Goal: Feedback & Contribution: Submit feedback/report problem

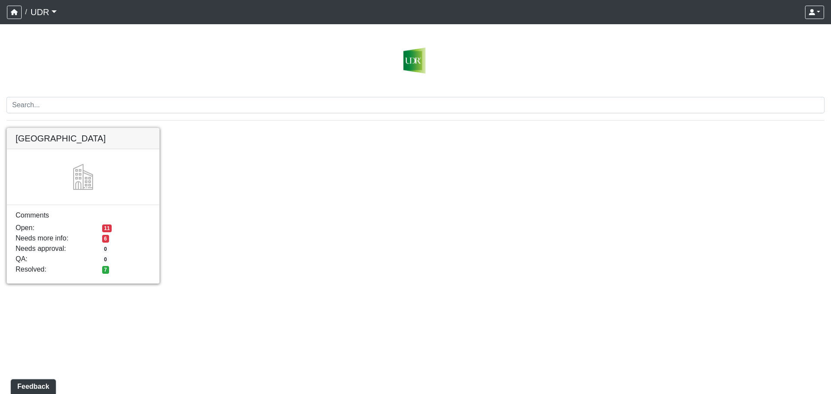
click at [81, 128] on link at bounding box center [83, 128] width 152 height 0
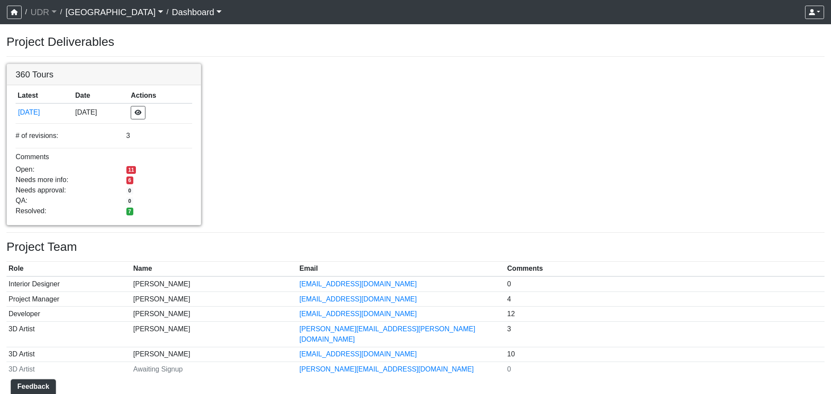
click at [130, 64] on link at bounding box center [104, 64] width 194 height 0
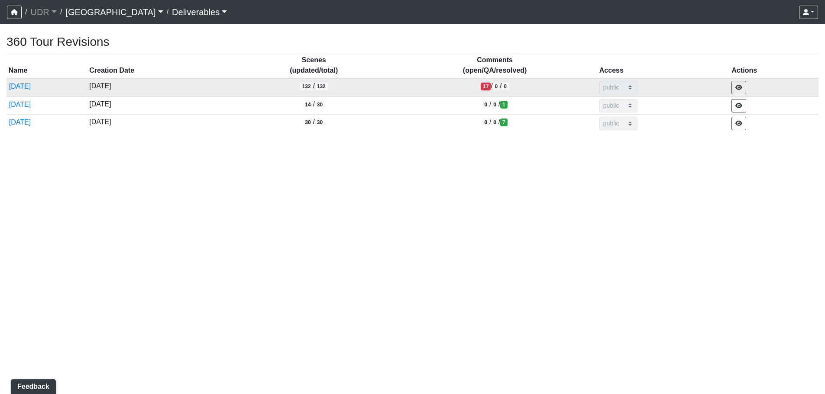
click at [491, 88] on span "17" at bounding box center [486, 87] width 10 height 8
drag, startPoint x: 745, startPoint y: 89, endPoint x: 718, endPoint y: 94, distance: 27.7
click at [718, 94] on tr "9/19/2025 9/19/2025 132 / 132 17 / 0 / 0 admin design basic external public" at bounding box center [412, 87] width 812 height 18
click at [699, 93] on td "admin design basic external public" at bounding box center [663, 87] width 133 height 18
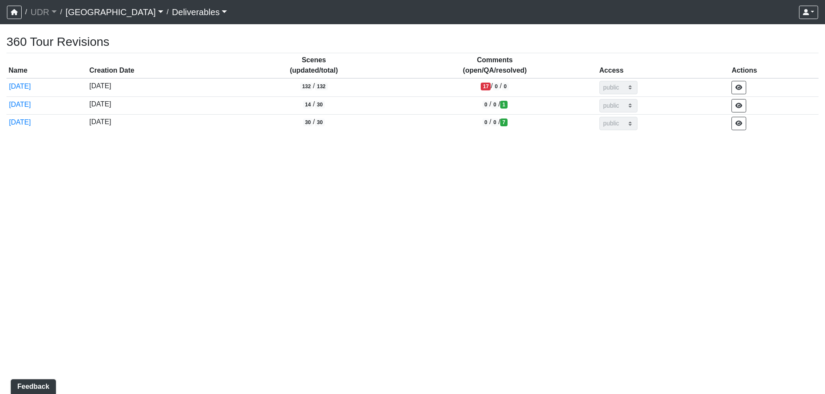
click at [85, 14] on link "[GEOGRAPHIC_DATA]" at bounding box center [113, 11] width 97 height 17
click at [172, 13] on link "Deliverables" at bounding box center [199, 11] width 55 height 17
click at [172, 29] on button "Dashboard" at bounding box center [206, 33] width 68 height 14
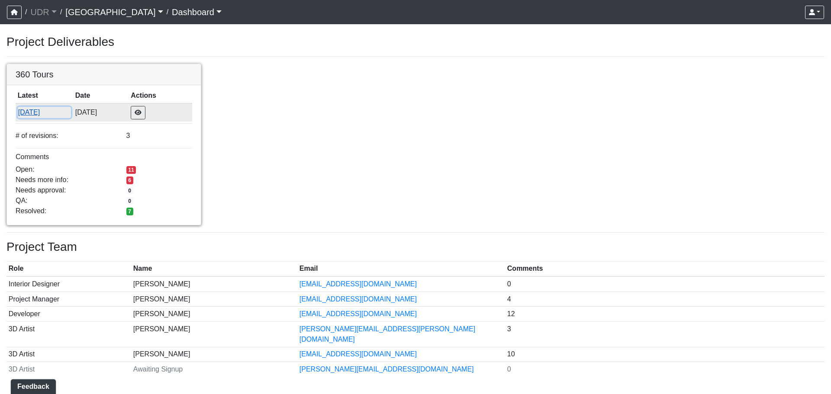
click at [36, 114] on button "[DATE]" at bounding box center [44, 112] width 53 height 11
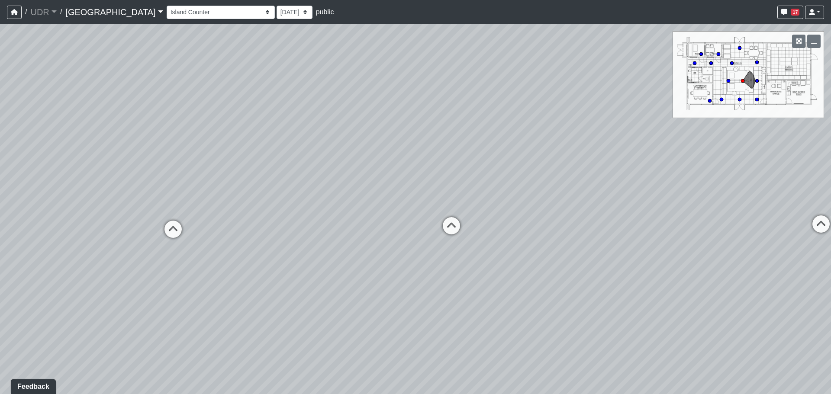
drag, startPoint x: 485, startPoint y: 196, endPoint x: 543, endPoint y: 194, distance: 58.1
click at [543, 194] on div "Loading... Conference Entry Loading... Coworking Entry Loading... Manager's Off…" at bounding box center [415, 209] width 831 height 370
drag, startPoint x: 475, startPoint y: 221, endPoint x: 488, endPoint y: 186, distance: 37.4
click at [488, 186] on div "Loading... Conference Entry Loading... Coworking Entry Loading... Manager's Off…" at bounding box center [415, 209] width 831 height 370
click at [490, 207] on div "Loading... Conference Entry Loading... Coworking Entry Loading... Manager's Off…" at bounding box center [415, 209] width 831 height 370
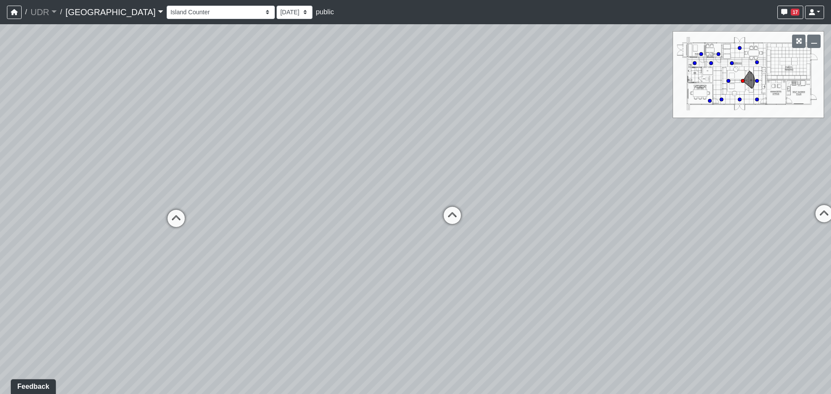
drag, startPoint x: 485, startPoint y: 218, endPoint x: 470, endPoint y: 243, distance: 29.9
click at [471, 244] on div "Loading... Conference Entry Loading... Coworking Entry Loading... Manager's Off…" at bounding box center [415, 209] width 831 height 370
click at [468, 253] on div "Loading... Conference Entry Loading... Coworking Entry Loading... Manager's Off…" at bounding box center [415, 209] width 831 height 370
drag, startPoint x: 466, startPoint y: 254, endPoint x: 316, endPoint y: 217, distance: 155.0
click at [203, 229] on div "Loading... Conference Entry Loading... Coworking Entry Loading... Manager's Off…" at bounding box center [415, 209] width 831 height 370
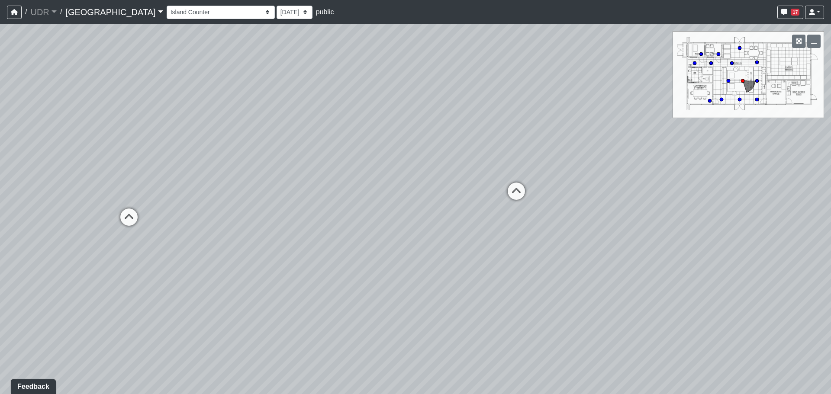
drag, startPoint x: 543, startPoint y: 235, endPoint x: 403, endPoint y: 244, distance: 140.2
click at [403, 244] on div "Loading... Conference Entry Loading... Coworking Entry Loading... Manager's Off…" at bounding box center [415, 209] width 831 height 370
drag, startPoint x: 441, startPoint y: 223, endPoint x: 764, endPoint y: 237, distance: 323.4
click at [764, 237] on div "Loading... Conference Entry Loading... Coworking Entry Loading... Manager's Off…" at bounding box center [415, 209] width 831 height 370
drag, startPoint x: 380, startPoint y: 236, endPoint x: 757, endPoint y: 221, distance: 377.5
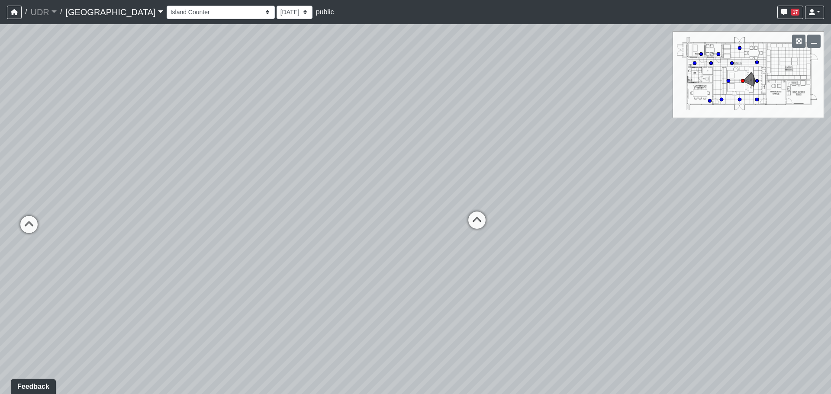
click at [757, 221] on div "Loading... Conference Entry Loading... Coworking Entry Loading... Manager's Off…" at bounding box center [415, 209] width 831 height 370
drag, startPoint x: 481, startPoint y: 238, endPoint x: 660, endPoint y: 299, distance: 189.0
click at [660, 299] on div "Loading... Conference Entry Loading... Coworking Entry Loading... Manager's Off…" at bounding box center [415, 209] width 831 height 370
drag, startPoint x: 514, startPoint y: 241, endPoint x: 760, endPoint y: 236, distance: 245.1
click at [770, 236] on div "Loading... Conference Entry Loading... Coworking Entry Loading... Manager's Off…" at bounding box center [415, 209] width 831 height 370
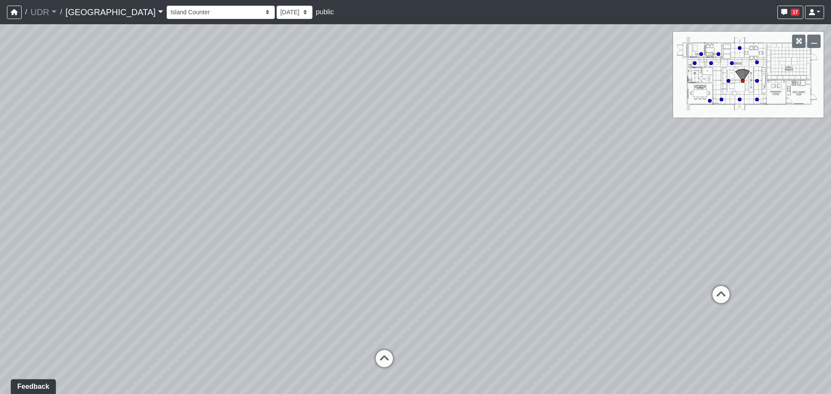
drag, startPoint x: 489, startPoint y: 223, endPoint x: 435, endPoint y: 285, distance: 81.6
click at [435, 287] on div "Loading... Conference Entry Loading... Coworking Entry Loading... Manager's Off…" at bounding box center [415, 209] width 831 height 370
drag, startPoint x: 525, startPoint y: 203, endPoint x: 419, endPoint y: 182, distance: 108.1
click at [419, 182] on div "Loading... Conference Entry Loading... Coworking Entry Loading... Manager's Off…" at bounding box center [415, 209] width 831 height 370
click at [792, 13] on span "17" at bounding box center [795, 12] width 9 height 7
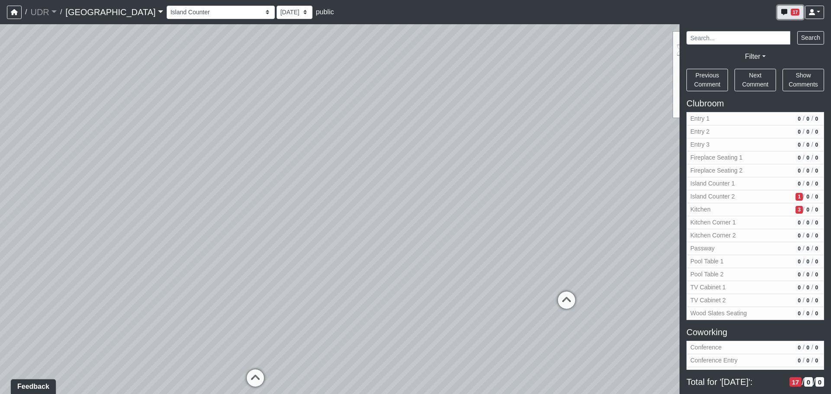
click at [792, 13] on span "17" at bounding box center [795, 12] width 9 height 7
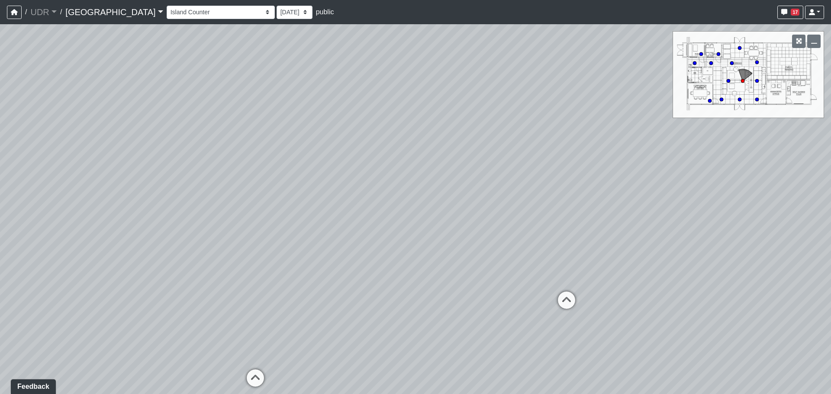
click at [755, 79] on icon at bounding box center [757, 81] width 4 height 4
drag, startPoint x: 441, startPoint y: 246, endPoint x: 619, endPoint y: 229, distance: 178.8
click at [619, 229] on div "Loading... Conference Entry Loading... Coworking Entry Loading... Manager's Off…" at bounding box center [415, 209] width 831 height 370
drag, startPoint x: 408, startPoint y: 262, endPoint x: 779, endPoint y: 270, distance: 370.8
click at [779, 270] on div "Loading... Conference Entry Loading... Coworking Entry Loading... Manager's Off…" at bounding box center [415, 209] width 831 height 370
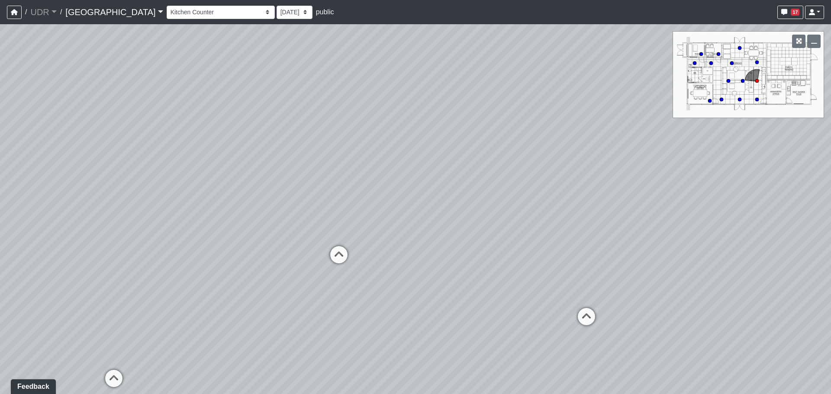
drag, startPoint x: 487, startPoint y: 256, endPoint x: 786, endPoint y: 246, distance: 299.0
click at [786, 246] on div "Loading... Conference Entry Loading... Coworking Entry Loading... Manager's Off…" at bounding box center [415, 209] width 831 height 370
drag, startPoint x: 534, startPoint y: 229, endPoint x: 553, endPoint y: 320, distance: 92.9
click at [553, 320] on div "Loading... Conference Entry Loading... Coworking Entry Loading... Manager's Off…" at bounding box center [415, 209] width 831 height 370
drag, startPoint x: 555, startPoint y: 269, endPoint x: 562, endPoint y: 352, distance: 83.0
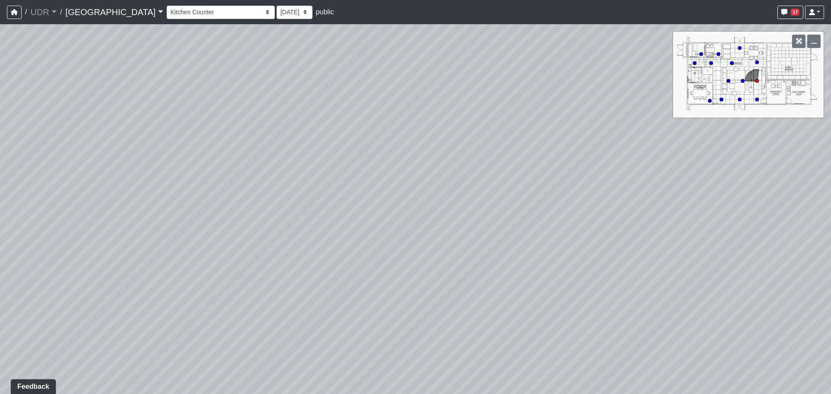
click at [562, 352] on div "Loading... Conference Entry Loading... Coworking Entry Loading... Manager's Off…" at bounding box center [415, 209] width 831 height 370
drag, startPoint x: 562, startPoint y: 328, endPoint x: 381, endPoint y: 282, distance: 186.7
click at [381, 282] on div "Loading... Conference Entry Loading... Coworking Entry Loading... Manager's Off…" at bounding box center [415, 209] width 831 height 370
drag, startPoint x: 442, startPoint y: 271, endPoint x: 403, endPoint y: 268, distance: 39.1
click at [403, 268] on div "Loading... Conference Entry Loading... Coworking Entry Loading... Manager's Off…" at bounding box center [415, 209] width 831 height 370
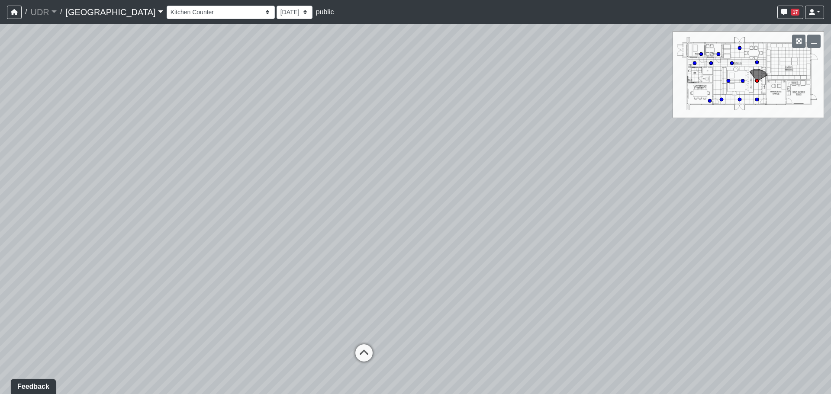
drag, startPoint x: 411, startPoint y: 206, endPoint x: 288, endPoint y: 137, distance: 141.2
click at [288, 137] on div "Loading... Conference Entry Loading... Coworking Entry Loading... Manager's Off…" at bounding box center [415, 209] width 831 height 370
click at [743, 81] on circle at bounding box center [742, 80] width 3 height 3
click at [728, 82] on circle at bounding box center [728, 80] width 3 height 3
click at [740, 100] on circle at bounding box center [739, 99] width 3 height 3
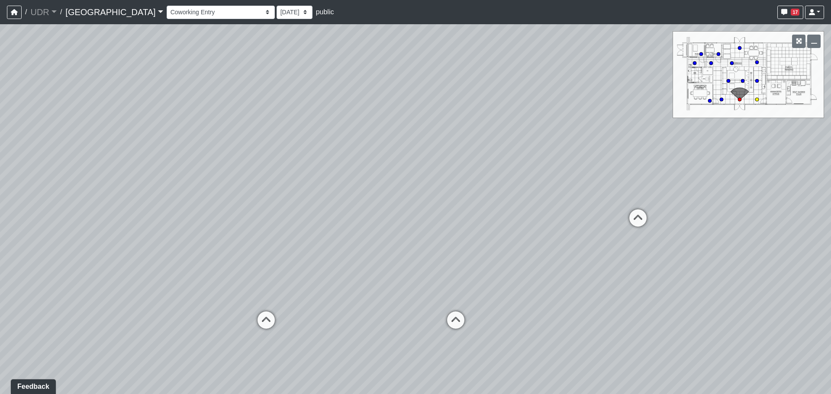
click at [756, 100] on circle at bounding box center [757, 99] width 3 height 3
click at [710, 101] on circle at bounding box center [709, 100] width 3 height 3
drag, startPoint x: 462, startPoint y: 198, endPoint x: 199, endPoint y: 176, distance: 264.2
click at [199, 176] on div "Loading... Conference Entry Loading... Coworking Entry Loading... Manager's Off…" at bounding box center [415, 209] width 831 height 370
drag, startPoint x: 317, startPoint y: 166, endPoint x: 223, endPoint y: 167, distance: 93.5
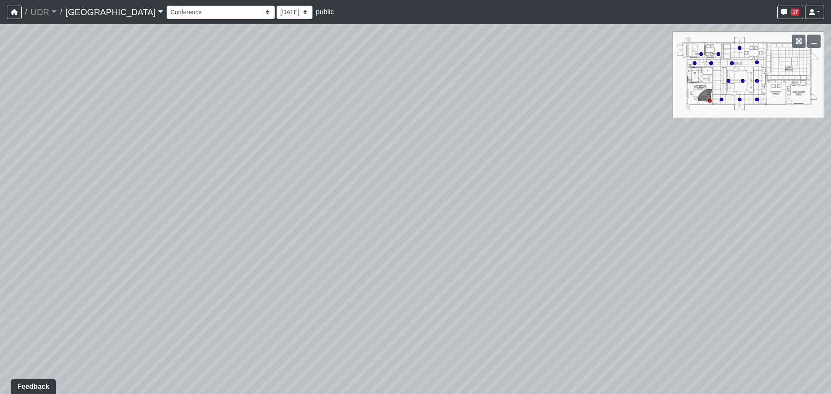
click at [223, 167] on div "Loading... Conference Entry Loading... Coworking Entry Loading... Manager's Off…" at bounding box center [415, 209] width 831 height 370
drag, startPoint x: 336, startPoint y: 182, endPoint x: 236, endPoint y: 251, distance: 121.8
click at [236, 251] on div "Loading... Conference Entry Loading... Coworking Entry Loading... Manager's Off…" at bounding box center [415, 209] width 831 height 370
drag, startPoint x: 448, startPoint y: 220, endPoint x: 359, endPoint y: 211, distance: 89.6
click at [359, 211] on div "Loading... Conference Entry Loading... Coworking Entry Loading... Manager's Off…" at bounding box center [415, 209] width 831 height 370
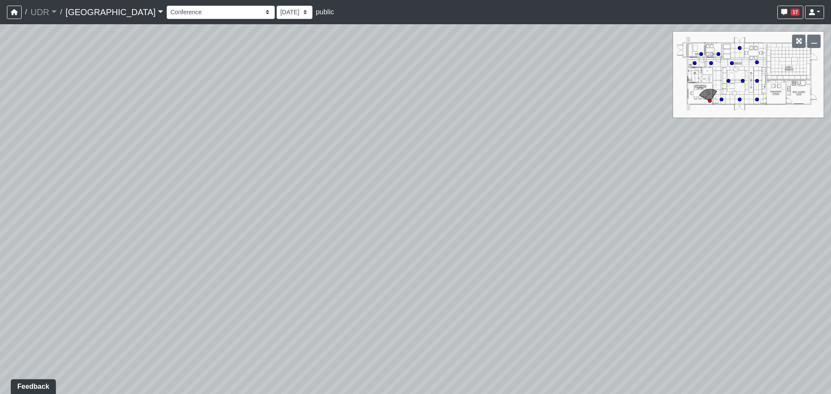
click at [692, 62] on div "Loading... Conference Entry Loading... Coworking Entry Loading... Manager's Off…" at bounding box center [415, 209] width 831 height 370
click at [693, 62] on icon at bounding box center [695, 63] width 4 height 4
click at [703, 54] on circle at bounding box center [701, 53] width 3 height 3
drag, startPoint x: 517, startPoint y: 121, endPoint x: 776, endPoint y: 112, distance: 258.7
click at [776, 112] on div "Loading... Conference Entry Loading... Coworking Entry Loading... Manager's Off…" at bounding box center [415, 209] width 831 height 370
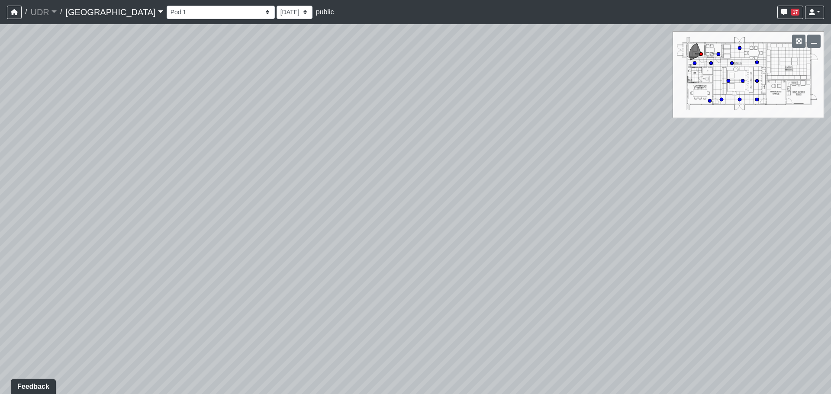
drag, startPoint x: 576, startPoint y: 137, endPoint x: 831, endPoint y: 113, distance: 255.8
click at [831, 113] on div "Loading... Conference Entry Loading... Coworking Entry Loading... Manager's Off…" at bounding box center [415, 209] width 831 height 370
drag, startPoint x: 685, startPoint y: 148, endPoint x: 612, endPoint y: 223, distance: 104.7
click at [612, 223] on div "Loading... Conference Entry Loading... Coworking Entry Loading... Manager's Off…" at bounding box center [415, 209] width 831 height 370
drag, startPoint x: 709, startPoint y: 183, endPoint x: 537, endPoint y: 172, distance: 172.3
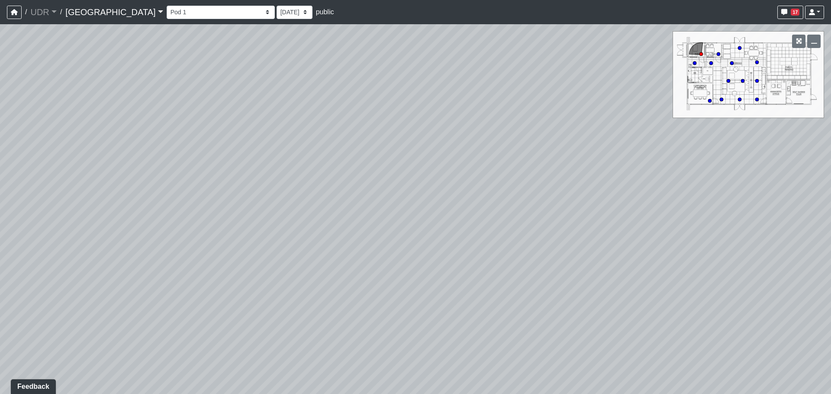
click at [528, 181] on div "Loading... Conference Entry Loading... Coworking Entry Loading... Manager's Off…" at bounding box center [415, 209] width 831 height 370
click at [719, 54] on circle at bounding box center [718, 53] width 3 height 3
click at [707, 65] on div "Loading... Conference Entry Loading... Coworking Entry Loading... Manager's Off…" at bounding box center [415, 209] width 831 height 370
click at [710, 64] on circle at bounding box center [711, 62] width 3 height 3
click at [720, 54] on circle at bounding box center [718, 53] width 3 height 3
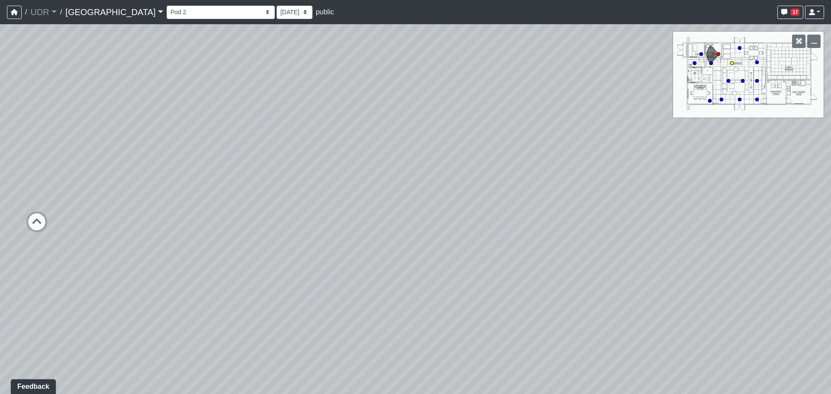
click at [732, 63] on circle at bounding box center [732, 62] width 3 height 3
click at [758, 60] on icon at bounding box center [757, 62] width 4 height 4
click at [738, 49] on icon at bounding box center [740, 48] width 4 height 4
click at [734, 63] on icon at bounding box center [732, 63] width 4 height 4
click at [739, 82] on div "Loading... Conference Entry Loading... Coworking Entry Loading... Manager's Off…" at bounding box center [415, 209] width 831 height 370
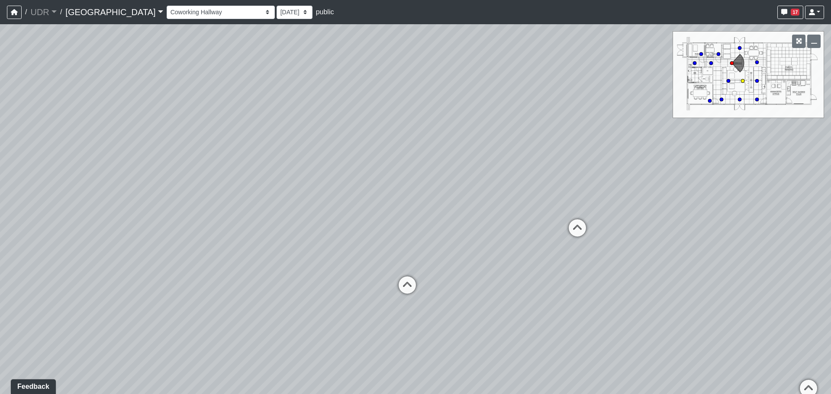
click at [744, 82] on circle at bounding box center [742, 80] width 3 height 3
click at [726, 81] on div "Loading... Conference Entry Loading... Coworking Entry Loading... Manager's Off…" at bounding box center [415, 209] width 831 height 370
click at [728, 81] on circle at bounding box center [728, 80] width 3 height 3
click at [738, 99] on icon at bounding box center [740, 99] width 4 height 4
select select "oCuy85sXGZEL2GxFKUbbte"
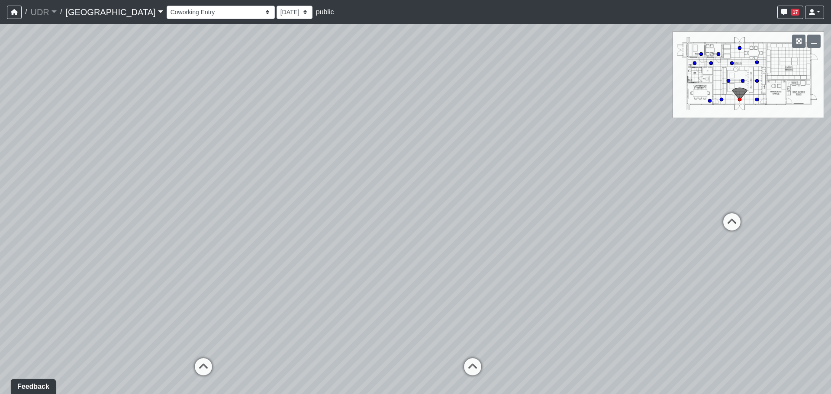
click at [552, 138] on div "Loading... Conference Entry Loading... Coworking Entry Loading... Manager's Off…" at bounding box center [415, 209] width 831 height 370
click at [539, 131] on div "Loading... Conference Entry Loading... Coworking Entry Loading... Manager's Off…" at bounding box center [415, 209] width 831 height 370
click at [453, 159] on div "Loading... Conference Entry Loading... Coworking Entry Loading... Manager's Off…" at bounding box center [415, 209] width 831 height 370
click at [462, 168] on div "Loading... Conference Entry Loading... Coworking Entry Loading... Manager's Off…" at bounding box center [415, 209] width 831 height 370
click at [469, 116] on div "Loading... Conference Entry Loading... Coworking Entry Loading... Manager's Off…" at bounding box center [415, 209] width 831 height 370
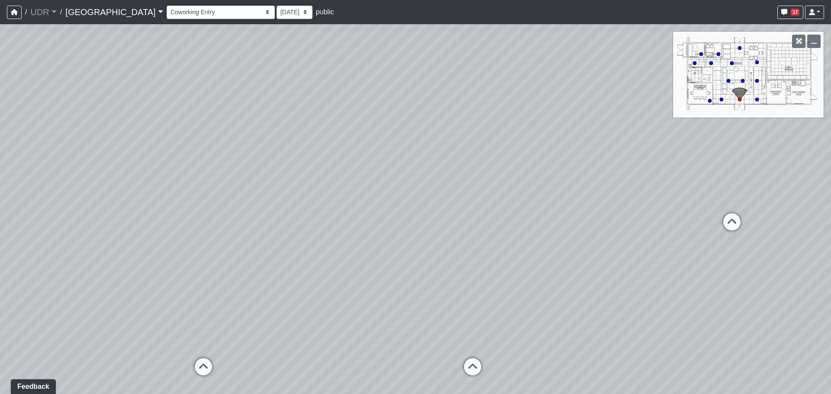
click at [475, 120] on div "Loading... Conference Entry Loading... Coworking Entry Loading... Manager's Off…" at bounding box center [415, 209] width 831 height 370
click at [489, 128] on li "Add comment" at bounding box center [534, 131] width 112 height 13
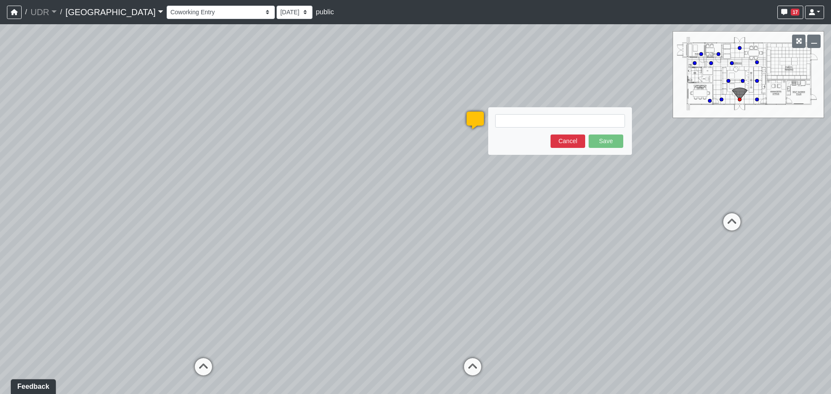
click at [541, 125] on textarea at bounding box center [560, 120] width 130 height 13
type textarea "DROPPED CEILING TO EXTEND"
click at [627, 146] on div "DROPPED CEILING TO EXTEND Save Cancel" at bounding box center [560, 131] width 144 height 48
click at [612, 142] on button "Save" at bounding box center [606, 141] width 35 height 13
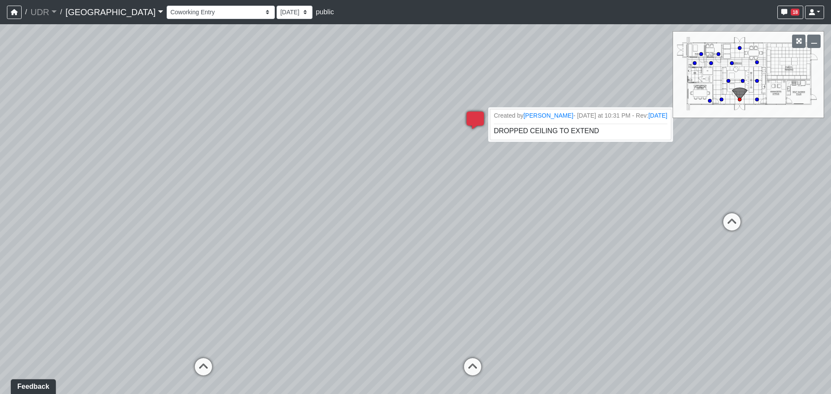
click at [480, 120] on icon at bounding box center [475, 125] width 26 height 26
click at [458, 125] on div "Loading... Conference Entry Loading... Coworking Entry Loading... Manager's Off…" at bounding box center [415, 209] width 831 height 370
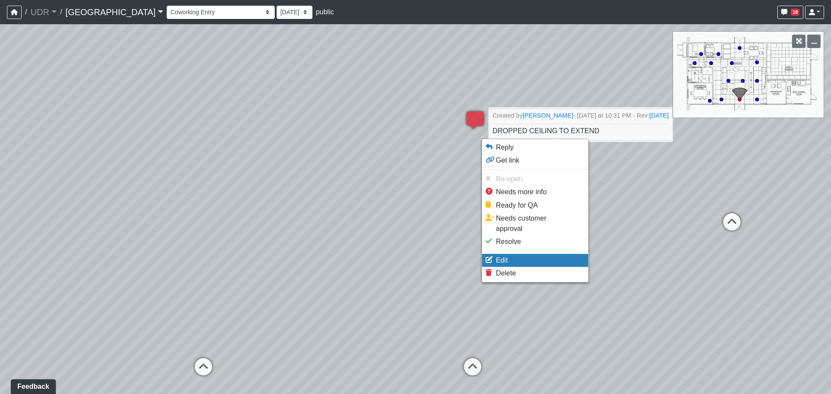
click at [499, 257] on span "Edit" at bounding box center [502, 260] width 12 height 7
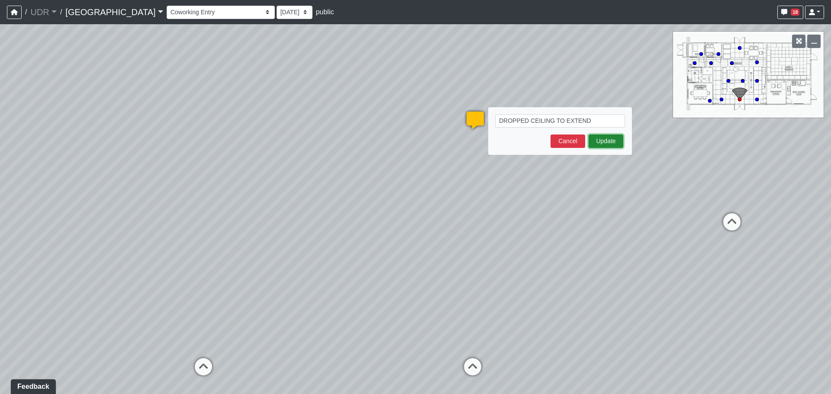
drag, startPoint x: 592, startPoint y: 141, endPoint x: 591, endPoint y: 116, distance: 24.3
click at [592, 117] on form "DROPPED CEILING TO EXTEND Update Cancel" at bounding box center [560, 131] width 130 height 34
click at [589, 120] on textarea "DROPPED CEILING TO EXTEND" at bounding box center [560, 120] width 130 height 13
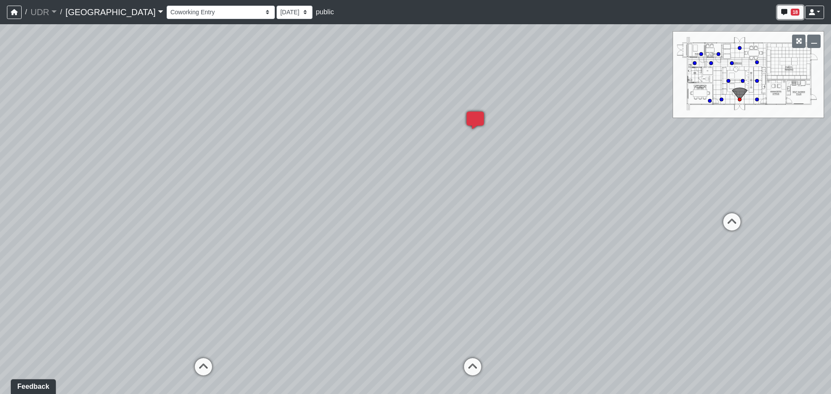
click at [796, 13] on span "18" at bounding box center [795, 12] width 9 height 7
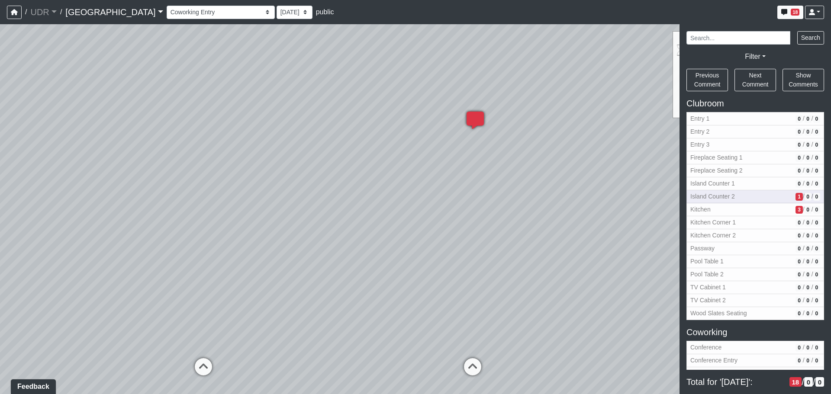
click at [796, 198] on span "1" at bounding box center [799, 197] width 7 height 8
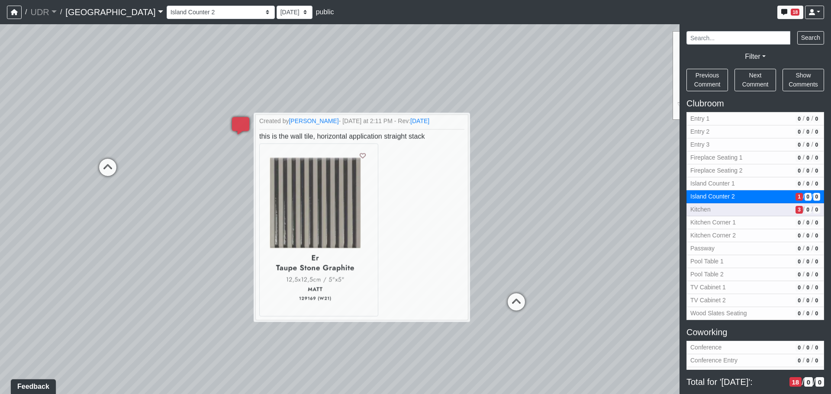
click at [796, 210] on span "3" at bounding box center [799, 210] width 7 height 8
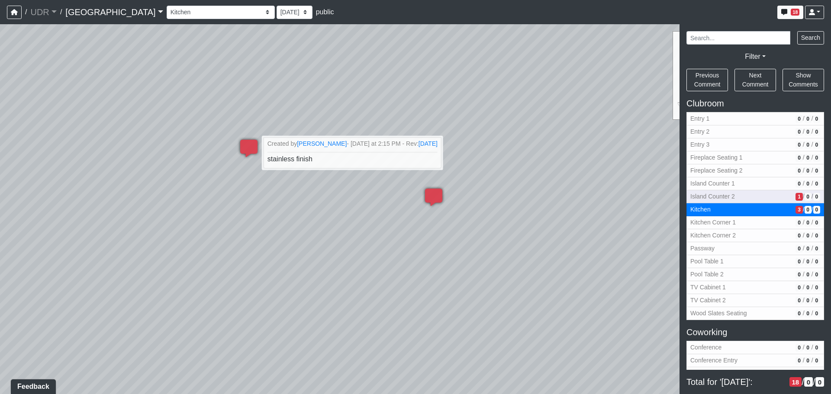
click at [781, 195] on button "Island Counter 2 1 / 0 / 0" at bounding box center [756, 197] width 138 height 13
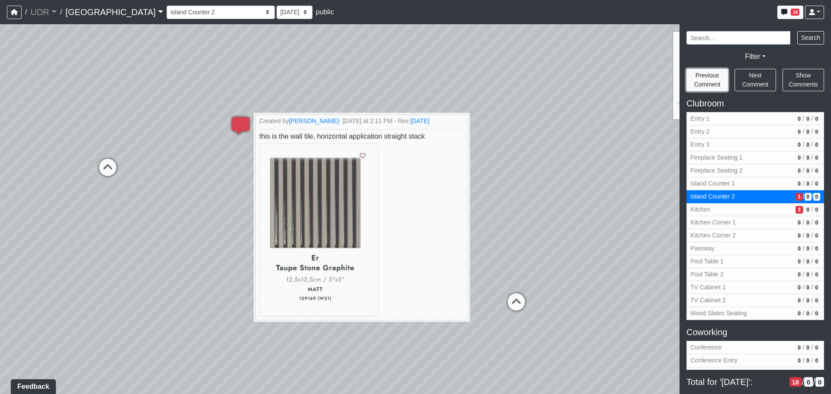
click at [704, 74] on span "Previous Comment" at bounding box center [708, 80] width 26 height 16
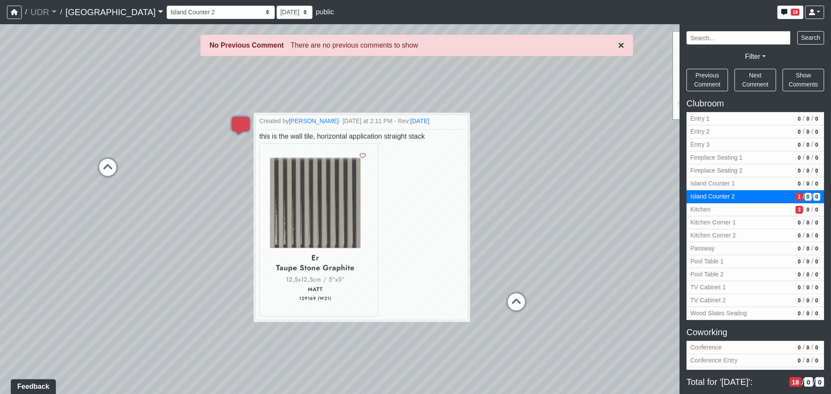
click at [618, 42] on button "×" at bounding box center [621, 45] width 6 height 10
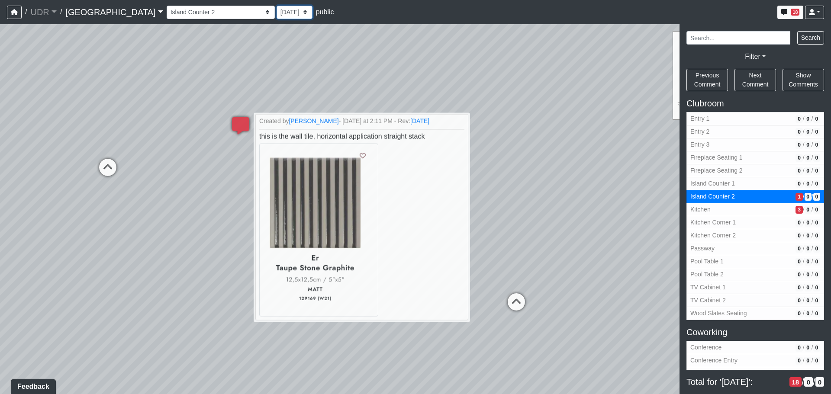
click at [277, 11] on select "[DATE] [DATE] [DATE]" at bounding box center [295, 12] width 36 height 13
click at [206, 13] on select "Entry 1 Entry 2 Entry 3 Fireplace Seating 1 Fireplace Seating 2 Island Counter …" at bounding box center [221, 12] width 108 height 13
click at [167, 6] on select "Entry 1 Entry 2 Entry 3 Fireplace Seating 1 Fireplace Seating 2 Island Counter …" at bounding box center [221, 12] width 108 height 13
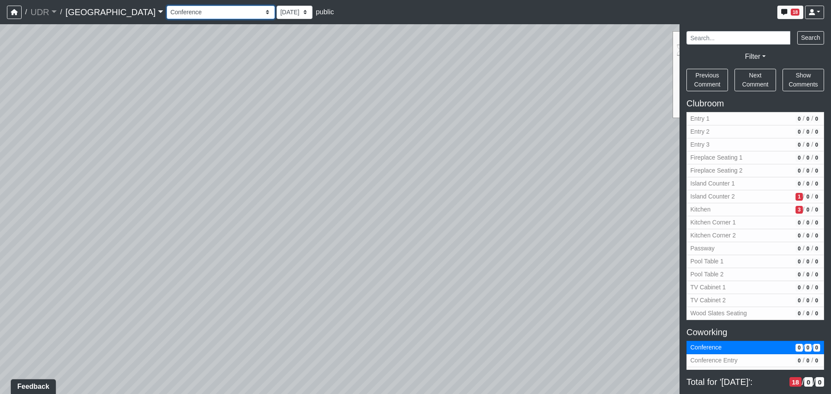
click at [200, 9] on select "Entry 1 Entry 2 Entry 3 Fireplace Seating 1 Fireplace Seating 2 Island Counter …" at bounding box center [221, 12] width 108 height 13
click at [167, 6] on select "Entry 1 Entry 2 Entry 3 Fireplace Seating 1 Fireplace Seating 2 Island Counter …" at bounding box center [221, 12] width 108 height 13
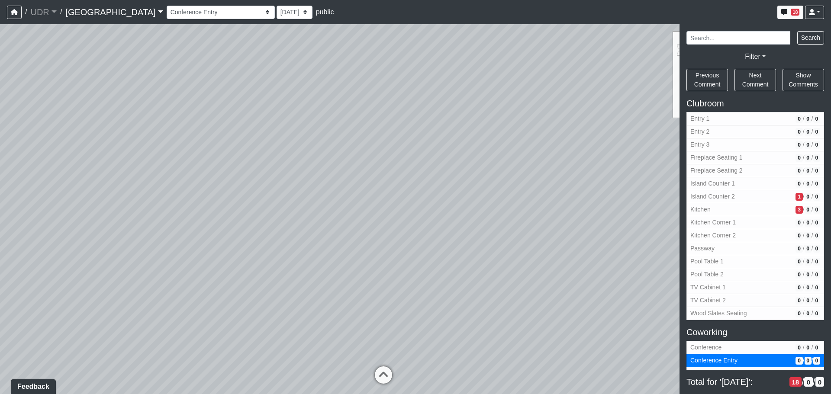
click at [503, 101] on div "Loading... Conference Entry Loading... Coworking Entry Loading... Manager's Off…" at bounding box center [415, 209] width 831 height 370
click at [90, 7] on link "[GEOGRAPHIC_DATA]" at bounding box center [113, 11] width 97 height 17
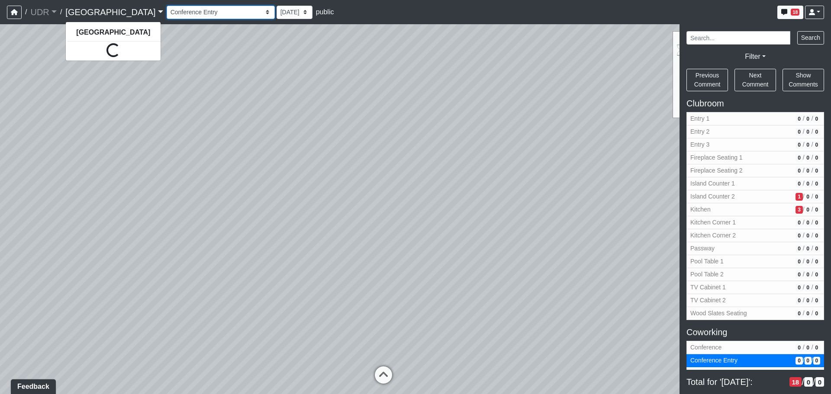
click at [167, 7] on select "Entry 1 Entry 2 Entry 3 Fireplace Seating 1 Fireplace Seating 2 Island Counter …" at bounding box center [221, 12] width 108 height 13
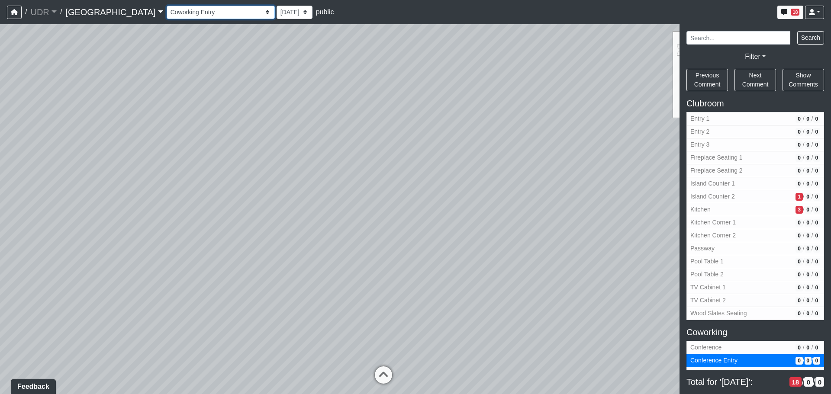
click at [167, 6] on select "Entry 1 Entry 2 Entry 3 Fireplace Seating 1 Fireplace Seating 2 Island Counter …" at bounding box center [221, 12] width 108 height 13
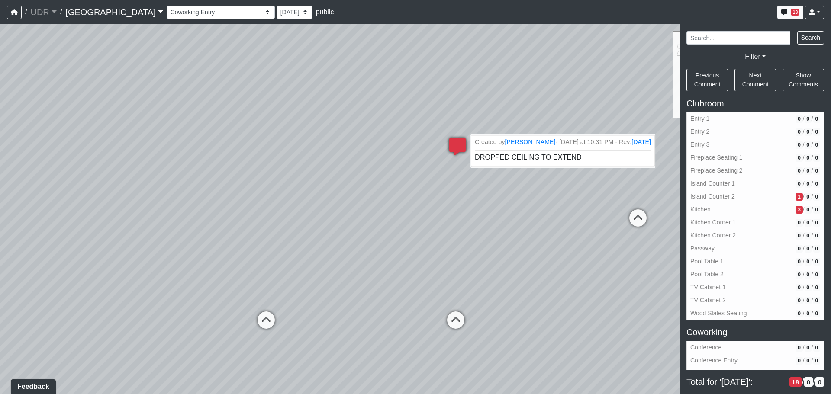
click at [503, 146] on small "Created by [PERSON_NAME] - [DATE] at 10:31 PM - Rev: [DATE]" at bounding box center [563, 141] width 176 height 9
click at [518, 154] on span "DROPPED CEILING TO EXTEND" at bounding box center [528, 157] width 107 height 7
click at [587, 154] on li "Created by [PERSON_NAME] - [DATE] at 10:31 PM - Rev: [DATE] DROPPED CEILING TO …" at bounding box center [563, 151] width 184 height 32
click at [570, 158] on span "DROPPED CEILING TO EXTEND" at bounding box center [528, 157] width 107 height 7
click at [569, 159] on span "DROPPED CEILING TO EXTEND" at bounding box center [528, 157] width 107 height 7
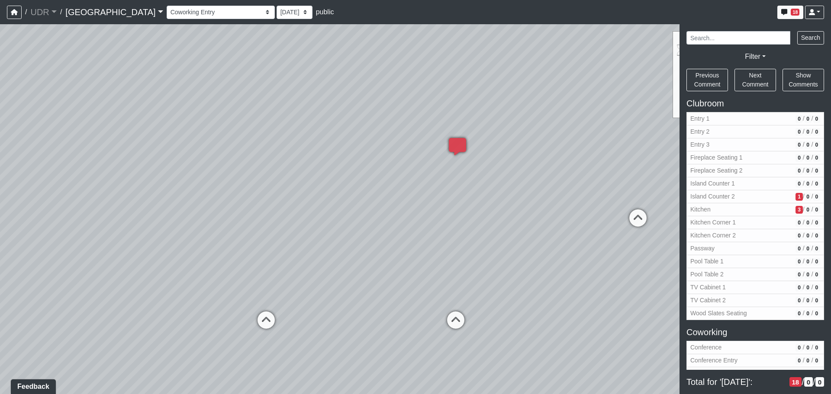
drag, startPoint x: 554, startPoint y: 94, endPoint x: 552, endPoint y: 99, distance: 6.0
click at [554, 94] on div "Loading... Conference Entry Loading... Coworking Entry Loading... Manager's Off…" at bounding box center [415, 209] width 831 height 370
drag, startPoint x: 454, startPoint y: 181, endPoint x: 424, endPoint y: 163, distance: 34.8
click at [424, 163] on div "Loading... Conference Entry Loading... Coworking Entry Loading... Manager's Off…" at bounding box center [415, 209] width 831 height 370
click at [465, 144] on div "Loading... Conference Entry Loading... Coworking Entry Loading... Manager's Off…" at bounding box center [415, 209] width 831 height 370
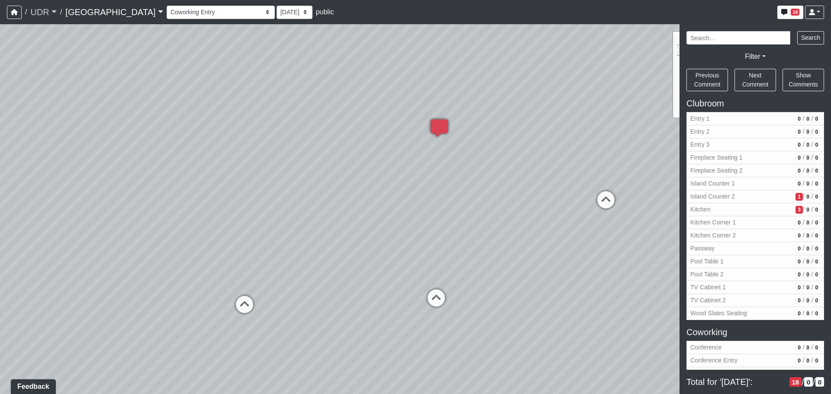
click at [54, 13] on link "UDR" at bounding box center [43, 11] width 26 height 17
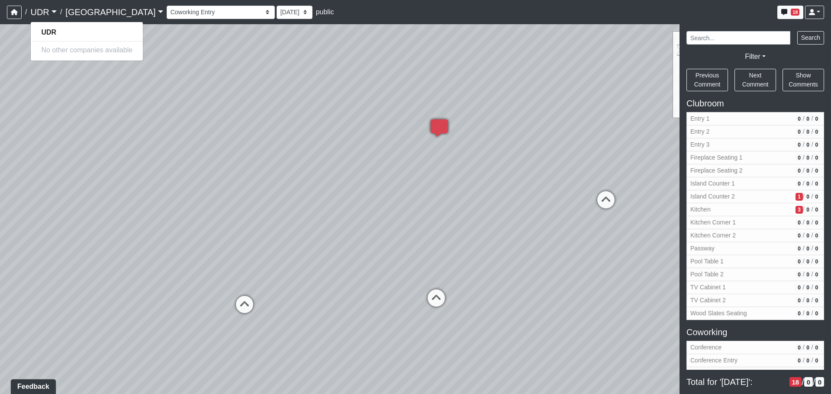
click at [105, 12] on link "[GEOGRAPHIC_DATA]" at bounding box center [113, 11] width 97 height 17
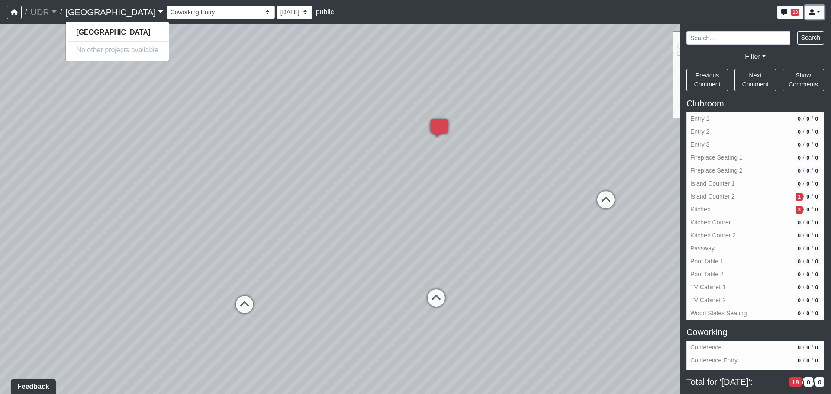
click at [818, 13] on link at bounding box center [814, 12] width 19 height 13
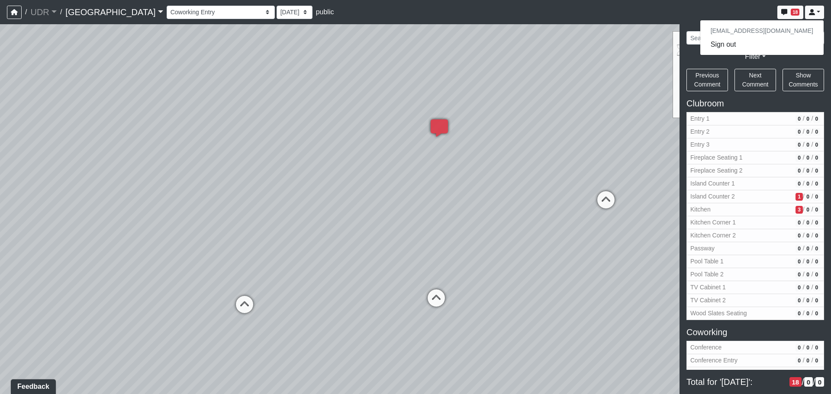
click at [722, 14] on div "Entry 1 Entry 2 Entry 3 Fireplace Seating 1 Fireplace Seating 2 Island Counter …" at bounding box center [496, 12] width 658 height 17
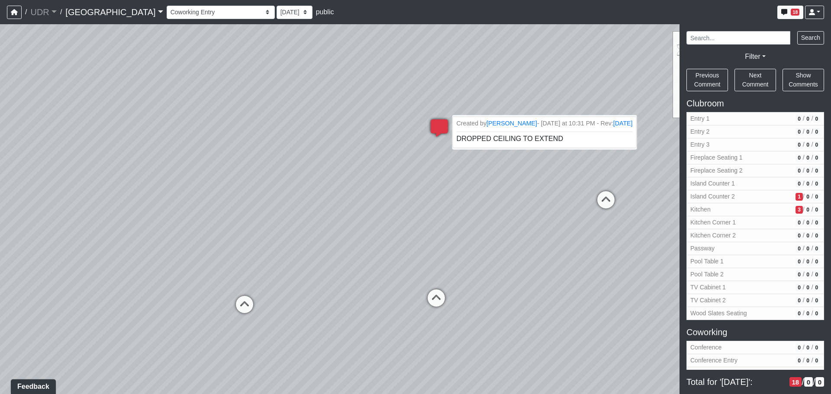
click at [568, 141] on li "Created by [PERSON_NAME] - [DATE] at 10:31 PM - Rev: [DATE] DROPPED CEILING TO …" at bounding box center [545, 132] width 184 height 32
click at [443, 130] on icon at bounding box center [440, 133] width 26 height 26
click at [450, 146] on div "Loading... Conference Entry Loading... Coworking Entry Loading... Manager's Off…" at bounding box center [415, 209] width 831 height 370
click at [560, 141] on li "Created by [PERSON_NAME] - [DATE] at 10:31 PM - Rev: [DATE] DROPPED CEILING TO …" at bounding box center [545, 132] width 184 height 32
click at [470, 181] on div "Loading... Conference Entry Loading... Coworking Entry Loading... Manager's Off…" at bounding box center [415, 209] width 831 height 370
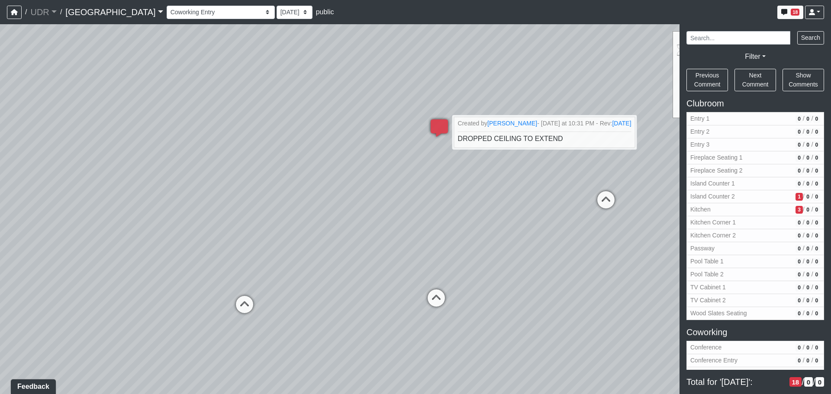
click at [643, 184] on div "Loading... Conference Entry Loading... Coworking Entry Loading... Manager's Off…" at bounding box center [415, 209] width 831 height 370
click at [364, 126] on div "Loading... Conference Entry Loading... Coworking Entry Loading... Manager's Off…" at bounding box center [415, 209] width 831 height 370
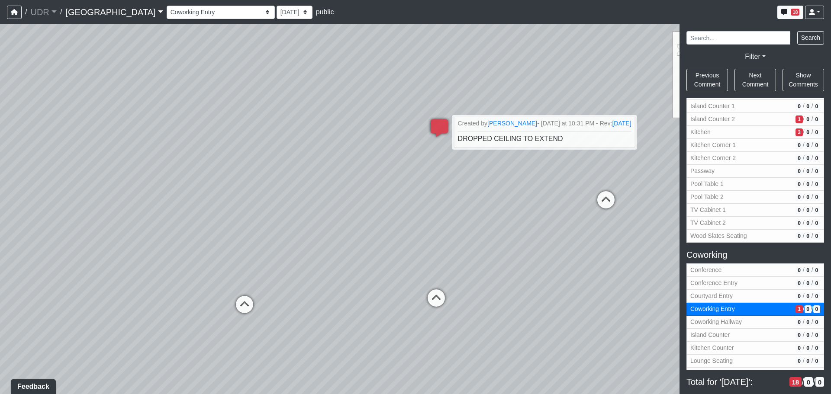
scroll to position [130, 0]
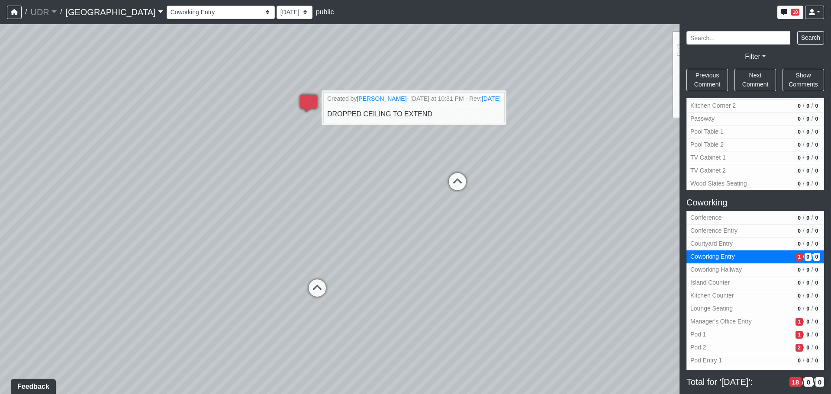
drag, startPoint x: 267, startPoint y: 178, endPoint x: 70, endPoint y: 158, distance: 198.5
click at [70, 158] on div "Loading... Conference Entry Loading... Coworking Entry Loading... Manager's Off…" at bounding box center [415, 209] width 831 height 370
click at [148, 156] on div "Loading... Conference Entry Loading... Coworking Entry Loading... Manager's Off…" at bounding box center [415, 209] width 831 height 370
click at [359, 151] on div "Loading... Conference Entry Loading... Coworking Entry Loading... Manager's Off…" at bounding box center [415, 209] width 831 height 370
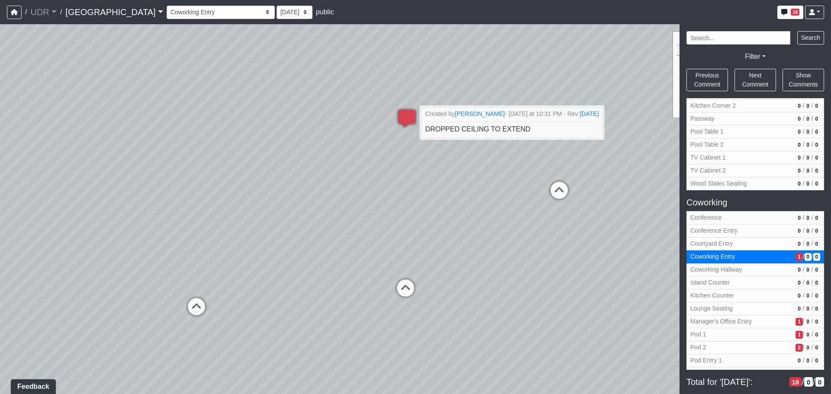
drag, startPoint x: 330, startPoint y: 139, endPoint x: 485, endPoint y: 151, distance: 156.3
click at [485, 151] on div "Loading... Conference Entry Loading... Coworking Entry Loading... Manager's Off…" at bounding box center [415, 209] width 831 height 370
click at [495, 87] on div "Loading... Conference Entry Loading... Coworking Entry Loading... Manager's Off…" at bounding box center [415, 209] width 831 height 370
click at [415, 103] on div "Loading... Conference Entry Loading... Coworking Entry Loading... Manager's Off…" at bounding box center [415, 209] width 831 height 370
click at [579, 61] on div "Loading... Conference Entry Loading... Coworking Entry Loading... Manager's Off…" at bounding box center [415, 209] width 831 height 370
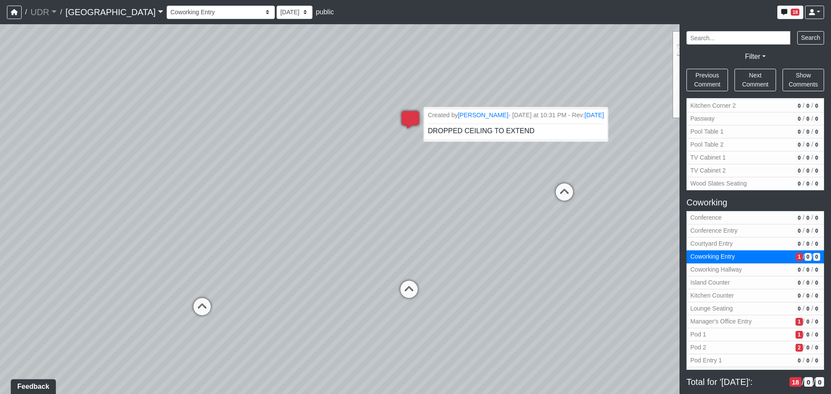
click at [557, 116] on small "Created by [PERSON_NAME] - [DATE] at 10:31 PM - Rev: [DATE]" at bounding box center [516, 115] width 176 height 9
click at [517, 116] on small "Created by [PERSON_NAME] - [DATE] at 10:31 PM - Rev: [DATE]" at bounding box center [516, 115] width 176 height 9
click at [518, 130] on span "DROPPED CEILING TO EXTEND" at bounding box center [481, 130] width 107 height 7
click at [523, 132] on span "DROPPED CEILING TO EXTEND" at bounding box center [481, 130] width 107 height 7
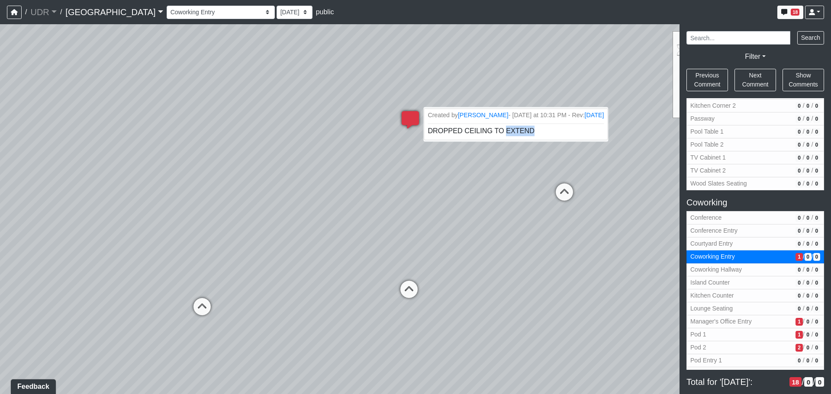
click at [526, 134] on li "Created by [PERSON_NAME] - [DATE] at 10:31 PM - Rev: [DATE] DROPPED CEILING TO …" at bounding box center [516, 125] width 184 height 32
click at [567, 194] on icon at bounding box center [565, 197] width 26 height 26
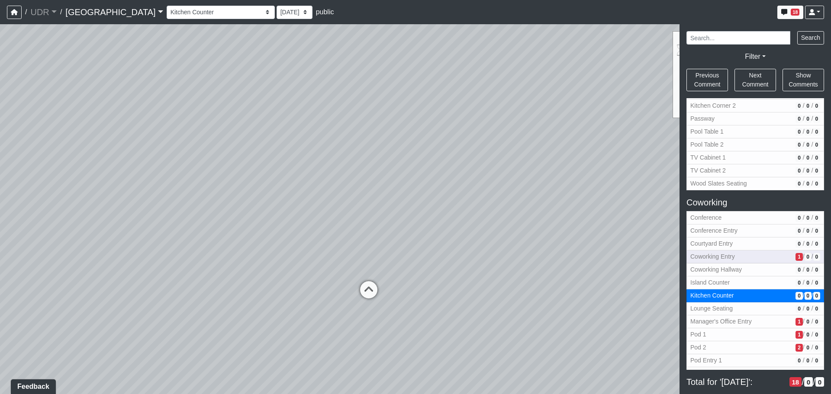
click at [759, 259] on span "Coworking Entry" at bounding box center [742, 256] width 102 height 9
select select "oCuy85sXGZEL2GxFKUbbte"
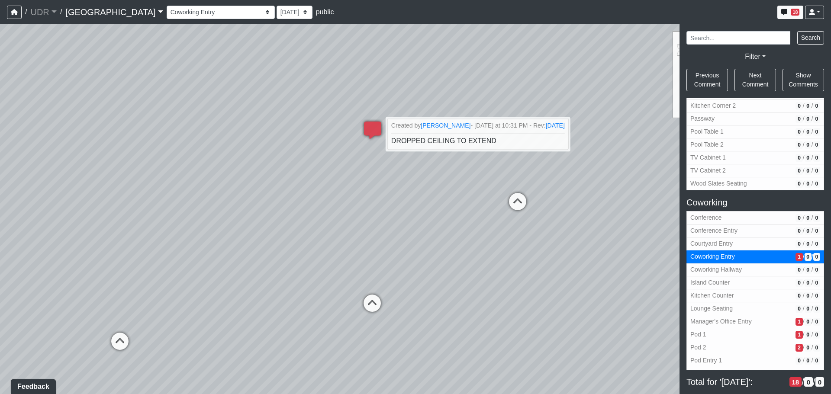
drag, startPoint x: 133, startPoint y: 180, endPoint x: 308, endPoint y: 175, distance: 174.6
click at [308, 175] on div "Loading... Conference Entry Loading... Coworking Entry Loading... Manager's Off…" at bounding box center [415, 209] width 831 height 370
click at [419, 136] on li "Created by [PERSON_NAME] - [DATE] at 10:31 PM - Rev: [DATE] DROPPED CEILING TO …" at bounding box center [478, 135] width 184 height 32
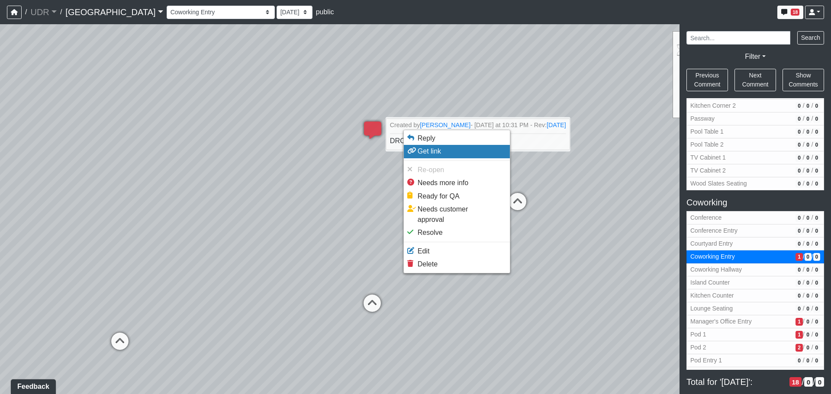
click at [414, 148] on icon at bounding box center [411, 150] width 9 height 7
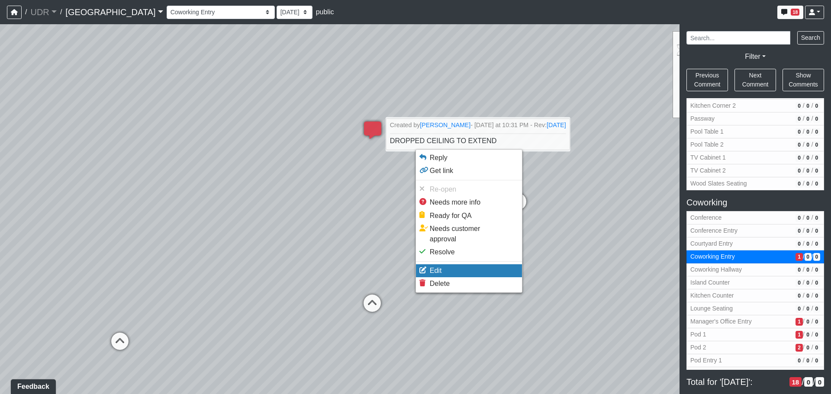
click at [437, 267] on span "Edit" at bounding box center [436, 270] width 12 height 7
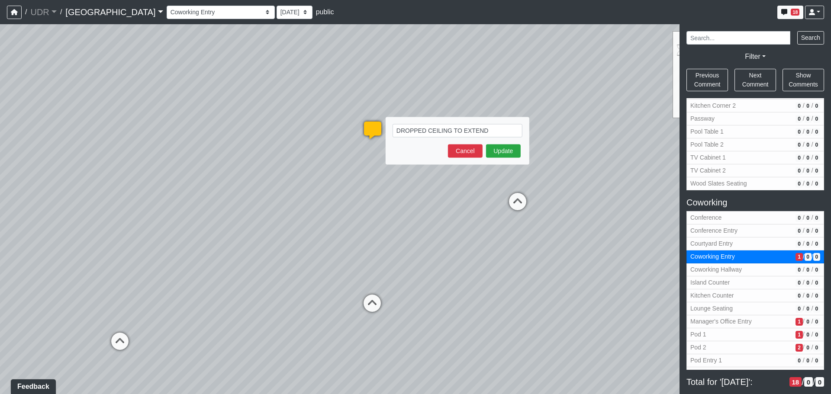
click at [489, 129] on textarea "DROPPED CEILING TO EXTEND" at bounding box center [458, 130] width 130 height 13
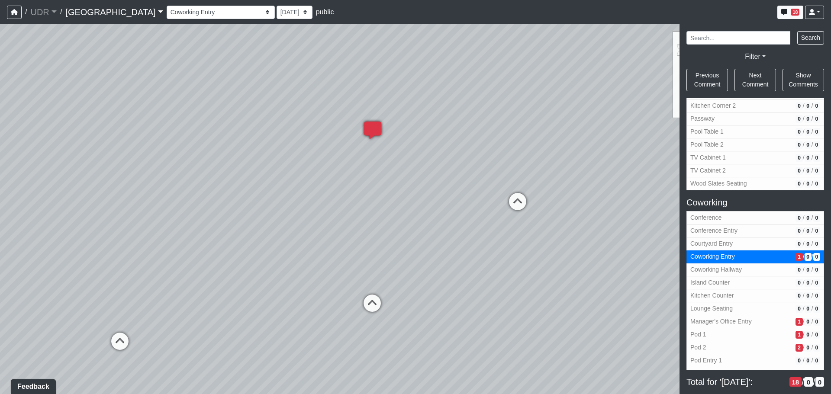
click at [356, 149] on div "Loading... Conference Entry Loading... Coworking Entry Loading... Manager's Off…" at bounding box center [415, 209] width 831 height 370
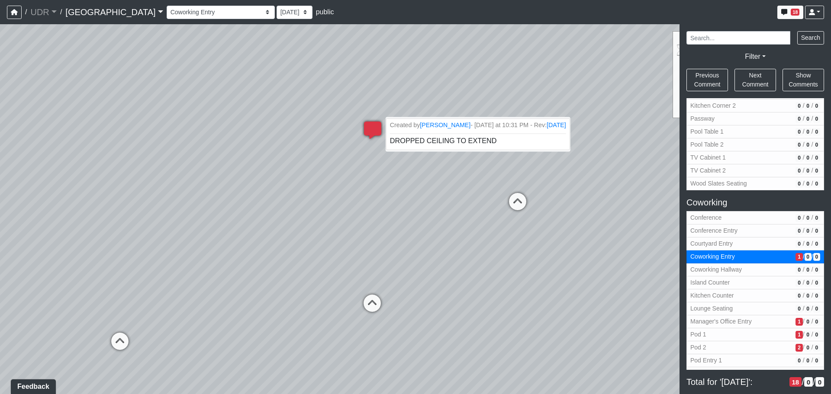
drag, startPoint x: 366, startPoint y: 132, endPoint x: 404, endPoint y: 141, distance: 38.4
click at [386, 141] on div "Loading... Created by [PERSON_NAME] - [DATE] at 10:31 PM - Rev: [DATE] DROPPED …" at bounding box center [373, 130] width 26 height 26
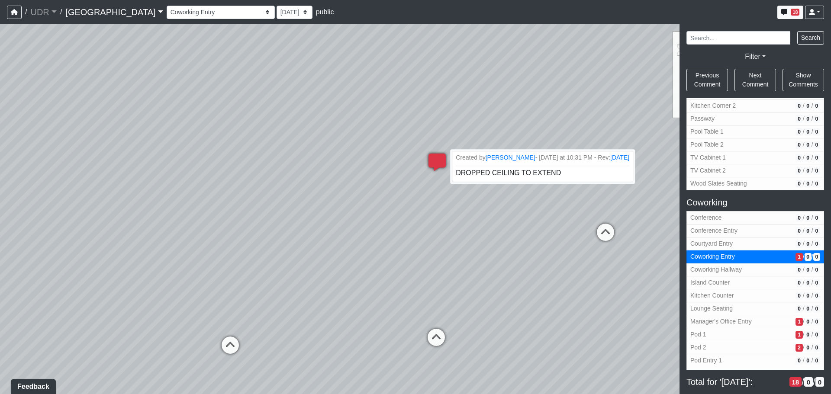
drag, startPoint x: 339, startPoint y: 139, endPoint x: 445, endPoint y: 174, distance: 111.6
click at [445, 174] on div "Loading... Conference Entry Loading... Coworking Entry Loading... Manager's Off…" at bounding box center [415, 209] width 831 height 370
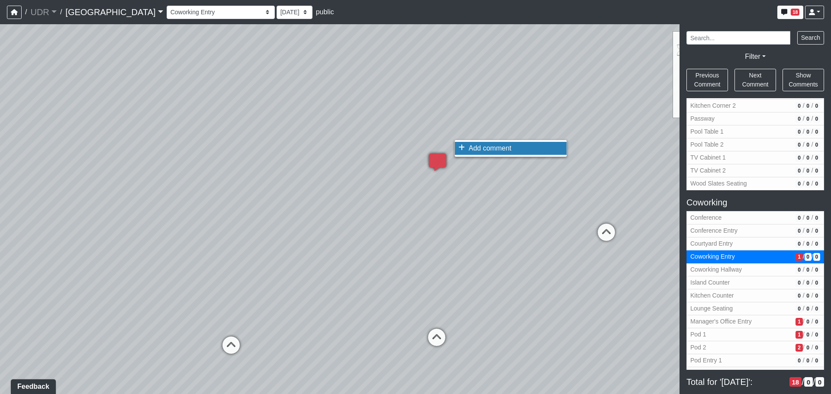
click at [461, 146] on icon at bounding box center [462, 147] width 6 height 7
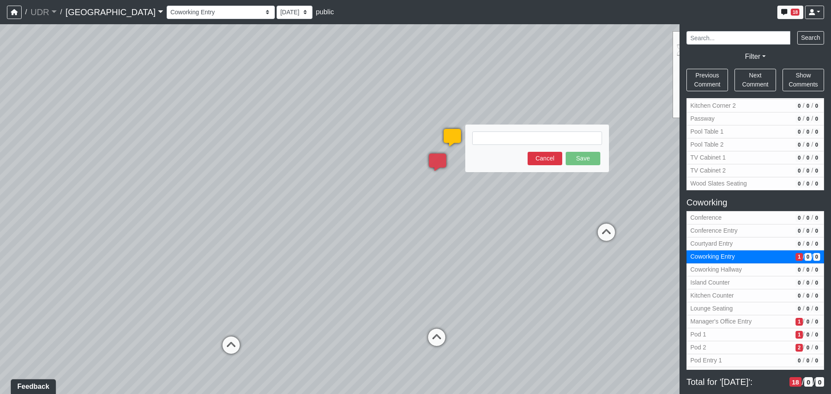
click at [517, 138] on textarea at bounding box center [537, 138] width 130 height 13
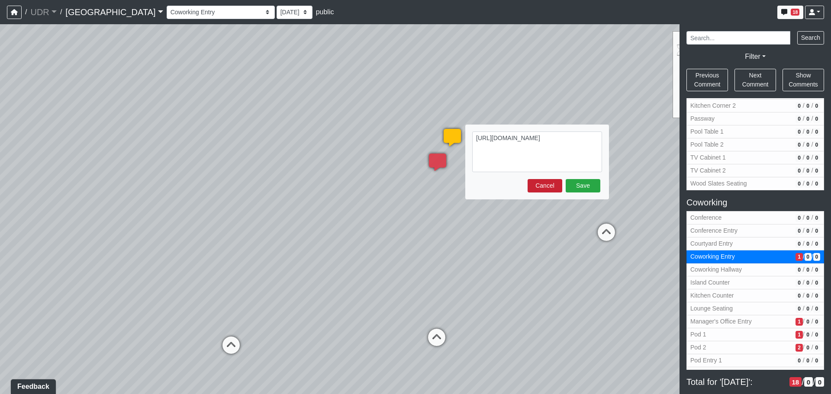
type textarea "[URL][DOMAIN_NAME]"
click at [540, 183] on button "Cancel" at bounding box center [545, 185] width 35 height 13
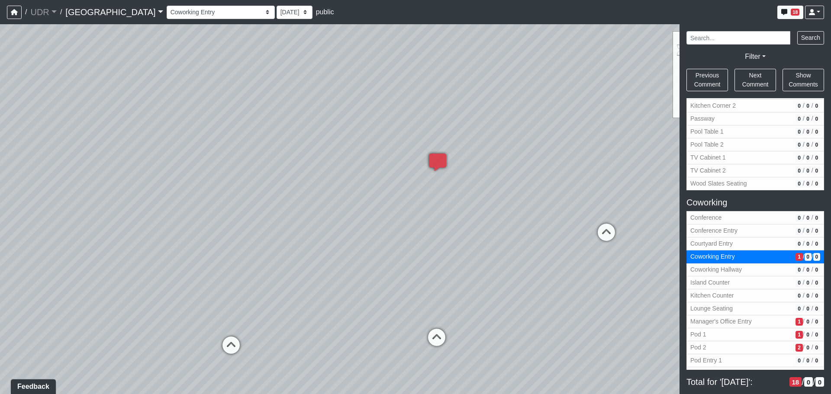
click at [547, 174] on div "Loading... Conference Entry Loading... Coworking Entry Loading... Manager's Off…" at bounding box center [415, 209] width 831 height 370
click at [450, 147] on div "Loading... Conference Entry Loading... Coworking Entry Loading... Manager's Off…" at bounding box center [415, 209] width 831 height 370
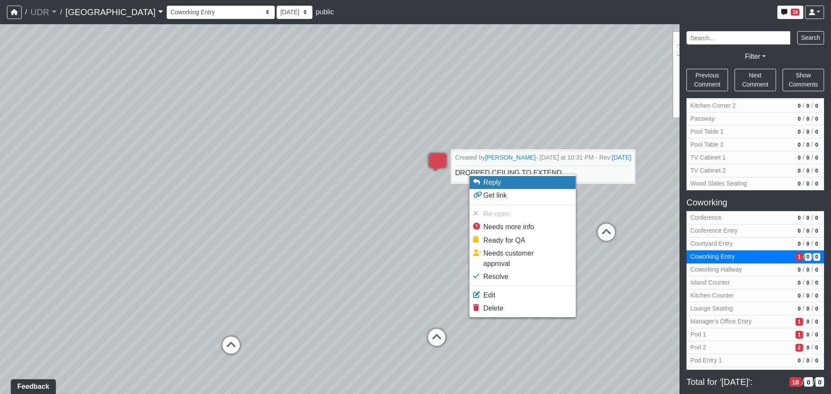
click at [564, 176] on li "Reply" at bounding box center [523, 182] width 106 height 13
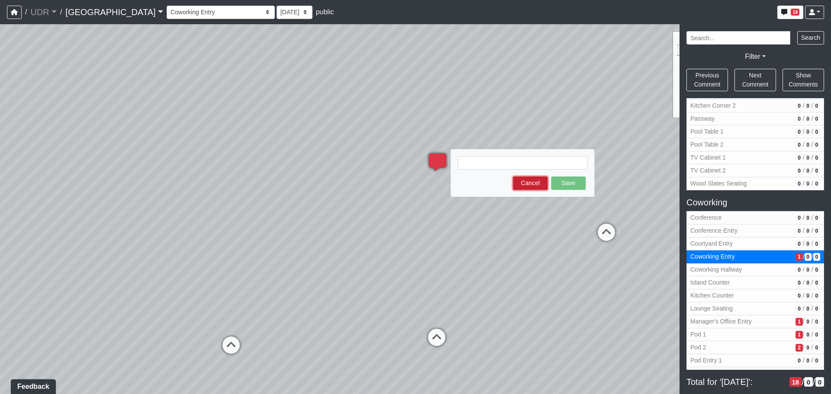
click at [539, 181] on button "Cancel" at bounding box center [530, 183] width 35 height 13
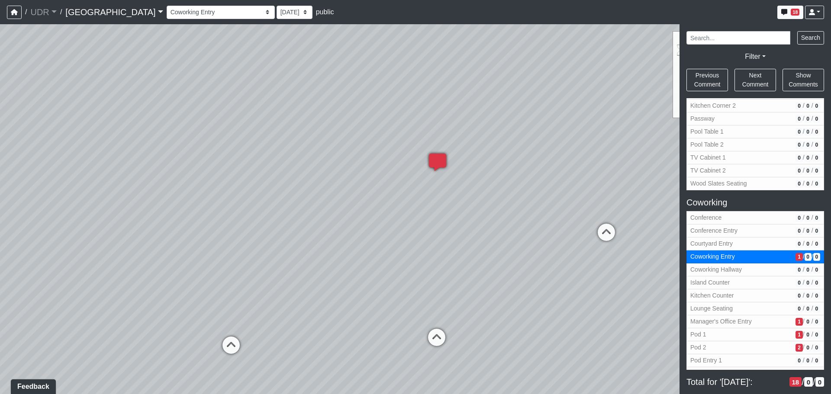
click at [458, 158] on div "Loading... Conference Entry Loading... Coworking Entry Loading... Manager's Off…" at bounding box center [415, 209] width 831 height 370
click at [465, 168] on icon at bounding box center [466, 168] width 6 height 7
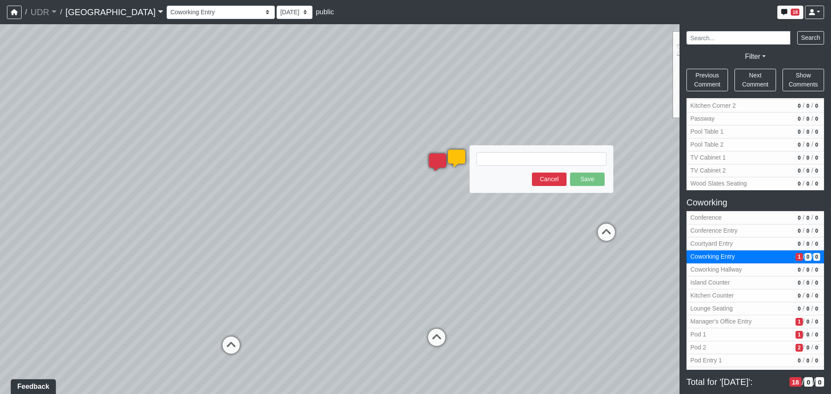
click at [485, 158] on textarea at bounding box center [542, 158] width 130 height 13
type textarea "blob:[URL][DOMAIN_NAME]"
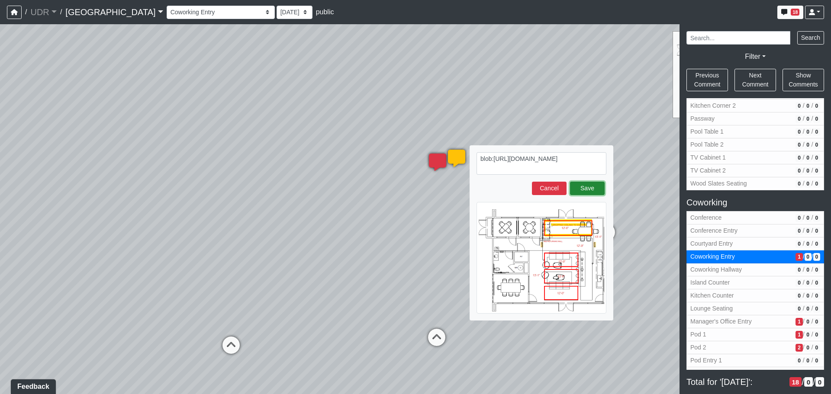
click at [599, 188] on button "Save" at bounding box center [587, 188] width 35 height 13
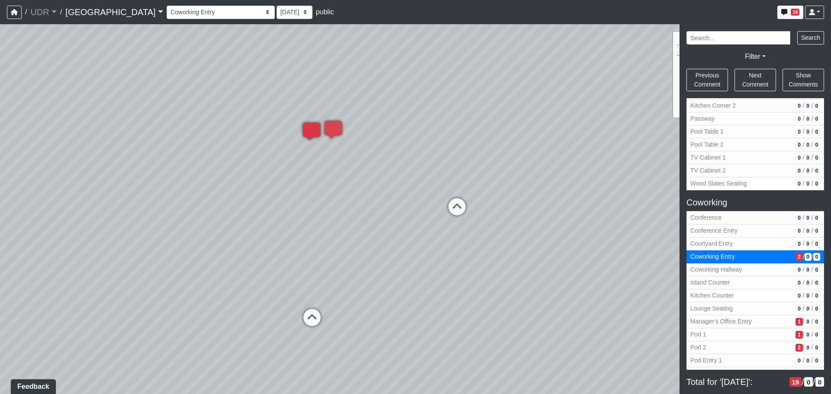
drag, startPoint x: 348, startPoint y: 200, endPoint x: 132, endPoint y: 171, distance: 217.7
click at [132, 171] on div "Loading... Conference Entry Loading... Coworking Entry Loading... Manager's Off…" at bounding box center [415, 209] width 831 height 370
drag, startPoint x: 387, startPoint y: 195, endPoint x: 135, endPoint y: 166, distance: 253.3
click at [135, 166] on div "Loading... Conference Entry Loading... Coworking Entry Loading... Manager's Off…" at bounding box center [415, 209] width 831 height 370
drag, startPoint x: 169, startPoint y: 181, endPoint x: 421, endPoint y: 210, distance: 253.7
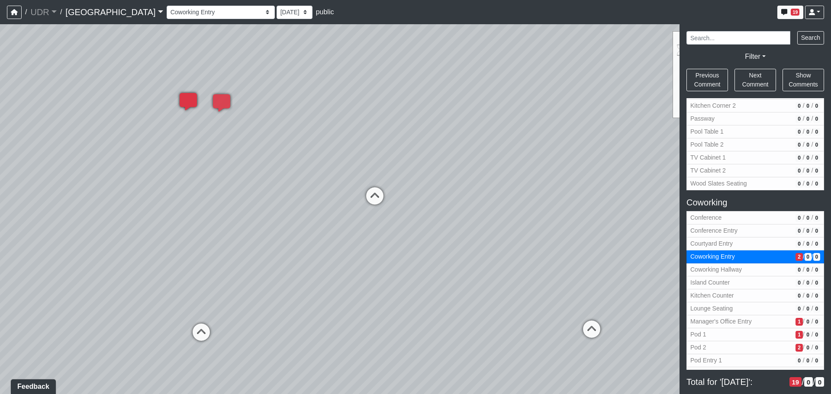
click at [421, 210] on div "Loading... Conference Entry Loading... Coworking Entry Loading... Manager's Off…" at bounding box center [415, 209] width 831 height 370
drag, startPoint x: 268, startPoint y: 200, endPoint x: 409, endPoint y: 207, distance: 141.3
click at [409, 207] on div "Loading... Conference Entry Loading... Coworking Entry Loading... Manager's Off…" at bounding box center [415, 209] width 831 height 370
drag, startPoint x: 289, startPoint y: 205, endPoint x: 453, endPoint y: 233, distance: 166.0
click at [453, 233] on div "Loading... Conference Entry Loading... Coworking Entry Loading... Manager's Off…" at bounding box center [415, 209] width 831 height 370
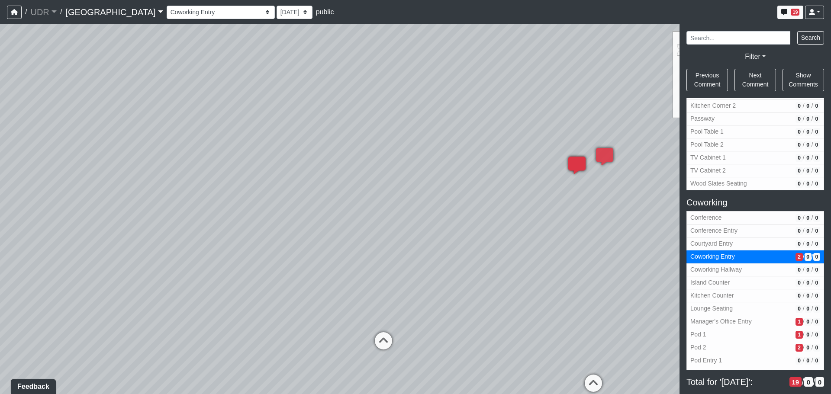
drag, startPoint x: 354, startPoint y: 217, endPoint x: 559, endPoint y: 247, distance: 206.6
click at [558, 247] on div "Loading... Conference Entry Loading... Coworking Entry Loading... Manager's Off…" at bounding box center [415, 209] width 831 height 370
drag, startPoint x: 323, startPoint y: 228, endPoint x: 518, endPoint y: 238, distance: 194.7
click at [518, 238] on div "Loading... Conference Entry Loading... Coworking Entry Loading... Manager's Off…" at bounding box center [415, 209] width 831 height 370
drag, startPoint x: 525, startPoint y: 254, endPoint x: 471, endPoint y: 239, distance: 56.5
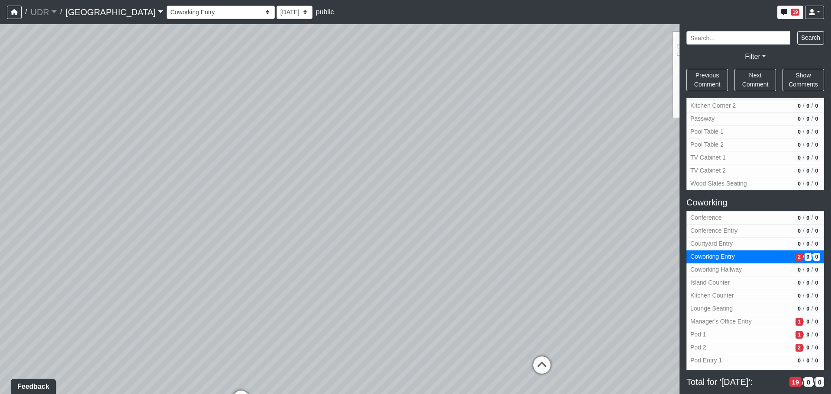
click at [471, 239] on div "Loading... Conference Entry Loading... Coworking Entry Loading... Manager's Off…" at bounding box center [415, 209] width 831 height 370
drag, startPoint x: 299, startPoint y: 283, endPoint x: 398, endPoint y: 280, distance: 98.8
click at [396, 280] on div "Loading... Conference Entry Loading... Coworking Entry Loading... Manager's Off…" at bounding box center [415, 209] width 831 height 370
click at [403, 275] on div "Loading... Conference Entry Loading... Coworking Entry Loading... Manager's Off…" at bounding box center [415, 209] width 831 height 370
drag, startPoint x: 348, startPoint y: 292, endPoint x: 142, endPoint y: 221, distance: 218.2
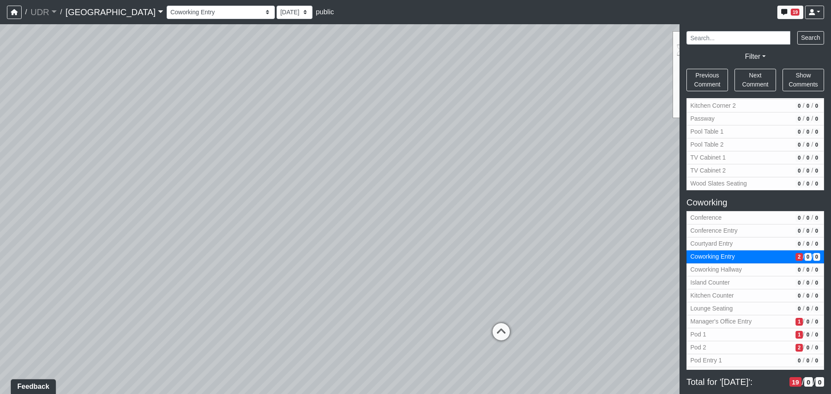
click at [142, 221] on div "Loading... Conference Entry Loading... Coworking Entry Loading... Manager's Off…" at bounding box center [415, 209] width 831 height 370
drag, startPoint x: 241, startPoint y: 227, endPoint x: 627, endPoint y: 192, distance: 387.0
click at [627, 192] on div "Loading... Conference Entry Loading... Coworking Entry Loading... Manager's Off…" at bounding box center [415, 209] width 831 height 370
click at [436, 319] on icon at bounding box center [439, 322] width 26 height 26
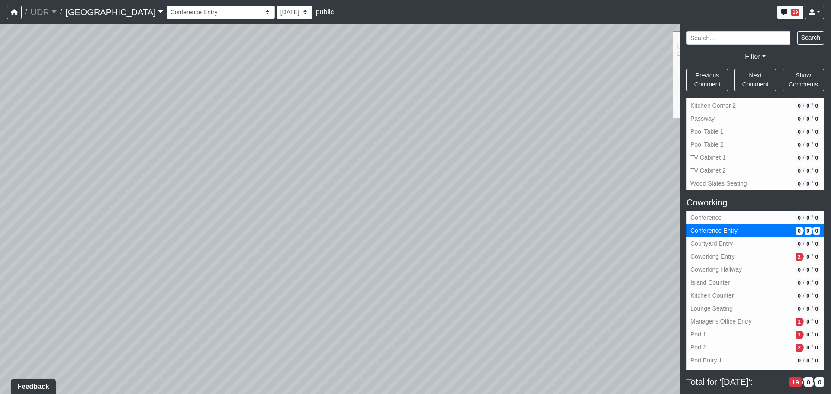
drag, startPoint x: 531, startPoint y: 230, endPoint x: 256, endPoint y: 228, distance: 274.6
click at [256, 228] on div "Loading... Conference Entry Loading... Coworking Entry Loading... Manager's Off…" at bounding box center [415, 209] width 831 height 370
drag, startPoint x: 512, startPoint y: 252, endPoint x: 305, endPoint y: 317, distance: 216.4
click at [305, 317] on div "Loading... Conference Entry Loading... Coworking Entry Loading... Manager's Off…" at bounding box center [415, 209] width 831 height 370
drag, startPoint x: 339, startPoint y: 197, endPoint x: 451, endPoint y: 152, distance: 120.5
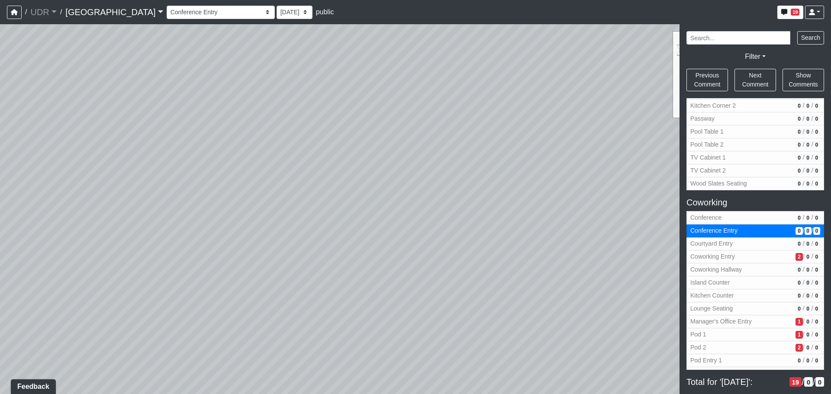
click at [451, 152] on div "Loading... Conference Entry Loading... Coworking Entry Loading... Manager's Off…" at bounding box center [415, 209] width 831 height 370
drag, startPoint x: 403, startPoint y: 213, endPoint x: 213, endPoint y: 190, distance: 191.5
click at [210, 190] on div "Loading... Conference Entry Loading... Coworking Entry Loading... Manager's Off…" at bounding box center [415, 209] width 831 height 370
drag, startPoint x: 466, startPoint y: 212, endPoint x: 180, endPoint y: 200, distance: 286.9
click at [180, 200] on div "Loading... Conference Entry Loading... Coworking Entry Loading... Manager's Off…" at bounding box center [415, 209] width 831 height 370
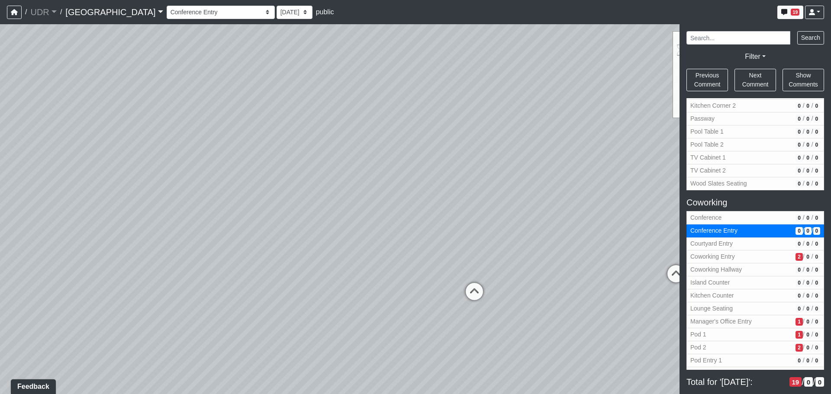
click at [576, 235] on div "Loading... Conference Entry Loading... Coworking Entry Loading... Manager's Off…" at bounding box center [415, 209] width 831 height 370
click at [632, 256] on div "Loading... Conference Entry Loading... Coworking Entry Loading... Manager's Off…" at bounding box center [415, 209] width 831 height 370
drag, startPoint x: 495, startPoint y: 238, endPoint x: 236, endPoint y: 233, distance: 259.9
click at [213, 236] on div "Loading... Conference Entry Loading... Coworking Entry Loading... Manager's Off…" at bounding box center [415, 209] width 831 height 370
click at [401, 227] on div "Loading... Conference Entry Loading... Coworking Entry Loading... Manager's Off…" at bounding box center [415, 209] width 831 height 370
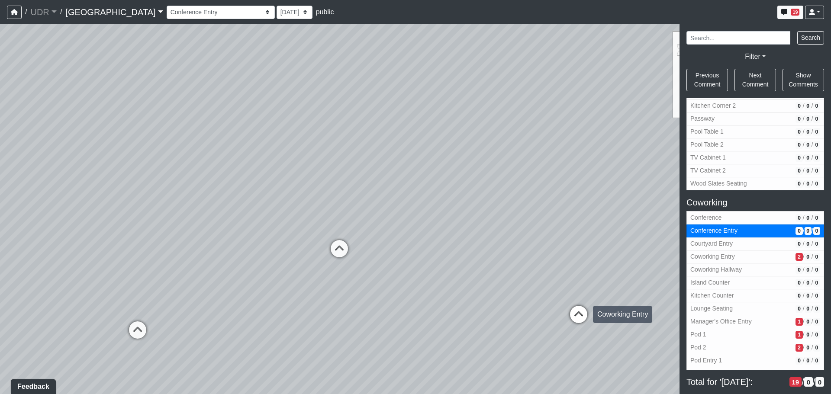
click at [575, 309] on icon at bounding box center [579, 319] width 26 height 26
select select "oCuy85sXGZEL2GxFKUbbte"
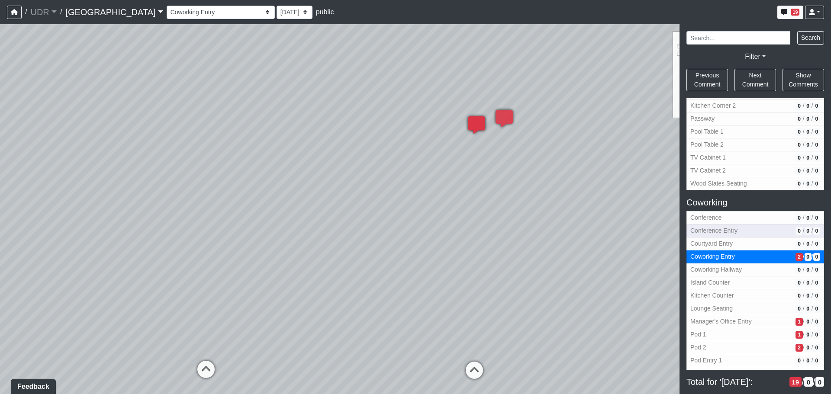
drag, startPoint x: 221, startPoint y: 151, endPoint x: 758, endPoint y: 230, distance: 543.3
click at [758, 230] on div "NON-CURRENT REVISION Loading... Conference Entry Loading... Coworking Entry Loa…" at bounding box center [415, 209] width 831 height 370
drag, startPoint x: 357, startPoint y: 232, endPoint x: 699, endPoint y: 205, distance: 342.7
click at [776, 181] on div "NON-CURRENT REVISION Loading... Conference Entry Loading... Coworking Entry Loa…" at bounding box center [415, 209] width 831 height 370
drag, startPoint x: 501, startPoint y: 222, endPoint x: 514, endPoint y: 263, distance: 43.1
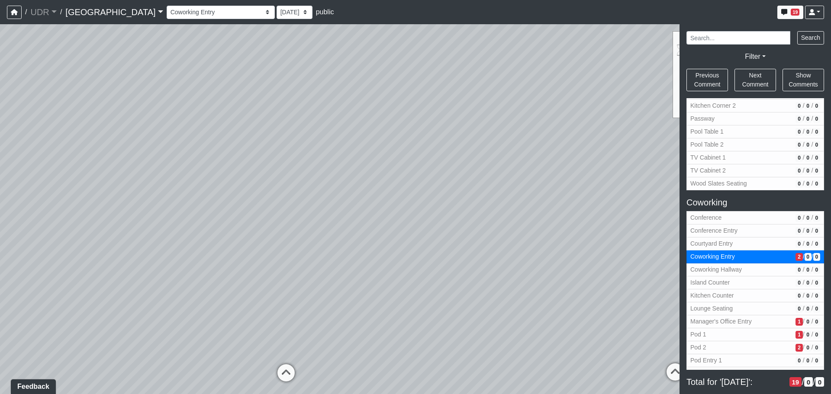
click at [514, 263] on div "Loading... Conference Entry Loading... Coworking Entry Loading... Manager's Off…" at bounding box center [415, 209] width 831 height 370
click at [419, 190] on icon at bounding box center [417, 190] width 6 height 7
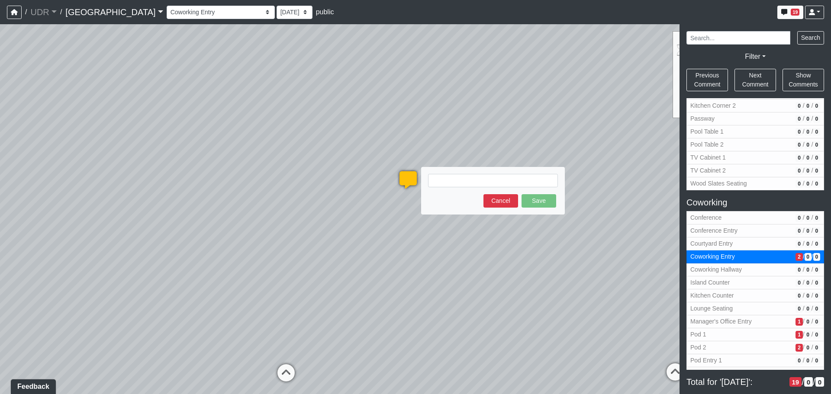
click at [450, 180] on textarea at bounding box center [493, 180] width 130 height 13
type textarea "blob:[URL][DOMAIN_NAME]"
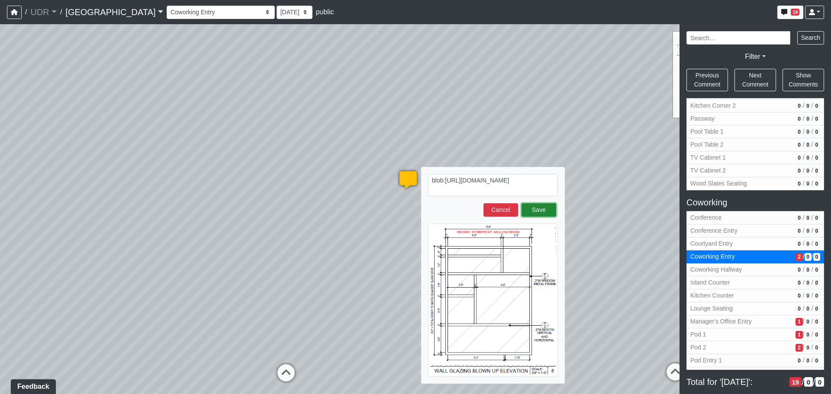
click at [533, 210] on button "Save" at bounding box center [539, 210] width 35 height 13
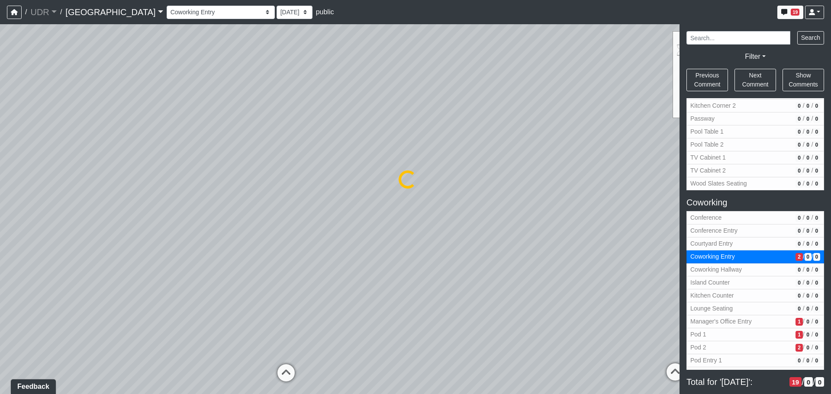
select select "oCuy85sXGZEL2GxFKUbbte"
click at [583, 171] on div "Loading... Conference Entry Loading... Coworking Entry Loading... Manager's Off…" at bounding box center [415, 209] width 831 height 370
drag, startPoint x: 600, startPoint y: 176, endPoint x: 295, endPoint y: 168, distance: 305.0
click at [295, 168] on div "Loading... Conference Entry Loading... Coworking Entry Loading... Manager's Off…" at bounding box center [415, 209] width 831 height 370
click at [398, 190] on div "Loading... Conference Entry Loading... Coworking Entry Loading... Manager's Off…" at bounding box center [415, 209] width 831 height 370
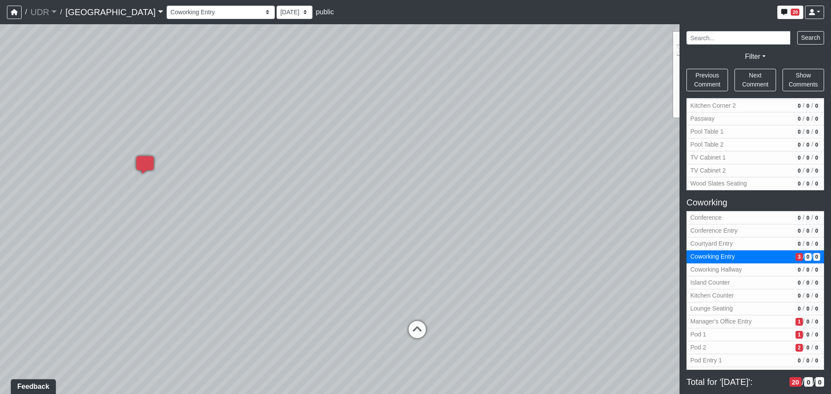
click at [395, 188] on div "Loading... Conference Entry Loading... Coworking Entry Loading... Manager's Off…" at bounding box center [415, 209] width 831 height 370
drag, startPoint x: 395, startPoint y: 176, endPoint x: 415, endPoint y: 225, distance: 52.4
click at [415, 225] on div "Loading... Conference Entry Loading... Coworking Entry Loading... Manager's Off…" at bounding box center [415, 209] width 831 height 370
drag, startPoint x: 398, startPoint y: 236, endPoint x: 422, endPoint y: 237, distance: 23.9
click at [422, 237] on div "Loading... Conference Entry Loading... Coworking Entry Loading... Manager's Off…" at bounding box center [415, 209] width 831 height 370
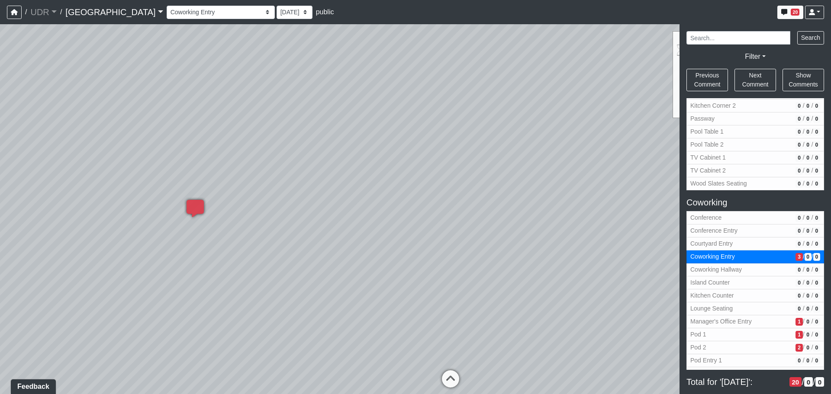
click at [433, 301] on div "Loading... Conference Entry Loading... Coworking Entry Loading... Manager's Off…" at bounding box center [415, 209] width 831 height 370
click at [437, 304] on div "Loading... Conference Entry Loading... Coworking Entry Loading... Manager's Off…" at bounding box center [415, 209] width 831 height 370
drag, startPoint x: 378, startPoint y: 284, endPoint x: 274, endPoint y: 270, distance: 104.4
click at [274, 270] on div "Loading... Conference Entry Loading... Coworking Entry Loading... Manager's Off…" at bounding box center [415, 209] width 831 height 370
drag, startPoint x: 540, startPoint y: 276, endPoint x: 480, endPoint y: 255, distance: 62.7
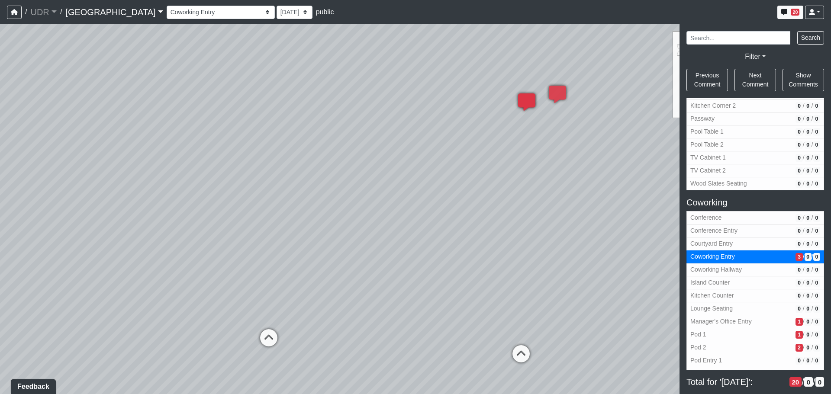
click at [480, 255] on div "Loading... Conference Entry Loading... Coworking Entry Loading... Manager's Off…" at bounding box center [415, 209] width 831 height 370
click at [764, 55] on link "Filter" at bounding box center [755, 56] width 21 height 7
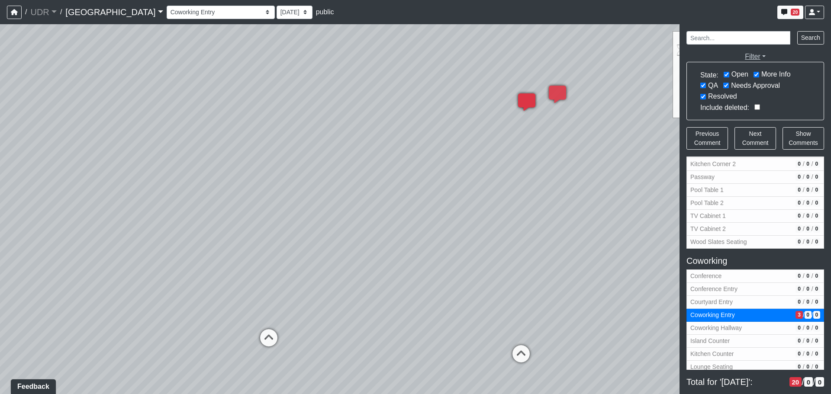
click at [764, 55] on link "Filter" at bounding box center [755, 56] width 21 height 7
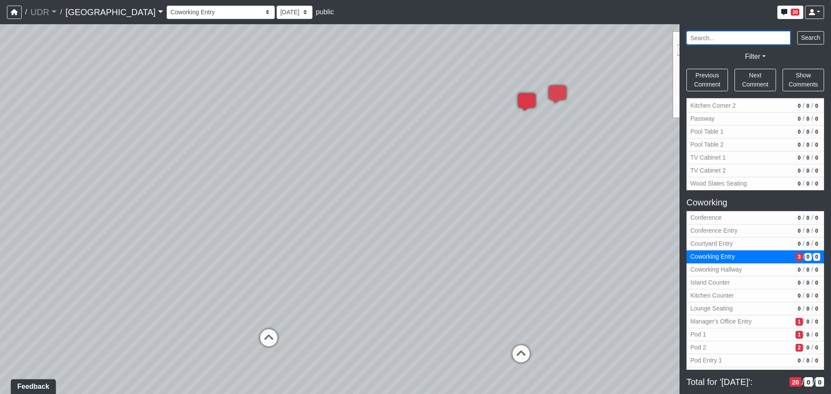
click at [774, 38] on input "Search" at bounding box center [739, 37] width 104 height 13
type input "COWORKING"
click at [798, 31] on button "Search" at bounding box center [811, 37] width 27 height 13
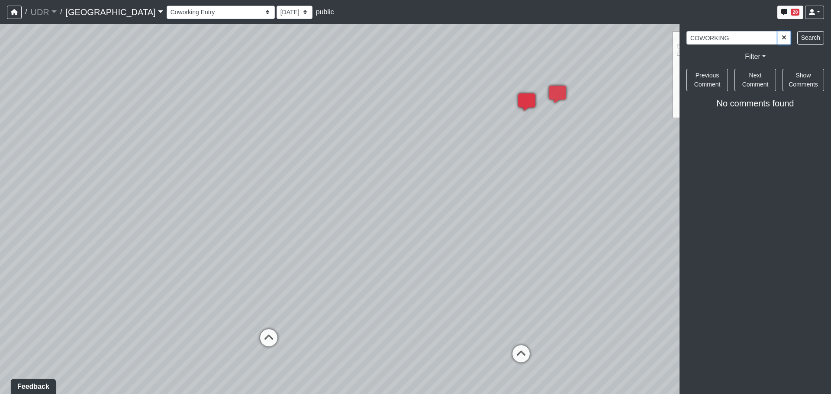
click at [786, 35] on icon "button" at bounding box center [784, 38] width 5 height 6
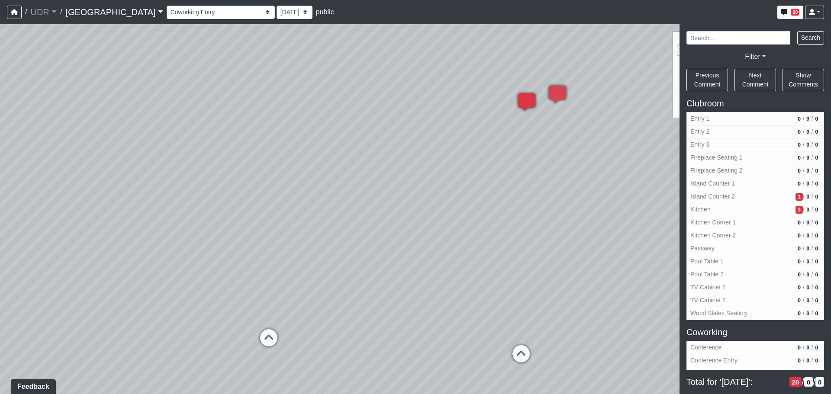
click at [705, 331] on h5 "Coworking" at bounding box center [756, 332] width 138 height 10
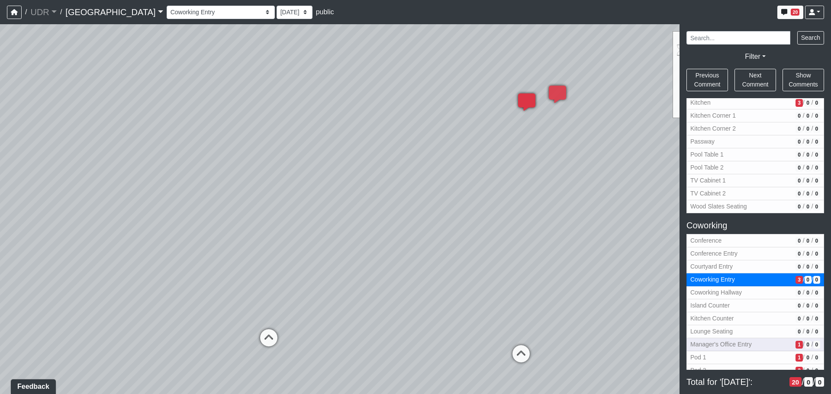
scroll to position [130, 0]
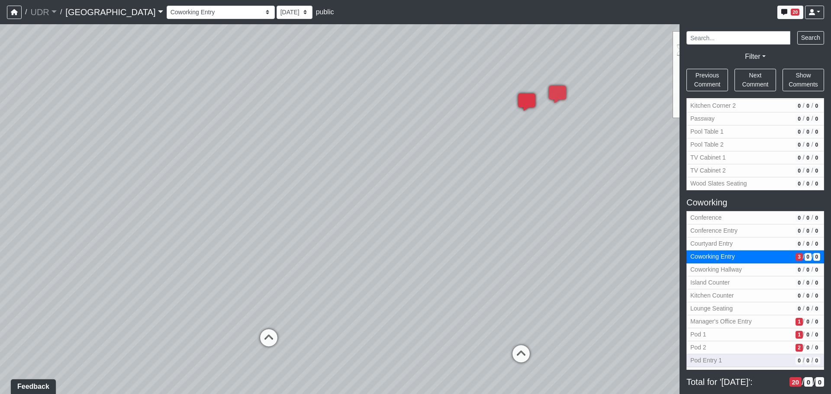
click at [707, 360] on span "Pod Entry 1" at bounding box center [742, 360] width 102 height 9
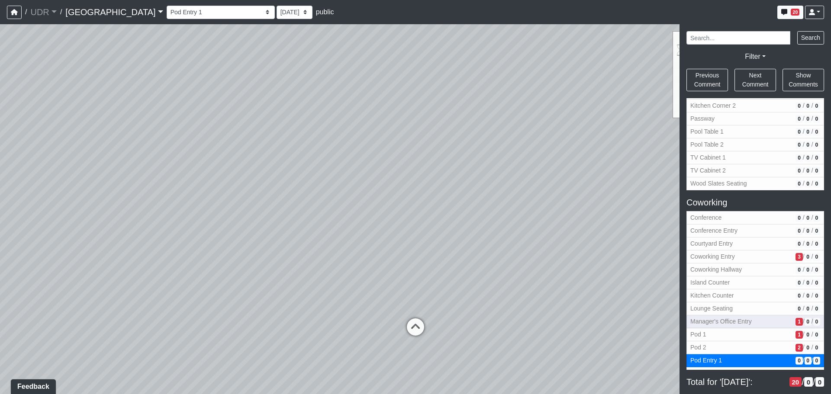
click at [708, 325] on span "Manager's Office Entry" at bounding box center [742, 321] width 102 height 9
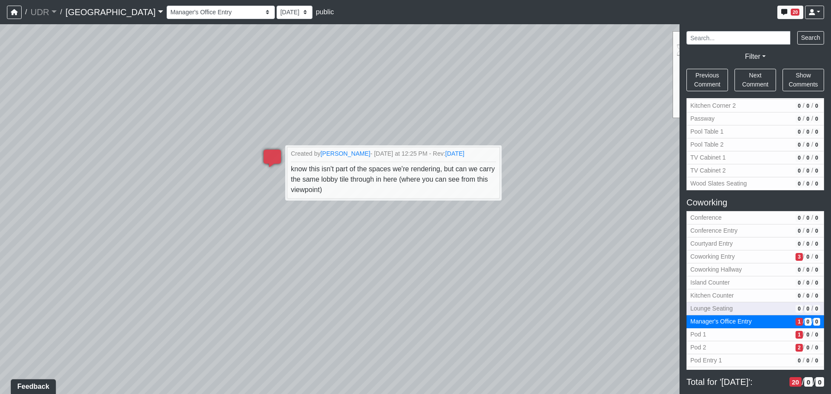
click at [706, 312] on span "Lounge Seating" at bounding box center [742, 308] width 102 height 9
select select "qyhyB1hwXP5tjSC5P9833Z"
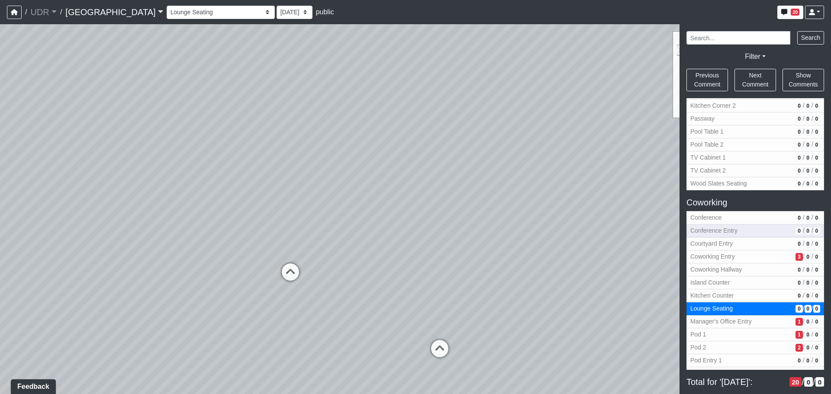
drag, startPoint x: 266, startPoint y: 222, endPoint x: 780, endPoint y: 230, distance: 513.7
click at [779, 230] on div "NON-CURRENT REVISION Loading... Conference Entry Loading... Coworking Entry Loa…" at bounding box center [415, 209] width 831 height 370
drag, startPoint x: 450, startPoint y: 232, endPoint x: 717, endPoint y: 235, distance: 266.3
click at [717, 235] on div "NON-CURRENT REVISION Loading... Conference Entry Loading... Coworking Entry Loa…" at bounding box center [415, 209] width 831 height 370
click at [374, 240] on div "Loading... Conference Entry Loading... Coworking Entry Loading... Manager's Off…" at bounding box center [415, 209] width 831 height 370
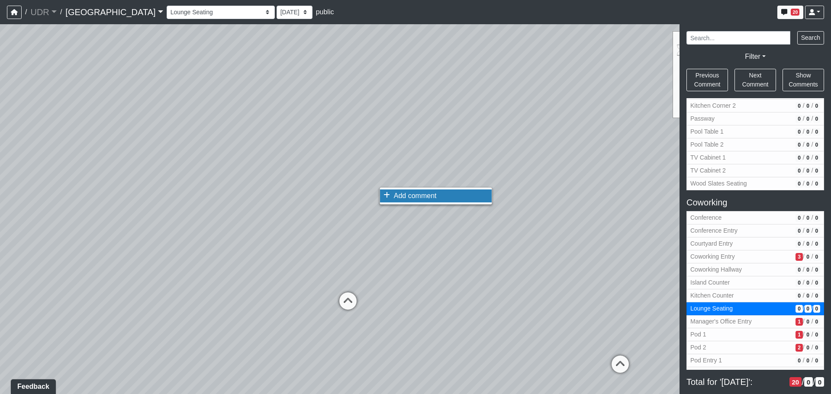
click at [386, 193] on icon at bounding box center [387, 195] width 6 height 7
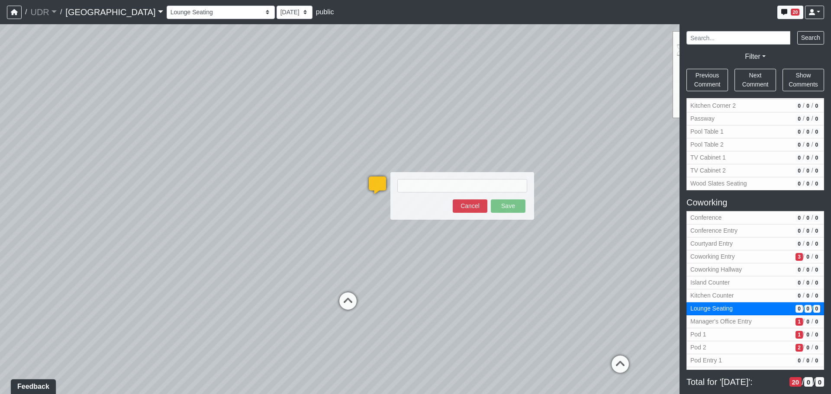
drag, startPoint x: 443, startPoint y: 318, endPoint x: 436, endPoint y: 314, distance: 7.6
click at [442, 318] on div "Loading... Conference Entry Loading... Coworking Entry Loading... Manager's Off…" at bounding box center [415, 209] width 831 height 370
click at [425, 186] on textarea at bounding box center [463, 185] width 130 height 13
paste textarea "blob:[URL][DOMAIN_NAME]"
type textarea "blob:[URL][DOMAIN_NAME]"
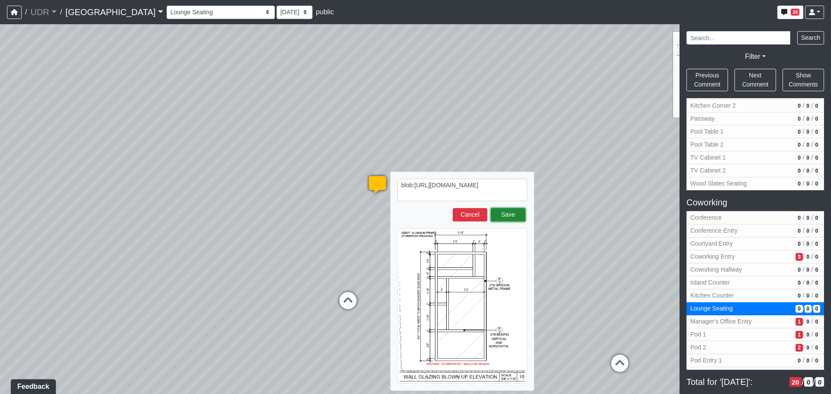
click at [506, 216] on button "Save" at bounding box center [508, 214] width 35 height 13
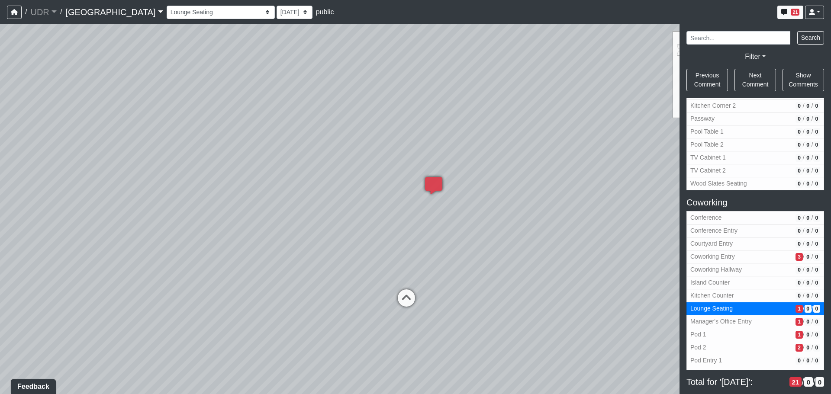
drag, startPoint x: 472, startPoint y: 192, endPoint x: 738, endPoint y: 191, distance: 266.8
click at [738, 191] on div "NON-CURRENT REVISION Loading... Conference Entry Loading... Coworking Entry Loa…" at bounding box center [415, 209] width 831 height 370
drag, startPoint x: 195, startPoint y: 203, endPoint x: 523, endPoint y: 178, distance: 328.8
click at [523, 178] on div "Loading... Conference Entry Loading... Coworking Entry Loading... Manager's Off…" at bounding box center [415, 209] width 831 height 370
click at [438, 180] on div "Loading... Conference Entry Loading... Coworking Entry Loading... Manager's Off…" at bounding box center [415, 209] width 831 height 370
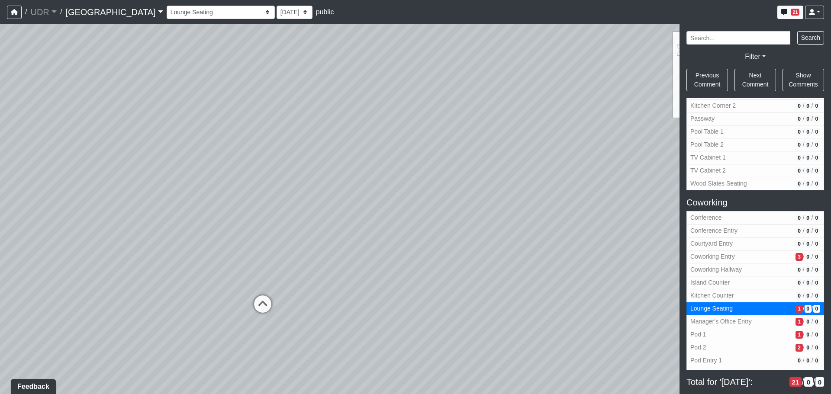
drag, startPoint x: 376, startPoint y: 194, endPoint x: 410, endPoint y: 182, distance: 36.3
click at [410, 182] on div "Loading... Conference Entry Loading... Coworking Entry Loading... Manager's Off…" at bounding box center [415, 209] width 831 height 370
click at [796, 336] on span "1" at bounding box center [799, 335] width 7 height 8
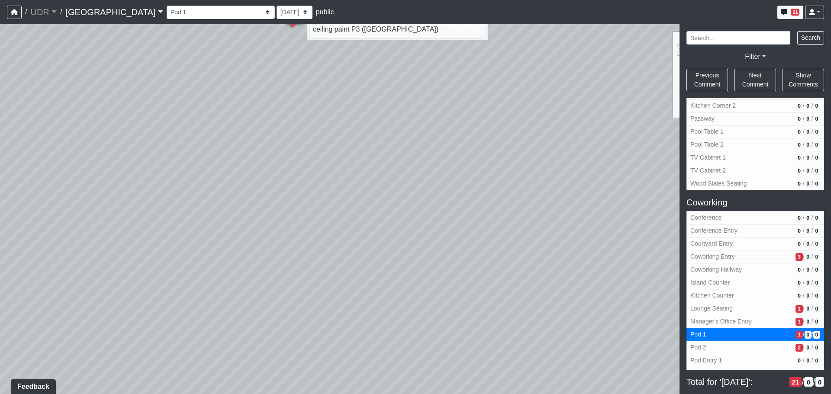
drag, startPoint x: 600, startPoint y: 252, endPoint x: 226, endPoint y: 201, distance: 377.1
click at [232, 202] on div "Loading... Conference Entry Loading... Coworking Entry Loading... Manager's Off…" at bounding box center [415, 209] width 831 height 370
drag, startPoint x: 219, startPoint y: 207, endPoint x: 49, endPoint y: 197, distance: 170.1
click at [42, 197] on div "Loading... Conference Entry Loading... Coworking Entry Loading... Manager's Off…" at bounding box center [415, 209] width 831 height 370
drag, startPoint x: 318, startPoint y: 210, endPoint x: -24, endPoint y: 195, distance: 342.9
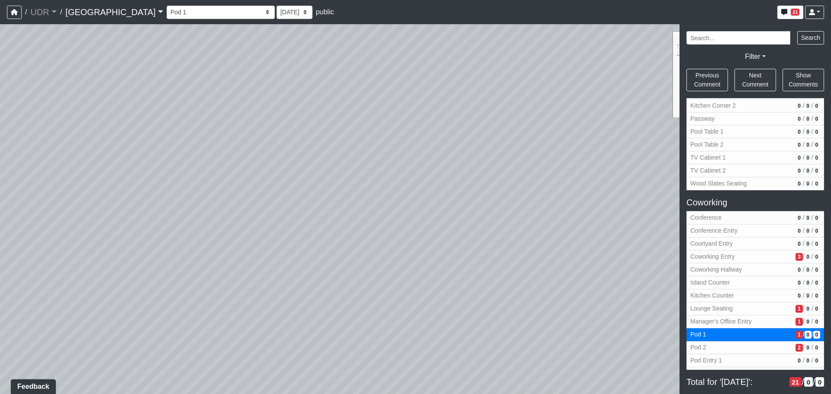
click at [0, 195] on html "/ UDR UDR No other companies available / [GEOGRAPHIC_DATA] No other projects av…" at bounding box center [415, 197] width 831 height 394
drag, startPoint x: 326, startPoint y: 208, endPoint x: 102, endPoint y: 201, distance: 224.4
click at [74, 204] on div "Loading... Conference Entry Loading... Coworking Entry Loading... Manager's Off…" at bounding box center [415, 209] width 831 height 370
drag, startPoint x: 186, startPoint y: 204, endPoint x: 173, endPoint y: 207, distance: 13.2
click at [173, 207] on div "Loading... Conference Entry Loading... Coworking Entry Loading... Manager's Off…" at bounding box center [415, 209] width 831 height 370
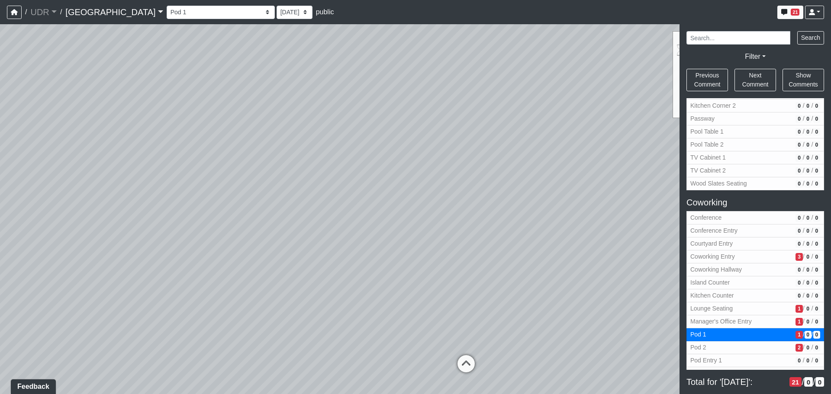
drag, startPoint x: 275, startPoint y: 216, endPoint x: 335, endPoint y: 116, distance: 115.8
click at [335, 116] on div "Loading... Conference Entry Loading... Coworking Entry Loading... Manager's Off…" at bounding box center [415, 209] width 831 height 370
drag, startPoint x: 332, startPoint y: 243, endPoint x: 354, endPoint y: 137, distance: 108.4
click at [354, 137] on div "Loading... Conference Entry Loading... Coworking Entry Loading... Manager's Off…" at bounding box center [415, 209] width 831 height 370
drag, startPoint x: 385, startPoint y: 197, endPoint x: 67, endPoint y: 181, distance: 319.1
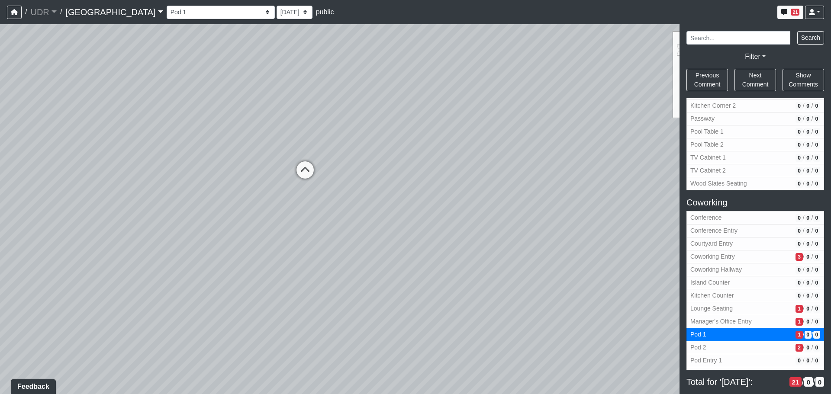
click at [67, 181] on div "Loading... Conference Entry Loading... Coworking Entry Loading... Manager's Off…" at bounding box center [415, 209] width 831 height 370
drag, startPoint x: 248, startPoint y: 201, endPoint x: 246, endPoint y: 231, distance: 29.5
click at [246, 231] on div "Loading... Conference Entry Loading... Coworking Entry Loading... Manager's Off…" at bounding box center [415, 209] width 831 height 370
drag, startPoint x: 181, startPoint y: 217, endPoint x: 283, endPoint y: 239, distance: 104.0
click at [283, 239] on div "Loading... Conference Entry Loading... Coworking Entry Loading... Manager's Off…" at bounding box center [415, 209] width 831 height 370
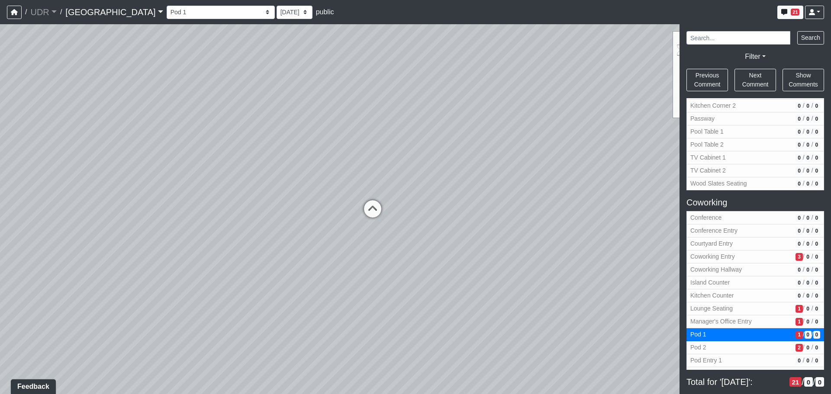
click at [304, 250] on div "Loading... Conference Entry Loading... Coworking Entry Loading... Manager's Off…" at bounding box center [415, 209] width 831 height 370
drag, startPoint x: 327, startPoint y: 245, endPoint x: 408, endPoint y: 259, distance: 82.7
click at [408, 259] on div "Loading... Conference Entry Loading... Coworking Entry Loading... Manager's Off…" at bounding box center [415, 209] width 831 height 370
click at [796, 349] on span "2" at bounding box center [799, 348] width 7 height 8
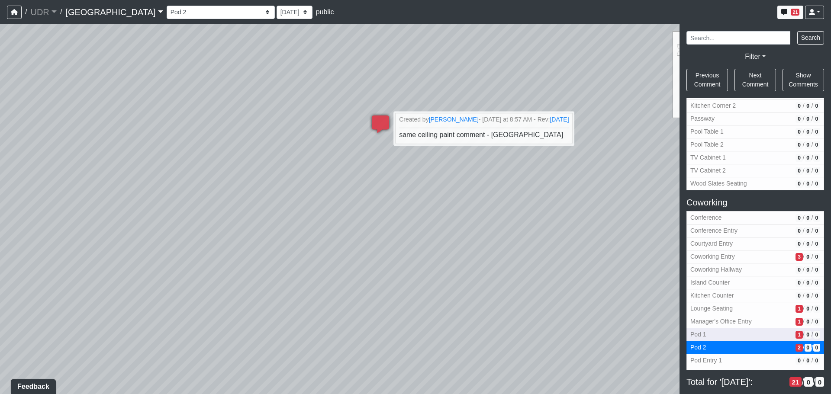
click at [796, 335] on span "1" at bounding box center [799, 335] width 7 height 8
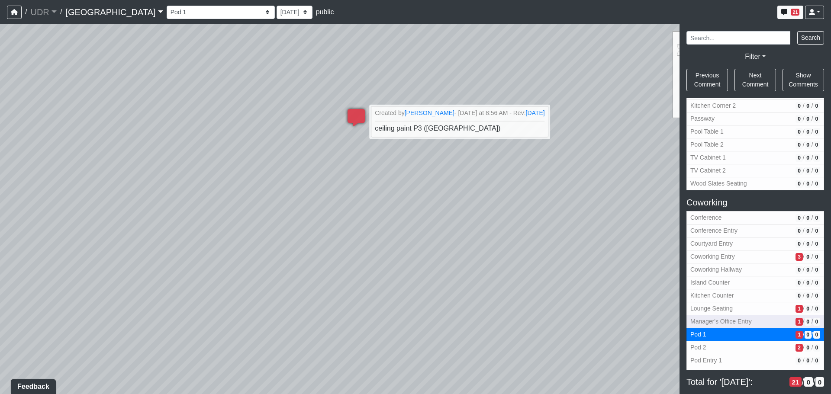
click at [796, 323] on span "1" at bounding box center [799, 322] width 7 height 8
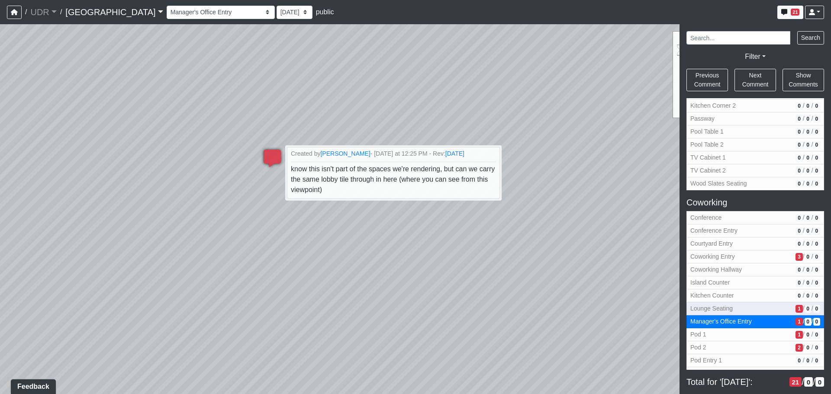
click at [796, 308] on span "1" at bounding box center [799, 309] width 7 height 8
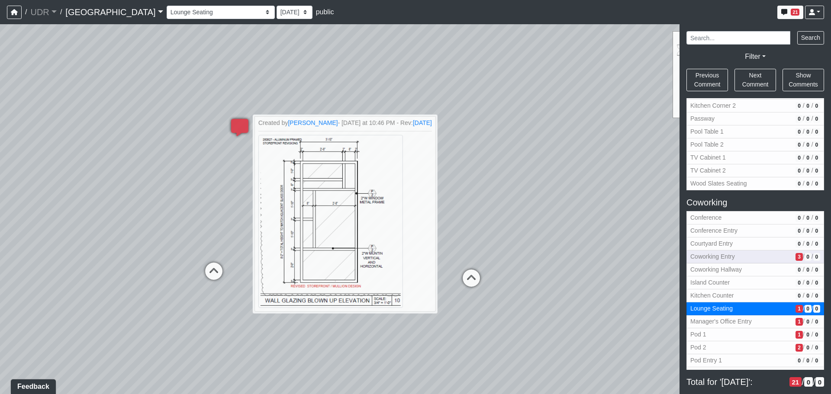
click at [744, 253] on span "Coworking Entry" at bounding box center [742, 256] width 102 height 9
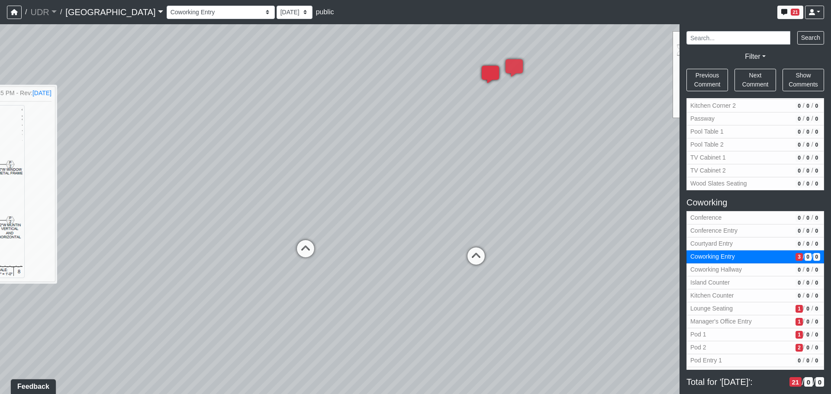
drag, startPoint x: 550, startPoint y: 242, endPoint x: 342, endPoint y: 234, distance: 208.0
click at [342, 234] on div "Loading... Conference Entry Loading... Coworking Entry Loading... Manager's Off…" at bounding box center [415, 209] width 831 height 370
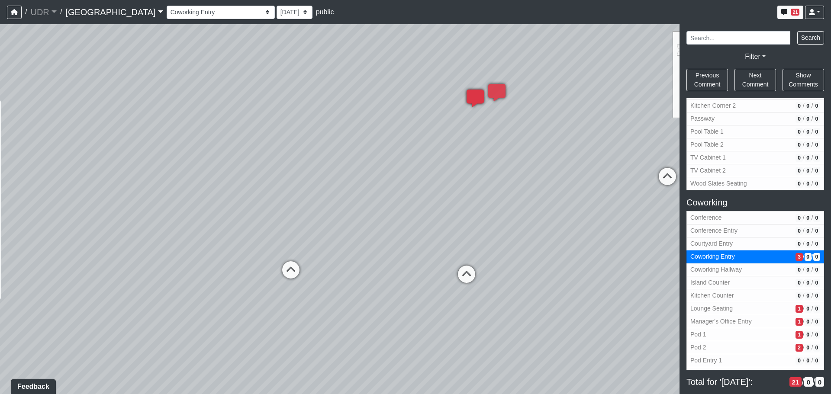
drag, startPoint x: 344, startPoint y: 234, endPoint x: 326, endPoint y: 255, distance: 28.3
click at [326, 255] on div "Loading... Conference Entry Loading... Coworking Entry Loading... Manager's Off…" at bounding box center [415, 209] width 831 height 370
drag, startPoint x: 356, startPoint y: 247, endPoint x: 344, endPoint y: 260, distance: 17.5
click at [344, 260] on div "Loading... Conference Entry Loading... Coworking Entry Loading... Manager's Off…" at bounding box center [415, 209] width 831 height 370
drag, startPoint x: 361, startPoint y: 259, endPoint x: 359, endPoint y: 288, distance: 29.1
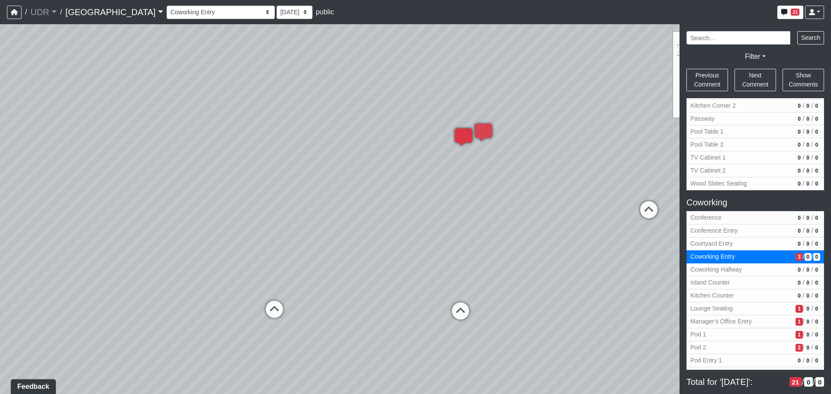
click at [359, 288] on div "Loading... Conference Entry Loading... Coworking Entry Loading... Manager's Off…" at bounding box center [415, 209] width 831 height 370
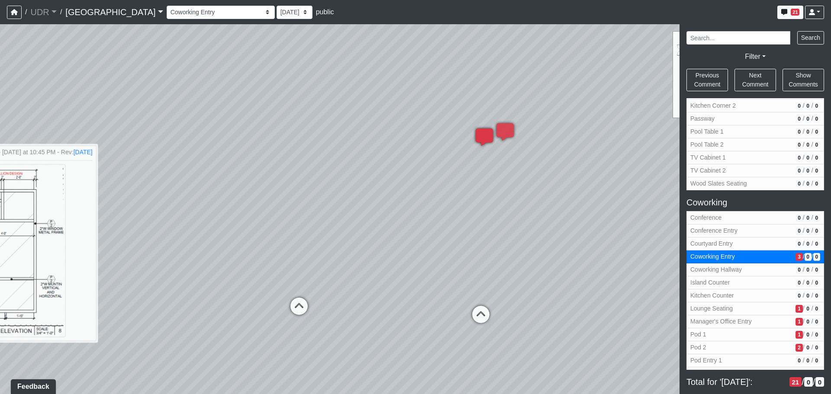
drag, startPoint x: 459, startPoint y: 252, endPoint x: 491, endPoint y: 252, distance: 32.1
click at [491, 252] on div "Loading... Conference Entry Loading... Coworking Entry Loading... Manager's Off…" at bounding box center [415, 209] width 831 height 370
click at [514, 238] on div "Loading... Conference Entry Loading... Coworking Entry Loading... Manager's Off…" at bounding box center [415, 209] width 831 height 370
drag, startPoint x: 514, startPoint y: 251, endPoint x: 513, endPoint y: 256, distance: 5.1
click at [514, 252] on div "Loading... Conference Entry Loading... Coworking Entry Loading... Manager's Off…" at bounding box center [415, 209] width 831 height 370
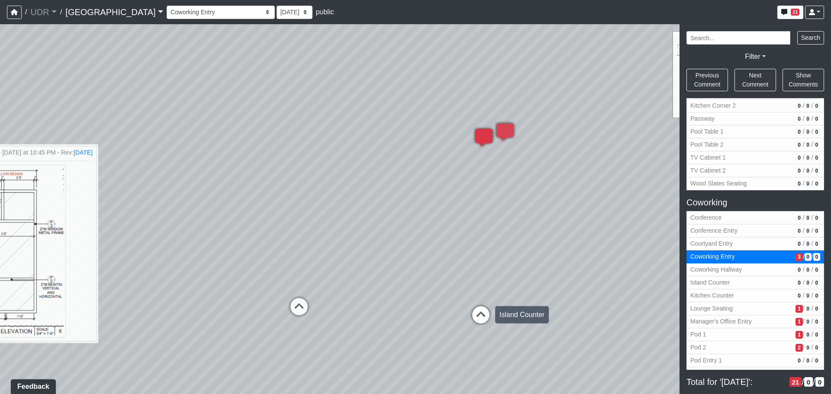
click at [482, 313] on icon at bounding box center [481, 320] width 26 height 26
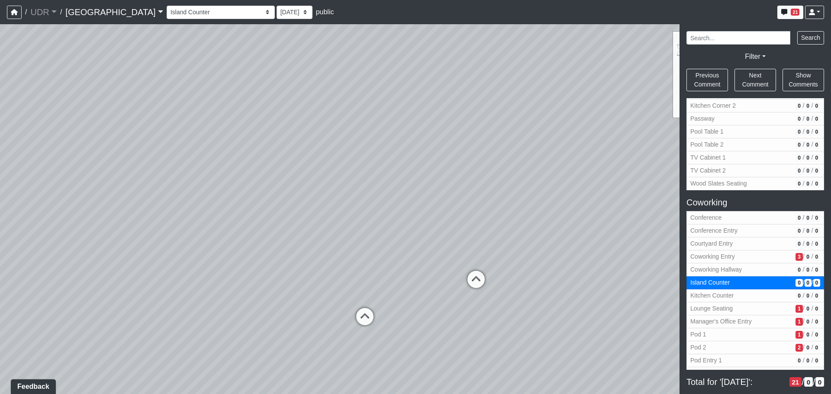
drag, startPoint x: 508, startPoint y: 270, endPoint x: 606, endPoint y: 287, distance: 99.3
click at [606, 287] on div "Loading... Conference Entry Loading... Coworking Entry Loading... Manager's Off…" at bounding box center [415, 209] width 831 height 370
drag, startPoint x: 606, startPoint y: 287, endPoint x: 166, endPoint y: 278, distance: 440.5
click at [166, 278] on div "Loading... Conference Entry Loading... Coworking Entry Loading... Manager's Off…" at bounding box center [415, 209] width 831 height 370
drag, startPoint x: 315, startPoint y: 259, endPoint x: 125, endPoint y: 256, distance: 190.6
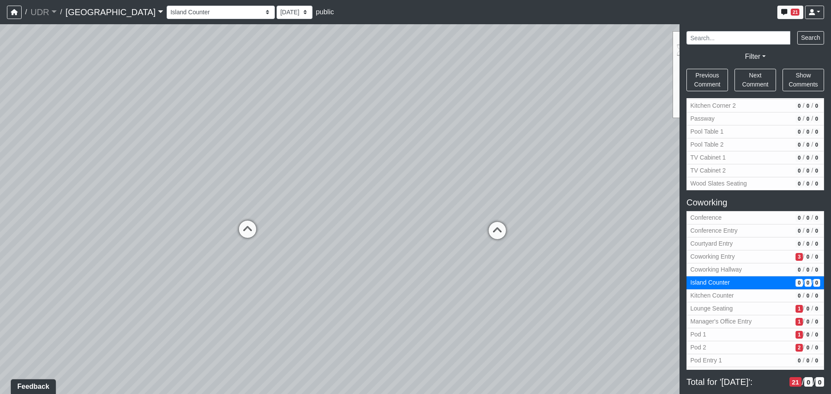
click at [125, 256] on div "Loading... Conference Entry Loading... Coworking Entry Loading... Manager's Off…" at bounding box center [415, 209] width 831 height 370
drag, startPoint x: 356, startPoint y: 249, endPoint x: 119, endPoint y: 236, distance: 238.1
click at [119, 236] on div "Loading... Conference Entry Loading... Coworking Entry Loading... Manager's Off…" at bounding box center [415, 209] width 831 height 370
drag, startPoint x: 429, startPoint y: 242, endPoint x: 81, endPoint y: 215, distance: 348.8
click at [85, 217] on div "Loading... Conference Entry Loading... Coworking Entry Loading... Manager's Off…" at bounding box center [415, 209] width 831 height 370
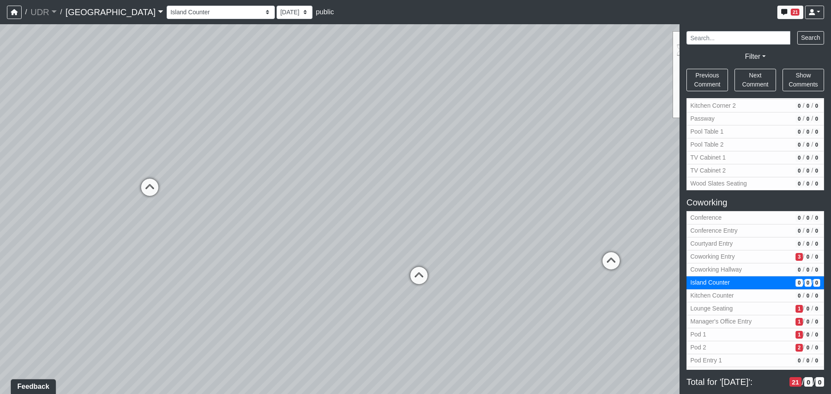
drag, startPoint x: 495, startPoint y: 222, endPoint x: 134, endPoint y: 227, distance: 361.2
click at [134, 227] on div "Loading... Conference Entry Loading... Coworking Entry Loading... Manager's Off…" at bounding box center [415, 209] width 831 height 370
drag, startPoint x: 393, startPoint y: 220, endPoint x: 134, endPoint y: 226, distance: 258.6
click at [134, 226] on div "Loading... Conference Entry Loading... Coworking Entry Loading... Manager's Off…" at bounding box center [415, 209] width 831 height 370
drag, startPoint x: 414, startPoint y: 217, endPoint x: 136, endPoint y: 237, distance: 278.3
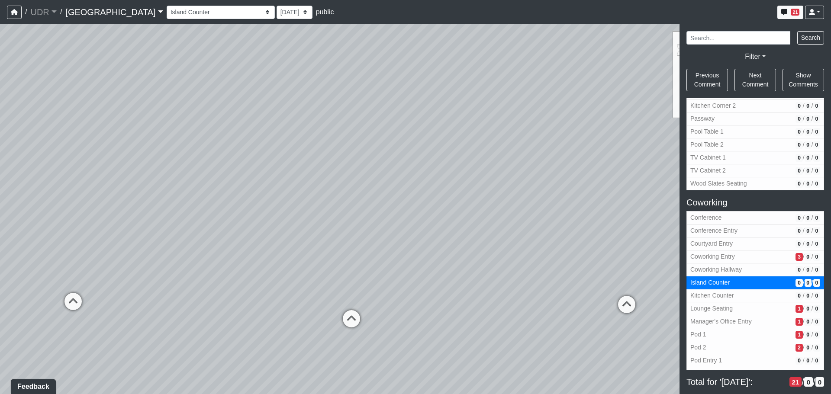
click at [136, 237] on div "Loading... Conference Entry Loading... Coworking Entry Loading... Manager's Off…" at bounding box center [415, 209] width 831 height 370
drag, startPoint x: 466, startPoint y: 221, endPoint x: 231, endPoint y: 209, distance: 235.0
click at [231, 209] on div "Loading... Conference Entry Loading... Coworking Entry Loading... Manager's Off…" at bounding box center [415, 209] width 831 height 370
drag, startPoint x: 497, startPoint y: 211, endPoint x: 241, endPoint y: 212, distance: 255.9
click at [241, 212] on div "Loading... Conference Entry Loading... Coworking Entry Loading... Manager's Off…" at bounding box center [415, 209] width 831 height 370
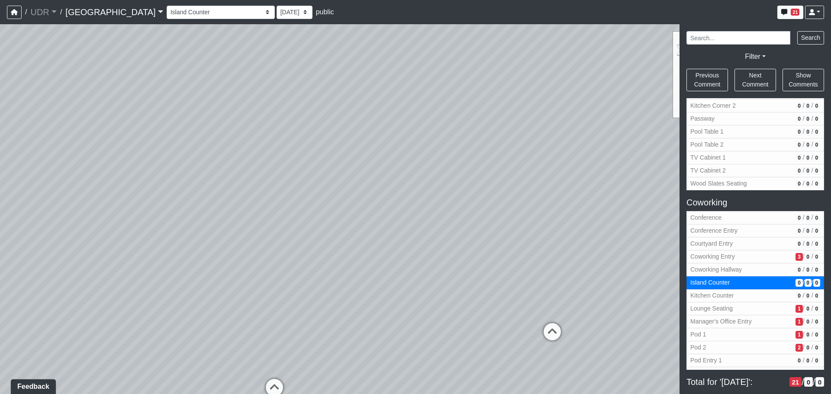
drag, startPoint x: 230, startPoint y: 152, endPoint x: 754, endPoint y: 199, distance: 526.9
click at [754, 199] on div "NON-CURRENT REVISION Loading... Conference Entry Loading... Coworking Entry Loa…" at bounding box center [415, 209] width 831 height 370
drag, startPoint x: 504, startPoint y: 218, endPoint x: 559, endPoint y: 213, distance: 54.8
click at [559, 213] on div "Loading... Conference Entry Loading... Coworking Entry Loading... Manager's Off…" at bounding box center [415, 209] width 831 height 370
click at [459, 314] on div "Loading... Conference Entry Loading... Coworking Entry Loading... Manager's Off…" at bounding box center [415, 209] width 831 height 370
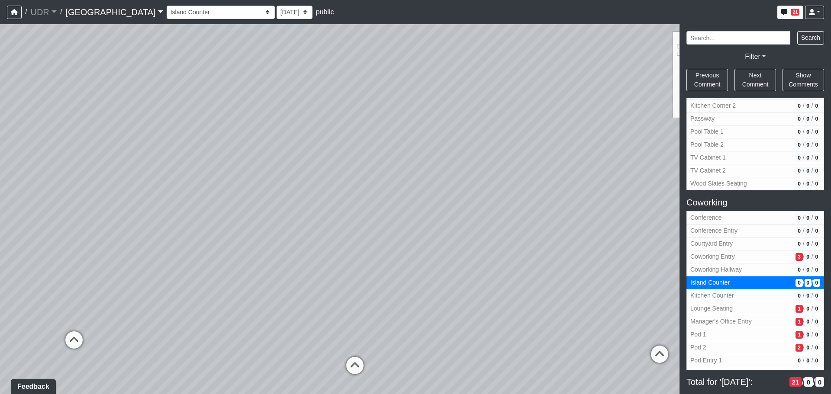
drag, startPoint x: 378, startPoint y: 241, endPoint x: 414, endPoint y: 240, distance: 35.5
click at [414, 240] on div "Loading... Conference Entry Loading... Coworking Entry Loading... Manager's Off…" at bounding box center [415, 209] width 831 height 370
drag, startPoint x: 391, startPoint y: 220, endPoint x: 80, endPoint y: 179, distance: 314.0
click at [81, 179] on div "Loading... Conference Entry Loading... Coworking Entry Loading... Manager's Off…" at bounding box center [415, 209] width 831 height 370
drag, startPoint x: 331, startPoint y: 193, endPoint x: 303, endPoint y: 234, distance: 50.1
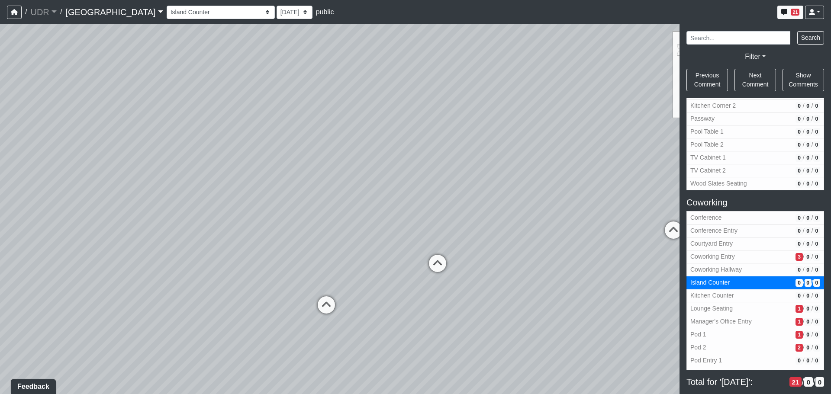
click at [303, 234] on div "Loading... Conference Entry Loading... Coworking Entry Loading... Manager's Off…" at bounding box center [415, 209] width 831 height 370
drag, startPoint x: 324, startPoint y: 237, endPoint x: 342, endPoint y: 239, distance: 17.9
click at [342, 239] on div "Loading... Conference Entry Loading... Coworking Entry Loading... Manager's Off…" at bounding box center [415, 209] width 831 height 370
drag, startPoint x: 530, startPoint y: 237, endPoint x: 424, endPoint y: 233, distance: 106.6
click at [424, 233] on div "Loading... Conference Entry Loading... Coworking Entry Loading... Manager's Off…" at bounding box center [415, 209] width 831 height 370
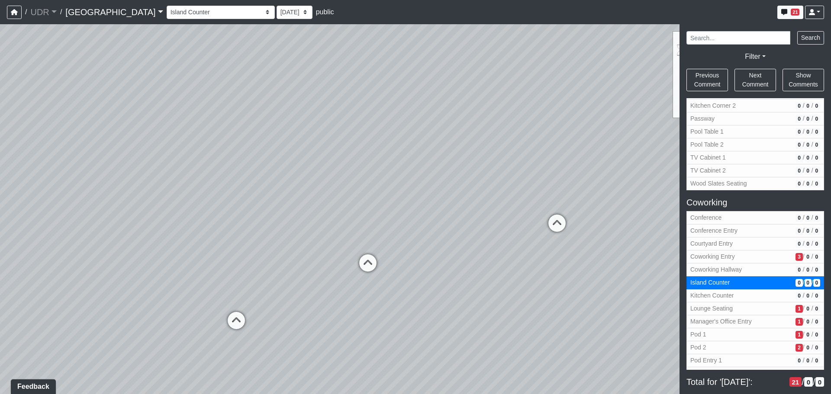
drag, startPoint x: 474, startPoint y: 192, endPoint x: 377, endPoint y: 186, distance: 97.2
click at [377, 187] on div "Loading... Conference Entry Loading... Coworking Entry Loading... Manager's Off…" at bounding box center [415, 209] width 831 height 370
drag, startPoint x: 481, startPoint y: 170, endPoint x: 369, endPoint y: 174, distance: 111.4
click at [369, 174] on div "Loading... Conference Entry Loading... Coworking Entry Loading... Manager's Off…" at bounding box center [415, 209] width 831 height 370
drag, startPoint x: 434, startPoint y: 168, endPoint x: 186, endPoint y: 158, distance: 247.9
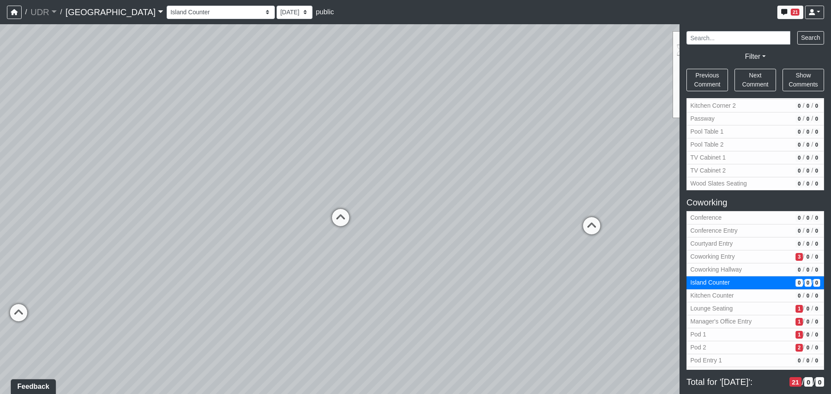
click at [186, 159] on div "Loading... Conference Entry Loading... Coworking Entry Loading... Manager's Off…" at bounding box center [415, 209] width 831 height 370
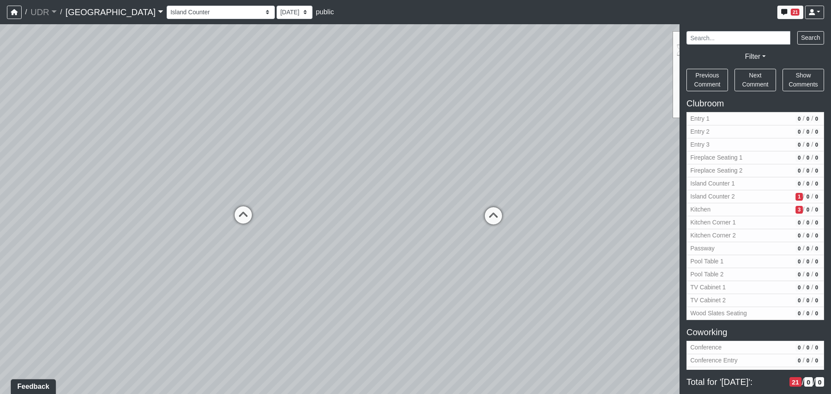
click at [707, 103] on h5 "Clubroom" at bounding box center [756, 103] width 138 height 10
click at [711, 118] on span "Entry 1" at bounding box center [742, 118] width 102 height 9
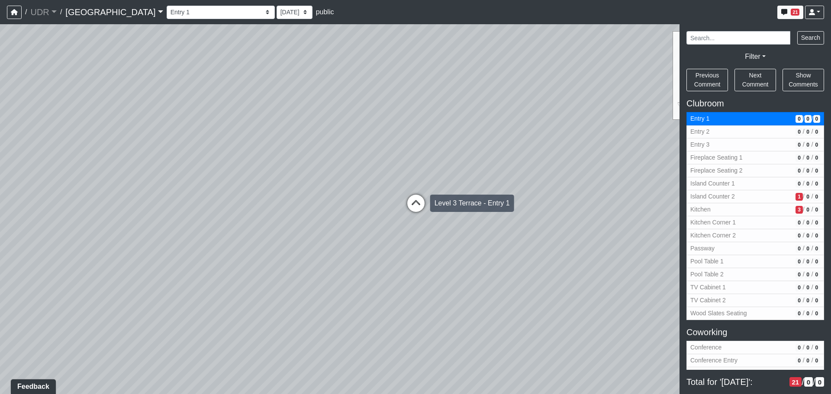
click at [409, 204] on icon at bounding box center [416, 208] width 26 height 26
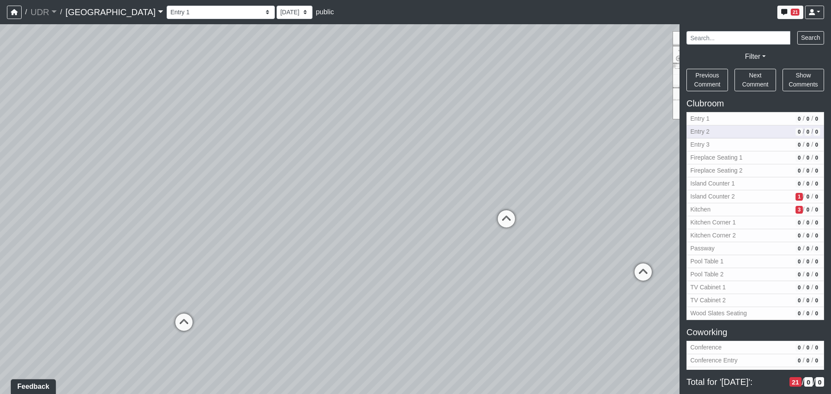
click at [724, 130] on span "Entry 2" at bounding box center [742, 131] width 102 height 9
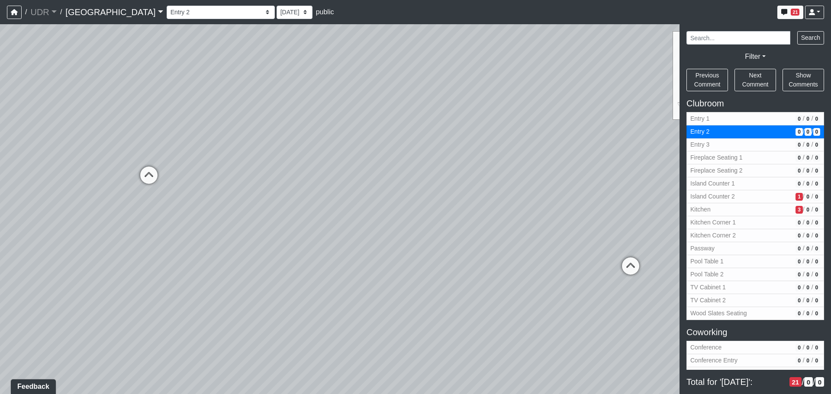
drag, startPoint x: 520, startPoint y: 177, endPoint x: 171, endPoint y: 154, distance: 350.2
click at [171, 154] on div "Loading... Conference Entry Loading... Coworking Entry Loading... Manager's Off…" at bounding box center [415, 209] width 831 height 370
click at [744, 146] on span "Entry 3" at bounding box center [742, 144] width 102 height 9
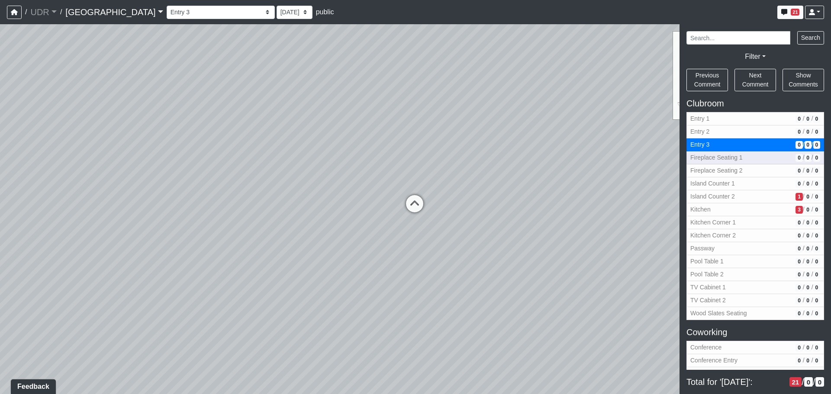
click at [739, 160] on span "Fireplace Seating 1" at bounding box center [742, 157] width 102 height 9
select select "mtnyW7WVrgrGpJfNDAWp7s"
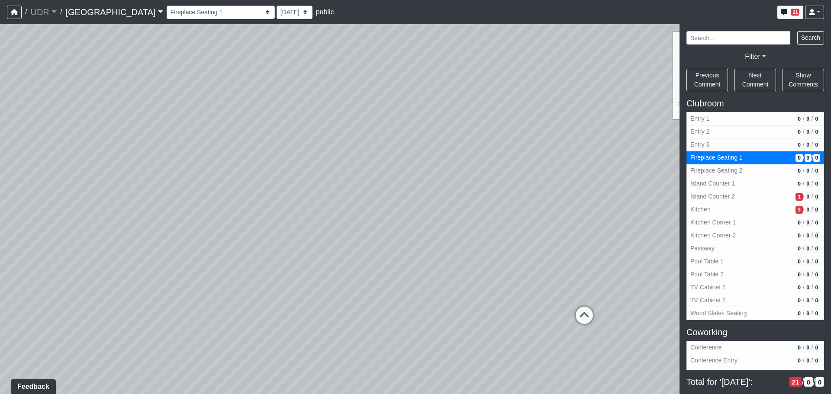
drag, startPoint x: 494, startPoint y: 183, endPoint x: 288, endPoint y: 160, distance: 207.4
click at [288, 160] on div "Loading... Conference Entry Loading... Coworking Entry Loading... Manager's Off…" at bounding box center [415, 209] width 831 height 370
drag, startPoint x: 367, startPoint y: 195, endPoint x: 414, endPoint y: 215, distance: 50.8
click at [414, 215] on div "Loading... Conference Entry Loading... Coworking Entry Loading... Manager's Off…" at bounding box center [415, 209] width 831 height 370
drag, startPoint x: 500, startPoint y: 205, endPoint x: 505, endPoint y: 213, distance: 9.3
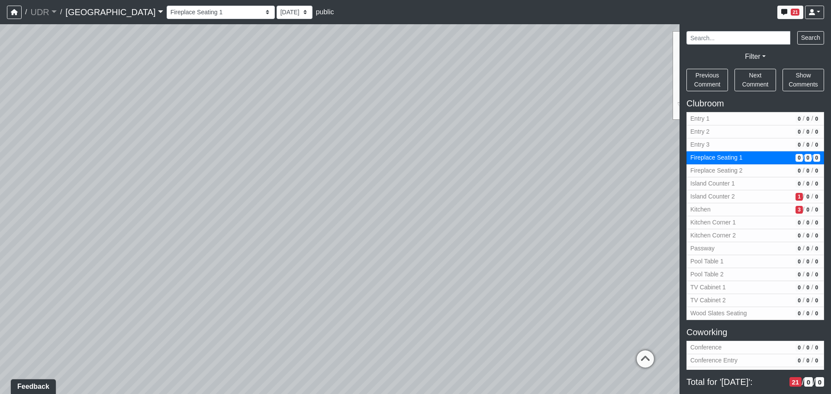
click at [505, 213] on div "Loading... Conference Entry Loading... Coworking Entry Loading... Manager's Off…" at bounding box center [415, 209] width 831 height 370
click at [473, 207] on icon at bounding box center [472, 207] width 6 height 7
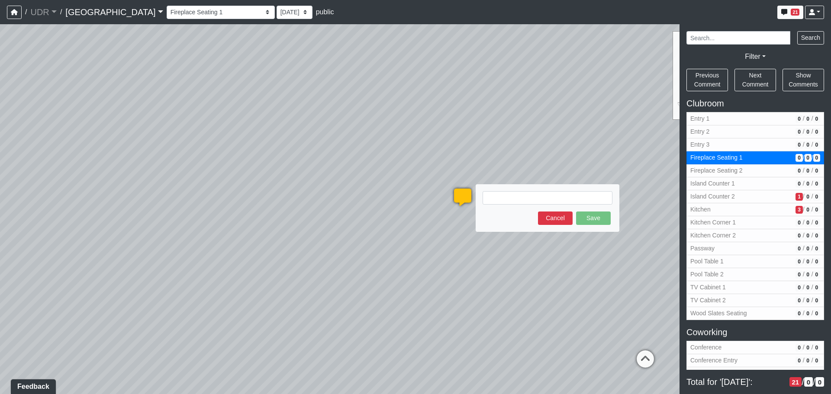
click at [494, 196] on textarea at bounding box center [548, 197] width 130 height 13
type textarea "g"
type textarea "t"
type textarea "Tile with pattern -"
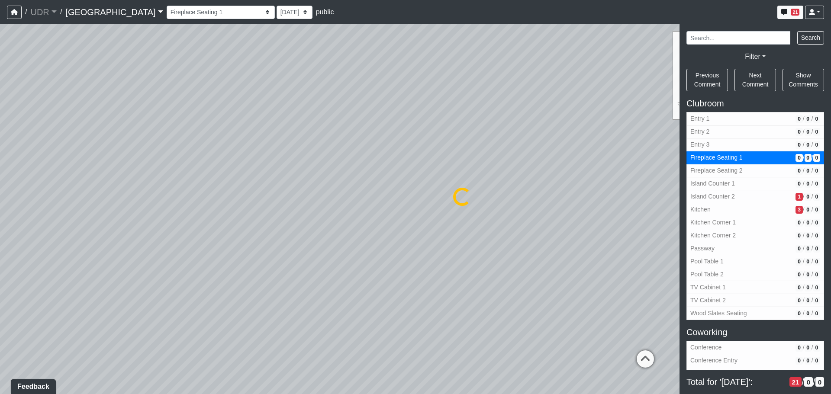
select select "mtnyW7WVrgrGpJfNDAWp7s"
click at [458, 200] on icon at bounding box center [463, 202] width 26 height 26
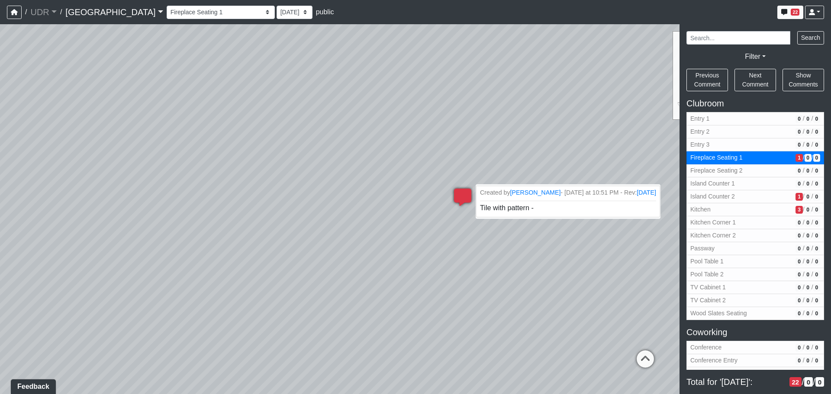
click at [506, 210] on span "Tile with pattern -" at bounding box center [507, 207] width 54 height 7
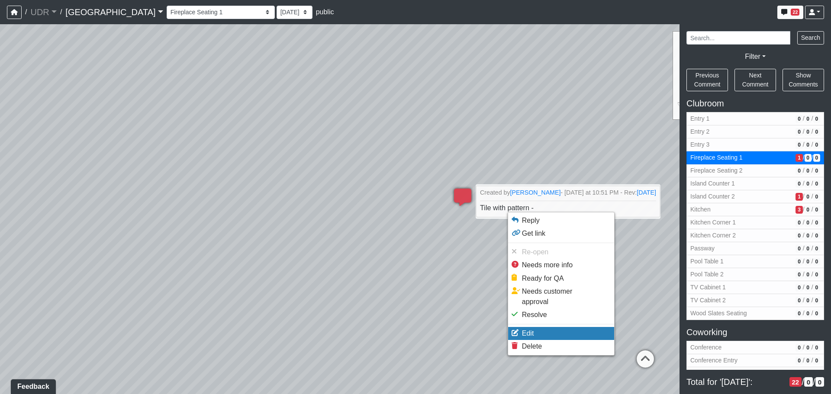
click at [532, 330] on span "Edit" at bounding box center [528, 333] width 12 height 7
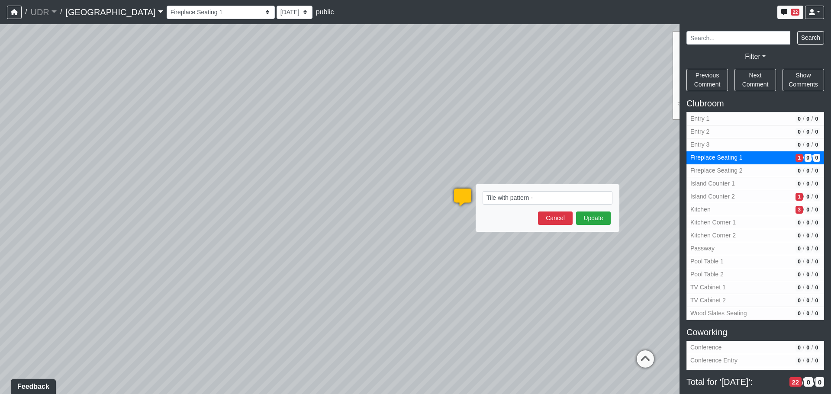
type textarea "Tile with pattern - blob:[URL][DOMAIN_NAME]"
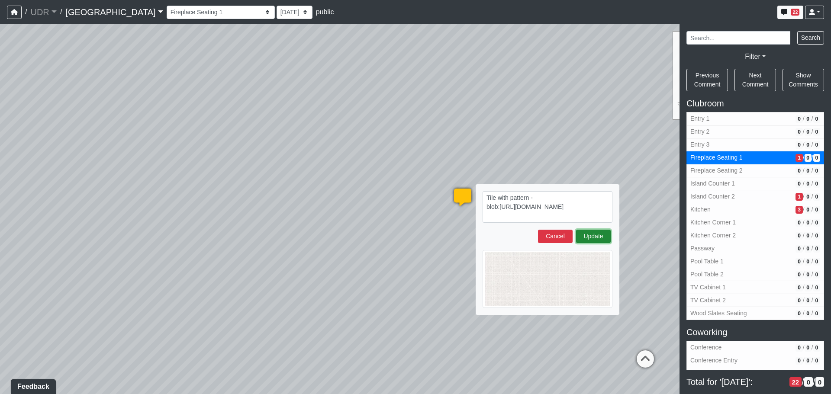
click at [589, 239] on button "Update" at bounding box center [593, 236] width 35 height 13
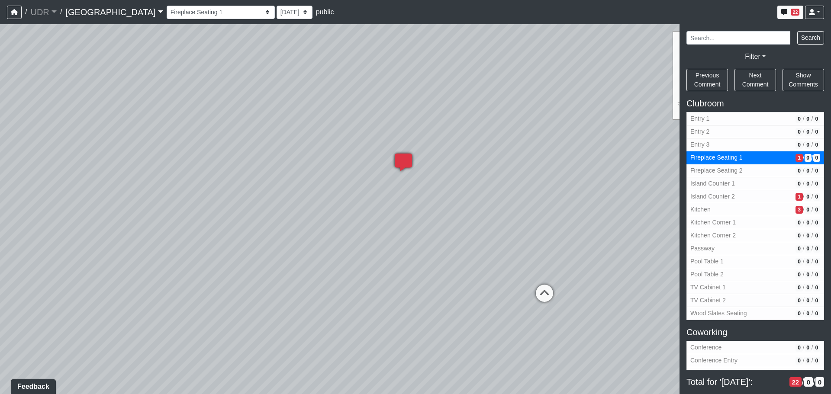
drag, startPoint x: 343, startPoint y: 202, endPoint x: 238, endPoint y: 171, distance: 110.2
click at [239, 168] on div "Loading... Conference Entry Loading... Coworking Entry Loading... Manager's Off…" at bounding box center [415, 209] width 831 height 370
click at [735, 165] on button "Fireplace Seating 2 0 / 0 / 0" at bounding box center [756, 171] width 138 height 13
select select "rWgrsHNShPaYqquRNrg7yc"
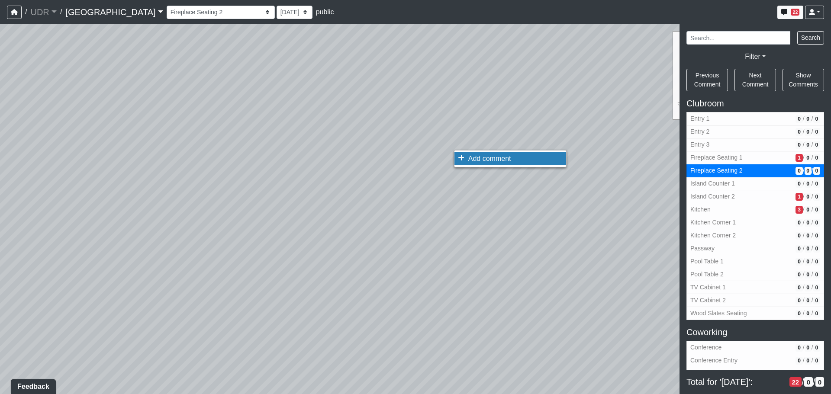
click at [470, 157] on span "Add comment" at bounding box center [490, 158] width 43 height 7
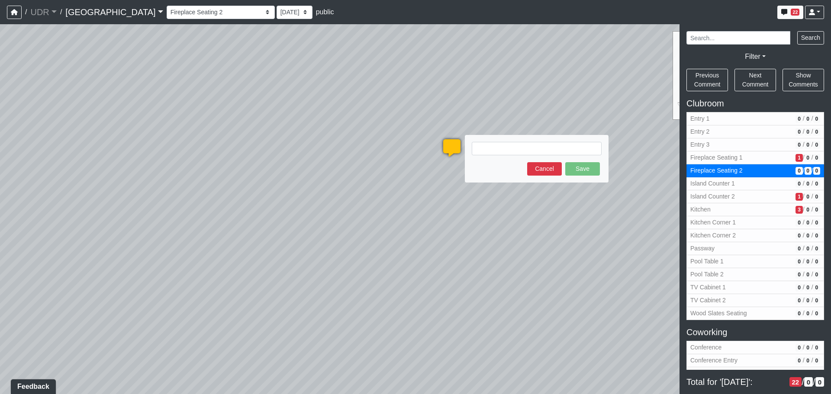
click at [500, 150] on textarea at bounding box center [537, 148] width 130 height 13
type textarea "blob:[URL][DOMAIN_NAME]"
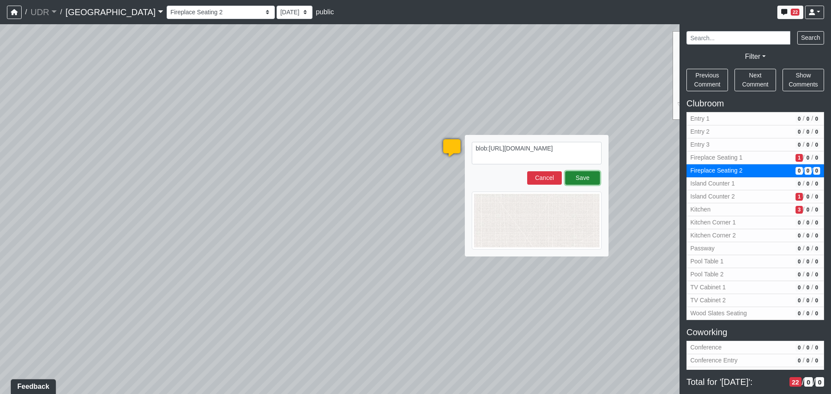
click at [590, 178] on button "Save" at bounding box center [583, 177] width 35 height 13
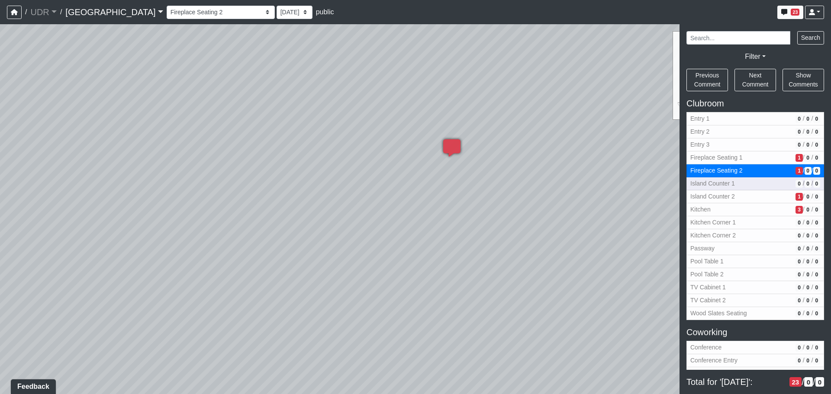
click at [723, 181] on span "Island Counter 1" at bounding box center [742, 183] width 102 height 9
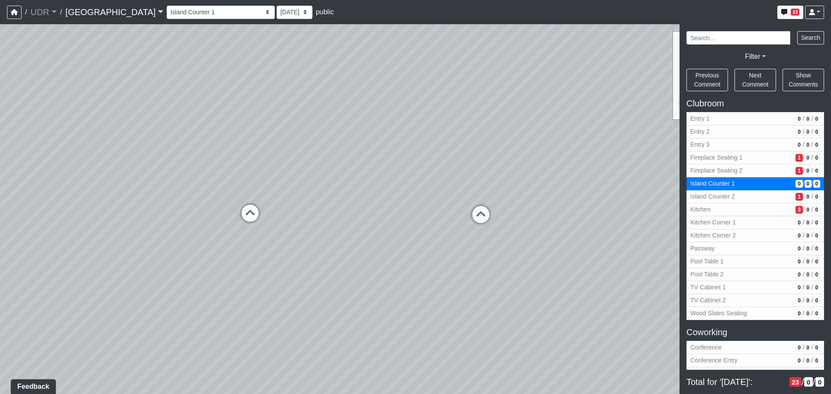
drag, startPoint x: 474, startPoint y: 230, endPoint x: 303, endPoint y: 223, distance: 170.8
click at [303, 223] on div "Loading... Conference Entry Loading... Coworking Entry Loading... Manager's Off…" at bounding box center [415, 209] width 831 height 370
drag, startPoint x: 422, startPoint y: 237, endPoint x: 194, endPoint y: 218, distance: 229.4
click at [194, 218] on div "Loading... Conference Entry Loading... Coworking Entry Loading... Manager's Off…" at bounding box center [415, 209] width 831 height 370
drag, startPoint x: 211, startPoint y: 226, endPoint x: 524, endPoint y: 194, distance: 314.4
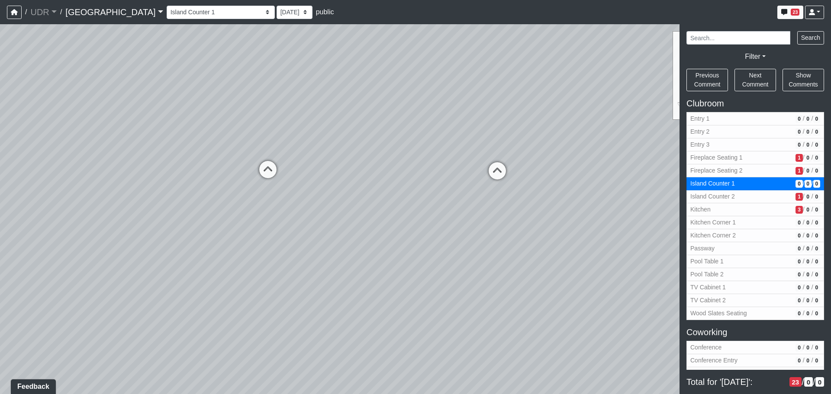
click at [524, 194] on div "Loading... Conference Entry Loading... Coworking Entry Loading... Manager's Off…" at bounding box center [415, 209] width 831 height 370
drag, startPoint x: 466, startPoint y: 219, endPoint x: 186, endPoint y: 246, distance: 281.5
click at [186, 246] on div "Loading... Conference Entry Loading... Coworking Entry Loading... Manager's Off…" at bounding box center [415, 209] width 831 height 370
drag, startPoint x: 509, startPoint y: 236, endPoint x: 445, endPoint y: 257, distance: 67.9
click at [444, 257] on div "Loading... Conference Entry Loading... Coworking Entry Loading... Manager's Off…" at bounding box center [415, 209] width 831 height 370
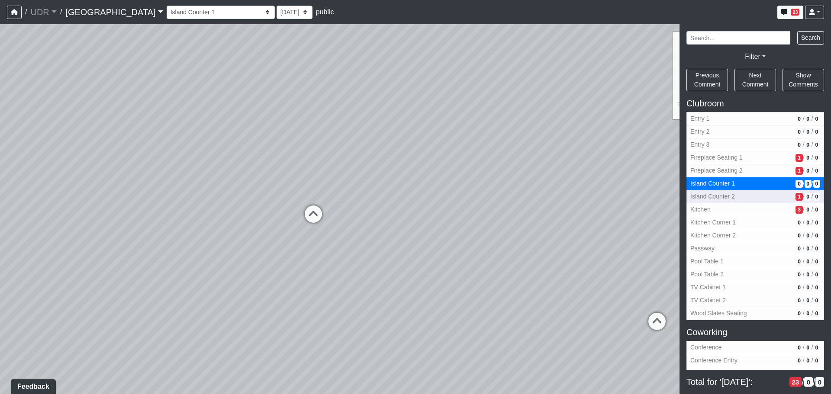
click at [733, 197] on span "Island Counter 2" at bounding box center [742, 196] width 102 height 9
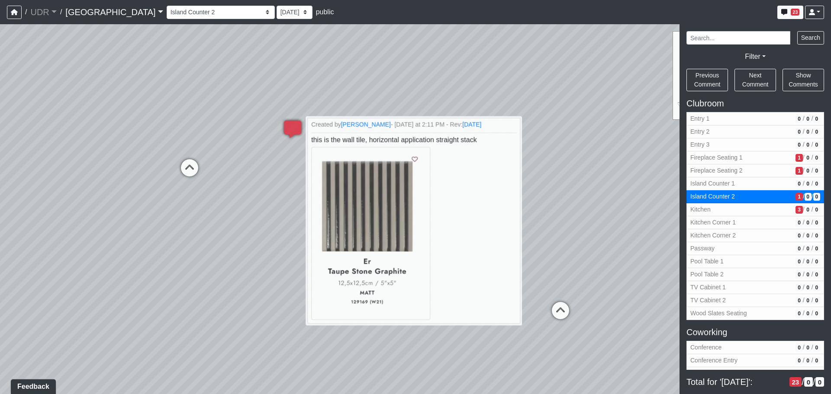
drag, startPoint x: 505, startPoint y: 286, endPoint x: 567, endPoint y: 268, distance: 64.4
click at [567, 285] on div "Loading... Conference Entry Loading... Coworking Entry Loading... Manager's Off…" at bounding box center [415, 209] width 831 height 370
click at [572, 174] on div "Loading... Conference Entry Loading... Coworking Entry Loading... Manager's Off…" at bounding box center [415, 209] width 831 height 370
click at [443, 56] on div "Loading... Conference Entry Loading... Coworking Entry Loading... Manager's Off…" at bounding box center [415, 209] width 831 height 370
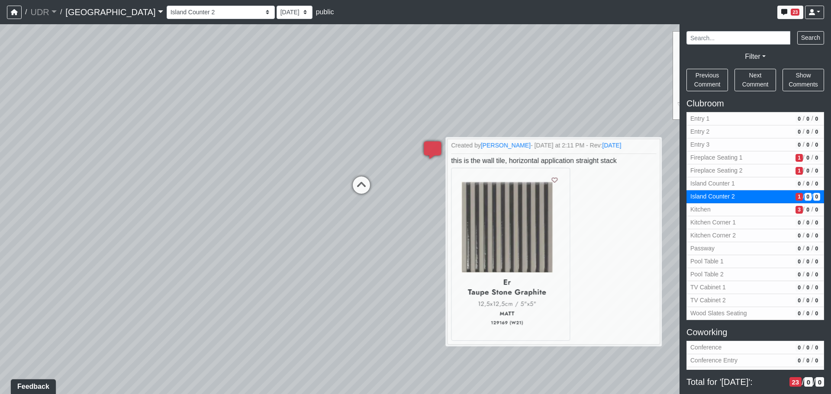
drag, startPoint x: 541, startPoint y: 68, endPoint x: 666, endPoint y: 80, distance: 125.3
click at [666, 80] on div "Loading... Conference Entry Loading... Coworking Entry Loading... Manager's Off…" at bounding box center [415, 209] width 831 height 370
click at [371, 122] on div "Loading... Conference Entry Loading... Coworking Entry Loading... Manager's Off…" at bounding box center [415, 209] width 831 height 370
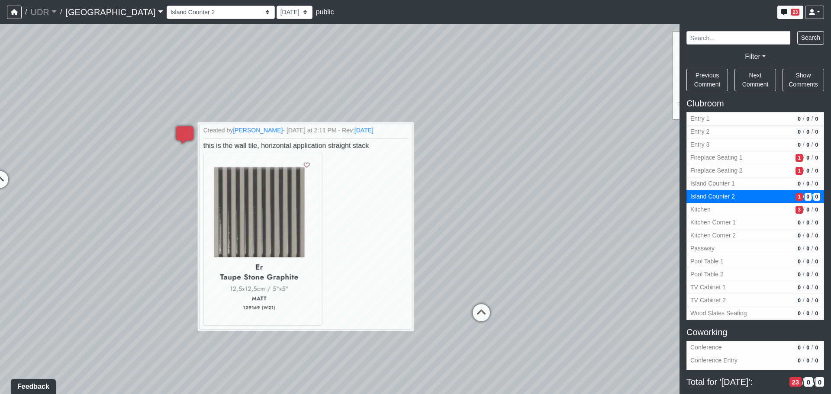
drag, startPoint x: 422, startPoint y: 133, endPoint x: 115, endPoint y: 133, distance: 307.5
click at [97, 134] on div "Loading... Conference Entry Loading... Coworking Entry Loading... Manager's Off…" at bounding box center [415, 209] width 831 height 370
click at [437, 330] on div "Loading... Conference Entry Loading... Coworking Entry Loading... Manager's Off…" at bounding box center [415, 209] width 831 height 370
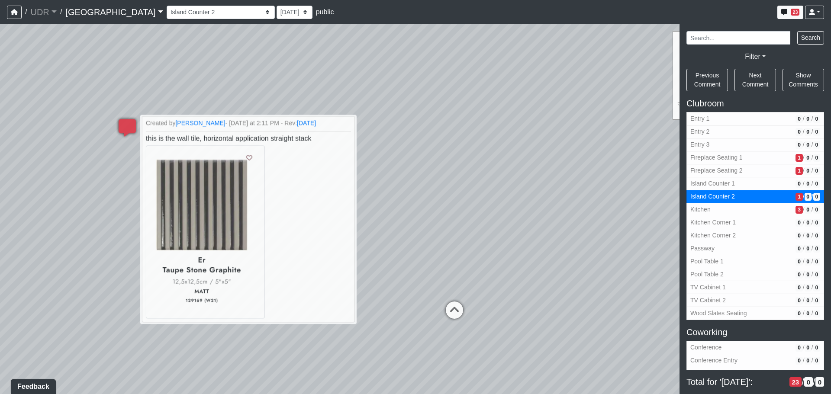
drag, startPoint x: 454, startPoint y: 297, endPoint x: 411, endPoint y: 297, distance: 43.7
click at [411, 297] on div "Loading... Conference Entry Loading... Coworking Entry Loading... Manager's Off…" at bounding box center [415, 209] width 831 height 370
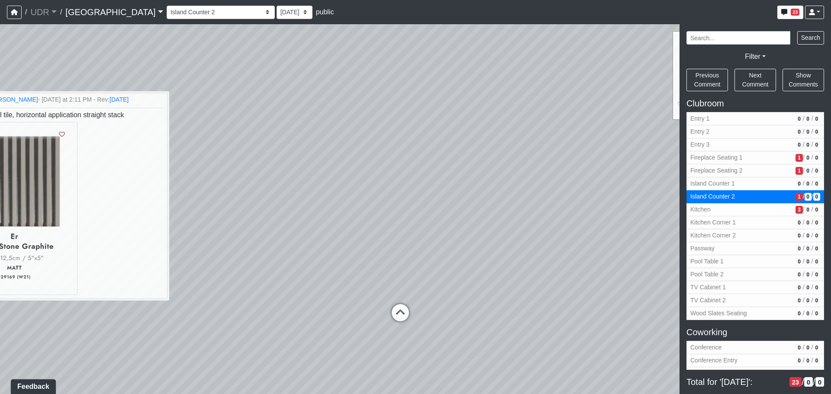
drag, startPoint x: 419, startPoint y: 253, endPoint x: 330, endPoint y: 257, distance: 89.3
click at [330, 257] on div "Loading... Conference Entry Loading... Coworking Entry Loading... Manager's Off…" at bounding box center [415, 209] width 831 height 370
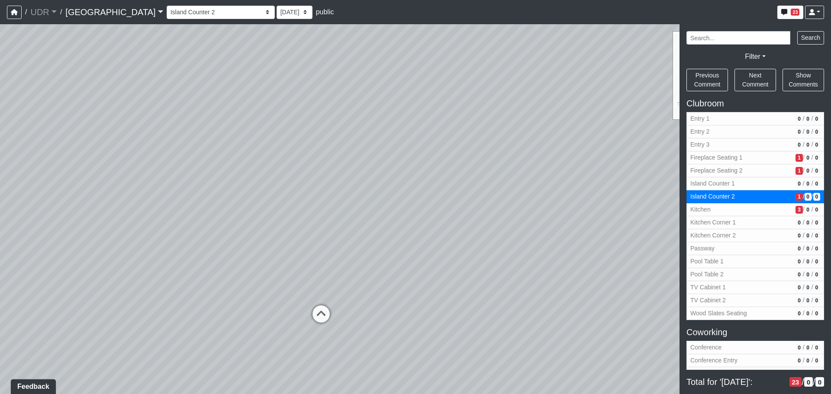
drag, startPoint x: 410, startPoint y: 262, endPoint x: 220, endPoint y: 253, distance: 190.3
click at [220, 253] on div "Loading... Conference Entry Loading... Coworking Entry Loading... Manager's Off…" at bounding box center [415, 209] width 831 height 370
drag, startPoint x: 470, startPoint y: 247, endPoint x: 152, endPoint y: 249, distance: 317.4
click at [152, 249] on div "Loading... Conference Entry Loading... Coworking Entry Loading... Manager's Off…" at bounding box center [415, 209] width 831 height 370
drag, startPoint x: 527, startPoint y: 256, endPoint x: 333, endPoint y: 277, distance: 195.2
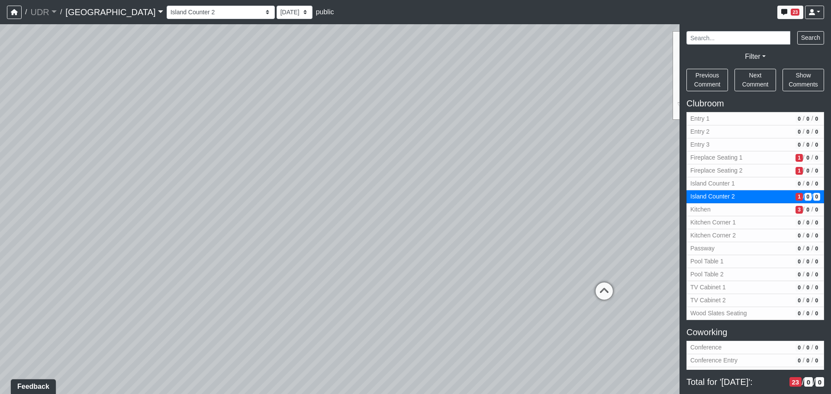
click at [333, 277] on div "Loading... Conference Entry Loading... Coworking Entry Loading... Manager's Off…" at bounding box center [415, 209] width 831 height 370
drag, startPoint x: 593, startPoint y: 267, endPoint x: 388, endPoint y: 271, distance: 204.9
click at [388, 271] on div "Loading... Conference Entry Loading... Coworking Entry Loading... Manager's Off…" at bounding box center [415, 209] width 831 height 370
drag, startPoint x: 550, startPoint y: 263, endPoint x: 344, endPoint y: 268, distance: 206.6
click at [342, 268] on div "Loading... Conference Entry Loading... Coworking Entry Loading... Manager's Off…" at bounding box center [415, 209] width 831 height 370
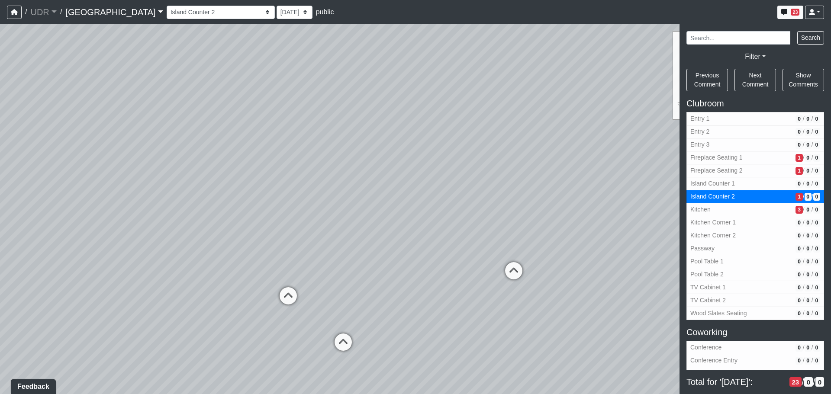
drag, startPoint x: 511, startPoint y: 264, endPoint x: 443, endPoint y: 259, distance: 68.6
click at [437, 268] on div "Loading... Conference Entry Loading... Coworking Entry Loading... Manager's Off…" at bounding box center [415, 209] width 831 height 370
drag, startPoint x: 507, startPoint y: 207, endPoint x: 456, endPoint y: 232, distance: 56.2
click at [456, 232] on div "Loading... Conference Entry Loading... Coworking Entry Loading... Manager's Off…" at bounding box center [415, 209] width 831 height 370
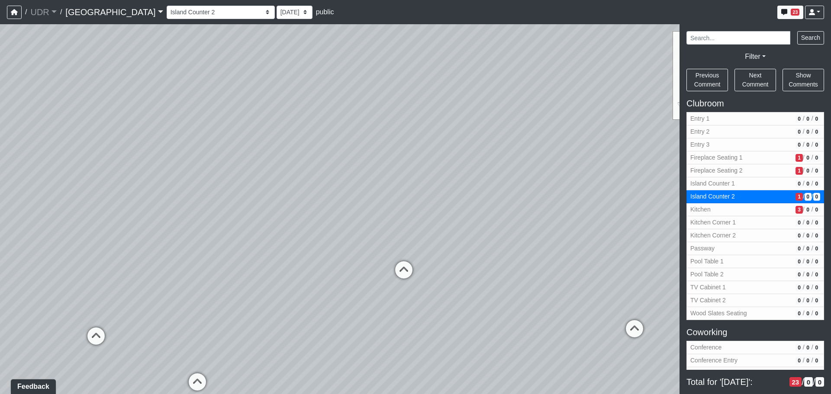
drag, startPoint x: 550, startPoint y: 272, endPoint x: 426, endPoint y: 250, distance: 126.2
click at [426, 250] on div "Loading... Conference Entry Loading... Coworking Entry Loading... Manager's Off…" at bounding box center [415, 209] width 831 height 370
drag, startPoint x: 276, startPoint y: 230, endPoint x: 515, endPoint y: 226, distance: 238.6
click at [515, 226] on div "Loading... Conference Entry Loading... Coworking Entry Loading... Manager's Off…" at bounding box center [415, 209] width 831 height 370
drag, startPoint x: 561, startPoint y: 230, endPoint x: 494, endPoint y: 237, distance: 68.0
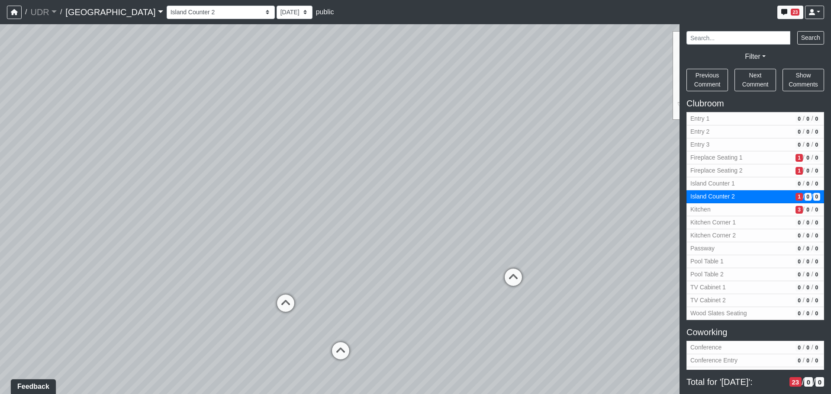
click at [494, 237] on div "Loading... Conference Entry Loading... Coworking Entry Loading... Manager's Off…" at bounding box center [415, 209] width 831 height 370
click at [514, 256] on div "Loading... Conference Entry Loading... Coworking Entry Loading... Manager's Off…" at bounding box center [415, 209] width 831 height 370
drag, startPoint x: 572, startPoint y: 254, endPoint x: 270, endPoint y: 197, distance: 306.7
click at [270, 197] on div "Loading... Conference Entry Loading... Coworking Entry Loading... Manager's Off…" at bounding box center [415, 209] width 831 height 370
drag, startPoint x: 458, startPoint y: 221, endPoint x: 430, endPoint y: 230, distance: 29.6
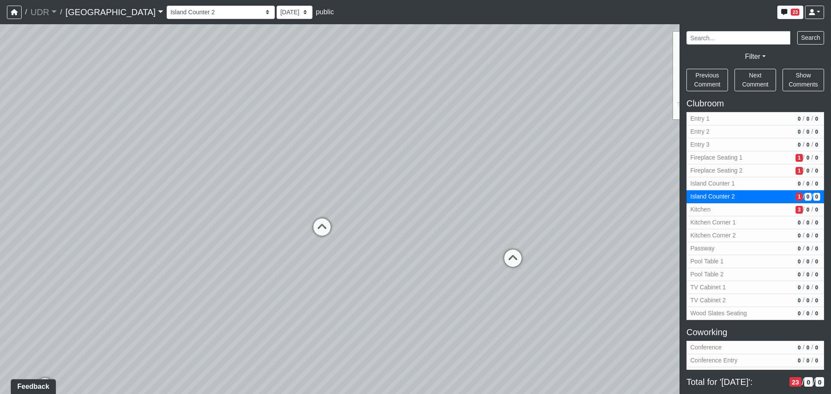
click at [430, 230] on div "Loading... Conference Entry Loading... Coworking Entry Loading... Manager's Off…" at bounding box center [415, 209] width 831 height 370
click at [491, 267] on icon at bounding box center [495, 268] width 26 height 26
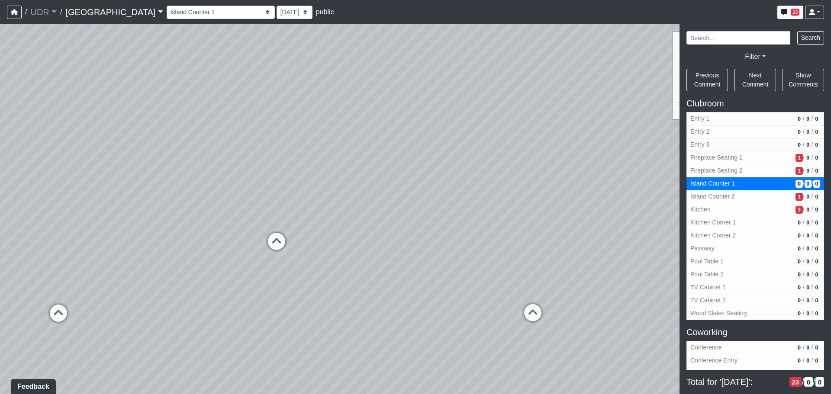
drag, startPoint x: 315, startPoint y: 220, endPoint x: 381, endPoint y: 234, distance: 67.3
click at [397, 226] on div "Loading... Conference Entry Loading... Coworking Entry Loading... Manager's Off…" at bounding box center [415, 209] width 831 height 370
click at [296, 240] on icon at bounding box center [296, 246] width 26 height 26
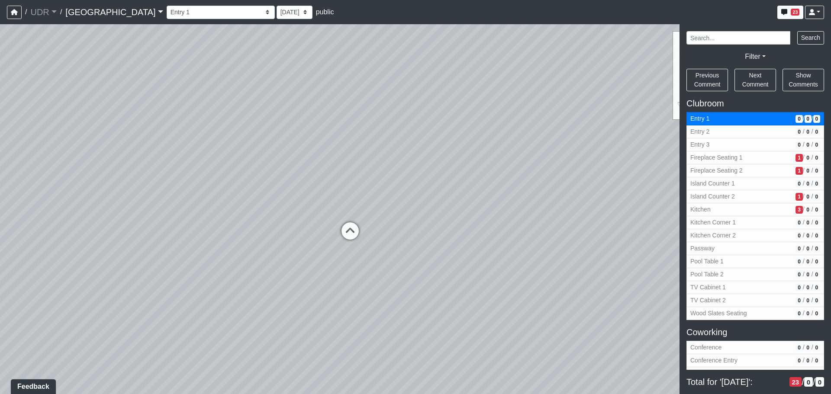
drag, startPoint x: 206, startPoint y: 210, endPoint x: 513, endPoint y: 192, distance: 307.1
click at [513, 192] on div "Loading... Conference Entry Loading... Coworking Entry Loading... Manager's Off…" at bounding box center [415, 209] width 831 height 370
drag, startPoint x: 412, startPoint y: 196, endPoint x: 621, endPoint y: 219, distance: 210.4
click at [621, 219] on div "Loading... Conference Entry Loading... Coworking Entry Loading... Manager's Off…" at bounding box center [415, 209] width 831 height 370
drag, startPoint x: 399, startPoint y: 218, endPoint x: 477, endPoint y: 244, distance: 81.9
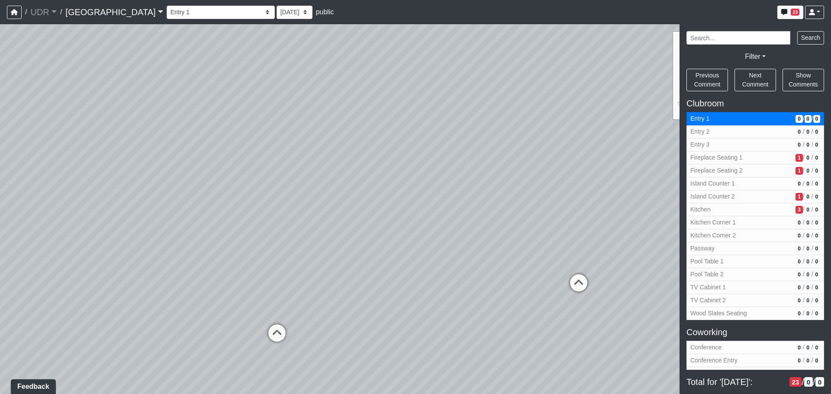
click at [477, 244] on div "Loading... Conference Entry Loading... Coworking Entry Loading... Manager's Off…" at bounding box center [415, 209] width 831 height 370
drag, startPoint x: 456, startPoint y: 239, endPoint x: 831, endPoint y: 213, distance: 375.9
click at [831, 213] on div "NON-CURRENT REVISION Loading... Conference Entry Loading... Coworking Entry Loa…" at bounding box center [415, 209] width 831 height 370
drag, startPoint x: 452, startPoint y: 226, endPoint x: 638, endPoint y: 244, distance: 187.1
click at [638, 244] on div "Loading... Conference Entry Loading... Coworking Entry Loading... Manager's Off…" at bounding box center [415, 209] width 831 height 370
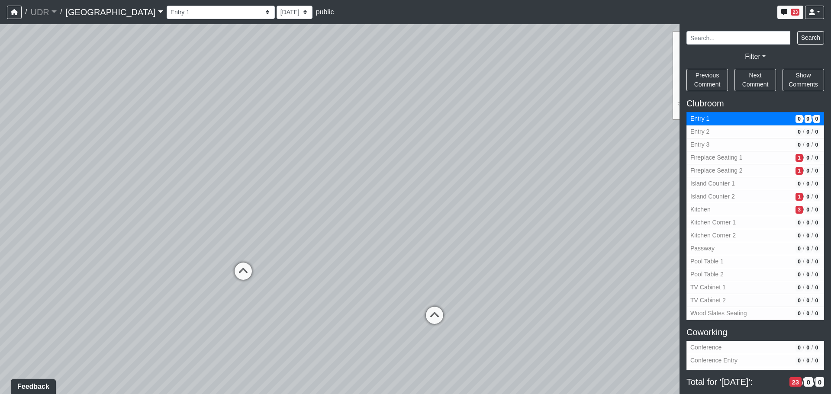
drag, startPoint x: 449, startPoint y: 252, endPoint x: 473, endPoint y: 257, distance: 25.1
click at [473, 257] on div "Loading... Conference Entry Loading... Coworking Entry Loading... Manager's Off…" at bounding box center [415, 209] width 831 height 370
drag, startPoint x: 416, startPoint y: 237, endPoint x: 108, endPoint y: 243, distance: 307.5
click at [108, 243] on div "Loading... Conference Entry Loading... Coworking Entry Loading... Manager's Off…" at bounding box center [415, 209] width 831 height 370
drag, startPoint x: 549, startPoint y: 253, endPoint x: 307, endPoint y: 254, distance: 241.6
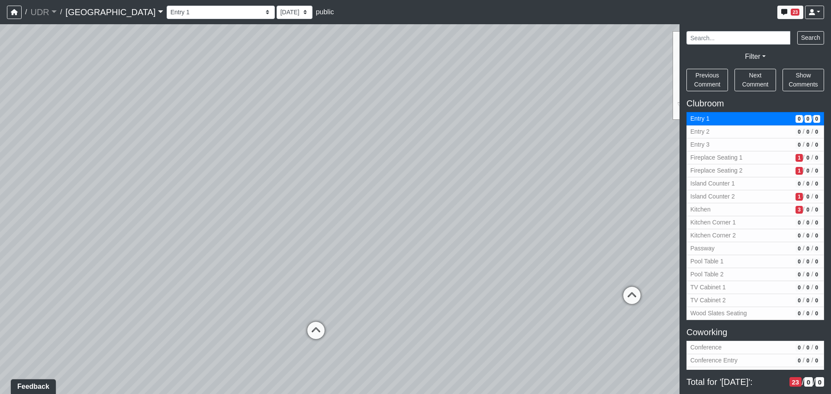
click at [307, 254] on div "Loading... Conference Entry Loading... Coworking Entry Loading... Manager's Off…" at bounding box center [415, 209] width 831 height 370
drag, startPoint x: 535, startPoint y: 257, endPoint x: 417, endPoint y: 263, distance: 117.9
click at [417, 263] on div "Loading... Conference Entry Loading... Coworking Entry Loading... Manager's Off…" at bounding box center [415, 209] width 831 height 370
click at [503, 280] on icon at bounding box center [514, 290] width 26 height 26
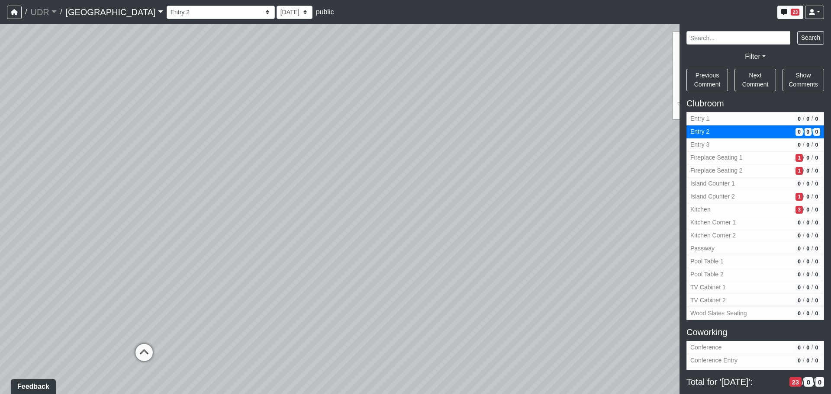
drag, startPoint x: 351, startPoint y: 272, endPoint x: 665, endPoint y: 288, distance: 313.9
click at [665, 288] on div "Loading... Conference Entry Loading... Coworking Entry Loading... Manager's Off…" at bounding box center [415, 209] width 831 height 370
drag, startPoint x: 393, startPoint y: 295, endPoint x: 683, endPoint y: 283, distance: 290.8
click at [683, 283] on div "NON-CURRENT REVISION Loading... Conference Entry Loading... Coworking Entry Loa…" at bounding box center [415, 209] width 831 height 370
drag, startPoint x: 425, startPoint y: 296, endPoint x: 611, endPoint y: 286, distance: 186.9
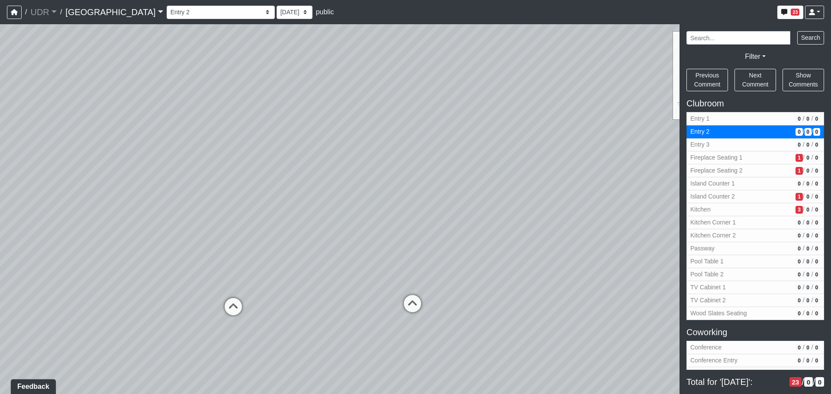
click at [619, 285] on div "Loading... Conference Entry Loading... Coworking Entry Loading... Manager's Off…" at bounding box center [415, 209] width 831 height 370
drag, startPoint x: 378, startPoint y: 288, endPoint x: 544, endPoint y: 286, distance: 166.3
click at [544, 286] on div "Loading... Conference Entry Loading... Coworking Entry Loading... Manager's Off…" at bounding box center [415, 209] width 831 height 370
click at [346, 220] on div "Loading... Conference Entry Loading... Coworking Entry Loading... Manager's Off…" at bounding box center [415, 209] width 831 height 370
drag, startPoint x: 494, startPoint y: 268, endPoint x: 552, endPoint y: 268, distance: 58.0
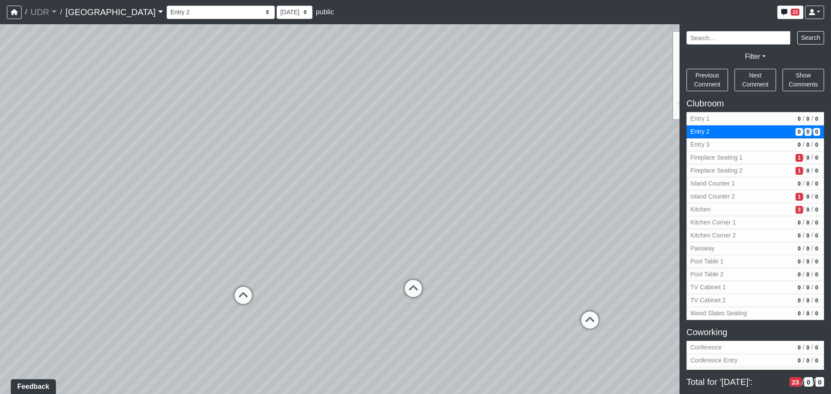
click at [552, 268] on div "Loading... Conference Entry Loading... Coworking Entry Loading... Manager's Off…" at bounding box center [415, 209] width 831 height 370
click at [261, 265] on div "Loading... Conference Entry Loading... Coworking Entry Loading... Manager's Off…" at bounding box center [415, 209] width 831 height 370
click at [243, 300] on icon at bounding box center [243, 300] width 26 height 26
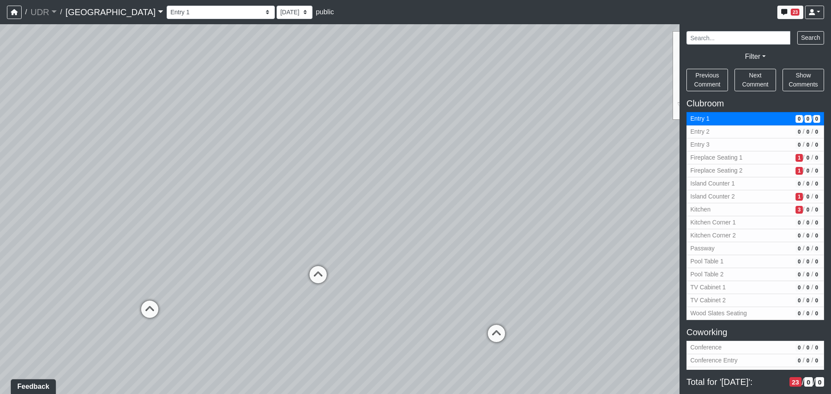
drag, startPoint x: 270, startPoint y: 284, endPoint x: 184, endPoint y: 281, distance: 86.2
click at [184, 281] on div "Loading... Conference Entry Loading... Coworking Entry Loading... Manager's Off…" at bounding box center [415, 209] width 831 height 370
drag, startPoint x: 286, startPoint y: 253, endPoint x: 246, endPoint y: 284, distance: 50.4
click at [246, 284] on div "Loading... Conference Entry Loading... Coworking Entry Loading... Manager's Off…" at bounding box center [415, 209] width 831 height 370
click at [373, 284] on div "Loading... Conference Entry Loading... Coworking Entry Loading... Manager's Off…" at bounding box center [415, 209] width 831 height 370
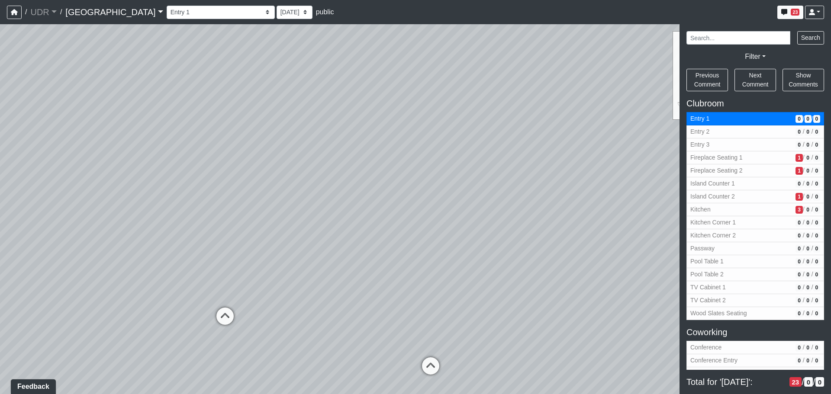
drag, startPoint x: 388, startPoint y: 271, endPoint x: 322, endPoint y: 275, distance: 66.3
click at [322, 275] on div "Loading... Conference Entry Loading... Coworking Entry Loading... Manager's Off…" at bounding box center [415, 209] width 831 height 370
drag, startPoint x: 373, startPoint y: 278, endPoint x: 217, endPoint y: 272, distance: 156.4
click at [217, 272] on div "Loading... Conference Entry Loading... Coworking Entry Loading... Manager's Off…" at bounding box center [415, 209] width 831 height 370
drag, startPoint x: 436, startPoint y: 266, endPoint x: 263, endPoint y: 262, distance: 172.4
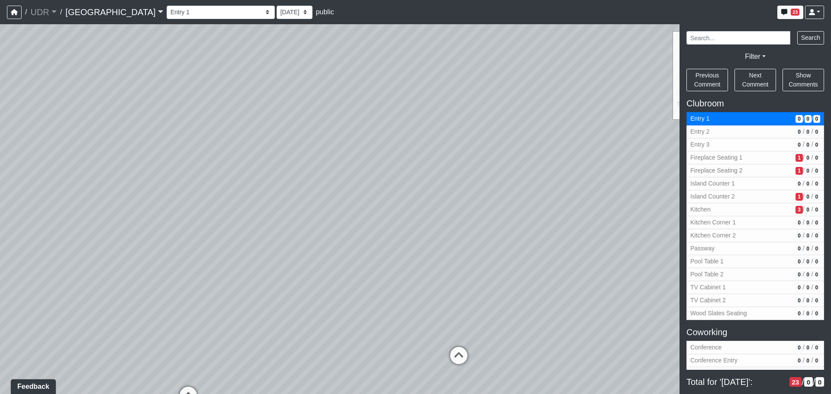
click at [263, 262] on div "Loading... Conference Entry Loading... Coworking Entry Loading... Manager's Off…" at bounding box center [415, 209] width 831 height 370
drag, startPoint x: 429, startPoint y: 265, endPoint x: 236, endPoint y: 256, distance: 193.3
click at [237, 256] on div "Loading... Conference Entry Loading... Coworking Entry Loading... Manager's Off…" at bounding box center [415, 209] width 831 height 370
drag, startPoint x: 467, startPoint y: 269, endPoint x: 240, endPoint y: 244, distance: 228.7
click at [240, 244] on div "Loading... Conference Entry Loading... Coworking Entry Loading... Manager's Off…" at bounding box center [415, 209] width 831 height 370
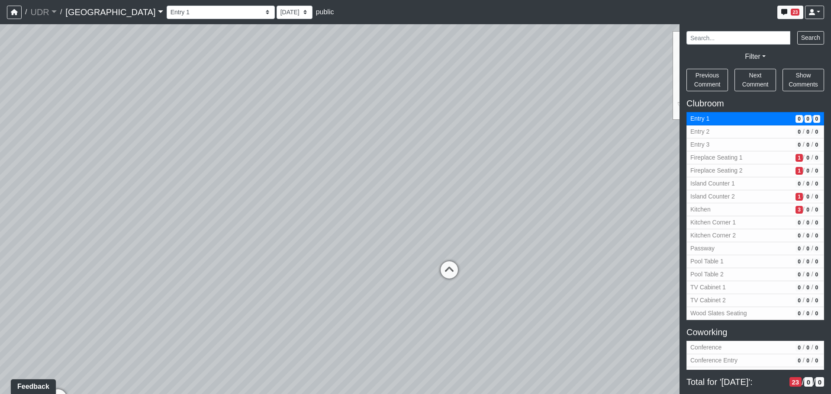
click at [413, 255] on div "Loading... Conference Entry Loading... Coworking Entry Loading... Manager's Off…" at bounding box center [415, 209] width 831 height 370
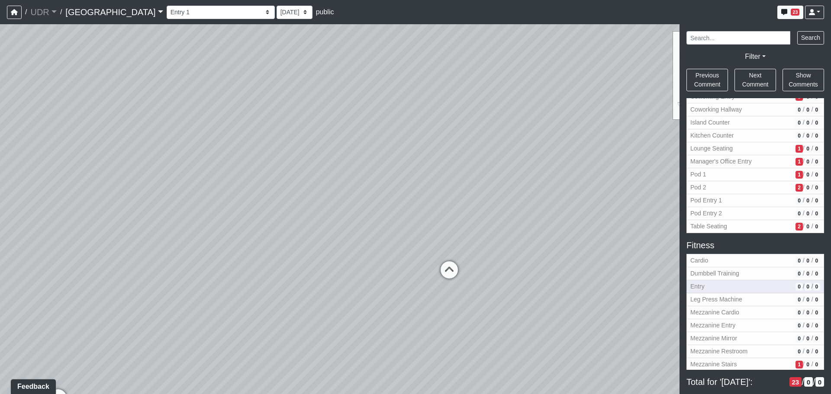
scroll to position [303, 0]
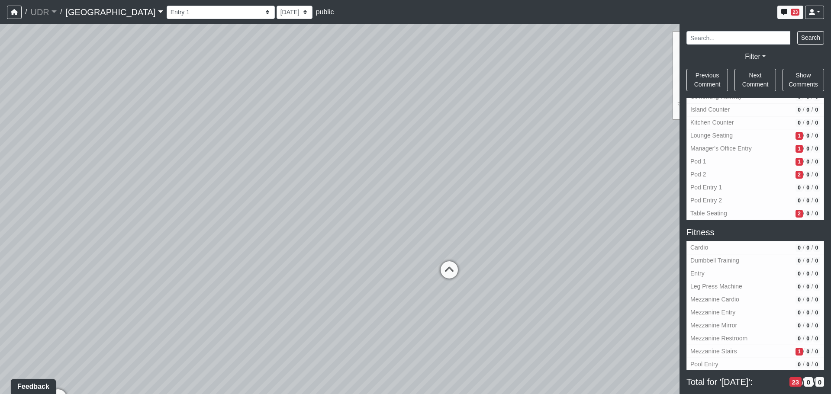
click at [698, 234] on h5 "Fitness" at bounding box center [756, 232] width 138 height 10
click at [722, 249] on span "Cardio" at bounding box center [742, 247] width 102 height 9
select select "gxM97s4HyHo74sWXoMTVbe"
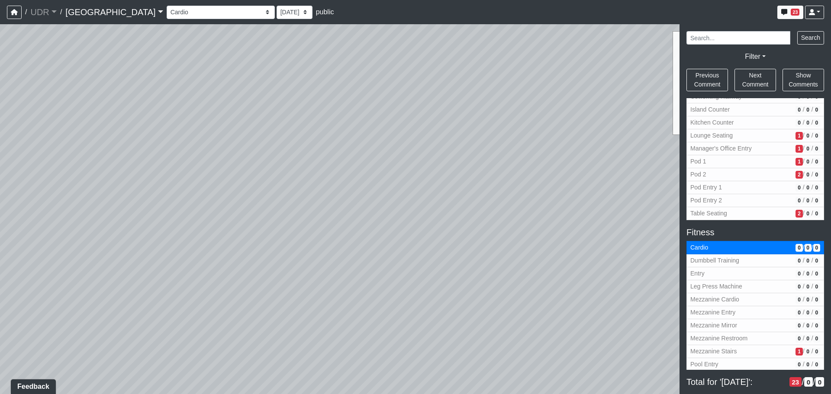
drag, startPoint x: 368, startPoint y: 219, endPoint x: 626, endPoint y: 194, distance: 258.9
click at [638, 192] on div "Loading... Conference Entry Loading... Coworking Entry Loading... Manager's Off…" at bounding box center [415, 209] width 831 height 370
drag, startPoint x: 361, startPoint y: 177, endPoint x: 513, endPoint y: 231, distance: 161.3
click at [522, 231] on div "Loading... Conference Entry Loading... Coworking Entry Loading... Manager's Off…" at bounding box center [415, 209] width 831 height 370
drag, startPoint x: 340, startPoint y: 202, endPoint x: 409, endPoint y: 202, distance: 68.4
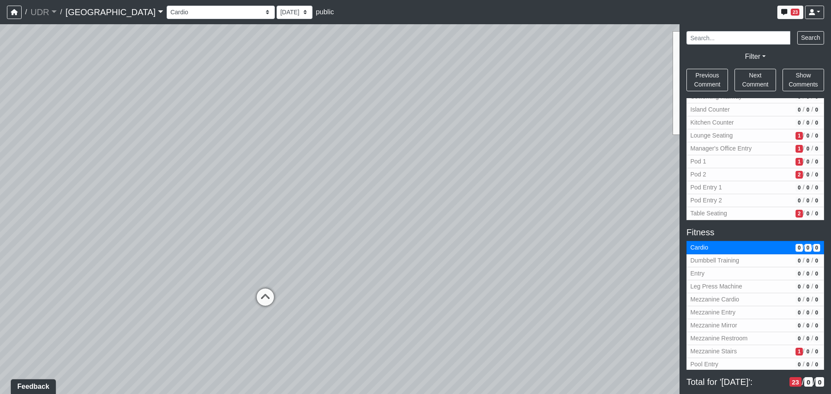
click at [409, 202] on div "Loading... Conference Entry Loading... Coworking Entry Loading... Manager's Off…" at bounding box center [415, 209] width 831 height 370
drag, startPoint x: 325, startPoint y: 224, endPoint x: 512, endPoint y: 229, distance: 187.1
click at [512, 229] on div "Loading... Conference Entry Loading... Coworking Entry Loading... Manager's Off…" at bounding box center [415, 209] width 831 height 370
drag, startPoint x: 404, startPoint y: 234, endPoint x: 529, endPoint y: 235, distance: 125.6
click at [529, 235] on div "Loading... Conference Entry Loading... Coworking Entry Loading... Manager's Off…" at bounding box center [415, 209] width 831 height 370
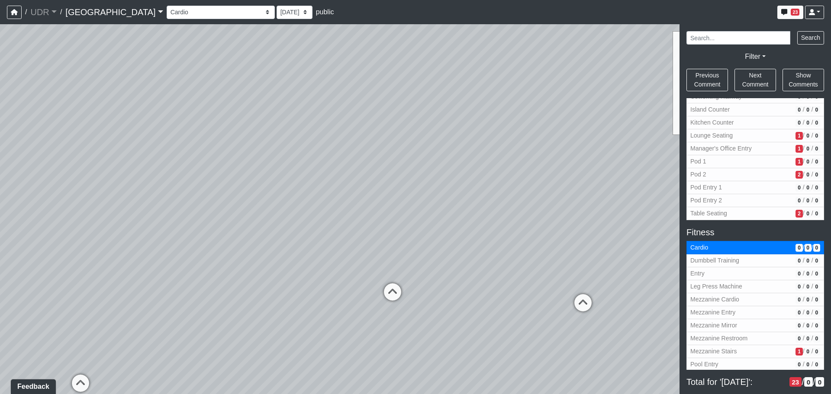
drag, startPoint x: 392, startPoint y: 239, endPoint x: 542, endPoint y: 237, distance: 150.3
click at [542, 237] on div "Loading... Conference Entry Loading... Coworking Entry Loading... Manager's Off…" at bounding box center [415, 209] width 831 height 370
drag, startPoint x: 339, startPoint y: 241, endPoint x: 634, endPoint y: 228, distance: 294.8
click at [634, 228] on div "Loading... Conference Entry Loading... Coworking Entry Loading... Manager's Off…" at bounding box center [415, 209] width 831 height 370
drag, startPoint x: 363, startPoint y: 225, endPoint x: 579, endPoint y: 224, distance: 215.7
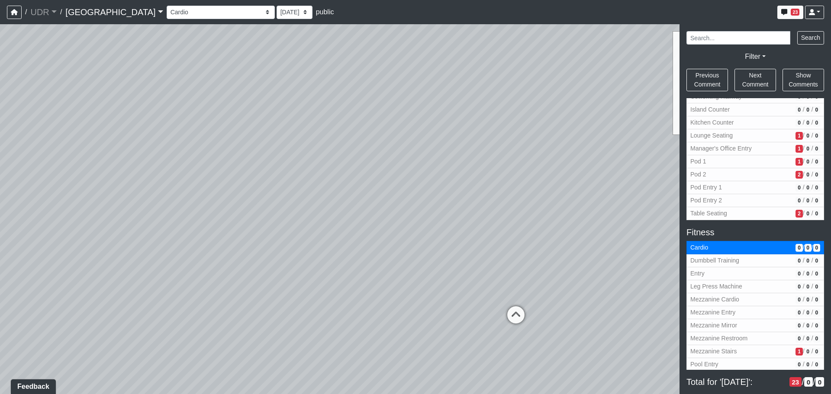
click at [579, 224] on div "Loading... Conference Entry Loading... Coworking Entry Loading... Manager's Off…" at bounding box center [415, 209] width 831 height 370
drag, startPoint x: 430, startPoint y: 231, endPoint x: 633, endPoint y: 227, distance: 203.1
click at [633, 227] on div "Loading... Conference Entry Loading... Coworking Entry Loading... Manager's Off…" at bounding box center [415, 209] width 831 height 370
drag, startPoint x: 527, startPoint y: 235, endPoint x: 298, endPoint y: 221, distance: 228.7
click at [298, 222] on div "Loading... Conference Entry Loading... Coworking Entry Loading... Manager's Off…" at bounding box center [415, 209] width 831 height 370
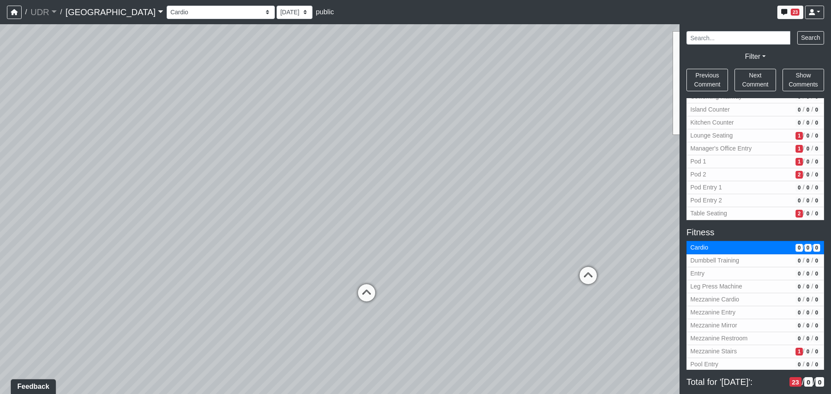
drag, startPoint x: 613, startPoint y: 213, endPoint x: 387, endPoint y: 213, distance: 226.0
click at [387, 213] on div "Loading... Conference Entry Loading... Coworking Entry Loading... Manager's Off…" at bounding box center [415, 209] width 831 height 370
drag, startPoint x: 488, startPoint y: 213, endPoint x: 360, endPoint y: 211, distance: 128.2
click at [360, 211] on div "Loading... Conference Entry Loading... Coworking Entry Loading... Manager's Off…" at bounding box center [415, 209] width 831 height 370
drag, startPoint x: 293, startPoint y: 201, endPoint x: 640, endPoint y: 200, distance: 346.9
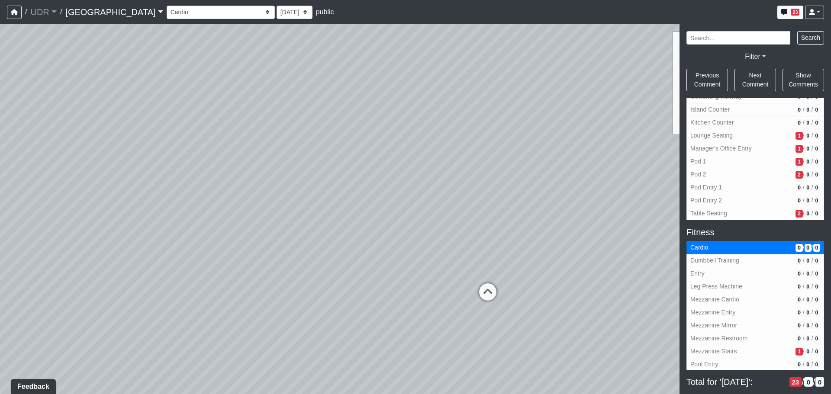
click at [640, 200] on div "Loading... Conference Entry Loading... Coworking Entry Loading... Manager's Off…" at bounding box center [415, 209] width 831 height 370
drag, startPoint x: 431, startPoint y: 209, endPoint x: 737, endPoint y: 237, distance: 307.0
click at [737, 237] on div "NON-CURRENT REVISION Loading... Conference Entry Loading... Coworking Entry Loa…" at bounding box center [415, 209] width 831 height 370
drag, startPoint x: 724, startPoint y: 224, endPoint x: 704, endPoint y: 198, distance: 33.6
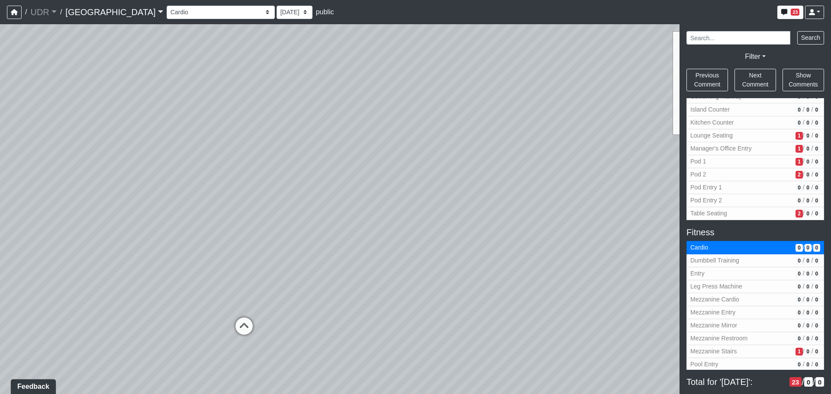
drag, startPoint x: 597, startPoint y: 212, endPoint x: 599, endPoint y: 183, distance: 28.6
click at [599, 183] on div "Loading... Conference Entry Loading... Coworking Entry Loading... Manager's Off…" at bounding box center [415, 209] width 831 height 370
drag, startPoint x: 664, startPoint y: 88, endPoint x: 651, endPoint y: 93, distance: 13.8
click at [664, 88] on div "Loading... Conference Entry Loading... Coworking Entry Loading... Manager's Off…" at bounding box center [415, 209] width 831 height 370
click at [330, 169] on div "Loading... Conference Entry Loading... Coworking Entry Loading... Manager's Off…" at bounding box center [415, 209] width 831 height 370
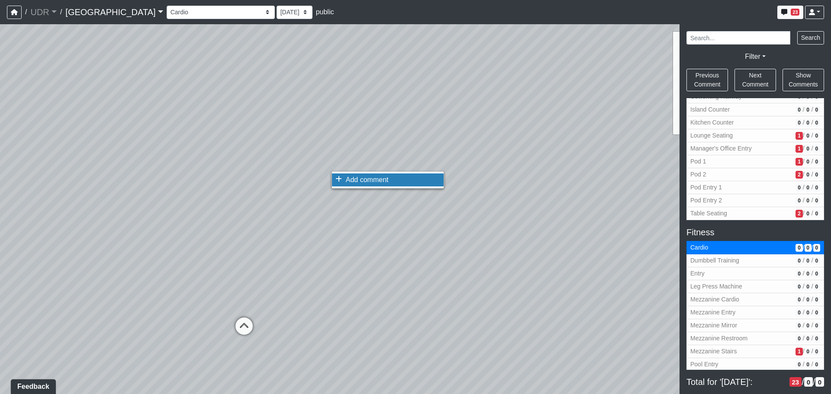
click at [341, 178] on icon at bounding box center [339, 179] width 6 height 7
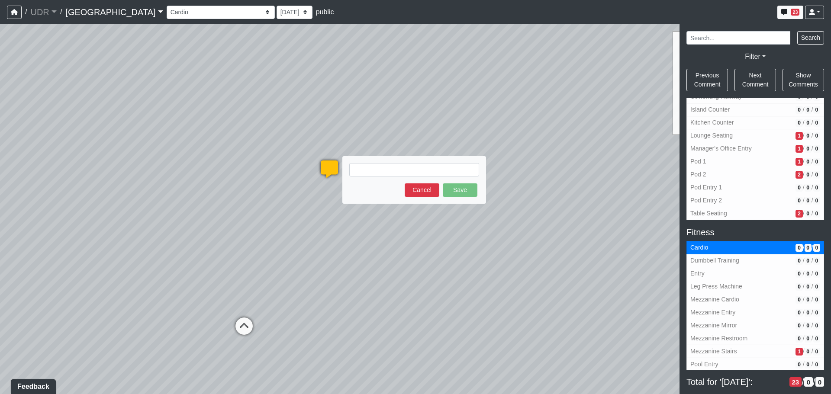
click at [372, 170] on textarea at bounding box center [414, 169] width 130 height 13
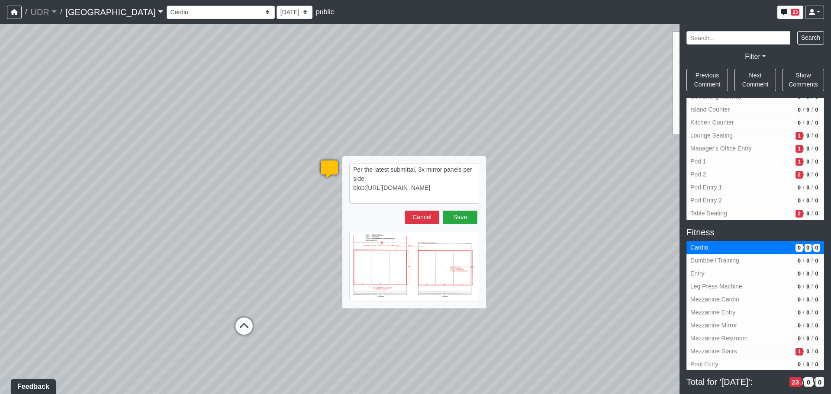
drag, startPoint x: 463, startPoint y: 170, endPoint x: 475, endPoint y: 175, distance: 12.5
click at [475, 175] on textarea "Per the latest submittal, 3x mirror panels per side. blob:[URL][DOMAIN_NAME]" at bounding box center [414, 183] width 130 height 41
type textarea "Per the latest submittal, 3x mirror panels on both sides. blob:[URL][DOMAIN_NAM…"
click at [459, 215] on button "Save" at bounding box center [460, 217] width 35 height 13
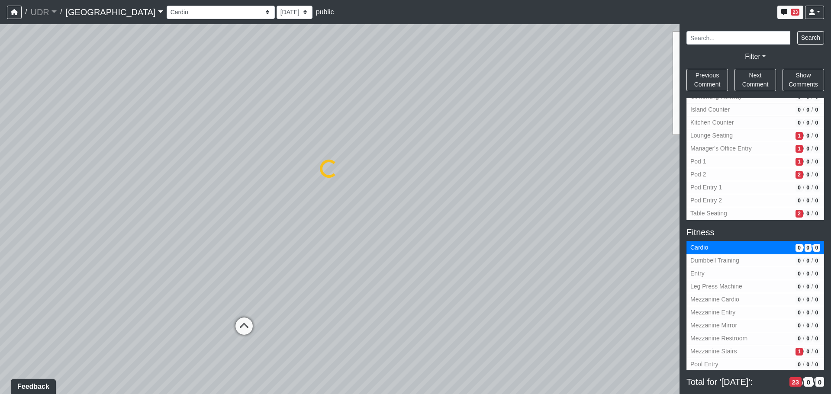
select select "gxM97s4HyHo74sWXoMTVbe"
drag, startPoint x: 436, startPoint y: 199, endPoint x: 107, endPoint y: 223, distance: 330.4
click at [107, 223] on div "Loading... Conference Entry Loading... Coworking Entry Loading... Manager's Off…" at bounding box center [415, 209] width 831 height 370
drag, startPoint x: 359, startPoint y: 219, endPoint x: 94, endPoint y: 232, distance: 265.3
click at [94, 232] on div "Loading... Conference Entry Loading... Coworking Entry Loading... Manager's Off…" at bounding box center [415, 209] width 831 height 370
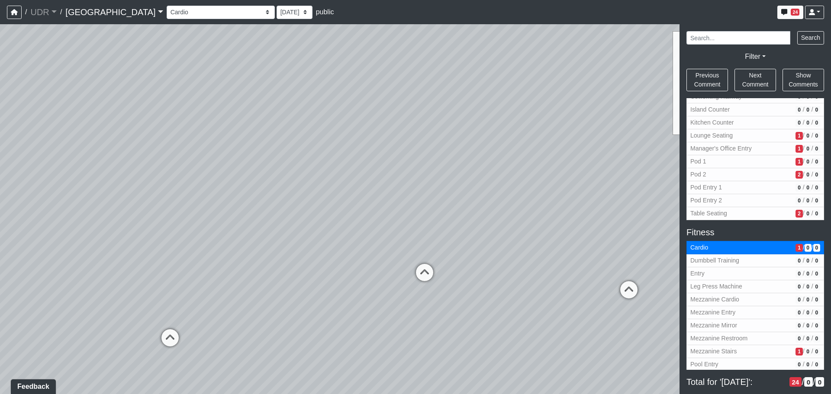
drag, startPoint x: 548, startPoint y: 228, endPoint x: 410, endPoint y: 209, distance: 139.4
click at [410, 209] on div "Loading... Conference Entry Loading... Coworking Entry Loading... Manager's Off…" at bounding box center [415, 209] width 831 height 370
click at [534, 126] on div "Loading... Conference Entry Loading... Coworking Entry Loading... Manager's Off…" at bounding box center [415, 209] width 831 height 370
click at [323, 204] on icon at bounding box center [324, 204] width 6 height 7
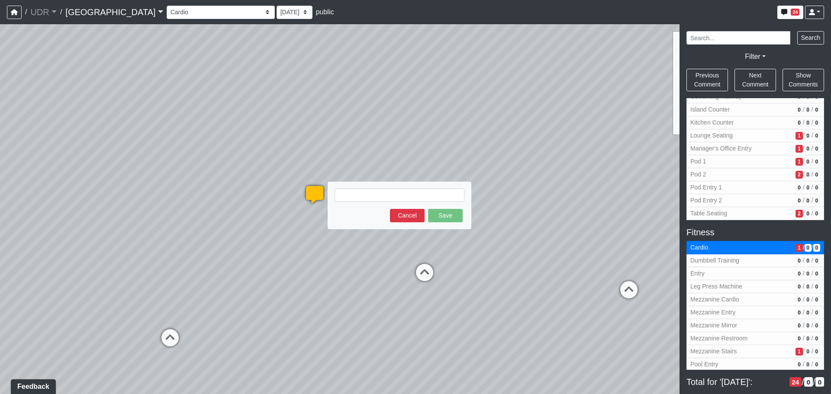
type textarea "M"
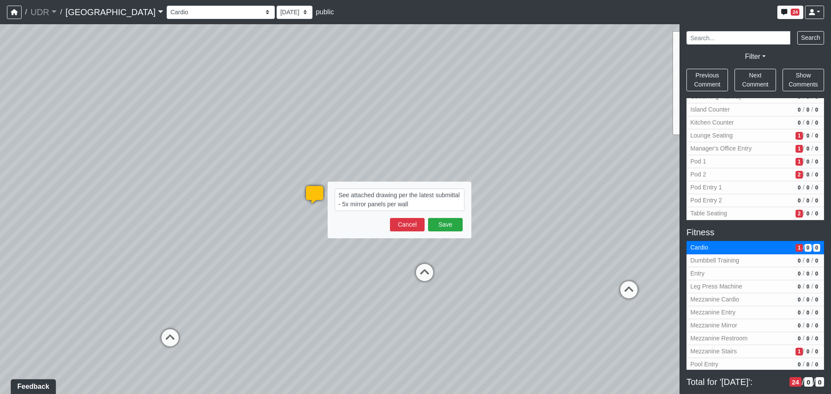
type textarea "See attached drawing per the latest submittal - 5x mirror panels per wall."
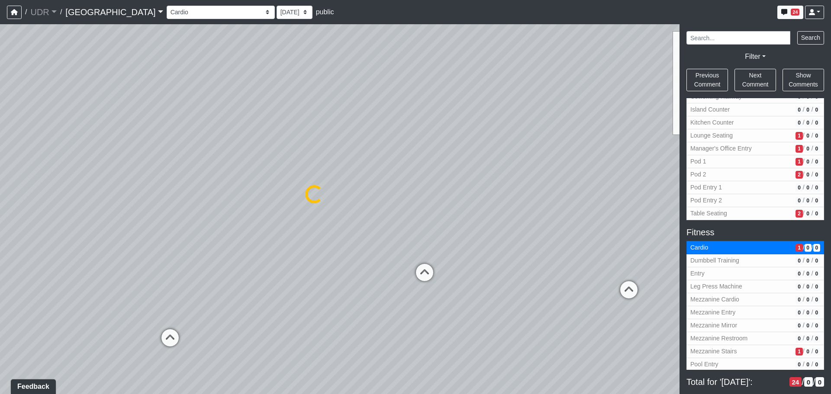
select select "gxM97s4HyHo74sWXoMTVbe"
click at [315, 196] on icon at bounding box center [315, 199] width 26 height 26
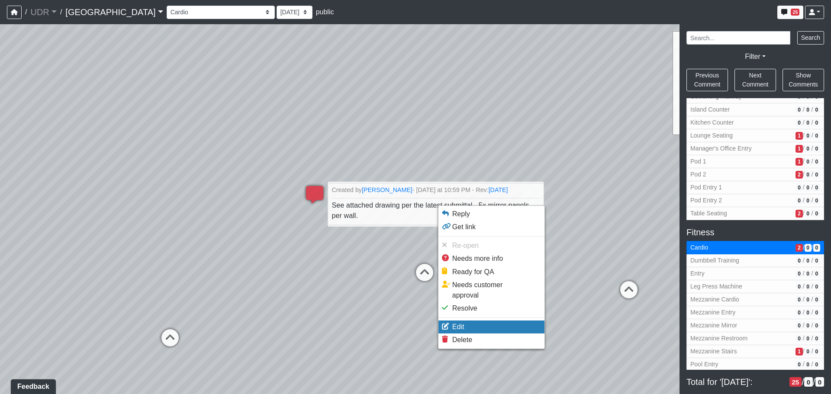
click at [467, 321] on li "Edit" at bounding box center [492, 327] width 106 height 13
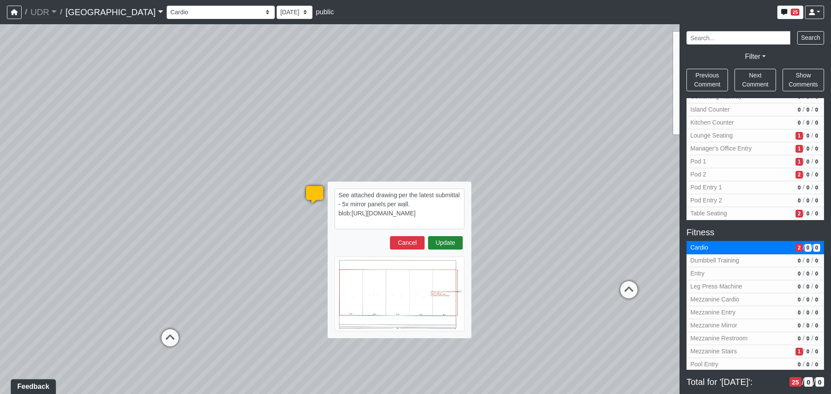
type textarea "See attached drawing per the latest submittal - 5x mirror panels per wall. blob…"
click at [455, 244] on button "Update" at bounding box center [445, 242] width 35 height 13
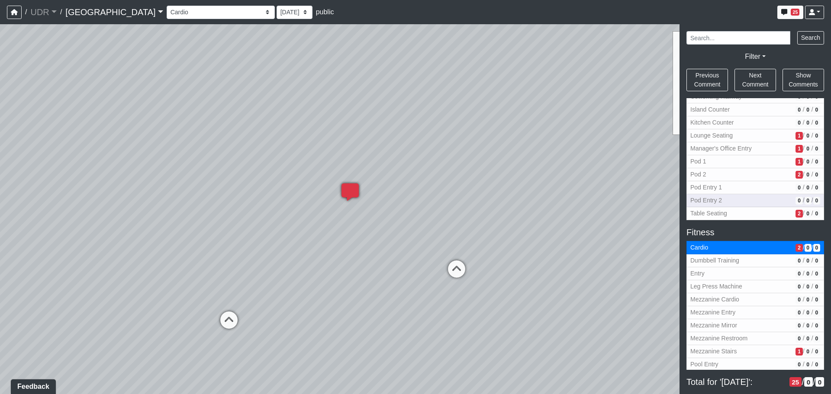
drag, startPoint x: 379, startPoint y: 210, endPoint x: 759, endPoint y: 203, distance: 379.8
click at [759, 203] on div "NON-CURRENT REVISION Loading... Conference Entry Loading... Coworking Entry Loa…" at bounding box center [415, 209] width 831 height 370
drag, startPoint x: 379, startPoint y: 215, endPoint x: 776, endPoint y: 226, distance: 397.3
click at [776, 226] on div "NON-CURRENT REVISION Loading... Conference Entry Loading... Coworking Entry Loa…" at bounding box center [415, 209] width 831 height 370
select select "gxM97s4HyHo74sWXoMTVbe"
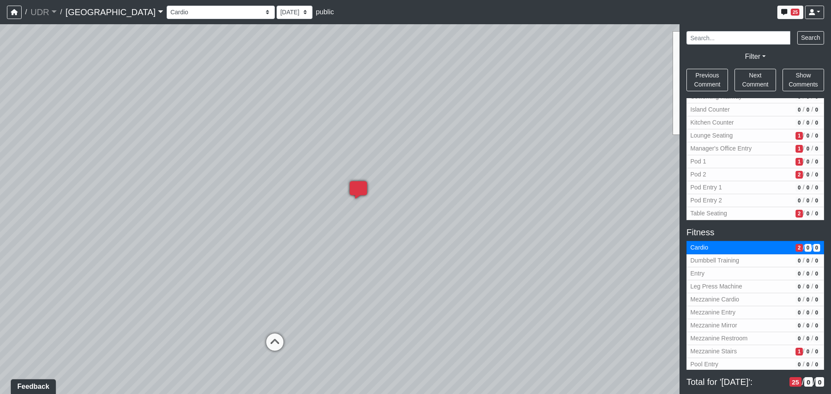
click at [363, 192] on icon at bounding box center [359, 194] width 26 height 26
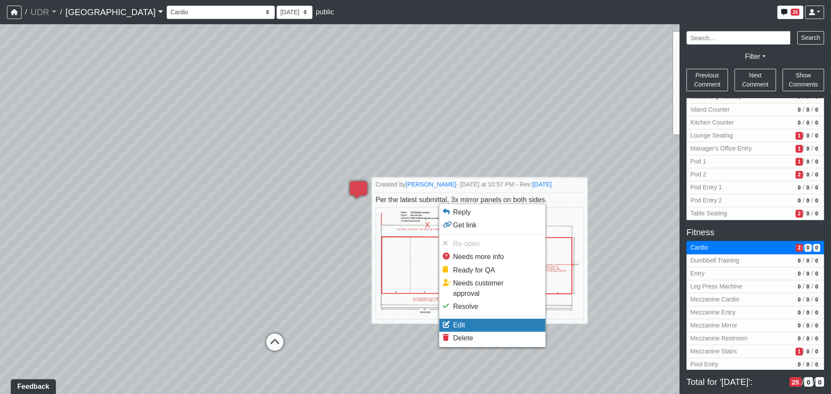
click at [466, 319] on li "Edit" at bounding box center [493, 325] width 106 height 13
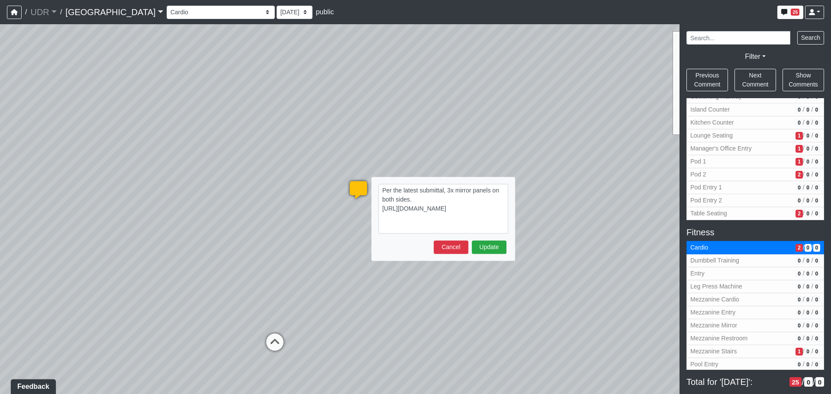
drag, startPoint x: 421, startPoint y: 199, endPoint x: 380, endPoint y: 190, distance: 42.1
click at [380, 190] on textarea "Per the latest submittal, 3x mirror panels on both sides. [URL][DOMAIN_NAME]" at bounding box center [443, 209] width 130 height 50
click at [391, 192] on textarea "Per the latest submittal, 3x mirror panels on both sides. [URL][DOMAIN_NAME]" at bounding box center [443, 209] width 130 height 50
click at [426, 199] on textarea "Per the latest submittal, 3x mirror panels on both sides. [URL][DOMAIN_NAME]" at bounding box center [443, 209] width 130 height 50
drag, startPoint x: 446, startPoint y: 191, endPoint x: 369, endPoint y: 189, distance: 76.7
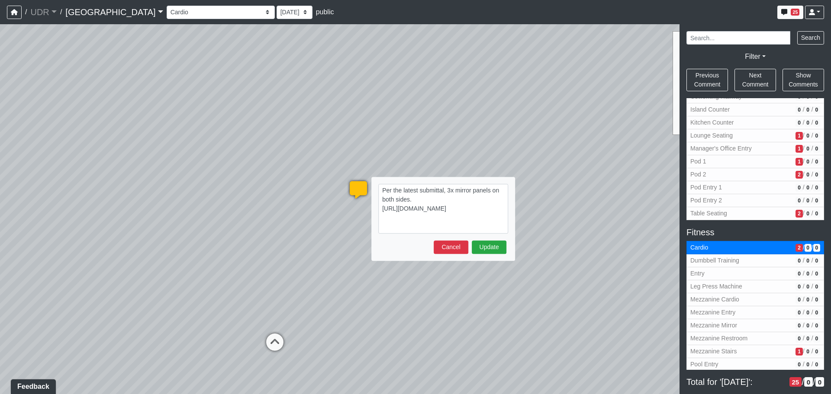
click at [369, 189] on div "Loading... Per the latest submittal, 3x mirror panels on both sides. [URL][DOMA…" at bounding box center [359, 190] width 26 height 26
type textarea "See attached drawing - 3x mirror panels on both sides. [URL][DOMAIN_NAME]"
click at [487, 245] on button "Update" at bounding box center [489, 247] width 35 height 13
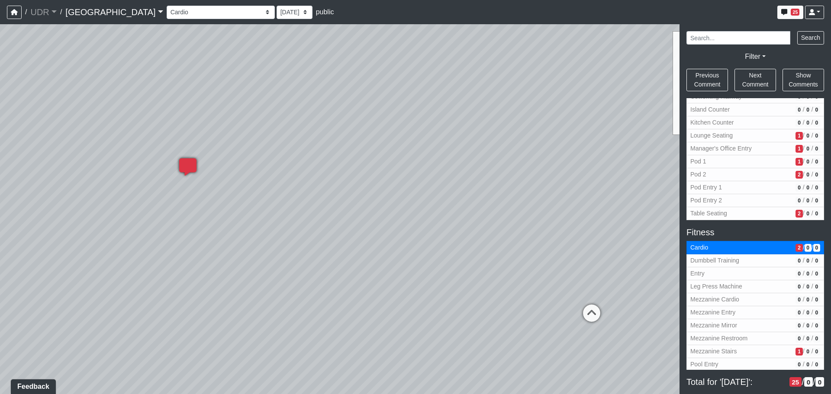
drag, startPoint x: 479, startPoint y: 190, endPoint x: 134, endPoint y: 164, distance: 346.1
click at [134, 164] on div "Loading... Conference Entry Loading... Coworking Entry Loading... Manager's Off…" at bounding box center [415, 209] width 831 height 370
drag, startPoint x: 465, startPoint y: 197, endPoint x: 178, endPoint y: 177, distance: 288.3
click at [179, 177] on div "Loading... Conference Entry Loading... Coworking Entry Loading... Manager's Off…" at bounding box center [415, 209] width 831 height 370
drag, startPoint x: 421, startPoint y: 184, endPoint x: 258, endPoint y: 190, distance: 163.4
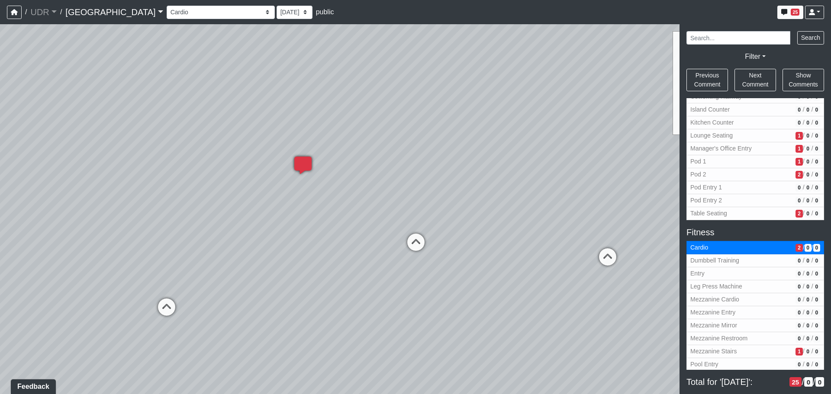
click at [258, 190] on div "Loading... Conference Entry Loading... Coworking Entry Loading... Manager's Off…" at bounding box center [415, 209] width 831 height 370
drag, startPoint x: 437, startPoint y: 205, endPoint x: 384, endPoint y: 249, distance: 68.0
click at [384, 249] on div "Loading... Conference Entry Loading... Coworking Entry Loading... Manager's Off…" at bounding box center [415, 209] width 831 height 370
drag, startPoint x: 582, startPoint y: 189, endPoint x: 504, endPoint y: 194, distance: 77.7
click at [503, 193] on div "Loading... Conference Entry Loading... Coworking Entry Loading... Manager's Off…" at bounding box center [415, 209] width 831 height 370
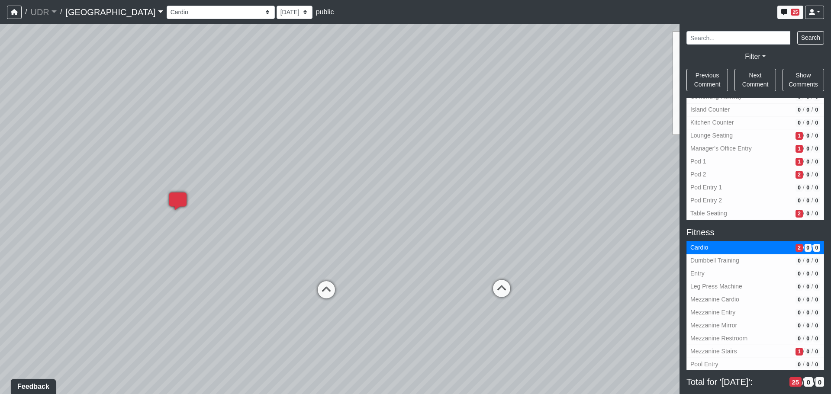
click at [562, 219] on div "Loading... Conference Entry Loading... Coworking Entry Loading... Manager's Off…" at bounding box center [415, 209] width 831 height 370
drag, startPoint x: 508, startPoint y: 227, endPoint x: 493, endPoint y: 227, distance: 15.6
click at [493, 227] on div "Loading... Conference Entry Loading... Coworking Entry Loading... Manager's Off…" at bounding box center [415, 209] width 831 height 370
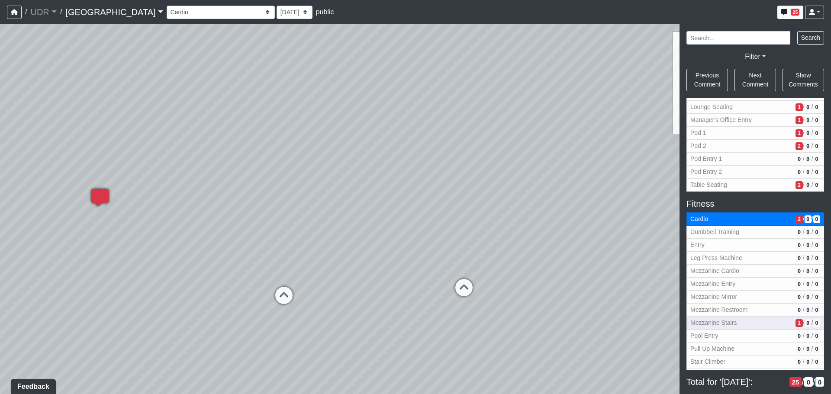
scroll to position [346, 0]
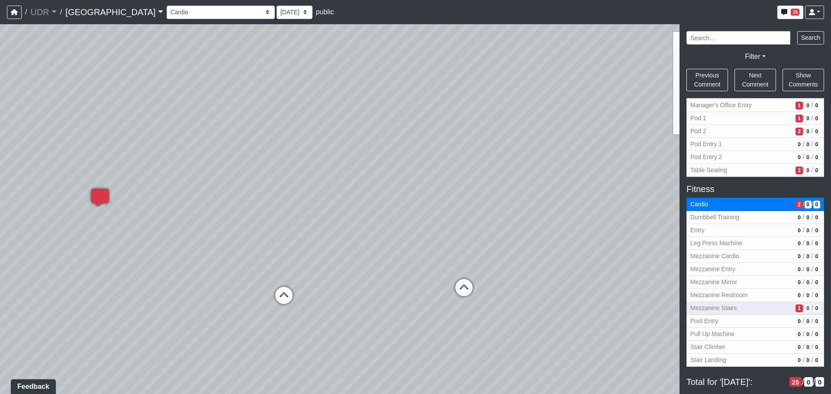
click at [761, 311] on span "Mezzanine Stairs" at bounding box center [742, 308] width 102 height 9
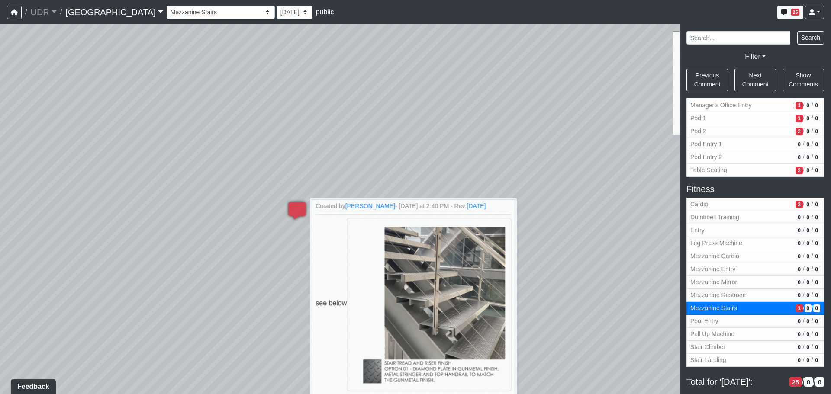
drag, startPoint x: 545, startPoint y: 239, endPoint x: 574, endPoint y: 306, distance: 72.7
click at [574, 306] on div "Loading... Conference Entry Loading... Coworking Entry Loading... Manager's Off…" at bounding box center [415, 209] width 831 height 370
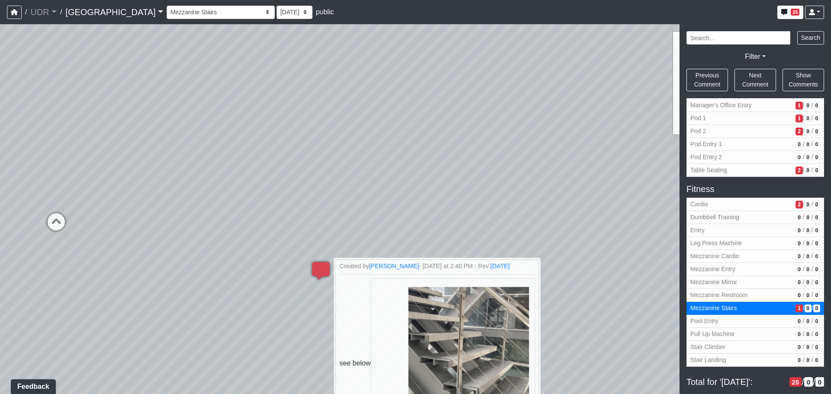
drag, startPoint x: 530, startPoint y: 220, endPoint x: 577, endPoint y: 294, distance: 88.3
click at [582, 305] on div "Loading... Conference Entry Loading... Coworking Entry Loading... Manager's Off…" at bounding box center [415, 209] width 831 height 370
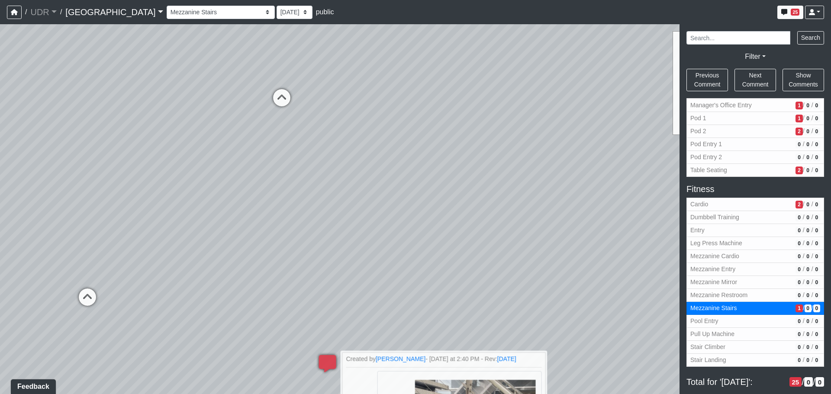
drag, startPoint x: 503, startPoint y: 209, endPoint x: 516, endPoint y: 265, distance: 57.8
click at [516, 265] on div "Loading... Conference Entry Loading... Coworking Entry Loading... Manager's Off…" at bounding box center [415, 209] width 831 height 370
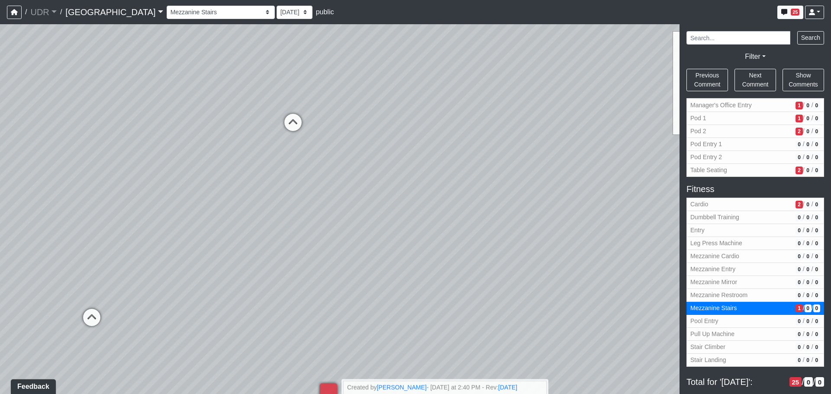
drag, startPoint x: 459, startPoint y: 223, endPoint x: 462, endPoint y: 232, distance: 9.5
click at [462, 233] on div "Loading... Conference Entry Loading... Coworking Entry Loading... Manager's Off…" at bounding box center [415, 209] width 831 height 370
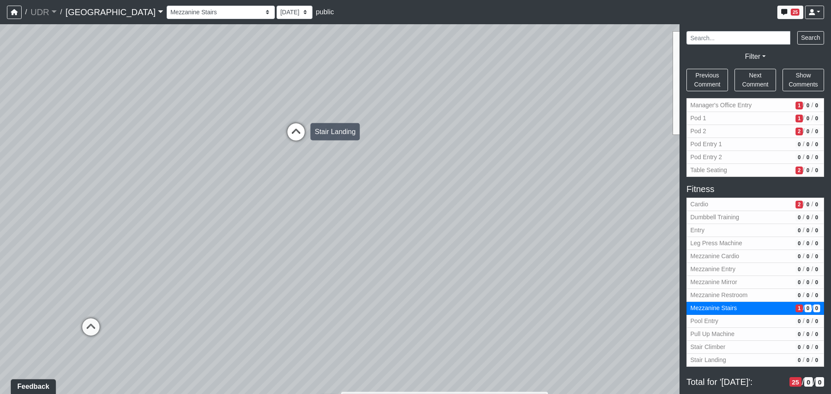
click at [302, 133] on icon at bounding box center [296, 136] width 26 height 26
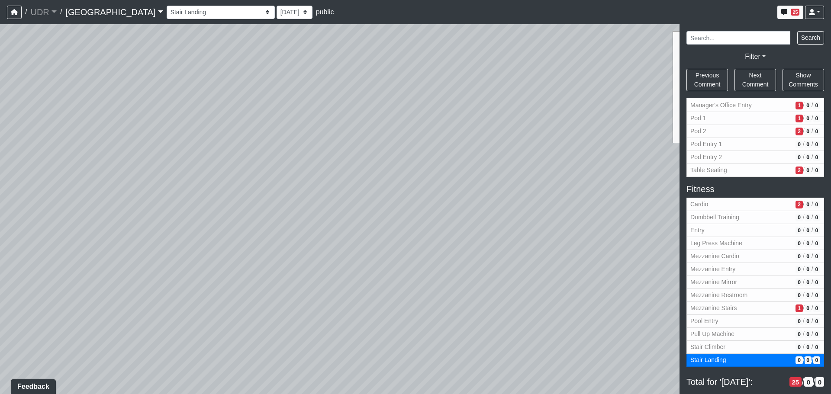
drag, startPoint x: 316, startPoint y: 140, endPoint x: 546, endPoint y: 162, distance: 231.0
click at [669, 135] on div "Loading... Conference Entry Loading... Coworking Entry Loading... Manager's Off…" at bounding box center [415, 209] width 831 height 370
drag, startPoint x: 329, startPoint y: 190, endPoint x: 501, endPoint y: 170, distance: 173.5
click at [501, 170] on div "Loading... Conference Entry Loading... Coworking Entry Loading... Manager's Off…" at bounding box center [415, 209] width 831 height 370
click at [281, 239] on div "Loading... Conference Entry Loading... Coworking Entry Loading... Manager's Off…" at bounding box center [415, 209] width 831 height 370
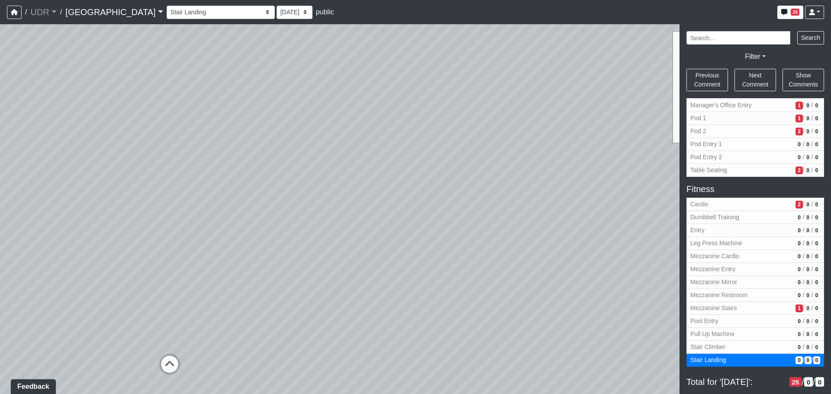
drag, startPoint x: 242, startPoint y: 230, endPoint x: 168, endPoint y: 237, distance: 73.6
click at [168, 237] on div "Loading... Conference Entry Loading... Coworking Entry Loading... Manager's Off…" at bounding box center [415, 209] width 831 height 370
click at [108, 283] on div "Loading... Conference Entry Loading... Coworking Entry Loading... Manager's Off…" at bounding box center [415, 209] width 831 height 370
click at [168, 369] on icon at bounding box center [170, 369] width 26 height 26
select select "uT1C27NU2SBzNPhCmN4BkX"
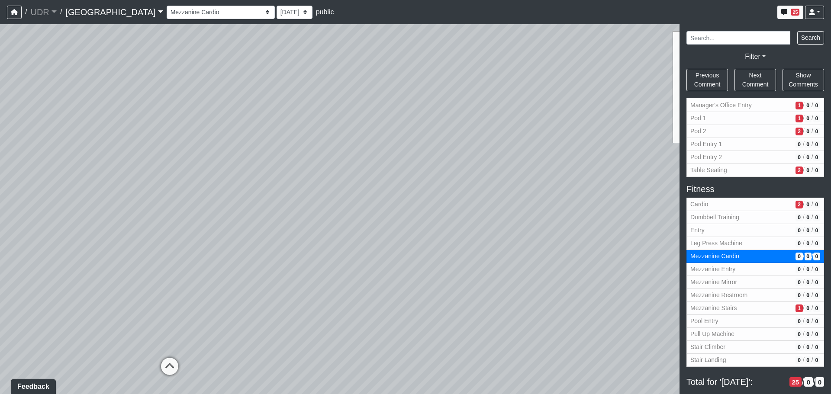
click at [125, 292] on div "Loading... Conference Entry Loading... Coworking Entry Loading... Manager's Off…" at bounding box center [415, 209] width 831 height 370
click at [541, 112] on div "Loading... Conference Entry Loading... Coworking Entry Loading... Manager's Off…" at bounding box center [415, 209] width 831 height 370
click at [257, 220] on div "Loading... Conference Entry Loading... Coworking Entry Loading... Manager's Off…" at bounding box center [415, 209] width 831 height 370
click at [269, 230] on li "Add comment" at bounding box center [315, 231] width 112 height 13
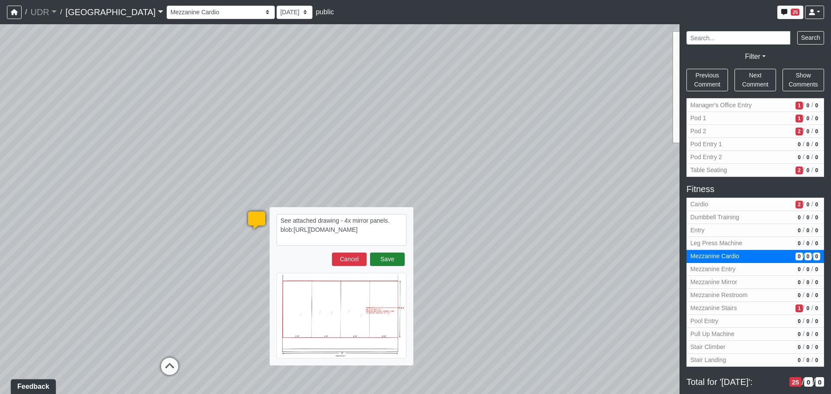
type textarea "See attached drawing - 4x mirror panels. blob:[URL][DOMAIN_NAME]"
click at [391, 262] on button "Save" at bounding box center [387, 259] width 35 height 13
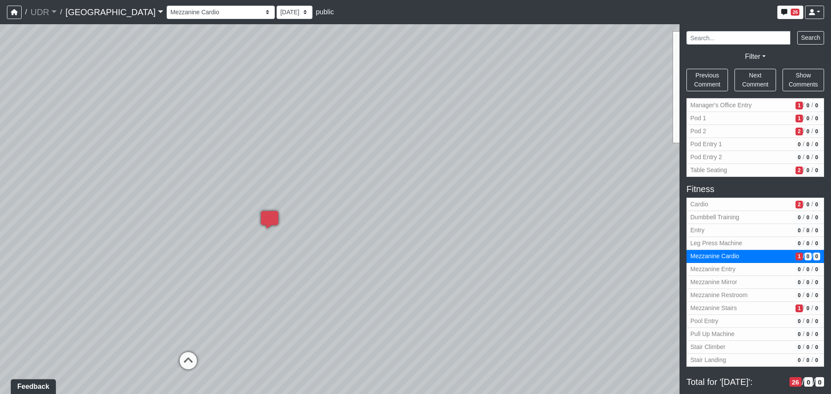
drag, startPoint x: 173, startPoint y: 226, endPoint x: 203, endPoint y: 225, distance: 29.4
click at [203, 225] on div "Loading... Conference Entry Loading... Coworking Entry Loading... Manager's Off…" at bounding box center [415, 209] width 831 height 370
click at [796, 202] on span "2" at bounding box center [799, 205] width 7 height 8
select select "gxM97s4HyHo74sWXoMTVbe"
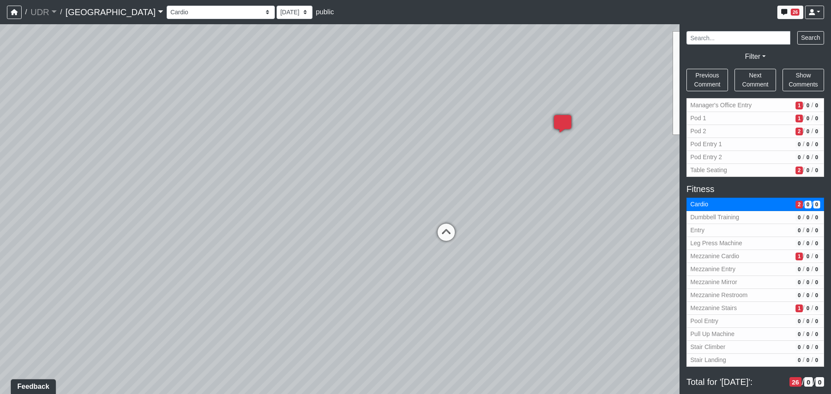
drag, startPoint x: 555, startPoint y: 188, endPoint x: 195, endPoint y: 168, distance: 360.9
click at [199, 168] on div "Loading... Conference Entry Loading... Coworking Entry Loading... Manager's Off…" at bounding box center [415, 209] width 831 height 370
drag, startPoint x: 423, startPoint y: 172, endPoint x: 210, endPoint y: 219, distance: 218.0
click at [210, 219] on div "Loading... Conference Entry Loading... Coworking Entry Loading... Manager's Off…" at bounding box center [415, 209] width 831 height 370
click at [524, 115] on div "Loading... Conference Entry Loading... Coworking Entry Loading... Manager's Off…" at bounding box center [415, 209] width 831 height 370
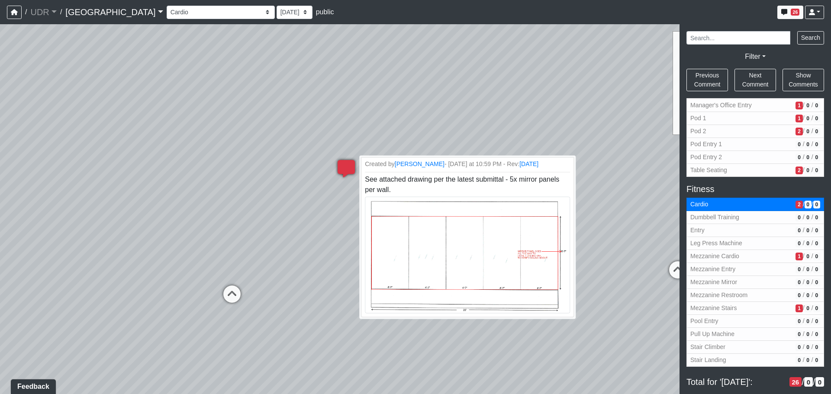
click at [344, 171] on icon at bounding box center [346, 173] width 26 height 26
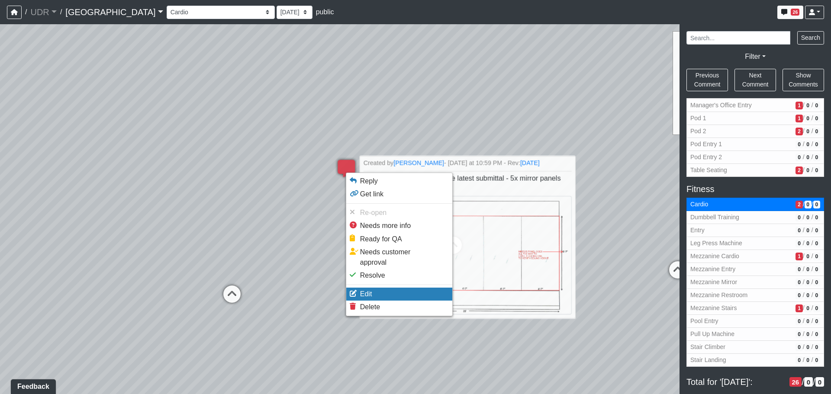
click at [366, 291] on span "Edit" at bounding box center [366, 294] width 12 height 7
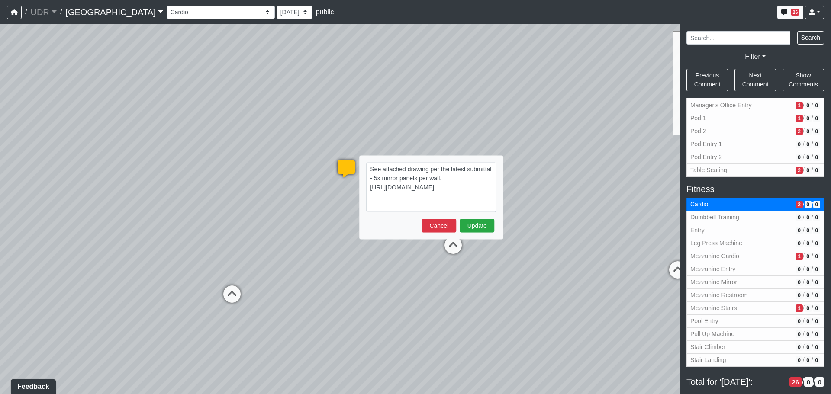
click at [418, 177] on textarea "See attached drawing per the latest submittal - 5x mirror panels per wall. [URL…" at bounding box center [431, 188] width 130 height 50
click at [377, 178] on textarea "See attached drawing per the latest submittal - 5x mirror panels per wall. [URL…" at bounding box center [431, 188] width 130 height 50
drag, startPoint x: 475, startPoint y: 206, endPoint x: 354, endPoint y: 189, distance: 122.0
click at [354, 189] on div "Loading... Conference Entry Loading... Coworking Entry Loading... Manager's Off…" at bounding box center [415, 209] width 831 height 370
click at [414, 191] on textarea "See attached drawing per the latest submittal - 3x mirror panels per wall. [URL…" at bounding box center [431, 188] width 130 height 50
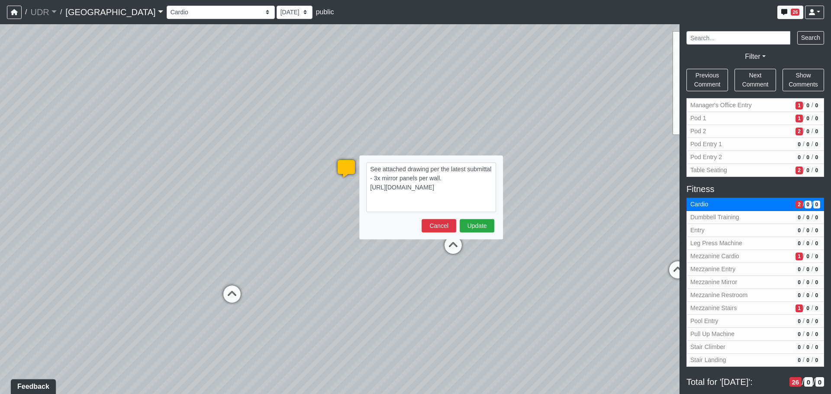
drag, startPoint x: 478, startPoint y: 207, endPoint x: 363, endPoint y: 190, distance: 115.5
click at [363, 190] on div "See attached drawing per the latest submittal - 3x mirror panels per wall. [URL…" at bounding box center [431, 198] width 144 height 84
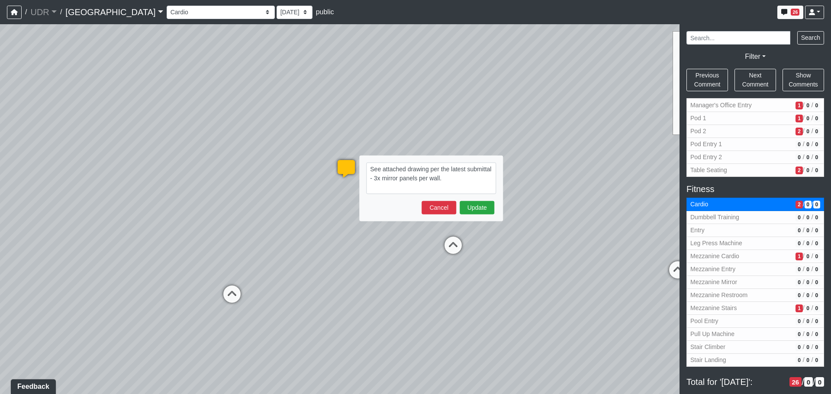
drag, startPoint x: 418, startPoint y: 178, endPoint x: 450, endPoint y: 179, distance: 32.5
click at [450, 179] on textarea "See attached drawing per the latest submittal - 3x mirror panels per wall." at bounding box center [431, 179] width 130 height 32
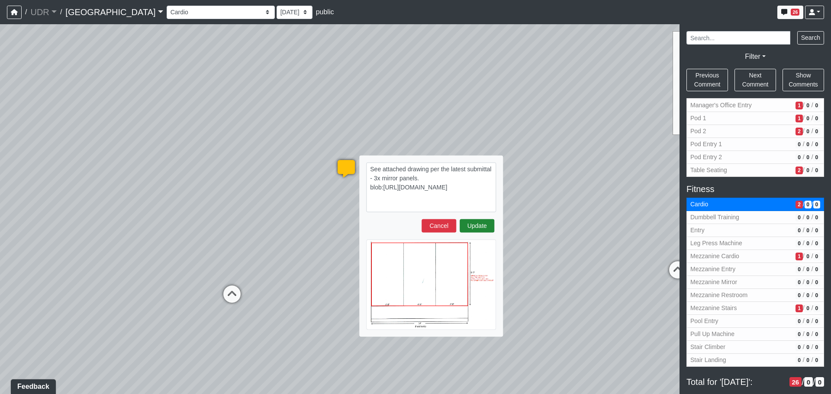
type textarea "See attached drawing per the latest submittal - 3x mirror panels. blob:[URL][DO…"
click at [468, 224] on button "Update" at bounding box center [477, 226] width 35 height 13
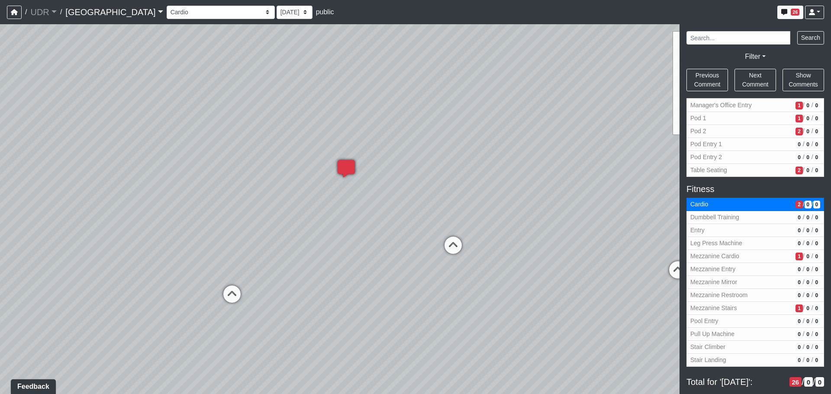
select select "gxM97s4HyHo74sWXoMTVbe"
click at [520, 175] on div "Loading... Conference Entry Loading... Coworking Entry Loading... Manager's Off…" at bounding box center [415, 209] width 831 height 370
click at [509, 175] on div "Loading... Conference Entry Loading... Coworking Entry Loading... Manager's Off…" at bounding box center [415, 209] width 831 height 370
click at [524, 185] on li "Add comment" at bounding box center [568, 185] width 112 height 13
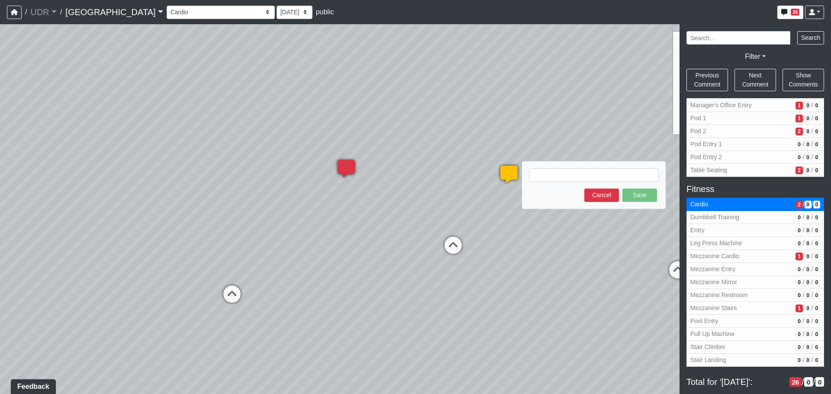
click at [547, 175] on textarea at bounding box center [594, 174] width 130 height 13
type textarea "See attached drawing - 5x mirror panels."
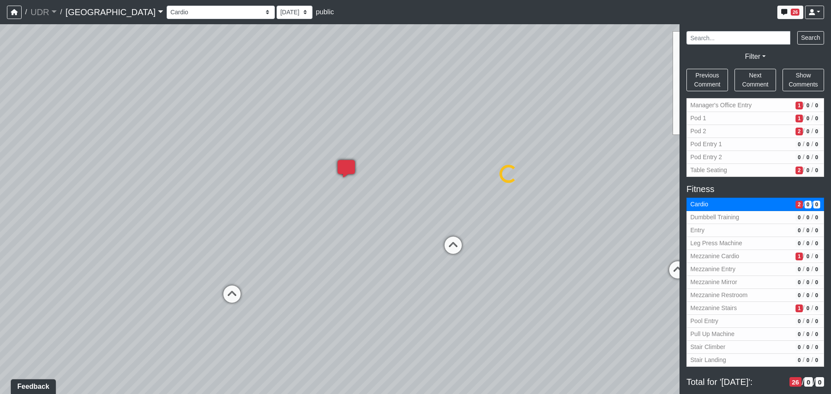
select select "gxM97s4HyHo74sWXoMTVbe"
click at [509, 173] on icon at bounding box center [509, 179] width 26 height 26
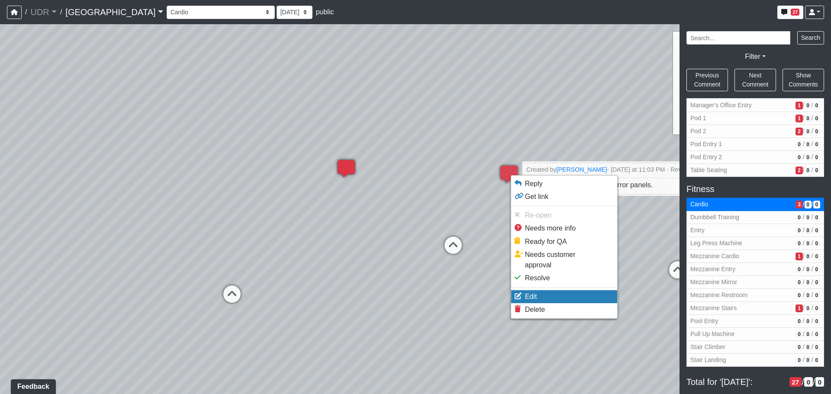
click at [540, 291] on li "Edit" at bounding box center [564, 297] width 106 height 13
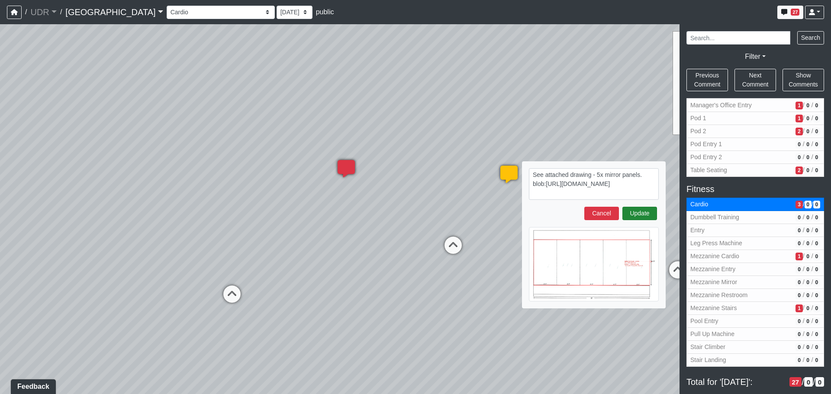
type textarea "See attached drawing - 5x mirror panels. blob:[URL][DOMAIN_NAME]"
click at [645, 211] on button "Update" at bounding box center [640, 213] width 35 height 13
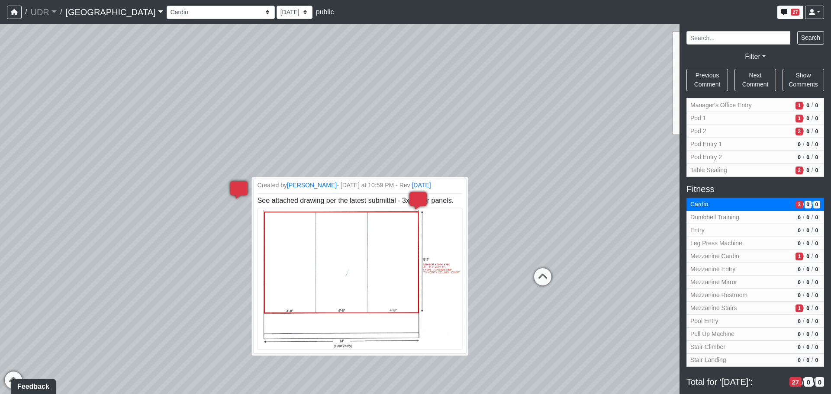
drag, startPoint x: 374, startPoint y: 174, endPoint x: 180, endPoint y: 200, distance: 195.8
click at [177, 204] on div "Loading... Conference Entry Loading... Coworking Entry Loading... Manager's Off…" at bounding box center [415, 209] width 831 height 370
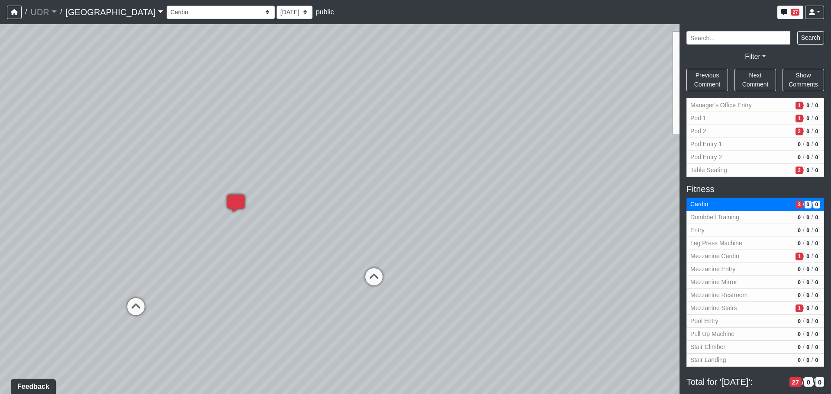
drag, startPoint x: 618, startPoint y: 171, endPoint x: 414, endPoint y: 178, distance: 204.1
click at [414, 178] on div "Loading... Conference Entry Loading... Coworking Entry Loading... Manager's Off…" at bounding box center [415, 209] width 831 height 370
click at [451, 168] on div "Loading... Conference Entry Loading... Coworking Entry Loading... Manager's Off…" at bounding box center [415, 209] width 831 height 370
drag, startPoint x: 465, startPoint y: 148, endPoint x: 488, endPoint y: 149, distance: 22.6
click at [488, 149] on div "Loading... Conference Entry Loading... Coworking Entry Loading... Manager's Off…" at bounding box center [415, 209] width 831 height 370
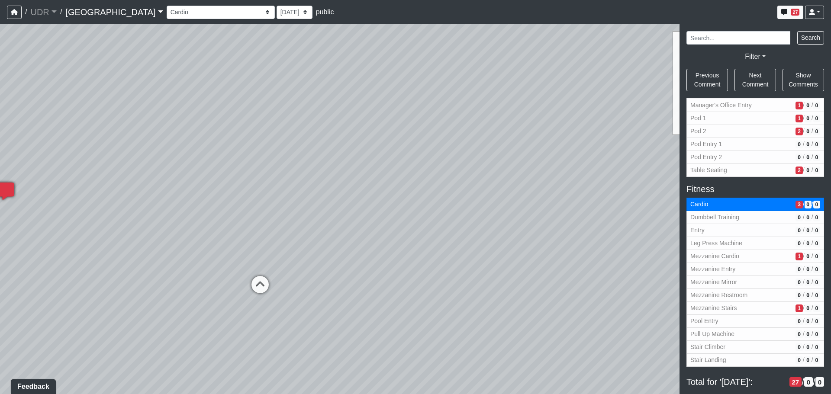
drag, startPoint x: 480, startPoint y: 165, endPoint x: 250, endPoint y: 160, distance: 230.4
click at [250, 160] on div "Loading... Conference Entry Loading... Coworking Entry Loading... Manager's Off…" at bounding box center [415, 209] width 831 height 370
drag, startPoint x: 339, startPoint y: 157, endPoint x: 230, endPoint y: 175, distance: 110.5
click at [230, 175] on div "Loading... Conference Entry Loading... Coworking Entry Loading... Manager's Off…" at bounding box center [415, 209] width 831 height 370
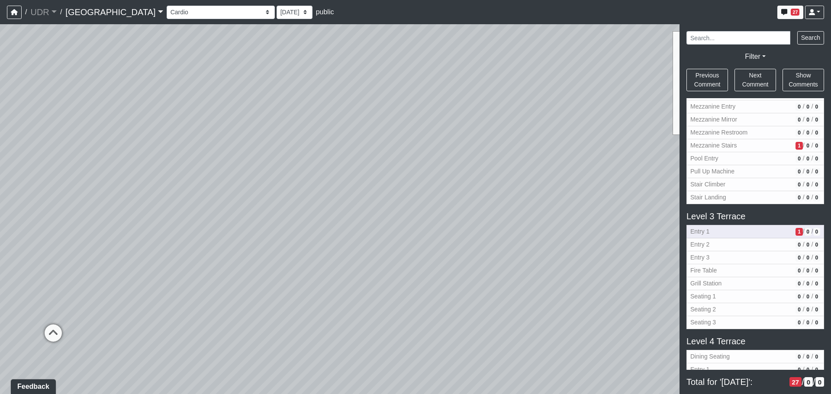
scroll to position [520, 0]
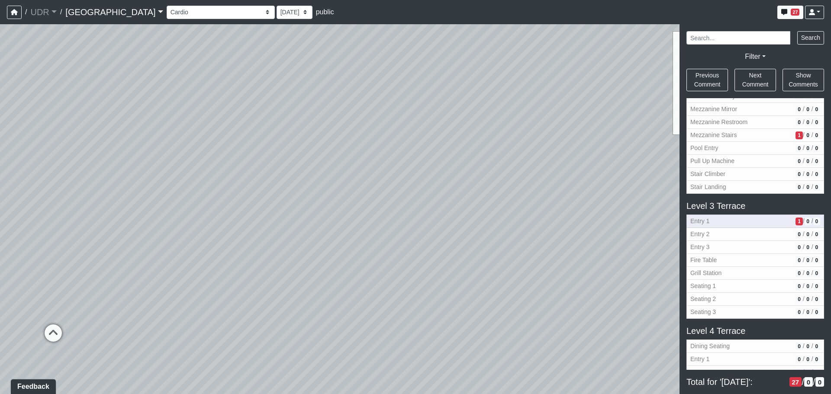
click at [796, 223] on span "1" at bounding box center [799, 222] width 7 height 8
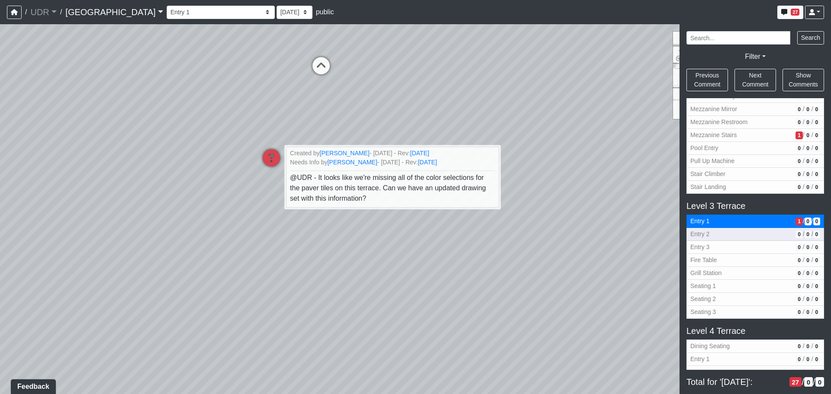
click at [796, 238] on span "0" at bounding box center [799, 235] width 7 height 8
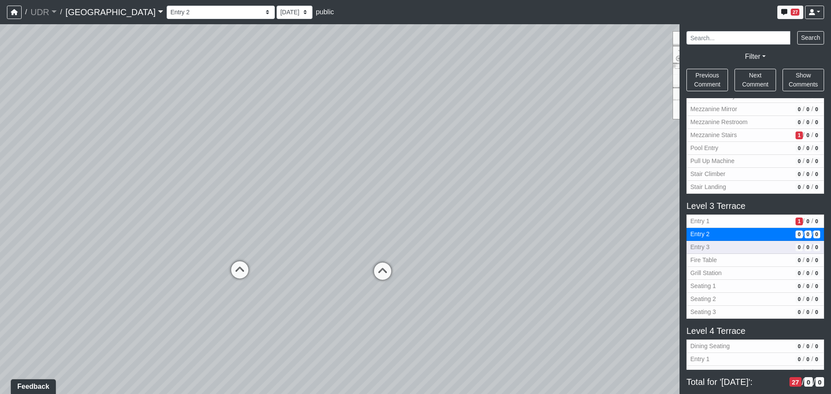
click at [707, 252] on button "Entry 3 0 / 0 / 0" at bounding box center [756, 247] width 138 height 13
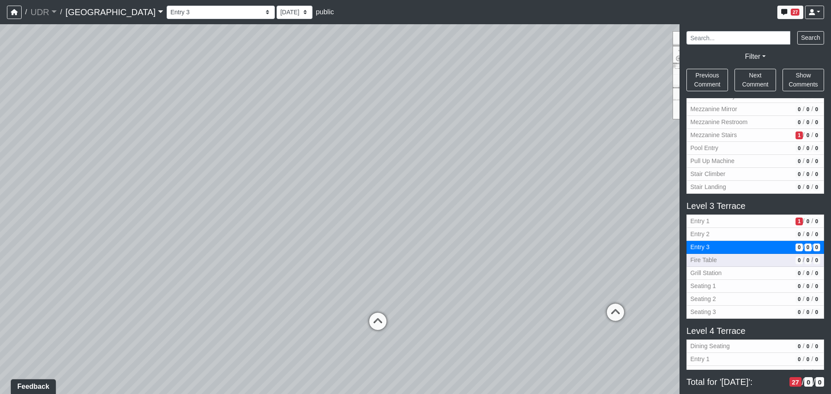
click at [706, 260] on span "Fire Table" at bounding box center [742, 260] width 102 height 9
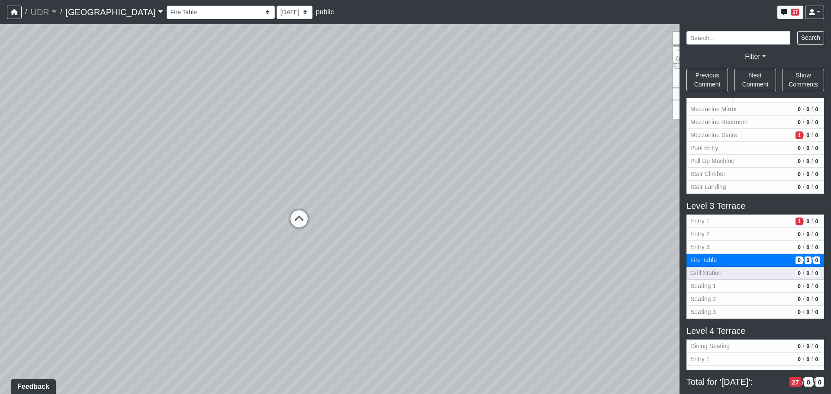
click at [703, 273] on span "Grill Station" at bounding box center [742, 273] width 102 height 9
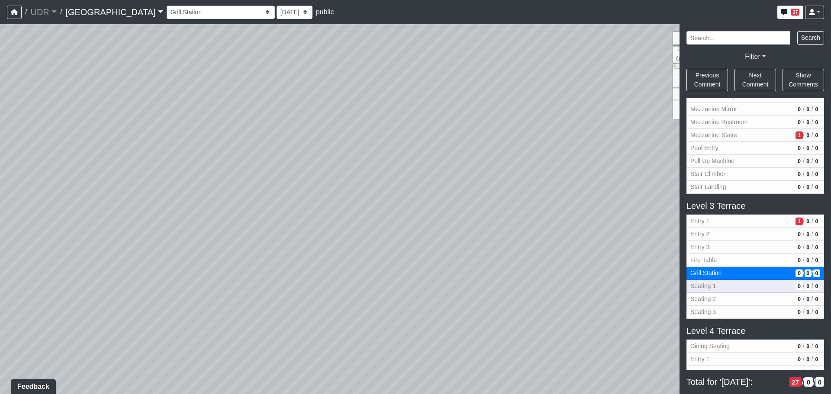
click at [705, 284] on span "Seating 1" at bounding box center [742, 286] width 102 height 9
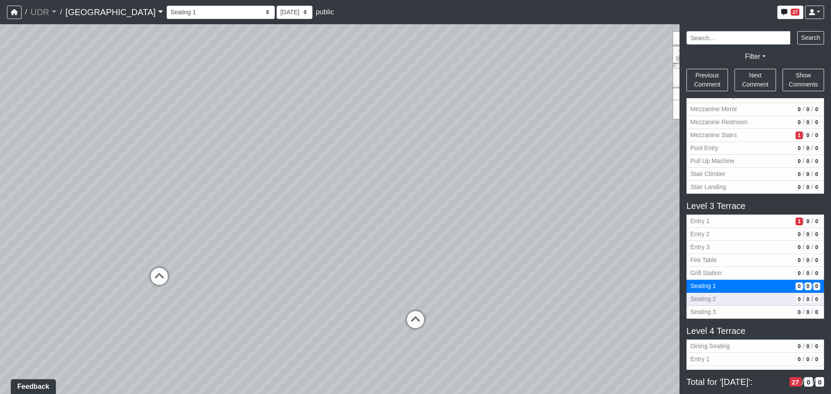
click at [702, 297] on span "Seating 2" at bounding box center [742, 299] width 102 height 9
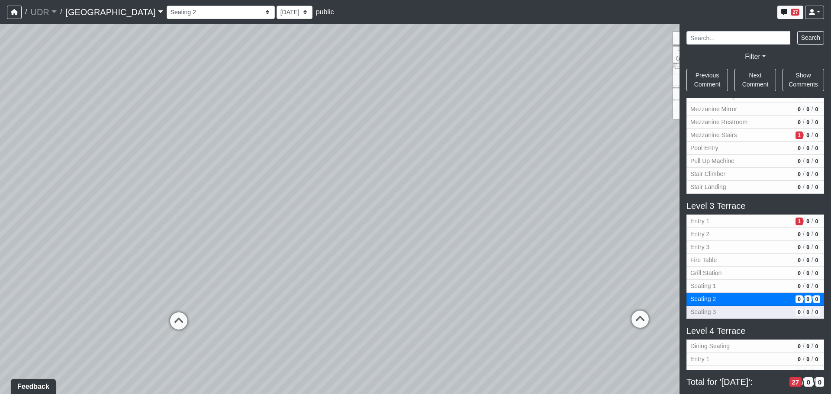
click at [705, 312] on span "Seating 3" at bounding box center [742, 312] width 102 height 9
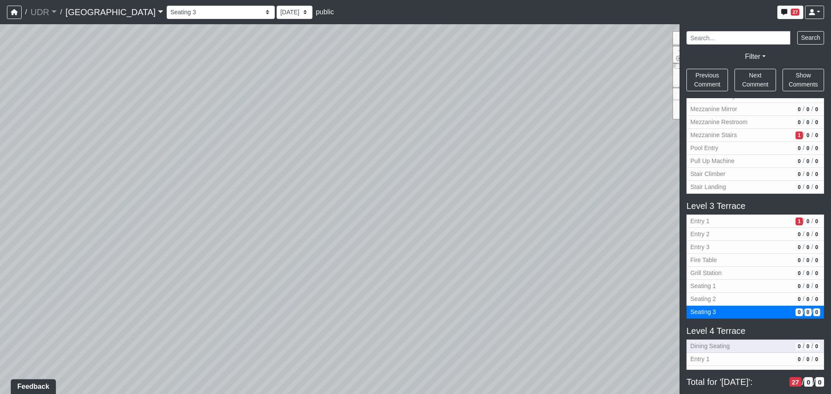
click at [705, 346] on span "Dining Seating" at bounding box center [742, 346] width 102 height 9
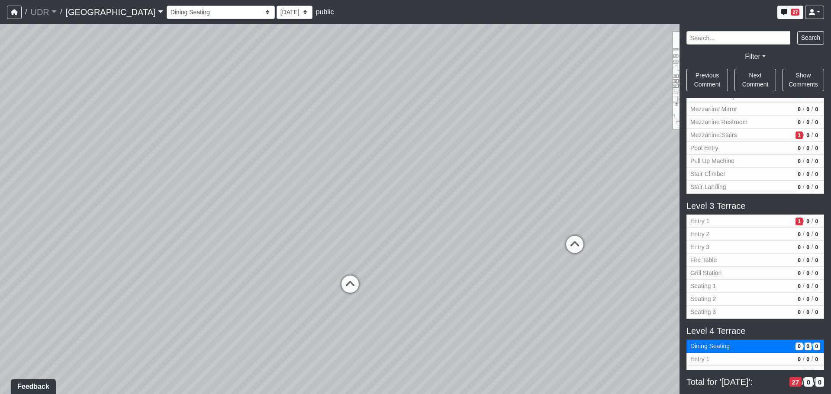
drag, startPoint x: 598, startPoint y: 269, endPoint x: 405, endPoint y: 244, distance: 195.2
click at [405, 244] on div "Loading... Conference Entry Loading... Coworking Entry Loading... Manager's Off…" at bounding box center [415, 209] width 831 height 370
drag, startPoint x: 523, startPoint y: 243, endPoint x: 426, endPoint y: 265, distance: 99.7
click at [426, 265] on div "Loading... Conference Entry Loading... Coworking Entry Loading... Manager's Off…" at bounding box center [415, 209] width 831 height 370
drag, startPoint x: 561, startPoint y: 275, endPoint x: 250, endPoint y: 253, distance: 312.2
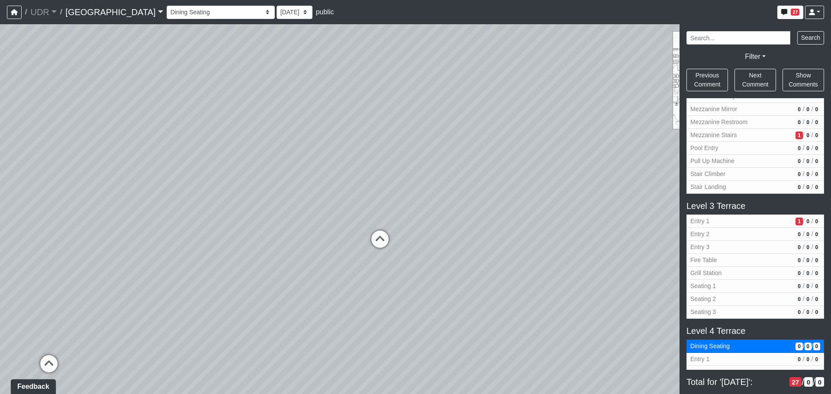
click at [249, 253] on div "Loading... Conference Entry Loading... Coworking Entry Loading... Manager's Off…" at bounding box center [415, 209] width 831 height 370
drag, startPoint x: 570, startPoint y: 250, endPoint x: 362, endPoint y: 242, distance: 208.9
click at [362, 242] on div "Loading... Conference Entry Loading... Coworking Entry Loading... Manager's Off…" at bounding box center [415, 209] width 831 height 370
click at [710, 356] on span "Entry 1" at bounding box center [742, 359] width 102 height 9
select select "kfJDonxxS78gxCCL4DqjM2"
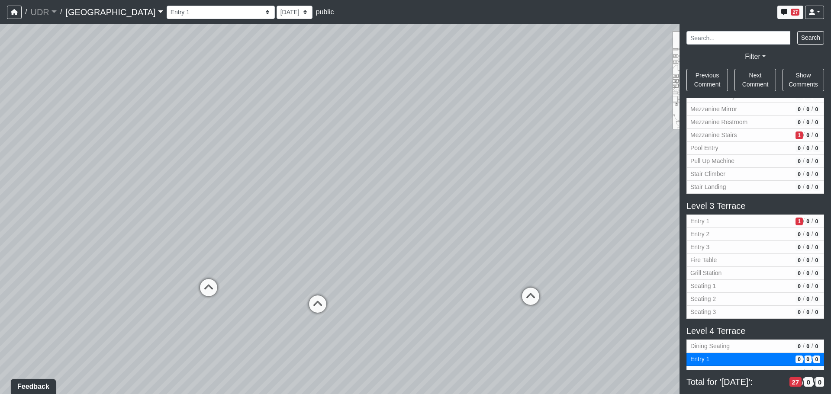
drag, startPoint x: 343, startPoint y: 229, endPoint x: 683, endPoint y: 249, distance: 340.1
click at [683, 249] on div "NON-CURRENT REVISION Loading... Conference Entry Loading... Coworking Entry Loa…" at bounding box center [415, 209] width 831 height 370
drag, startPoint x: 541, startPoint y: 257, endPoint x: 700, endPoint y: 242, distance: 159.2
click at [700, 242] on div "NON-CURRENT REVISION Loading... Conference Entry Loading... Coworking Entry Loa…" at bounding box center [415, 209] width 831 height 370
click at [540, 98] on div "Loading... Conference Entry Loading... Coworking Entry Loading... Manager's Off…" at bounding box center [415, 209] width 831 height 370
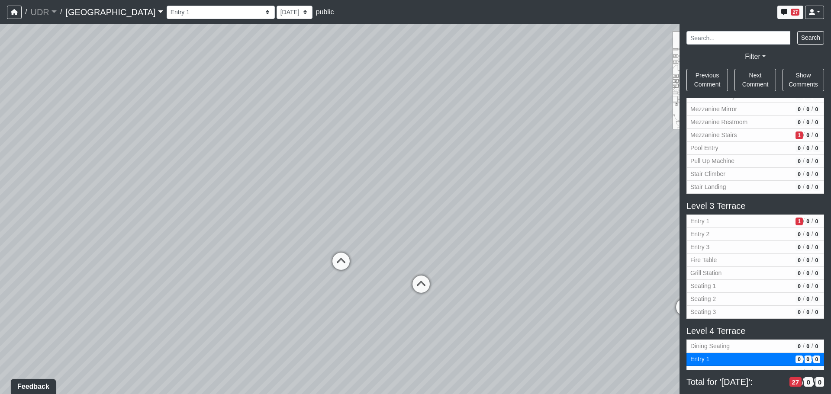
click at [301, 265] on div "Loading... Conference Entry Loading... Coworking Entry Loading... Manager's Off…" at bounding box center [415, 209] width 831 height 370
drag, startPoint x: 301, startPoint y: 265, endPoint x: 275, endPoint y: 265, distance: 25.1
click at [275, 265] on div "Loading... Conference Entry Loading... Coworking Entry Loading... Manager's Off…" at bounding box center [415, 209] width 831 height 370
click at [288, 276] on li "Add comment" at bounding box center [334, 276] width 112 height 13
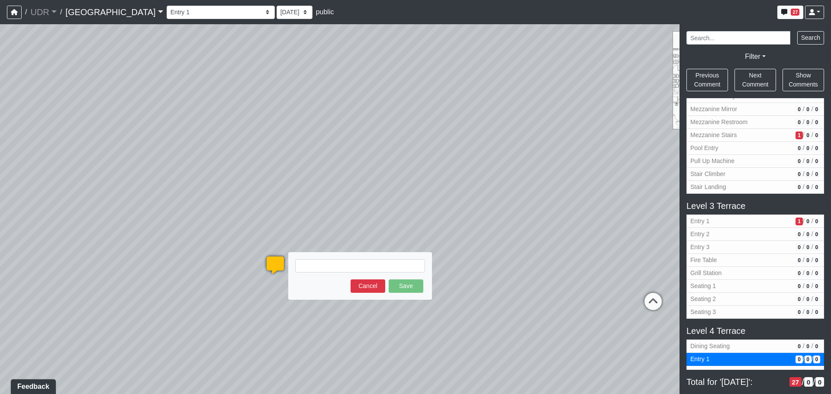
click at [330, 267] on textarea at bounding box center [360, 265] width 130 height 13
type textarea "T"
type textarea "f"
type textarea "blob:[URL][DOMAIN_NAME]"
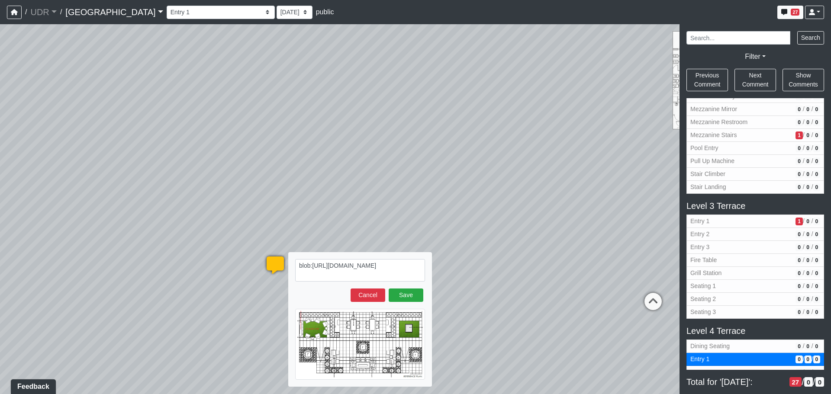
click at [298, 265] on textarea "blob:[URL][DOMAIN_NAME]" at bounding box center [360, 270] width 130 height 23
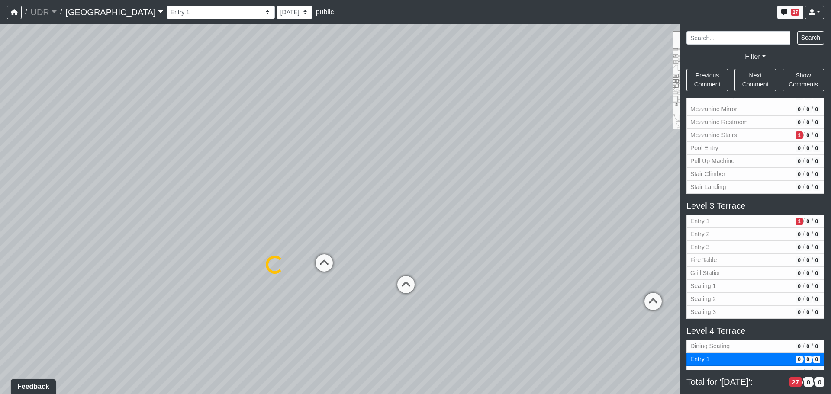
select select "kfJDonxxS78gxCCL4DqjM2"
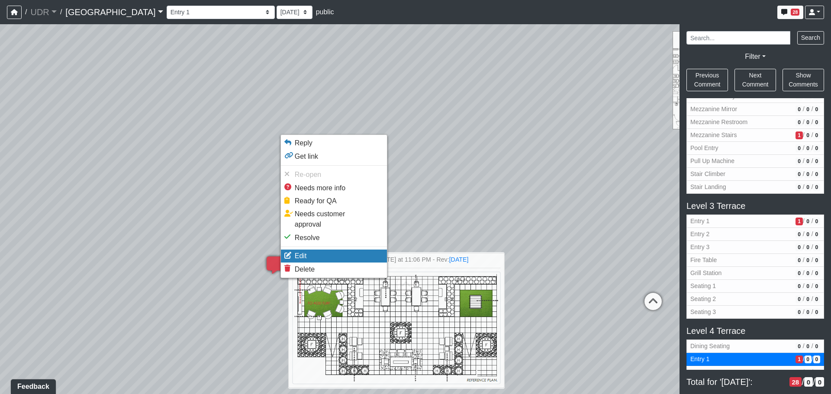
click at [291, 252] on icon at bounding box center [288, 255] width 7 height 7
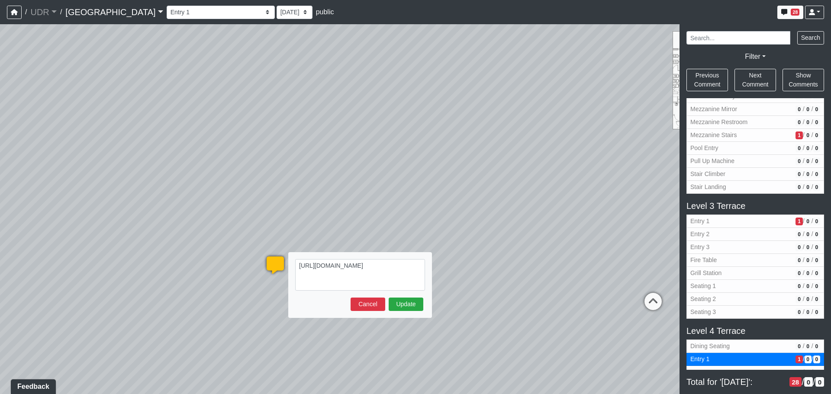
click at [298, 265] on textarea "[URL][DOMAIN_NAME]" at bounding box center [360, 275] width 130 height 32
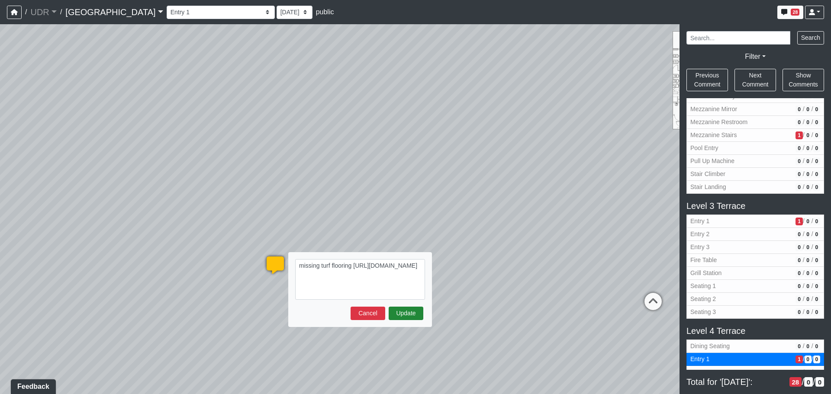
type textarea "missing turf flooring [URL][DOMAIN_NAME]"
click at [406, 315] on button "Update" at bounding box center [406, 313] width 35 height 13
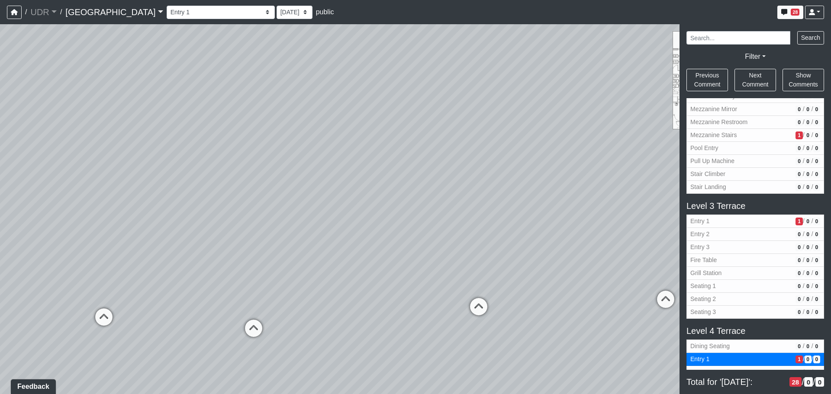
drag, startPoint x: 617, startPoint y: 257, endPoint x: 404, endPoint y: 287, distance: 215.2
click at [404, 287] on div "Loading... Conference Entry Loading... Coworking Entry Loading... Manager's Off…" at bounding box center [415, 209] width 831 height 370
click at [510, 259] on div "Loading... Conference Entry Loading... Coworking Entry Loading... Manager's Off…" at bounding box center [415, 209] width 831 height 370
click at [479, 307] on icon at bounding box center [479, 311] width 26 height 26
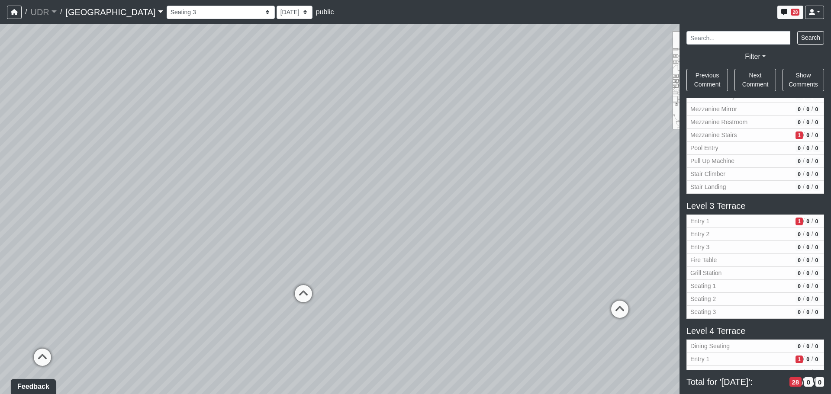
click at [291, 295] on icon at bounding box center [304, 298] width 26 height 26
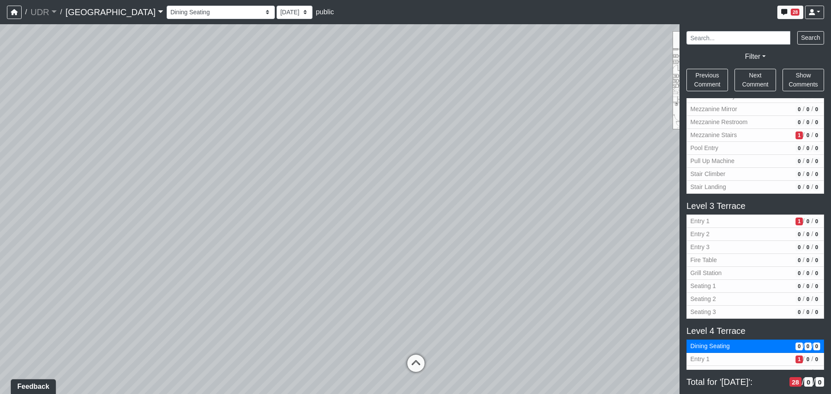
drag, startPoint x: 518, startPoint y: 271, endPoint x: 163, endPoint y: 291, distance: 355.7
click at [163, 291] on div "Loading... Conference Entry Loading... Coworking Entry Loading... Manager's Off…" at bounding box center [415, 209] width 831 height 370
click at [527, 294] on div "Loading... Conference Entry Loading... Coworking Entry Loading... Manager's Off…" at bounding box center [415, 209] width 831 height 370
drag, startPoint x: 528, startPoint y: 294, endPoint x: 607, endPoint y: 275, distance: 81.6
click at [609, 273] on div "Loading... Conference Entry Loading... Coworking Entry Loading... Manager's Off…" at bounding box center [415, 209] width 831 height 370
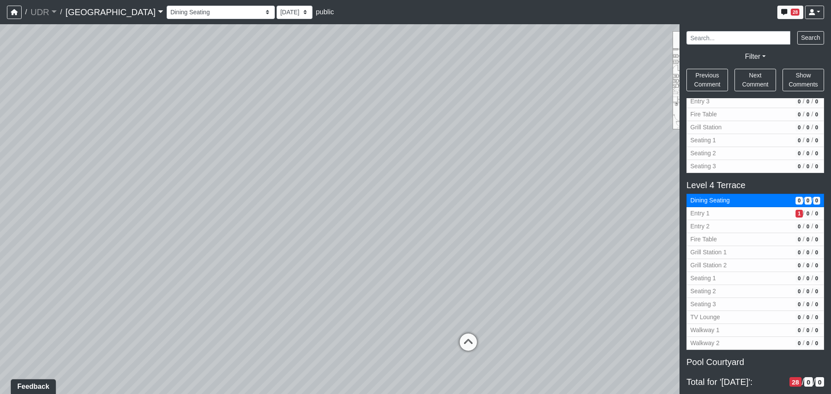
scroll to position [693, 0]
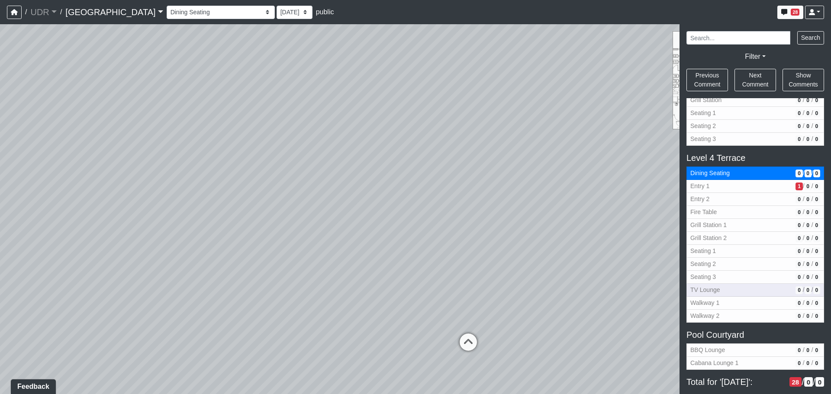
click at [749, 291] on span "TV Lounge" at bounding box center [742, 290] width 102 height 9
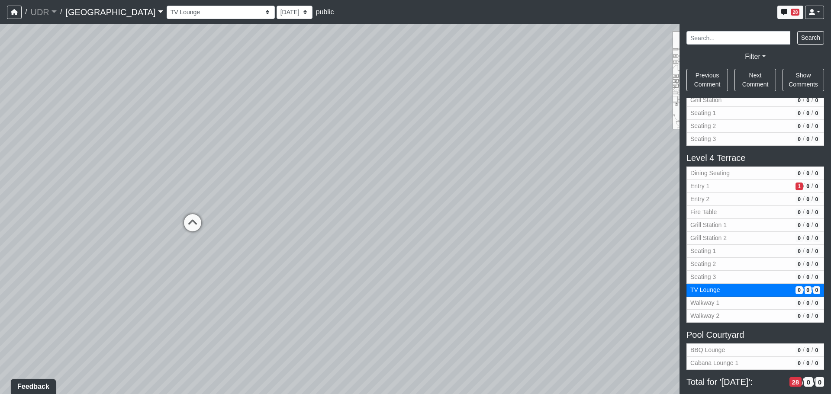
drag, startPoint x: 296, startPoint y: 288, endPoint x: 647, endPoint y: 230, distance: 355.7
click at [647, 230] on div "Loading... Conference Entry Loading... Coworking Entry Loading... Manager's Off…" at bounding box center [415, 209] width 831 height 370
drag, startPoint x: 398, startPoint y: 261, endPoint x: 688, endPoint y: 257, distance: 290.6
click at [688, 256] on div "NON-CURRENT REVISION Loading... Conference Entry Loading... Coworking Entry Loa…" at bounding box center [415, 209] width 831 height 370
drag, startPoint x: 422, startPoint y: 269, endPoint x: 595, endPoint y: 283, distance: 173.7
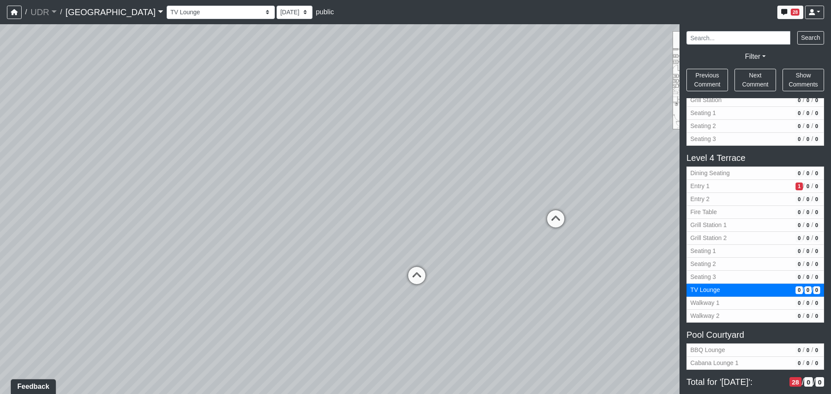
click at [595, 283] on div "Loading... Conference Entry Loading... Coworking Entry Loading... Manager's Off…" at bounding box center [415, 209] width 831 height 370
click at [736, 249] on span "Seating 1" at bounding box center [742, 251] width 102 height 9
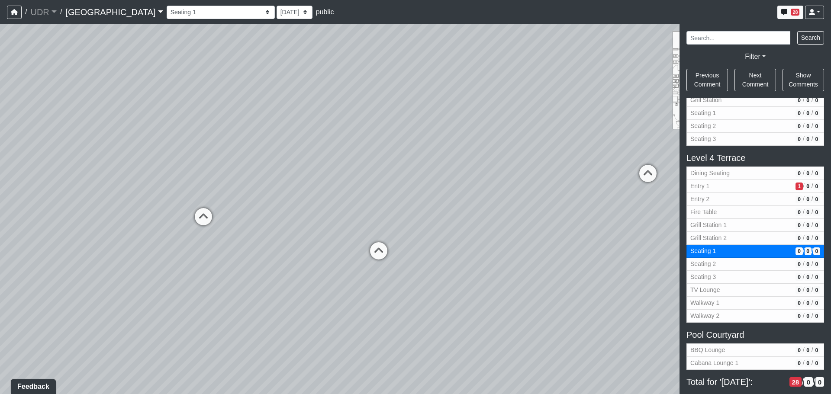
drag, startPoint x: 339, startPoint y: 278, endPoint x: 622, endPoint y: 214, distance: 289.9
click at [622, 214] on div "Loading... Conference Entry Loading... Coworking Entry Loading... Manager's Off…" at bounding box center [415, 209] width 831 height 370
click at [390, 247] on icon at bounding box center [387, 254] width 26 height 26
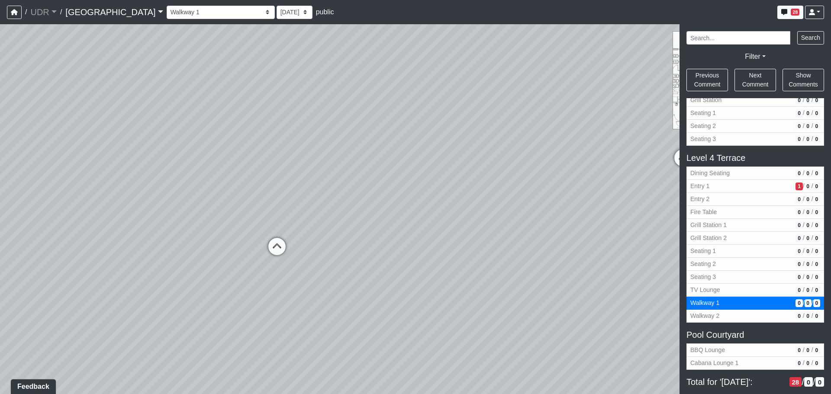
drag, startPoint x: 400, startPoint y: 235, endPoint x: -118, endPoint y: 260, distance: 518.5
click at [0, 260] on html "/ UDR UDR No other companies available / [GEOGRAPHIC_DATA] No other projects av…" at bounding box center [415, 197] width 831 height 394
drag, startPoint x: 274, startPoint y: 236, endPoint x: -294, endPoint y: 194, distance: 569.3
click at [0, 194] on html "/ UDR UDR No other companies available / [GEOGRAPHIC_DATA] No other projects av…" at bounding box center [415, 197] width 831 height 394
drag, startPoint x: 97, startPoint y: 243, endPoint x: 49, endPoint y: 248, distance: 48.3
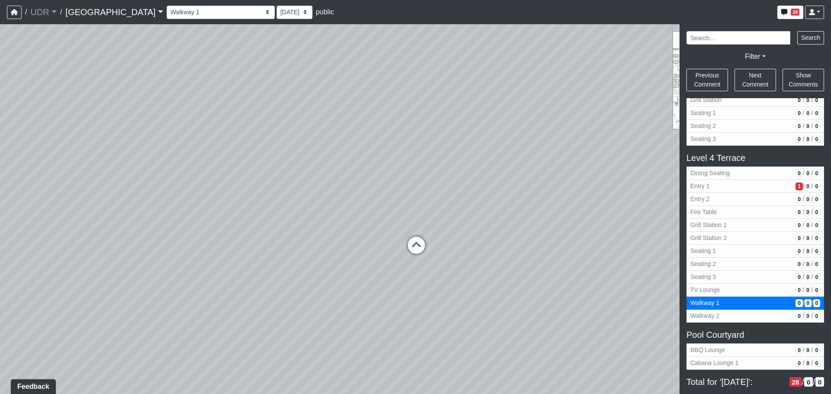
click at [49, 248] on div "Loading... Conference Entry Loading... Coworking Entry Loading... Manager's Off…" at bounding box center [415, 209] width 831 height 370
click at [414, 246] on icon at bounding box center [417, 250] width 26 height 26
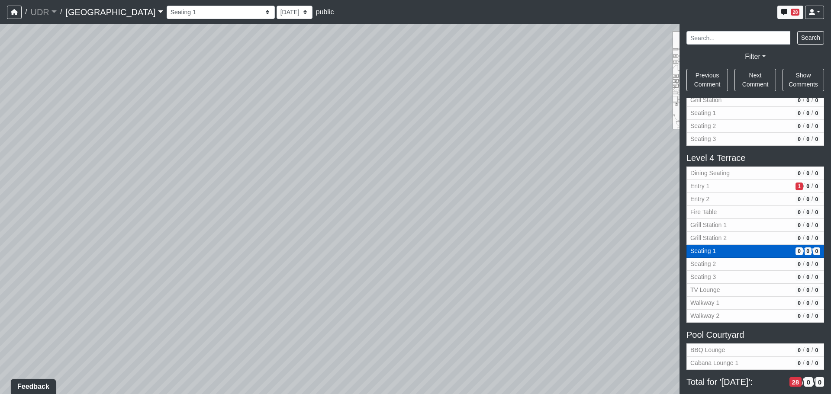
click at [740, 252] on span "Seating 1" at bounding box center [742, 251] width 102 height 9
drag, startPoint x: 351, startPoint y: 264, endPoint x: 821, endPoint y: 161, distance: 481.8
click at [822, 160] on div "NON-CURRENT REVISION Loading... Conference Entry Loading... Coworking Entry Loa…" at bounding box center [415, 209] width 831 height 370
drag, startPoint x: 715, startPoint y: 203, endPoint x: 831, endPoint y: 203, distance: 116.5
click at [831, 201] on div "NON-CURRENT REVISION Loading... Conference Entry Loading... Coworking Entry Loa…" at bounding box center [415, 209] width 831 height 370
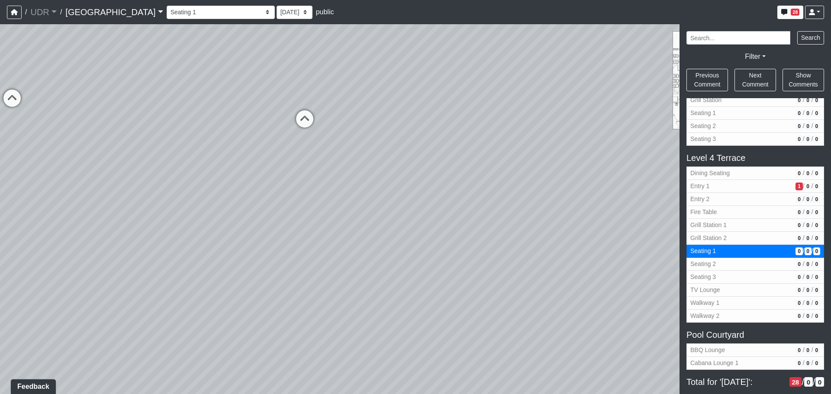
click at [283, 118] on div "Loading... Conference Entry Loading... Coworking Entry Loading... Manager's Off…" at bounding box center [415, 209] width 831 height 370
click at [298, 122] on icon at bounding box center [305, 123] width 26 height 26
select select "h8CThB9KnX6ad7RM9pi8m9"
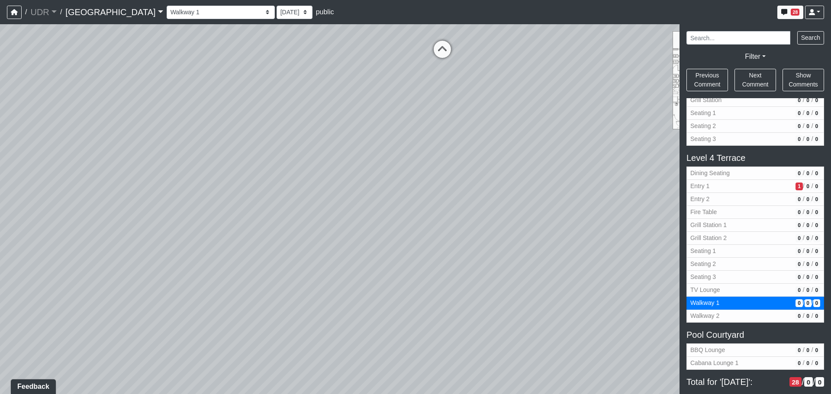
drag, startPoint x: 154, startPoint y: 124, endPoint x: 61, endPoint y: 203, distance: 121.9
click at [0, 218] on html "/ UDR UDR No other companies available / [GEOGRAPHIC_DATA] No other projects av…" at bounding box center [415, 197] width 831 height 394
drag, startPoint x: 117, startPoint y: 191, endPoint x: -519, endPoint y: 164, distance: 637.2
click at [0, 164] on html "/ UDR UDR No other companies available / [GEOGRAPHIC_DATA] No other projects av…" at bounding box center [415, 197] width 831 height 394
drag, startPoint x: 210, startPoint y: 254, endPoint x: 300, endPoint y: 257, distance: 90.1
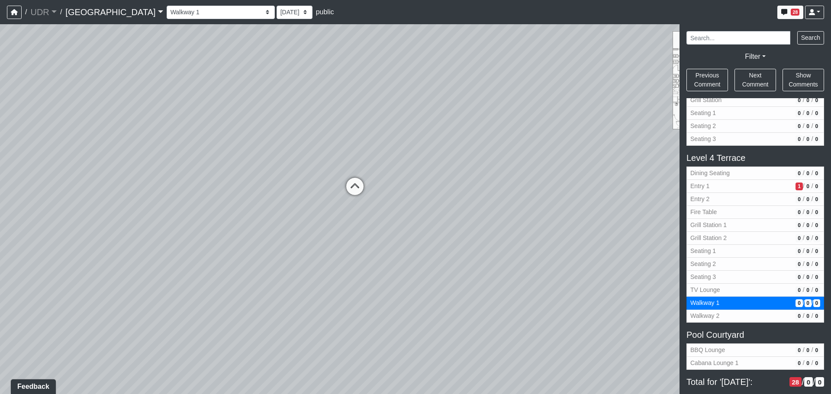
click at [176, 252] on div "Loading... Conference Entry Loading... Coworking Entry Loading... Manager's Off…" at bounding box center [415, 209] width 831 height 370
click at [406, 269] on span "Add comment" at bounding box center [417, 269] width 43 height 7
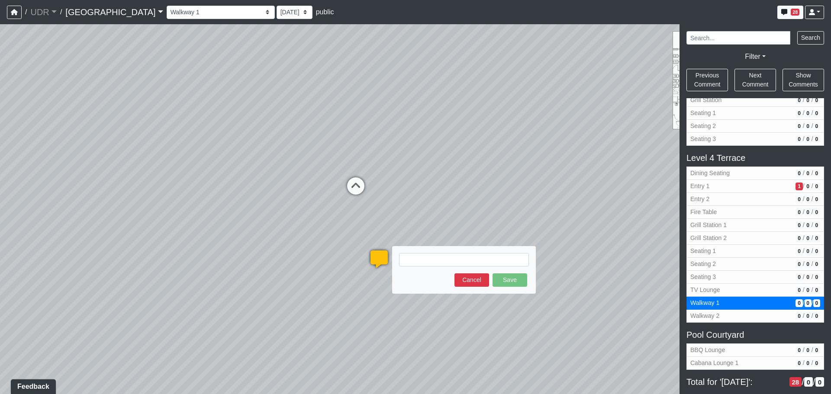
click at [431, 259] on textarea at bounding box center [464, 259] width 130 height 13
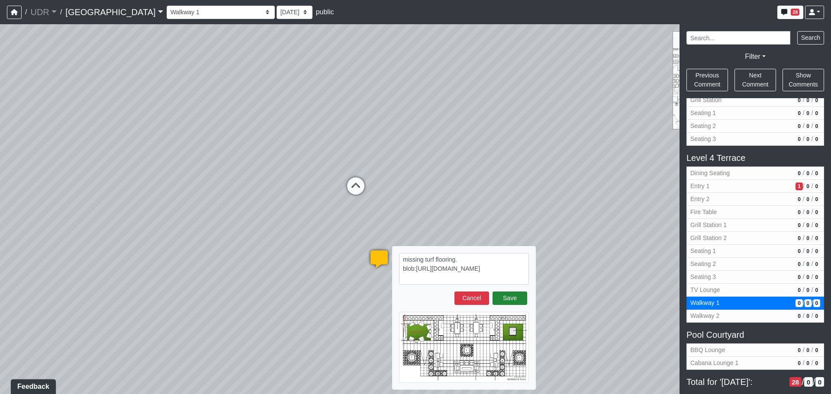
type textarea "missing turf flooring. blob:[URL][DOMAIN_NAME]"
click at [513, 302] on button "Save" at bounding box center [510, 298] width 35 height 13
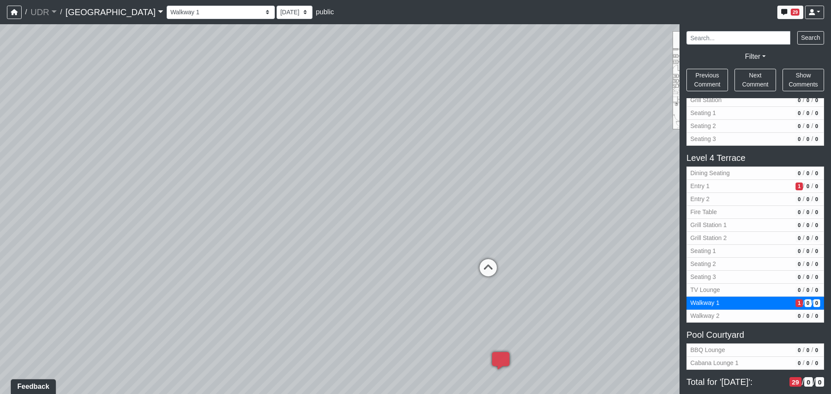
drag, startPoint x: 402, startPoint y: 201, endPoint x: 581, endPoint y: 285, distance: 197.4
click at [635, 299] on div "Loading... Conference Entry Loading... Coworking Entry Loading... Manager's Off…" at bounding box center [415, 209] width 831 height 370
drag, startPoint x: 338, startPoint y: 251, endPoint x: 676, endPoint y: 256, distance: 337.4
click at [687, 256] on div "NON-CURRENT REVISION Loading... Conference Entry Loading... Coworking Entry Loa…" at bounding box center [415, 209] width 831 height 370
drag, startPoint x: 389, startPoint y: 251, endPoint x: 622, endPoint y: 258, distance: 233.1
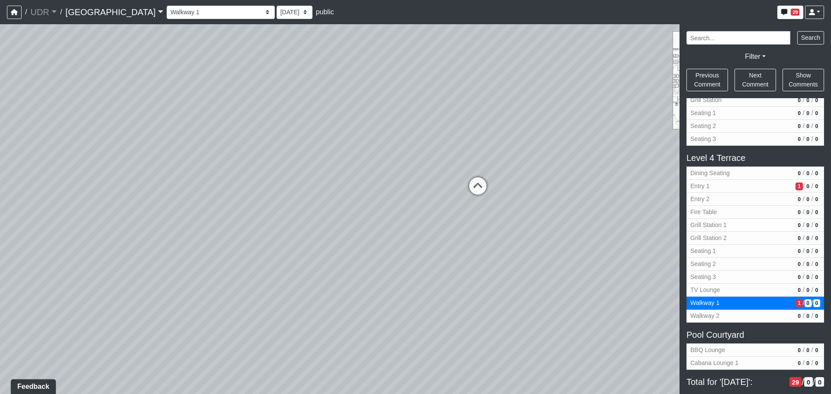
click at [504, 252] on div "Loading... Conference Entry Loading... Coworking Entry Loading... Manager's Off…" at bounding box center [415, 209] width 831 height 370
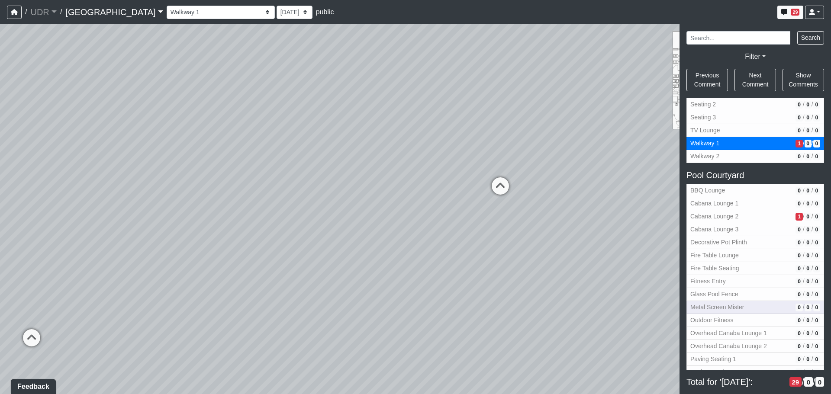
scroll to position [866, 0]
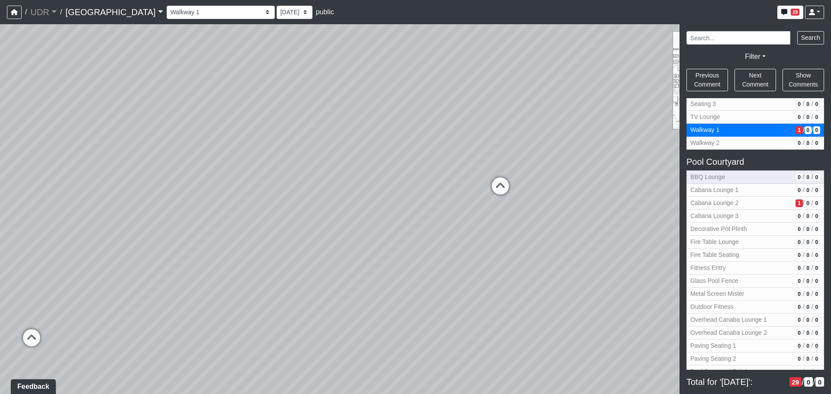
click at [737, 176] on span "BBQ Lounge" at bounding box center [742, 177] width 102 height 9
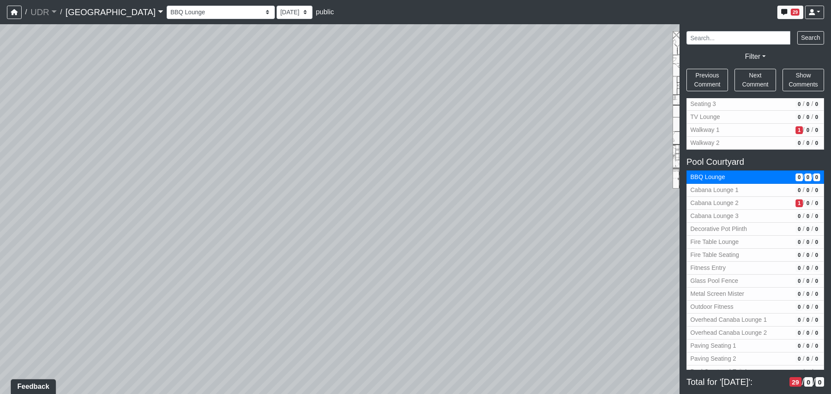
drag, startPoint x: 306, startPoint y: 184, endPoint x: -146, endPoint y: 94, distance: 461.4
click at [0, 94] on html "/ UDR UDR No other companies available / [GEOGRAPHIC_DATA] No other projects av…" at bounding box center [415, 197] width 831 height 394
drag, startPoint x: 115, startPoint y: 110, endPoint x: 490, endPoint y: 135, distance: 375.4
click at [490, 135] on div "Loading... Conference Entry Loading... Coworking Entry Loading... Manager's Off…" at bounding box center [415, 209] width 831 height 370
drag, startPoint x: 342, startPoint y: 197, endPoint x: 666, endPoint y: 203, distance: 324.0
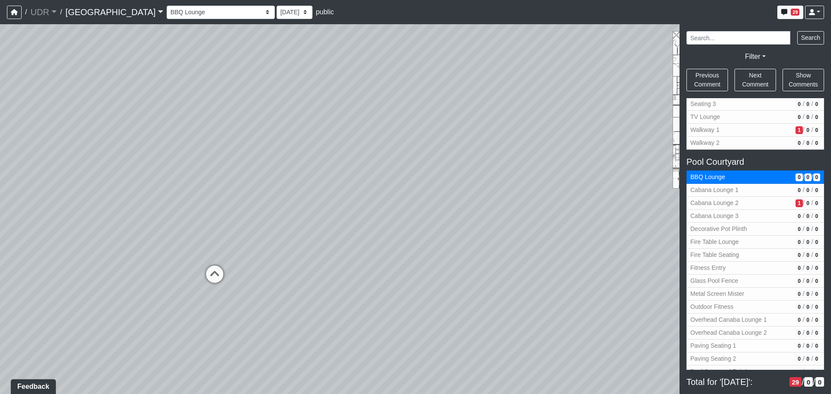
click at [666, 203] on div "Loading... Conference Entry Loading... Coworking Entry Loading... Manager's Off…" at bounding box center [415, 209] width 831 height 370
drag, startPoint x: 336, startPoint y: 213, endPoint x: 605, endPoint y: 200, distance: 269.7
click at [605, 200] on div "Loading... Conference Entry Loading... Coworking Entry Loading... Manager's Off…" at bounding box center [415, 209] width 831 height 370
click at [796, 213] on span "0" at bounding box center [799, 217] width 7 height 8
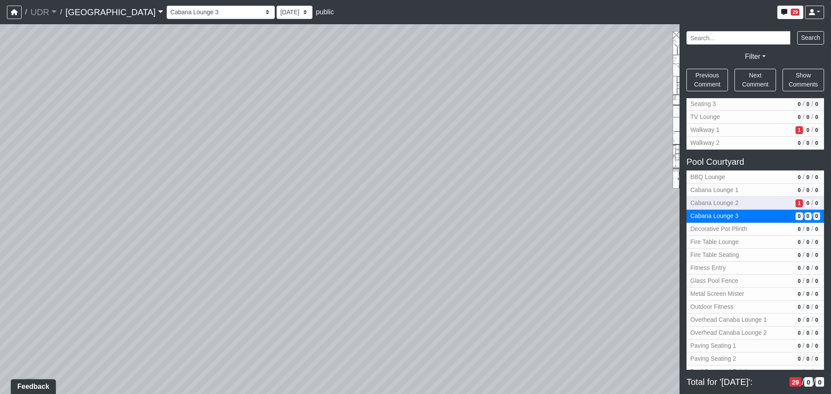
click at [796, 204] on span "1" at bounding box center [799, 204] width 7 height 8
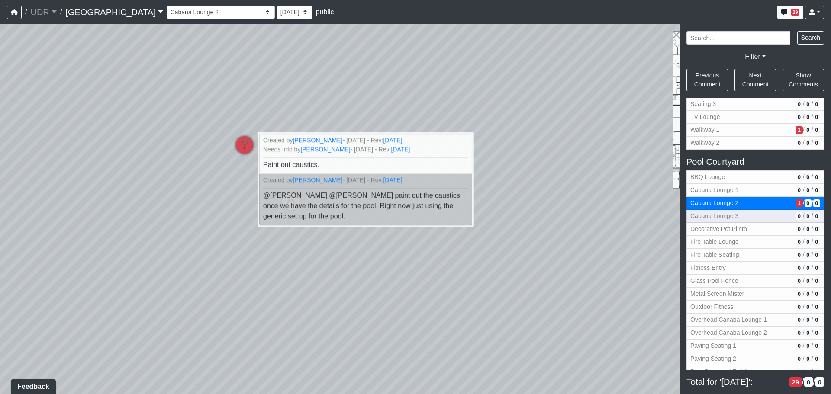
click at [796, 215] on span "0" at bounding box center [799, 217] width 7 height 8
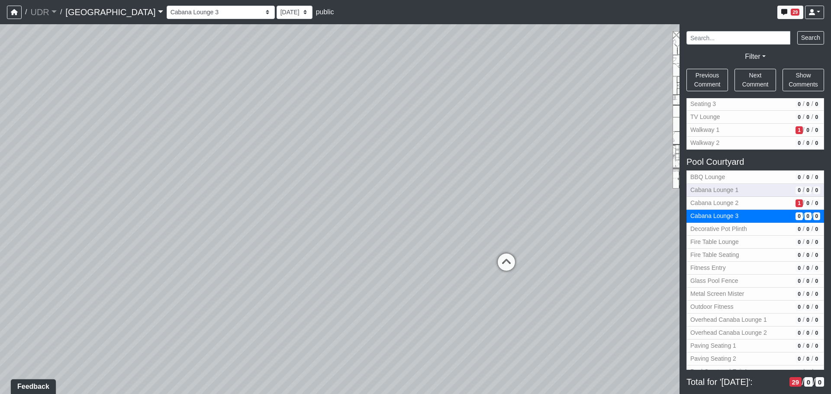
drag, startPoint x: 241, startPoint y: 239, endPoint x: 730, endPoint y: 199, distance: 490.6
click at [799, 188] on div "NON-CURRENT REVISION" at bounding box center [415, 209] width 831 height 370
drag, startPoint x: 469, startPoint y: 241, endPoint x: 476, endPoint y: 270, distance: 29.8
click at [527, 269] on div "Loading... Conference Entry Loading... Coworking Entry Loading... Manager's Off…" at bounding box center [415, 209] width 831 height 370
drag, startPoint x: 410, startPoint y: 300, endPoint x: 424, endPoint y: 288, distance: 18.1
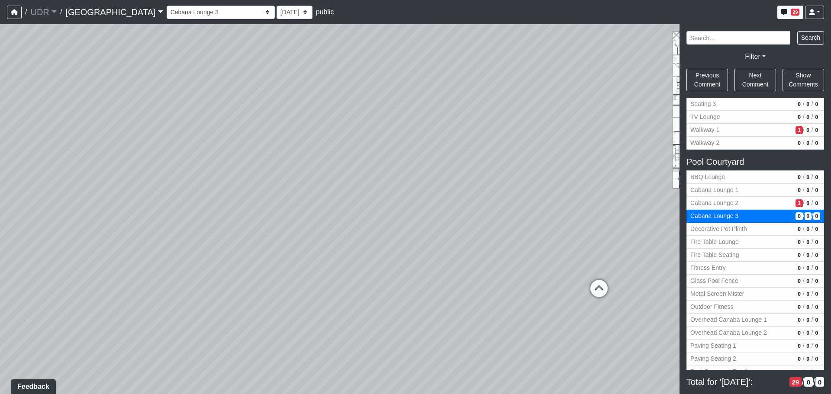
click at [424, 288] on div "Loading... Conference Entry Loading... Coworking Entry Loading... Manager's Off…" at bounding box center [415, 209] width 831 height 370
click at [796, 188] on span "0" at bounding box center [799, 191] width 7 height 8
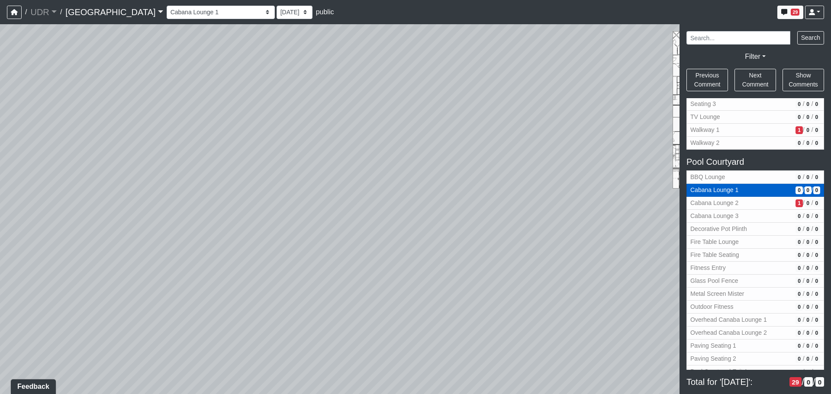
click at [750, 192] on span "Cabana Lounge 1" at bounding box center [742, 190] width 102 height 9
click at [740, 207] on span "Cabana Lounge 2" at bounding box center [742, 203] width 102 height 9
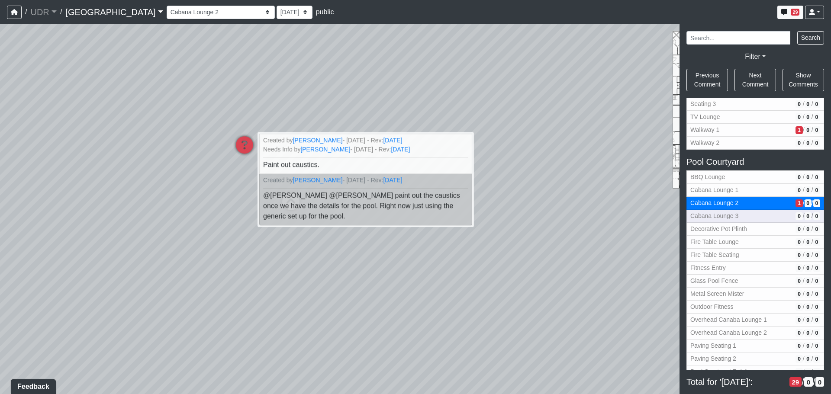
click at [738, 217] on span "Cabana Lounge 3" at bounding box center [742, 216] width 102 height 9
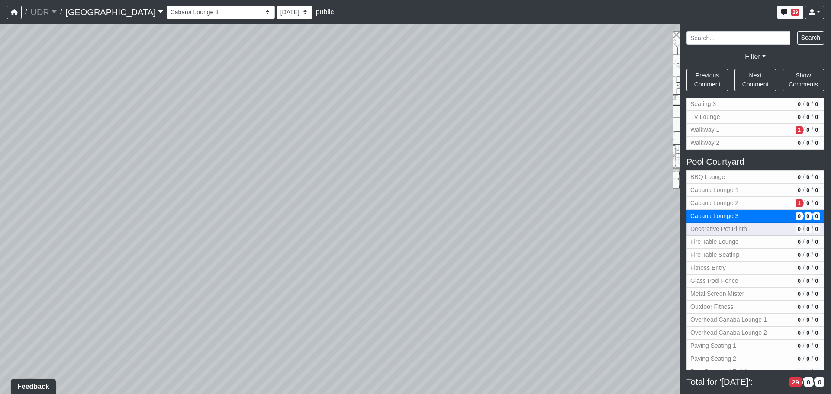
click at [736, 229] on span "Decorative Pot Plinth" at bounding box center [742, 229] width 102 height 9
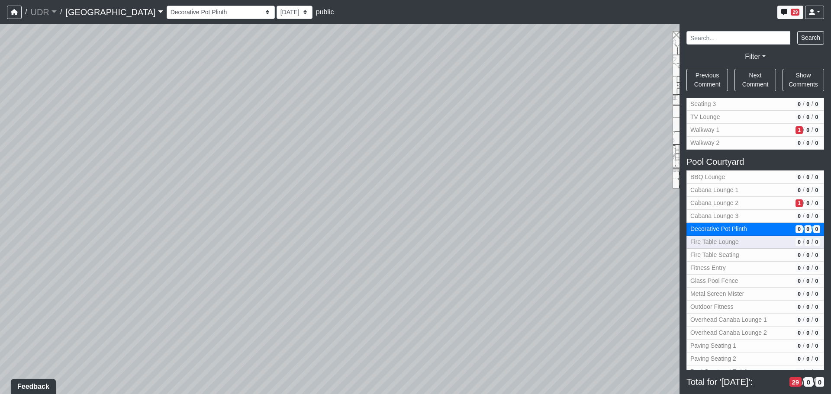
click at [733, 242] on span "Fire Table Lounge" at bounding box center [742, 242] width 102 height 9
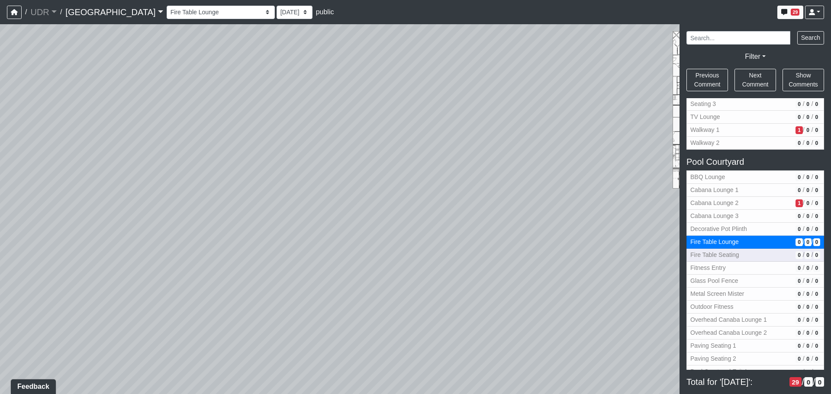
click at [730, 259] on span "Fire Table Seating" at bounding box center [742, 255] width 102 height 9
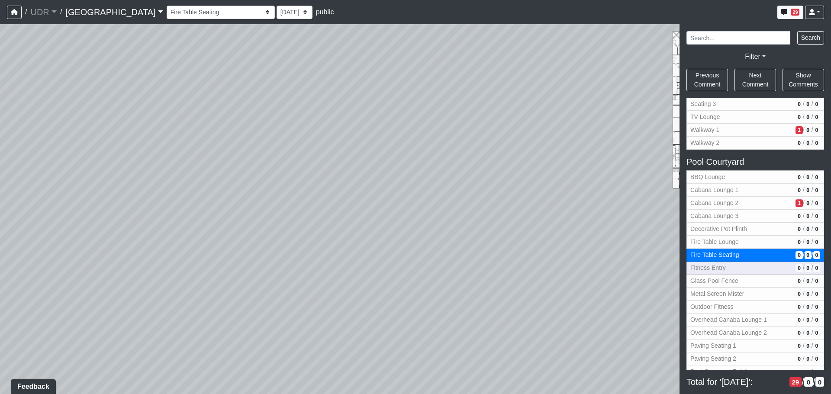
click at [728, 269] on span "Fitness Entry" at bounding box center [742, 268] width 102 height 9
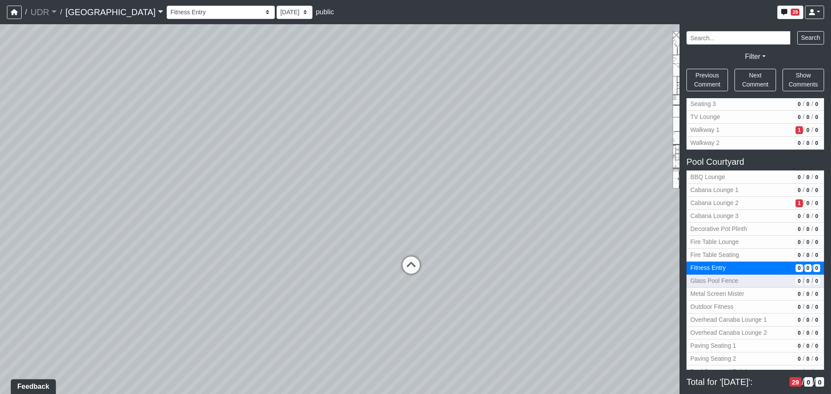
click at [727, 281] on span "Glass Pool Fence" at bounding box center [742, 281] width 102 height 9
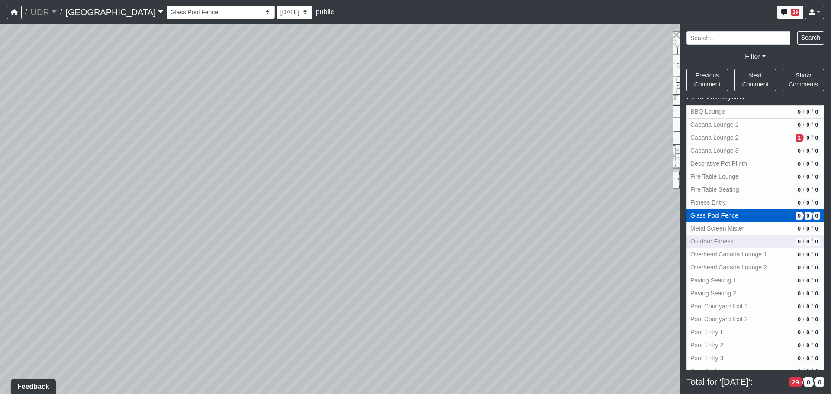
scroll to position [953, 0]
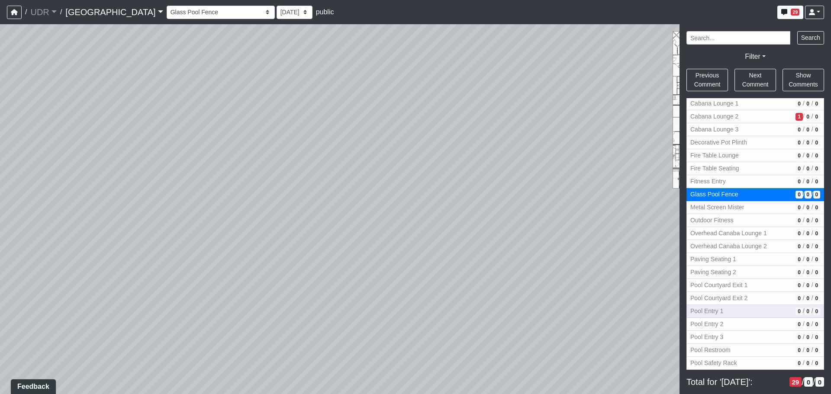
click at [714, 310] on span "Pool Entry 1" at bounding box center [742, 311] width 102 height 9
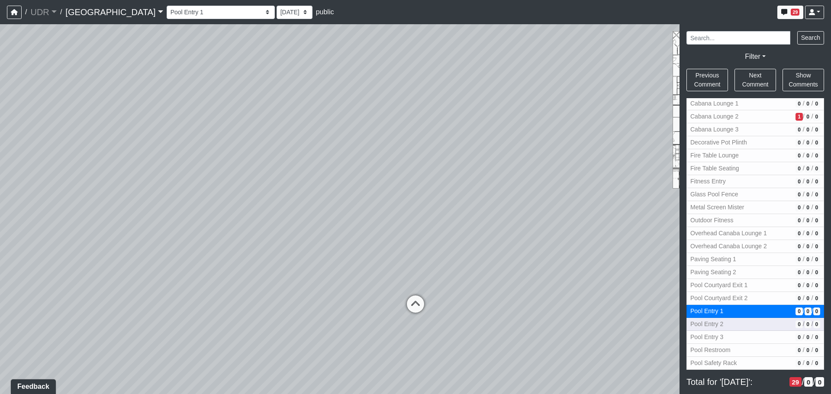
click at [714, 330] on button "Pool Entry 2 0 / 0 / 0" at bounding box center [756, 324] width 138 height 13
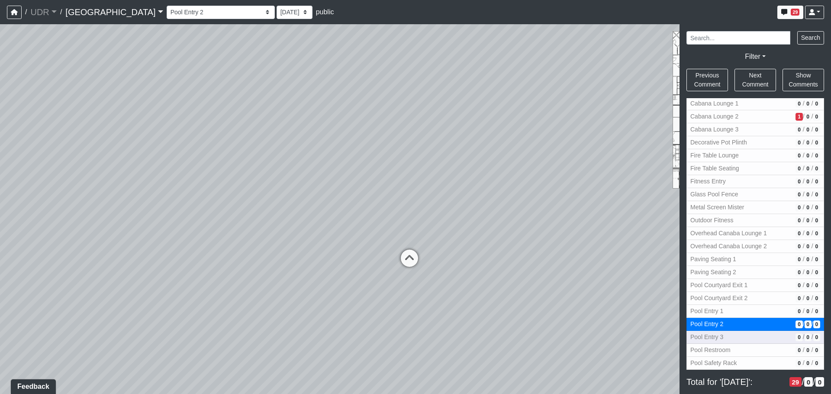
click at [714, 339] on span "Pool Entry 3" at bounding box center [742, 337] width 102 height 9
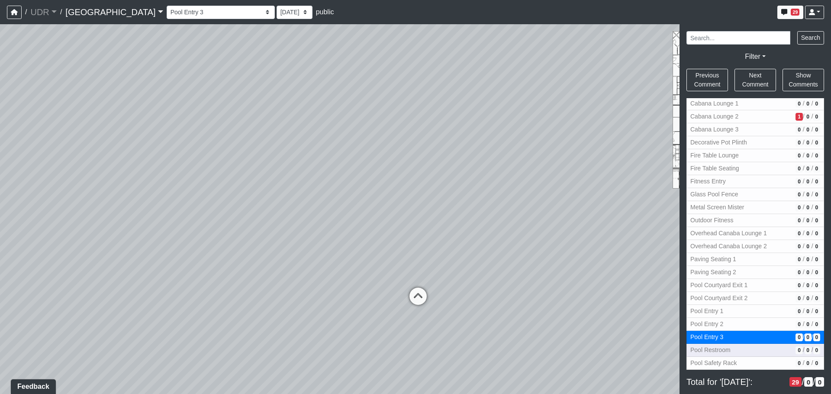
click at [718, 350] on span "Pool Restroom" at bounding box center [742, 350] width 102 height 9
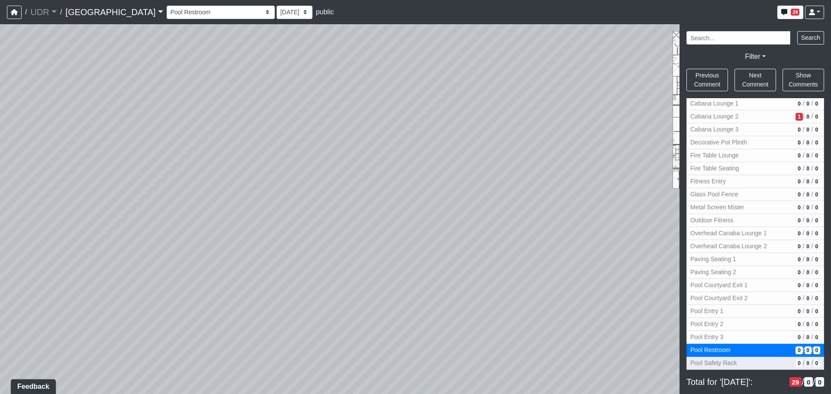
click at [720, 362] on span "Pool Safety Rack" at bounding box center [742, 363] width 102 height 9
select select "9Um1U7o6sMFqGCjPQHcC6Z"
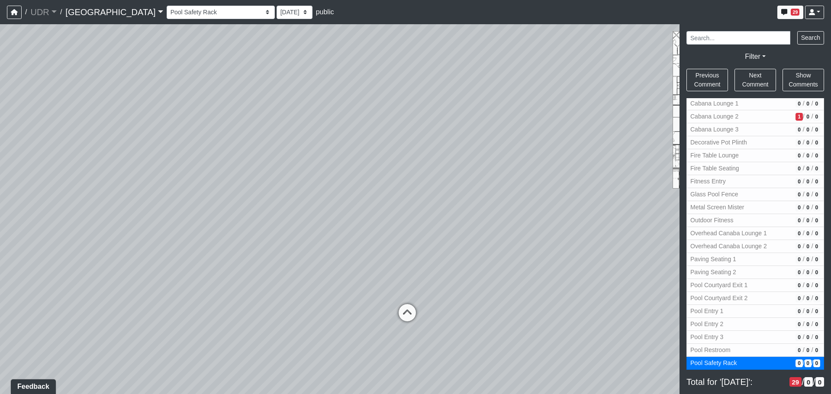
drag, startPoint x: 406, startPoint y: 279, endPoint x: 615, endPoint y: 284, distance: 209.2
click at [615, 284] on div "Loading... Conference Entry Loading... Coworking Entry Loading... Manager's Off…" at bounding box center [415, 209] width 831 height 370
click at [521, 210] on div "Loading... Conference Entry Loading... Coworking Entry Loading... Manager's Off…" at bounding box center [415, 209] width 831 height 370
click at [325, 279] on div "Loading... Conference Entry Loading... Coworking Entry Loading... Manager's Off…" at bounding box center [415, 209] width 831 height 370
click at [339, 288] on li "Add comment" at bounding box center [385, 289] width 112 height 13
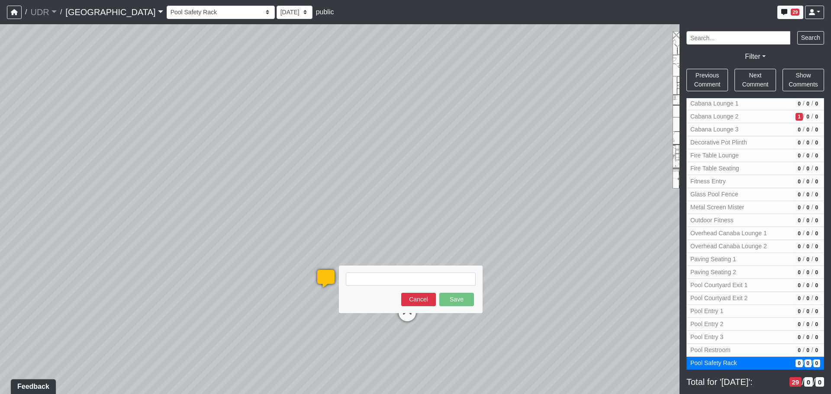
click at [382, 276] on textarea at bounding box center [411, 279] width 130 height 13
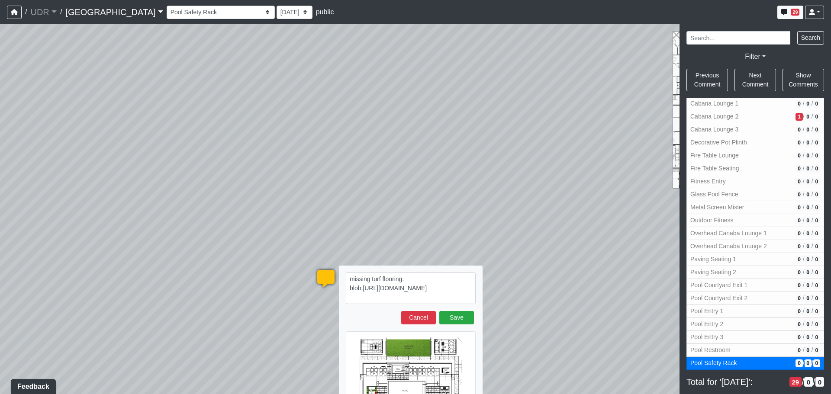
click at [422, 277] on textarea "missing turf flooring. blob:[URL][DOMAIN_NAME]" at bounding box center [411, 289] width 130 height 32
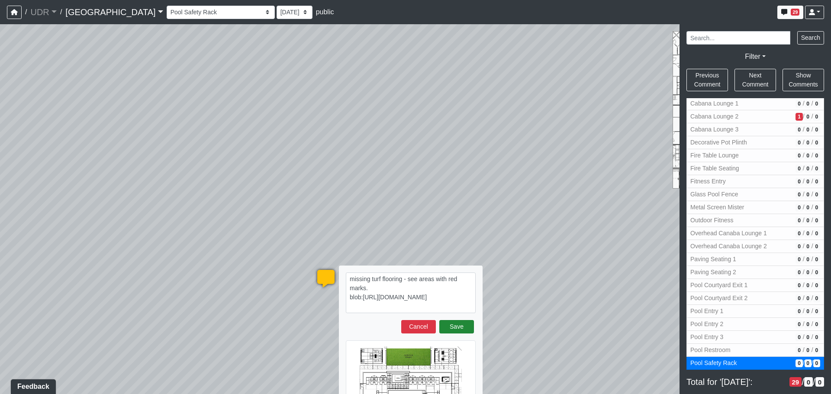
type textarea "missing turf flooring - see areas with red marks. blob:[URL][DOMAIN_NAME]"
click at [458, 329] on button "Save" at bounding box center [457, 326] width 35 height 13
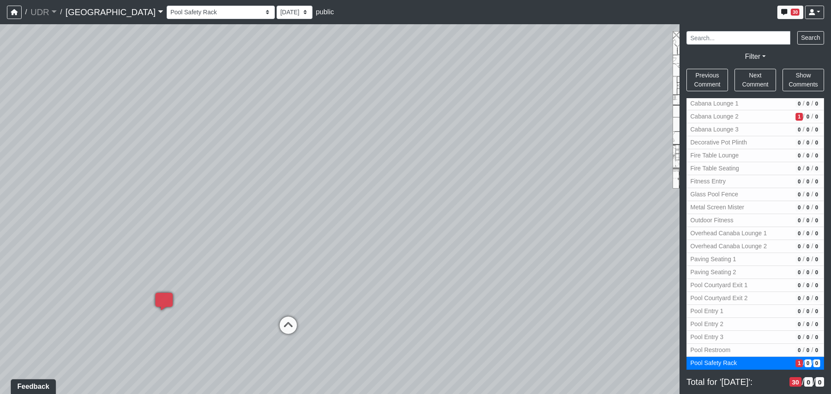
drag, startPoint x: 526, startPoint y: 257, endPoint x: 347, endPoint y: 257, distance: 178.8
click at [347, 257] on div "Loading... Conference Entry Loading... Coworking Entry Loading... Manager's Off…" at bounding box center [415, 209] width 831 height 370
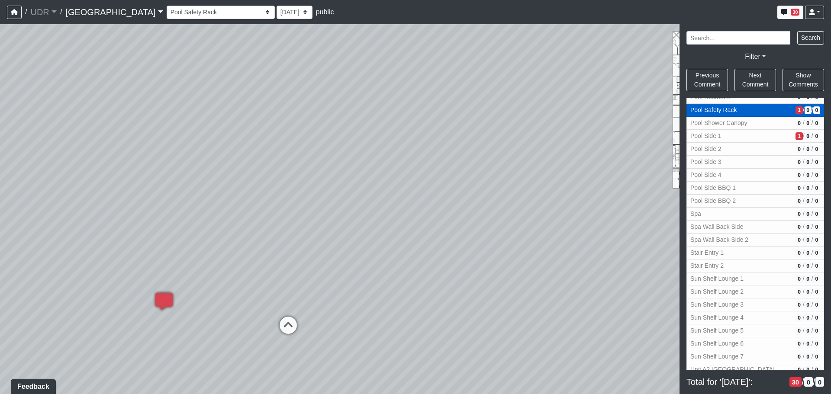
scroll to position [1213, 0]
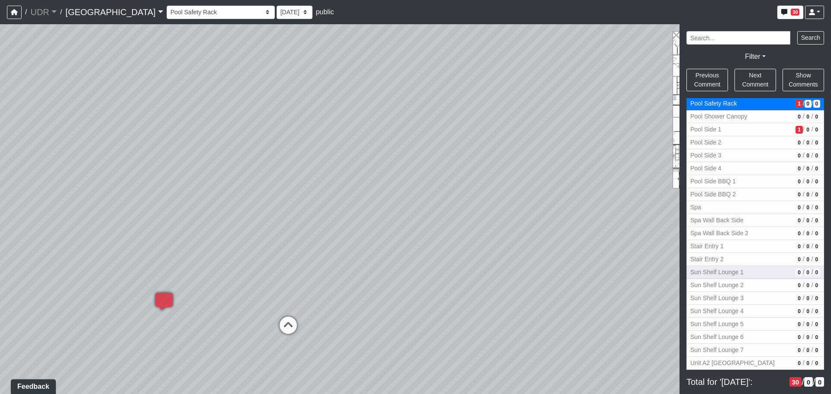
click at [724, 272] on span "Sun Shelf Lounge 1" at bounding box center [742, 272] width 102 height 9
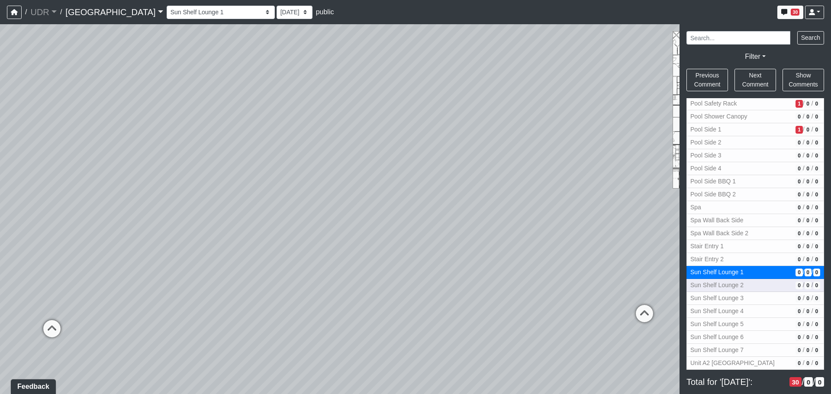
click at [724, 292] on button "Sun Shelf Lounge 2 0 / 0 / 0" at bounding box center [756, 285] width 138 height 13
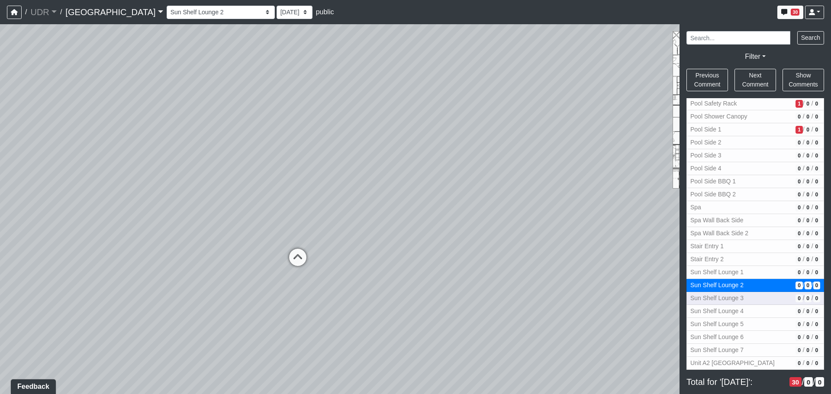
click at [724, 296] on span "Sun Shelf Lounge 3" at bounding box center [742, 298] width 102 height 9
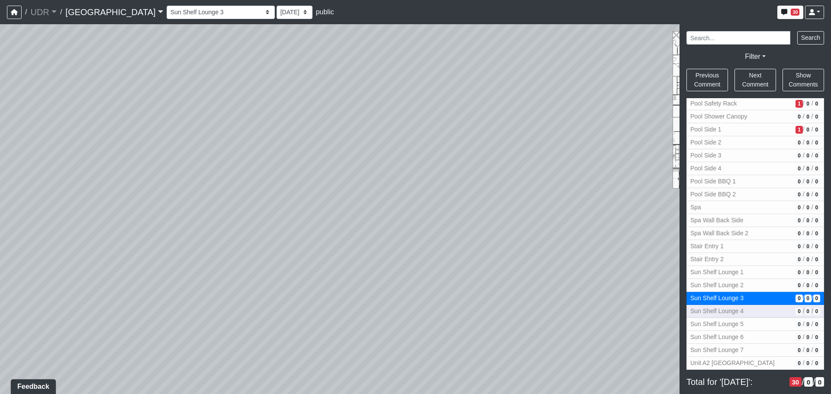
drag, startPoint x: 723, startPoint y: 309, endPoint x: 567, endPoint y: 281, distance: 158.5
click at [590, 285] on div "NON-CURRENT REVISION" at bounding box center [415, 209] width 831 height 370
click at [707, 311] on span "Sun Shelf Lounge 4" at bounding box center [742, 311] width 102 height 9
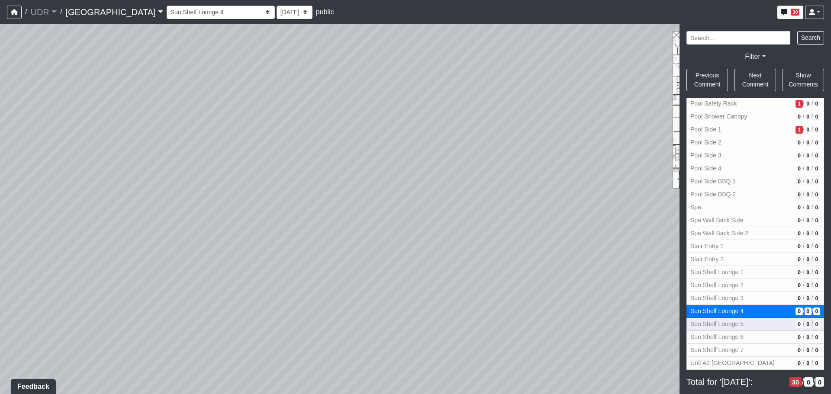
click at [709, 323] on span "Sun Shelf Lounge 5" at bounding box center [742, 324] width 102 height 9
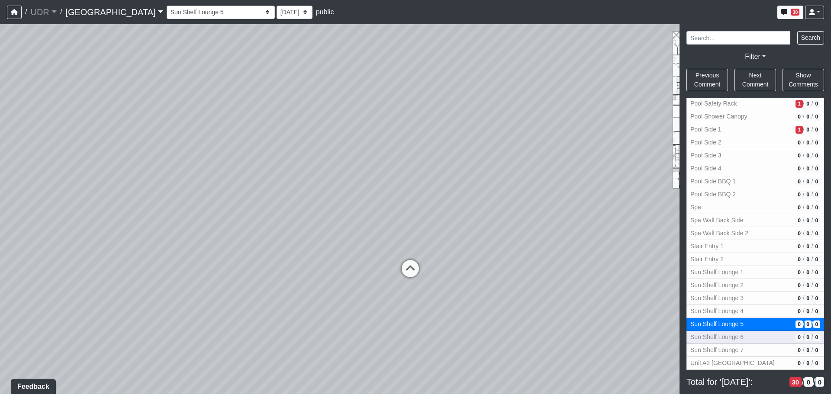
click at [714, 340] on span "Sun Shelf Lounge 6" at bounding box center [742, 337] width 102 height 9
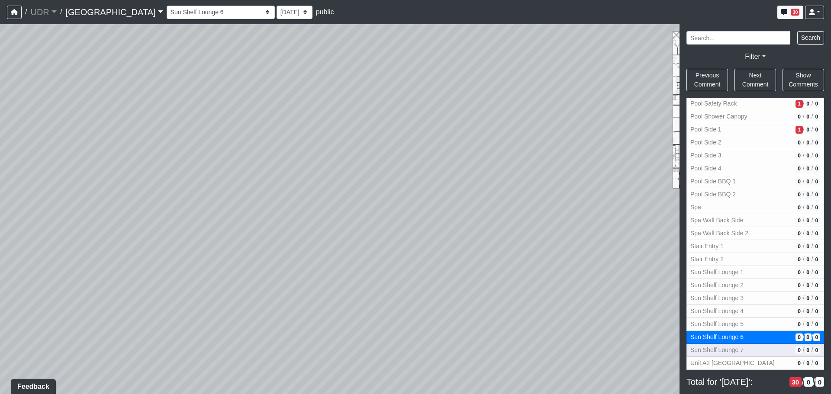
click at [714, 350] on span "Sun Shelf Lounge 7" at bounding box center [742, 350] width 102 height 9
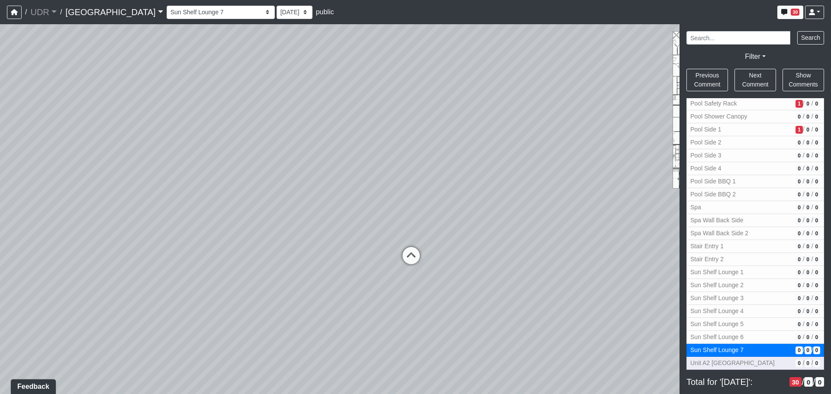
click at [714, 366] on span "Unit A2 [GEOGRAPHIC_DATA]" at bounding box center [742, 363] width 102 height 9
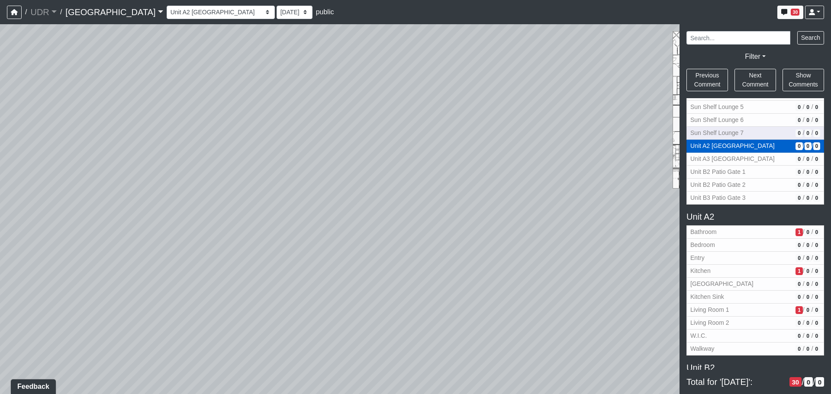
scroll to position [1429, 0]
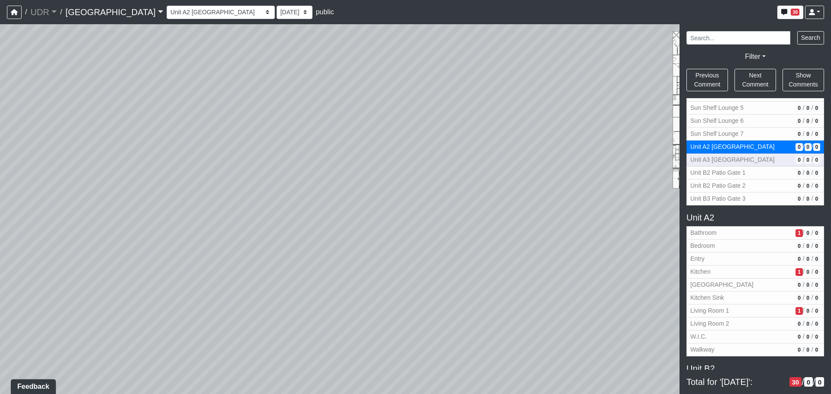
click at [734, 161] on span "Unit A3 [GEOGRAPHIC_DATA]" at bounding box center [742, 159] width 102 height 9
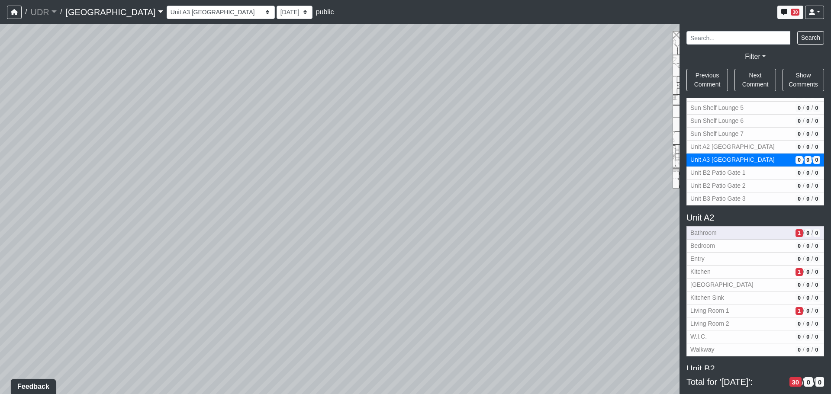
click at [728, 232] on span "Bathroom" at bounding box center [742, 233] width 102 height 9
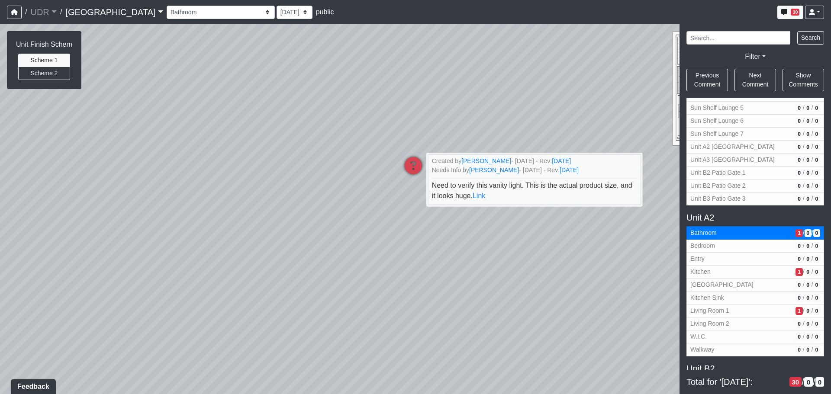
drag, startPoint x: 431, startPoint y: 219, endPoint x: 670, endPoint y: 252, distance: 241.8
click at [670, 252] on div "Loading... Conference Entry Loading... Coworking Entry Loading... Manager's Off…" at bounding box center [415, 209] width 831 height 370
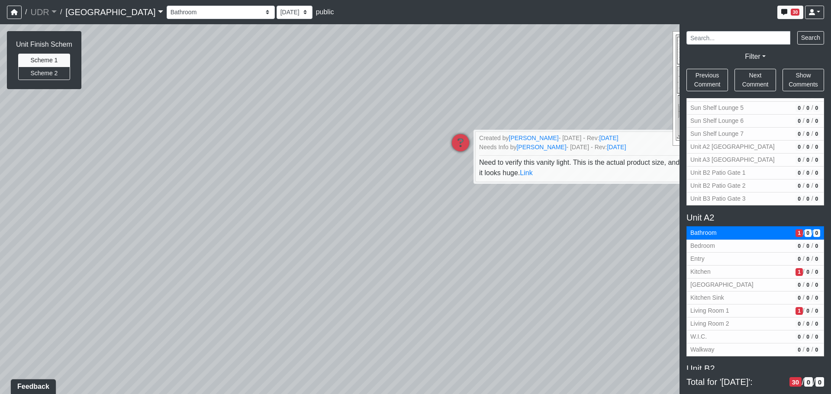
drag, startPoint x: 471, startPoint y: 263, endPoint x: 551, endPoint y: 238, distance: 83.8
click at [551, 238] on div "Loading... Conference Entry Loading... Coworking Entry Loading... Manager's Off…" at bounding box center [415, 209] width 831 height 370
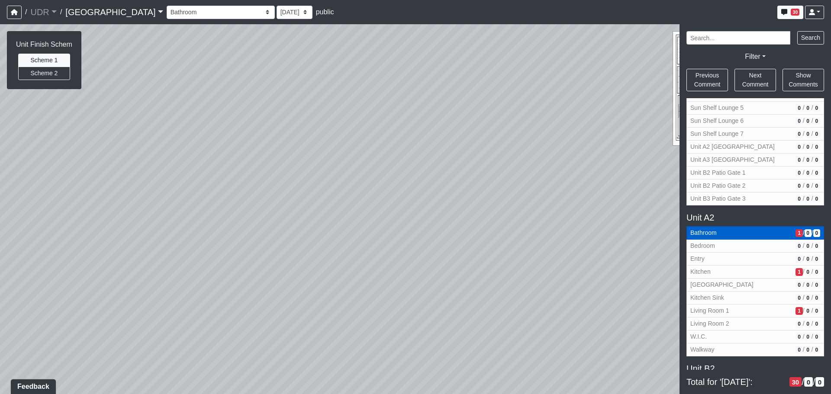
drag, startPoint x: 321, startPoint y: 256, endPoint x: 717, endPoint y: 233, distance: 396.0
click at [717, 233] on div "NON-CURRENT REVISION Unit Finish Schem Scheme 1 Scheme 2 Loading... Conference …" at bounding box center [415, 209] width 831 height 370
drag, startPoint x: 529, startPoint y: 236, endPoint x: 623, endPoint y: 219, distance: 95.5
click at [623, 219] on div "Loading... Conference Entry Loading... Coworking Entry Loading... Manager's Off…" at bounding box center [415, 209] width 831 height 370
drag, startPoint x: 426, startPoint y: 226, endPoint x: 650, endPoint y: 217, distance: 223.6
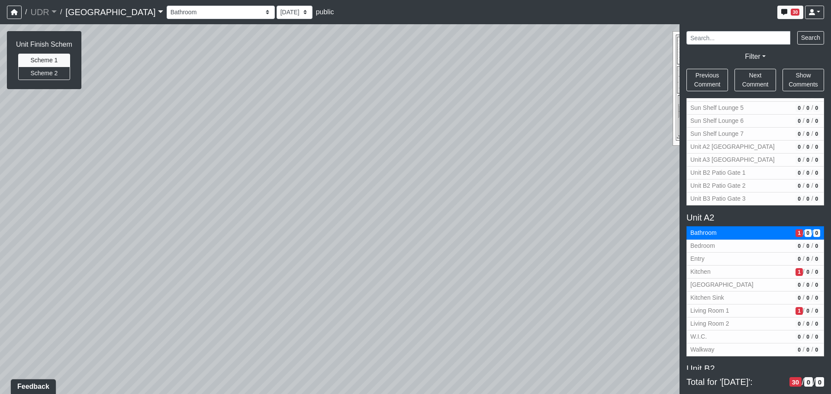
click at [650, 217] on div "Loading... Conference Entry Loading... Coworking Entry Loading... Manager's Off…" at bounding box center [415, 209] width 831 height 370
drag, startPoint x: 627, startPoint y: 219, endPoint x: 175, endPoint y: 185, distance: 452.9
click at [179, 185] on div "Loading... Conference Entry Loading... Coworking Entry Loading... Manager's Off…" at bounding box center [415, 209] width 831 height 370
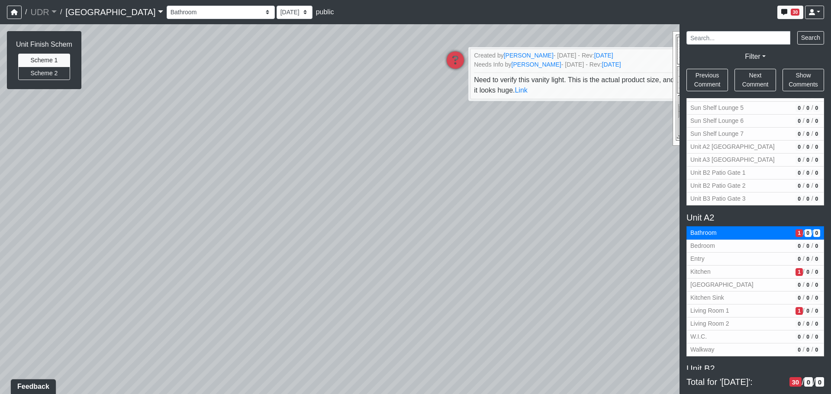
drag, startPoint x: 368, startPoint y: 188, endPoint x: 142, endPoint y: 188, distance: 226.0
click at [141, 188] on div "Loading... Conference Entry Loading... Coworking Entry Loading... Manager's Off…" at bounding box center [415, 209] width 831 height 370
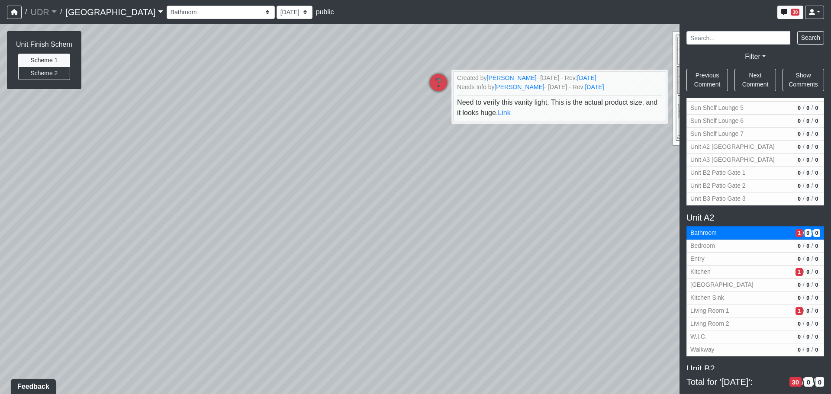
drag, startPoint x: 390, startPoint y: 197, endPoint x: 366, endPoint y: 218, distance: 31.6
click at [366, 218] on div "Loading... Conference Entry Loading... Coworking Entry Loading... Manager's Off…" at bounding box center [415, 209] width 831 height 370
click at [732, 235] on span "Bathroom" at bounding box center [742, 233] width 102 height 9
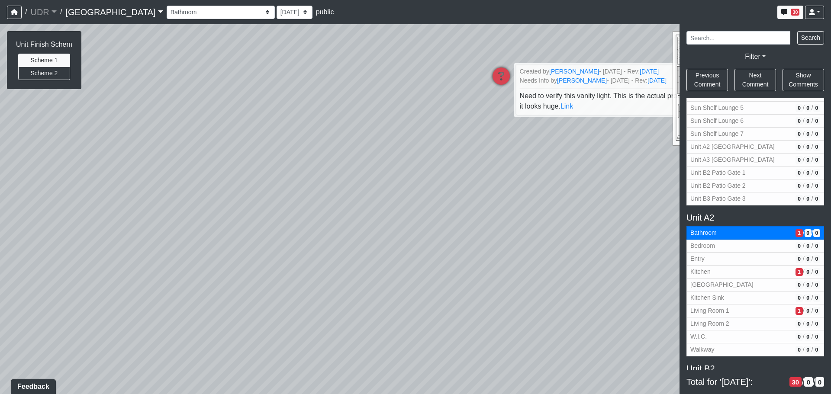
drag, startPoint x: 409, startPoint y: 197, endPoint x: 645, endPoint y: 199, distance: 236.4
click at [645, 199] on div "Loading... Conference Entry Loading... Coworking Entry Loading... Manager's Off…" at bounding box center [415, 209] width 831 height 370
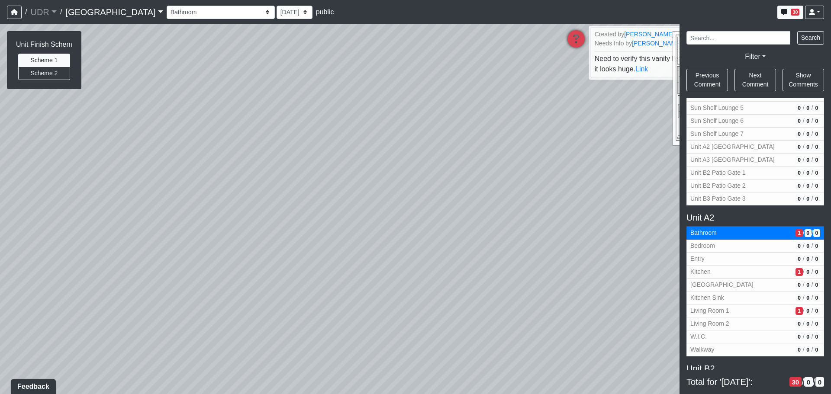
drag, startPoint x: 369, startPoint y: 213, endPoint x: 227, endPoint y: 179, distance: 146.3
click at [227, 179] on div "Loading... Conference Entry Loading... Coworking Entry Loading... Manager's Off…" at bounding box center [415, 209] width 831 height 370
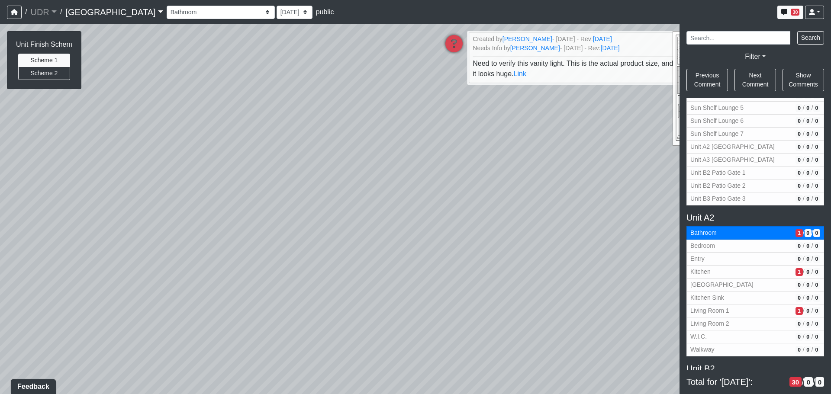
drag, startPoint x: 529, startPoint y: 190, endPoint x: 458, endPoint y: 188, distance: 70.6
click at [458, 188] on div "Loading... Conference Entry Loading... Coworking Entry Loading... Manager's Off…" at bounding box center [415, 209] width 831 height 370
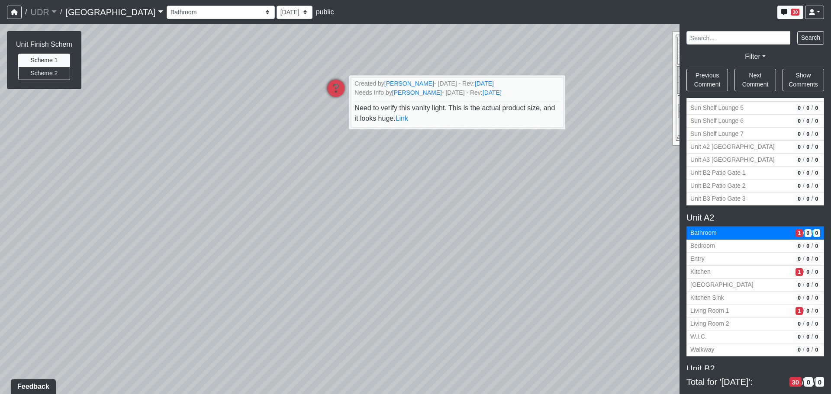
drag, startPoint x: 417, startPoint y: 195, endPoint x: 278, endPoint y: 239, distance: 146.1
click at [277, 240] on div "Loading... Conference Entry Loading... Coworking Entry Loading... Manager's Off…" at bounding box center [415, 209] width 831 height 370
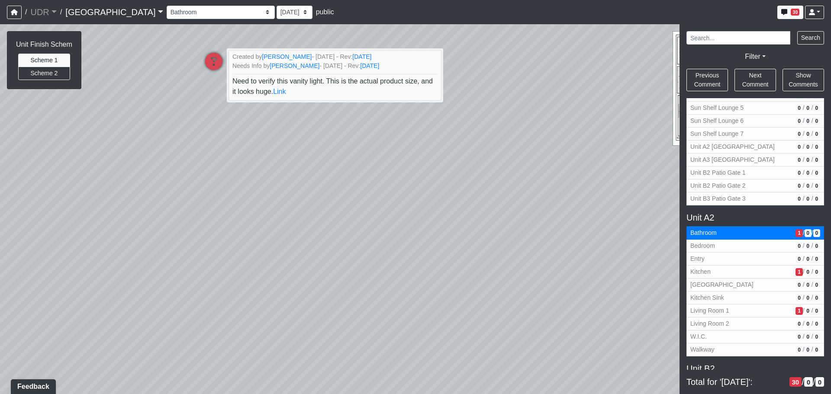
drag, startPoint x: 422, startPoint y: 217, endPoint x: 176, endPoint y: 200, distance: 246.6
click at [177, 200] on div "Loading... Conference Entry Loading... Coworking Entry Loading... Manager's Off…" at bounding box center [415, 209] width 831 height 370
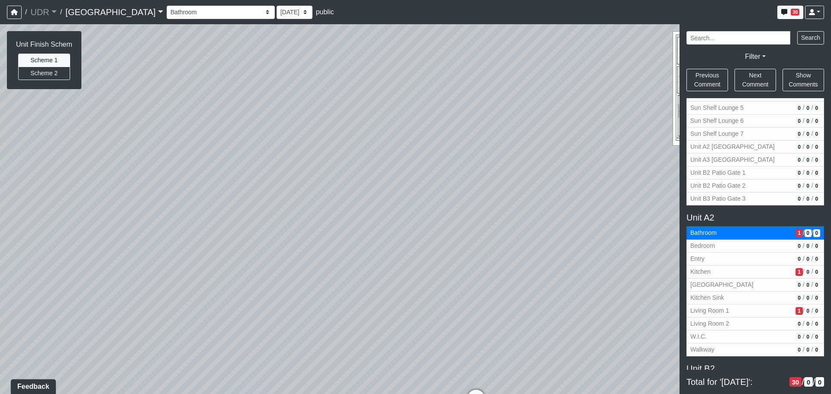
drag, startPoint x: 415, startPoint y: 198, endPoint x: 126, endPoint y: 207, distance: 289.0
click at [126, 207] on div "Loading... Conference Entry Loading... Coworking Entry Loading... Manager's Off…" at bounding box center [415, 209] width 831 height 370
drag, startPoint x: 403, startPoint y: 210, endPoint x: 198, endPoint y: 207, distance: 204.8
click at [198, 207] on div "Loading... Conference Entry Loading... Coworking Entry Loading... Manager's Off…" at bounding box center [415, 209] width 831 height 370
drag, startPoint x: 484, startPoint y: 215, endPoint x: 139, endPoint y: 197, distance: 345.1
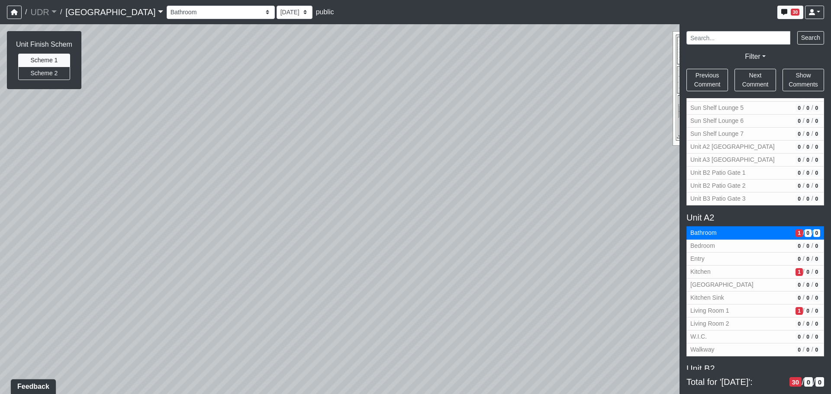
click at [139, 197] on div "Loading... Conference Entry Loading... Coworking Entry Loading... Manager's Off…" at bounding box center [415, 209] width 831 height 370
drag, startPoint x: 441, startPoint y: 199, endPoint x: 195, endPoint y: 209, distance: 246.2
click at [195, 209] on div "Loading... Conference Entry Loading... Coworking Entry Loading... Manager's Off…" at bounding box center [415, 209] width 831 height 370
click at [796, 274] on span "1" at bounding box center [799, 272] width 7 height 8
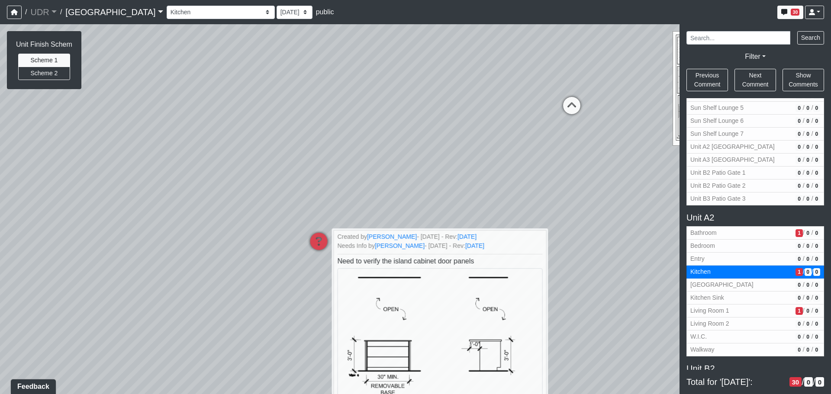
drag, startPoint x: 594, startPoint y: 217, endPoint x: 595, endPoint y: 313, distance: 95.7
click at [595, 312] on div "Loading... Conference Entry Loading... Coworking Entry Loading... Manager's Off…" at bounding box center [415, 209] width 831 height 370
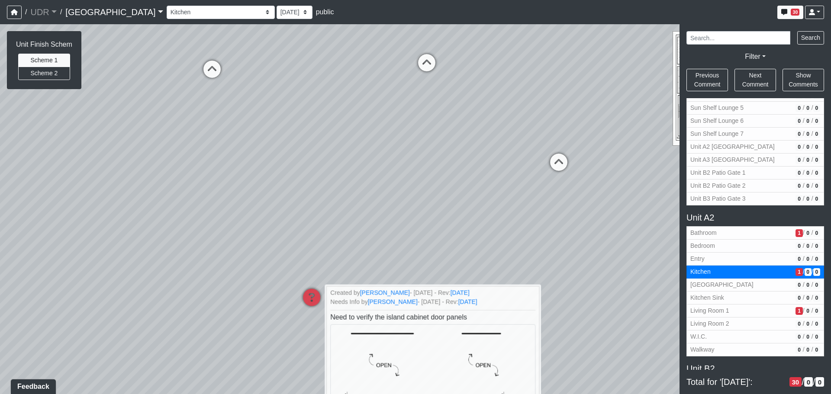
drag, startPoint x: 598, startPoint y: 190, endPoint x: 585, endPoint y: 255, distance: 66.7
click at [592, 270] on div "Loading... Conference Entry Loading... Coworking Entry Loading... Manager's Off…" at bounding box center [415, 209] width 831 height 370
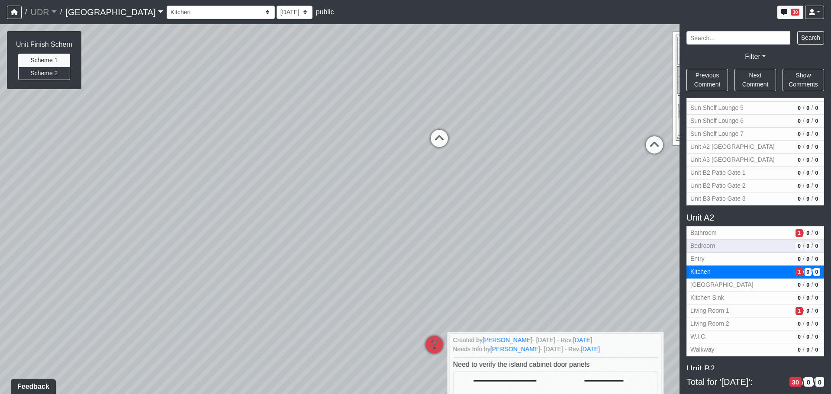
drag, startPoint x: 431, startPoint y: 179, endPoint x: 763, endPoint y: 243, distance: 337.4
click at [763, 243] on div "NON-CURRENT REVISION Unit Finish Schem Scheme 1 Scheme 2 Loading... Conference …" at bounding box center [415, 209] width 831 height 370
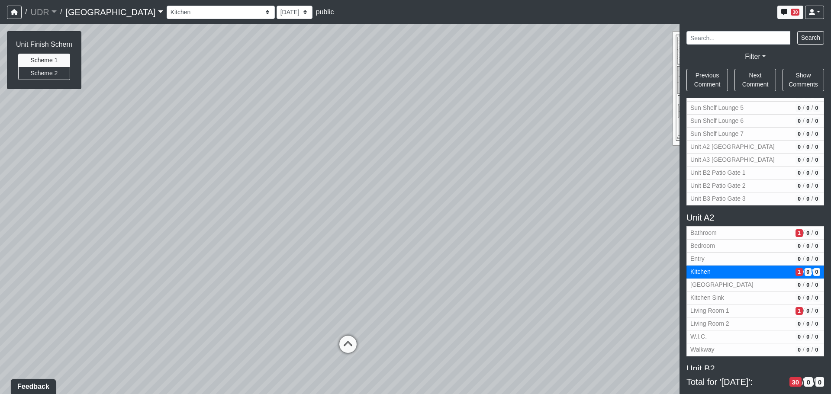
drag, startPoint x: 340, startPoint y: 184, endPoint x: 629, endPoint y: 191, distance: 288.5
click at [629, 191] on div "Loading... Conference Entry Loading... Coworking Entry Loading... Manager's Off…" at bounding box center [415, 209] width 831 height 370
drag, startPoint x: 387, startPoint y: 189, endPoint x: 641, endPoint y: 200, distance: 254.5
click at [641, 200] on div "Loading... Conference Entry Loading... Coworking Entry Loading... Manager's Off…" at bounding box center [415, 209] width 831 height 370
drag, startPoint x: 376, startPoint y: 231, endPoint x: 573, endPoint y: 239, distance: 197.2
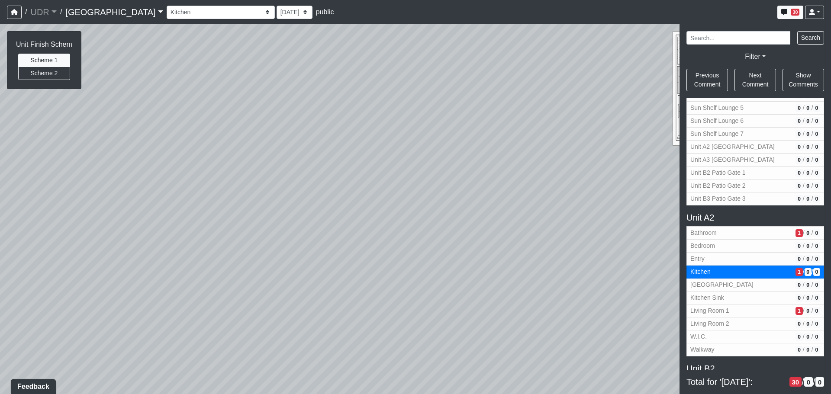
click at [652, 240] on div "Loading... Conference Entry Loading... Coworking Entry Loading... Manager's Off…" at bounding box center [415, 209] width 831 height 370
drag, startPoint x: 372, startPoint y: 225, endPoint x: 726, endPoint y: 223, distance: 353.4
click at [726, 223] on div "NON-CURRENT REVISION Unit Finish Schem Scheme 1 Scheme 2 Loading... Conference …" at bounding box center [415, 209] width 831 height 370
drag, startPoint x: 430, startPoint y: 224, endPoint x: 750, endPoint y: 233, distance: 320.1
click at [750, 233] on div "NON-CURRENT REVISION Unit Finish Schem Scheme 1 Scheme 2 Loading... Conference …" at bounding box center [415, 209] width 831 height 370
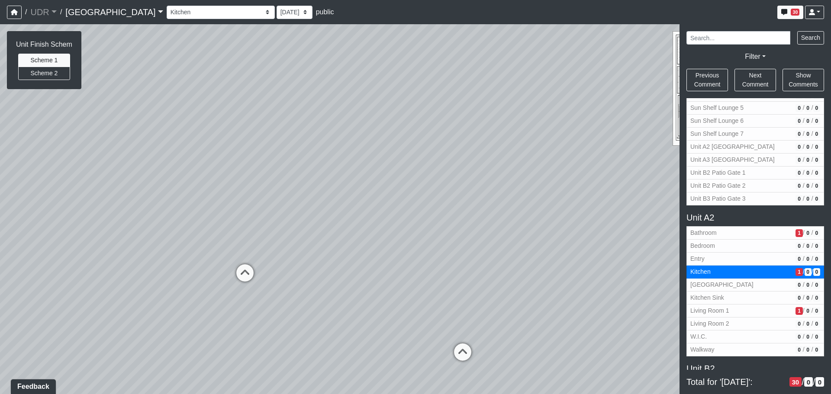
drag, startPoint x: 571, startPoint y: 226, endPoint x: 615, endPoint y: 227, distance: 44.2
click at [615, 227] on div "Loading... Conference Entry Loading... Coworking Entry Loading... Manager's Off…" at bounding box center [415, 209] width 831 height 370
click at [752, 310] on span "Living Room 1" at bounding box center [742, 311] width 102 height 9
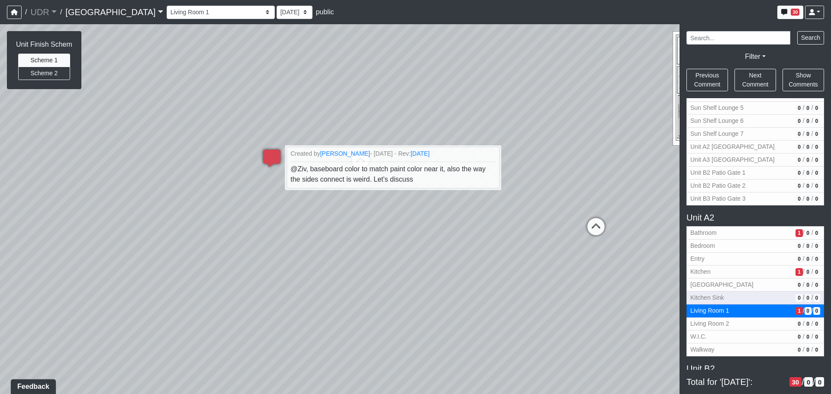
click at [745, 301] on span "Kitchen Sink" at bounding box center [742, 298] width 102 height 9
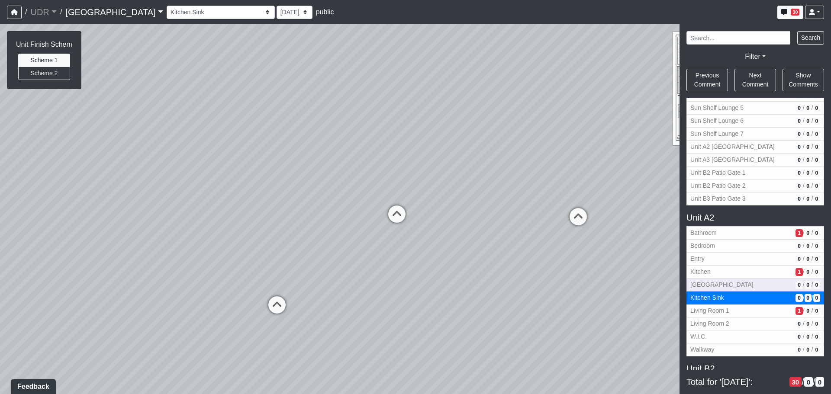
click at [741, 290] on button "Kitchen Island 0 / 0 / 0" at bounding box center [756, 285] width 138 height 13
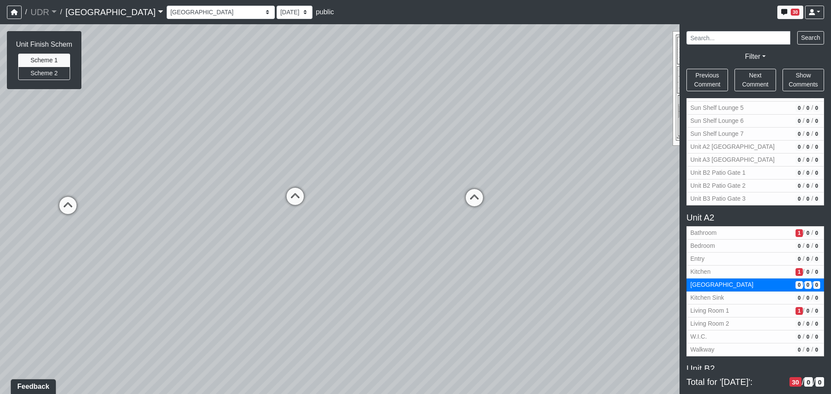
drag, startPoint x: 214, startPoint y: 274, endPoint x: 631, endPoint y: 246, distance: 418.0
click at [651, 240] on div "Loading... Conference Entry Loading... Coworking Entry Loading... Manager's Off…" at bounding box center [415, 209] width 831 height 370
drag, startPoint x: 402, startPoint y: 264, endPoint x: 669, endPoint y: 178, distance: 280.3
click at [669, 178] on div "Loading... Conference Entry Loading... Coworking Entry Loading... Manager's Off…" at bounding box center [415, 209] width 831 height 370
drag, startPoint x: 600, startPoint y: 200, endPoint x: 489, endPoint y: 208, distance: 111.2
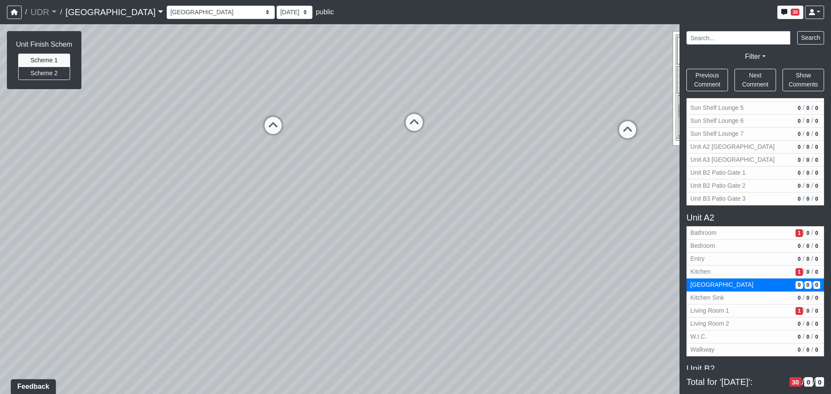
click at [489, 208] on div "Loading... Conference Entry Loading... Coworking Entry Loading... Manager's Off…" at bounding box center [415, 209] width 831 height 370
drag, startPoint x: 382, startPoint y: 222, endPoint x: 399, endPoint y: 197, distance: 29.9
click at [399, 197] on div "Loading... Conference Entry Loading... Coworking Entry Loading... Manager's Off…" at bounding box center [415, 209] width 831 height 370
drag, startPoint x: 429, startPoint y: 132, endPoint x: 392, endPoint y: 167, distance: 50.8
click at [392, 167] on div "Loading... Conference Entry Loading... Coworking Entry Loading... Manager's Off…" at bounding box center [415, 209] width 831 height 370
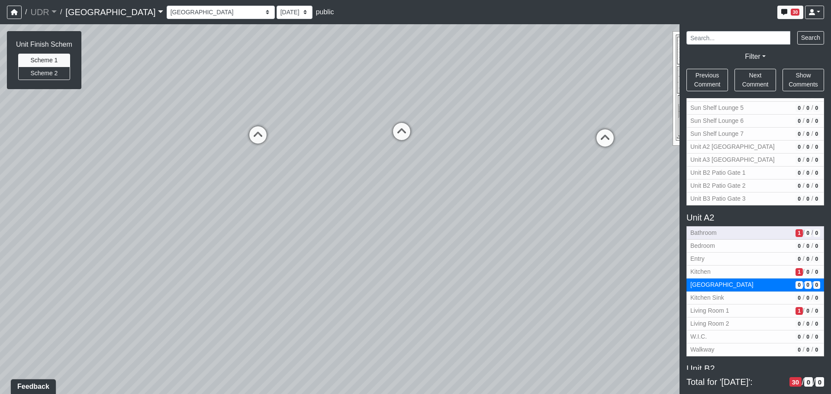
click at [701, 232] on span "Bathroom" at bounding box center [742, 233] width 102 height 9
select select "gmWvkurymKJ5m8WKPHJmrh"
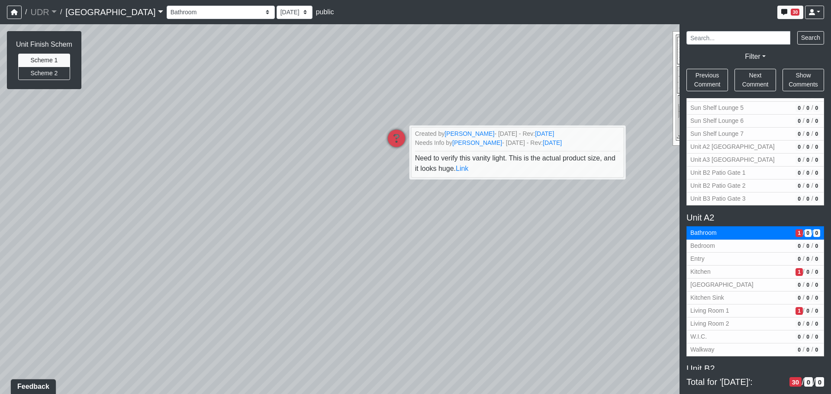
drag, startPoint x: 282, startPoint y: 209, endPoint x: 493, endPoint y: 213, distance: 211.4
click at [493, 213] on div "Loading... Conference Entry Loading... Coworking Entry Loading... Manager's Off…" at bounding box center [415, 209] width 831 height 370
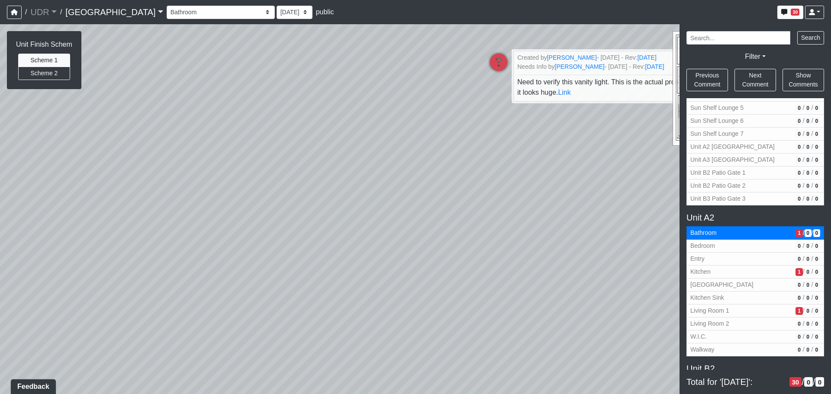
drag, startPoint x: 333, startPoint y: 239, endPoint x: 515, endPoint y: 172, distance: 193.6
click at [517, 170] on div "Loading... Conference Entry Loading... Coworking Entry Loading... Manager's Off…" at bounding box center [415, 209] width 831 height 370
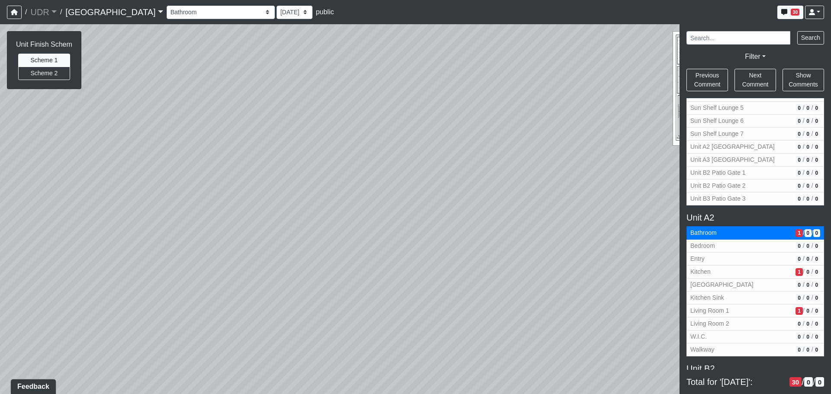
drag, startPoint x: 414, startPoint y: 202, endPoint x: 629, endPoint y: 226, distance: 215.7
click at [629, 226] on div "Loading... Conference Entry Loading... Coworking Entry Loading... Manager's Off…" at bounding box center [415, 209] width 831 height 370
drag, startPoint x: 353, startPoint y: 231, endPoint x: 590, endPoint y: 253, distance: 237.5
click at [590, 253] on div "Loading... Conference Entry Loading... Coworking Entry Loading... Manager's Off…" at bounding box center [415, 209] width 831 height 370
drag, startPoint x: 397, startPoint y: 249, endPoint x: 583, endPoint y: 252, distance: 186.7
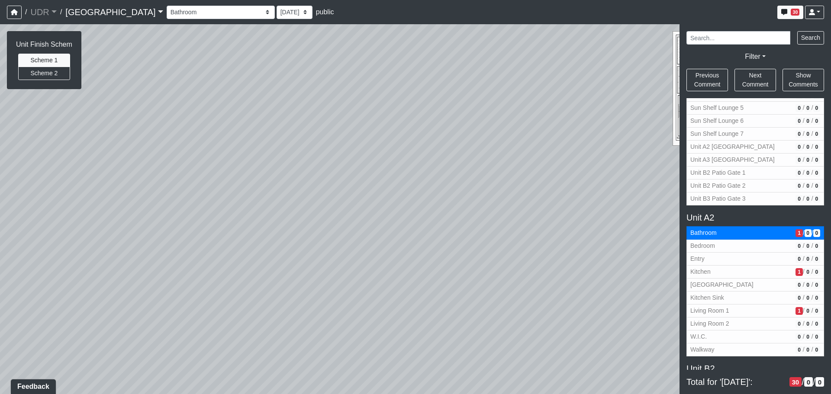
click at [583, 252] on div "Loading... Conference Entry Loading... Coworking Entry Loading... Manager's Off…" at bounding box center [415, 209] width 831 height 370
drag, startPoint x: 304, startPoint y: 222, endPoint x: 605, endPoint y: 105, distance: 322.1
click at [605, 105] on div "Loading... Conference Entry Loading... Coworking Entry Loading... Manager's Off…" at bounding box center [415, 209] width 831 height 370
drag, startPoint x: 330, startPoint y: 171, endPoint x: 665, endPoint y: 164, distance: 334.4
click at [665, 162] on div "Loading... Conference Entry Loading... Coworking Entry Loading... Manager's Off…" at bounding box center [415, 209] width 831 height 370
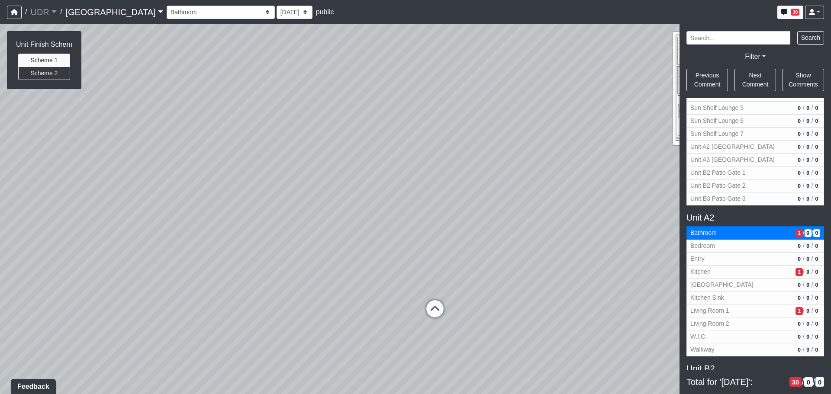
drag, startPoint x: 284, startPoint y: 165, endPoint x: 570, endPoint y: 179, distance: 286.1
click at [570, 179] on div "Loading... Conference Entry Loading... Coworking Entry Loading... Manager's Off…" at bounding box center [415, 209] width 831 height 370
drag, startPoint x: 385, startPoint y: 220, endPoint x: 705, endPoint y: 190, distance: 321.9
click at [705, 190] on div "NON-CURRENT REVISION Unit Finish Schem Scheme 1 Scheme 2 Loading... Conference …" at bounding box center [415, 209] width 831 height 370
drag, startPoint x: 392, startPoint y: 230, endPoint x: 686, endPoint y: 188, distance: 297.1
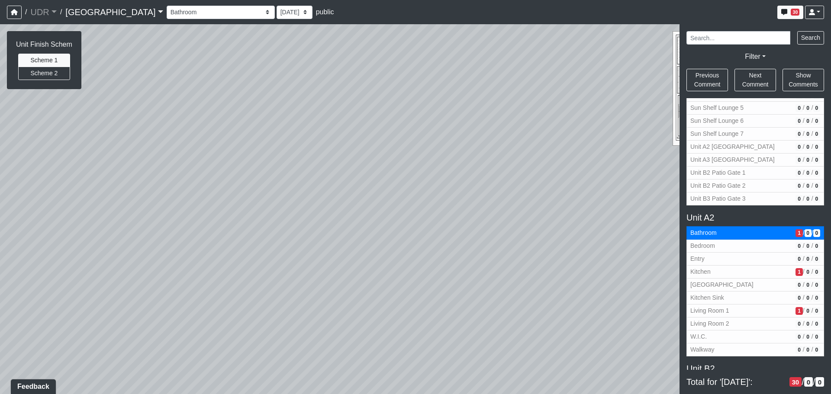
click at [711, 180] on div "NON-CURRENT REVISION Unit Finish Schem Scheme 1 Scheme 2 Loading... Conference …" at bounding box center [415, 209] width 831 height 370
drag, startPoint x: 428, startPoint y: 190, endPoint x: 292, endPoint y: 120, distance: 152.6
click at [292, 120] on div "Loading... Conference Entry Loading... Coworking Entry Loading... Manager's Off…" at bounding box center [415, 209] width 831 height 370
click at [378, 285] on icon at bounding box center [375, 285] width 6 height 7
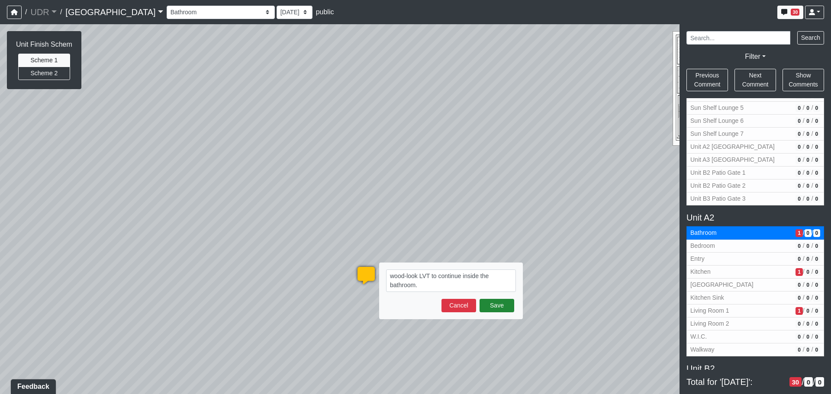
type textarea "wood-look LVT to continue inside the bathroom."
click at [498, 307] on button "Save" at bounding box center [497, 305] width 35 height 13
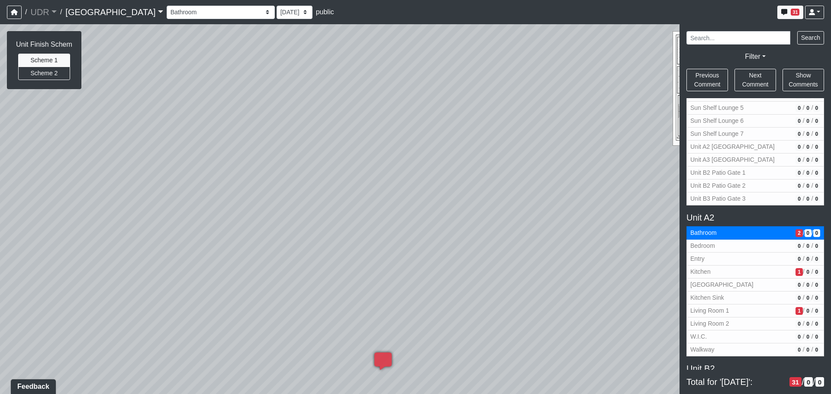
drag, startPoint x: 277, startPoint y: 242, endPoint x: 369, endPoint y: 337, distance: 132.6
click at [369, 337] on div "Loading... Conference Entry Loading... Coworking Entry Loading... Manager's Off…" at bounding box center [415, 209] width 831 height 370
drag, startPoint x: 314, startPoint y: 252, endPoint x: 476, endPoint y: 311, distance: 173.3
click at [476, 311] on div "Loading... Conference Entry Loading... Coworking Entry Loading... Manager's Off…" at bounding box center [415, 209] width 831 height 370
drag, startPoint x: 312, startPoint y: 258, endPoint x: 306, endPoint y: 142, distance: 115.8
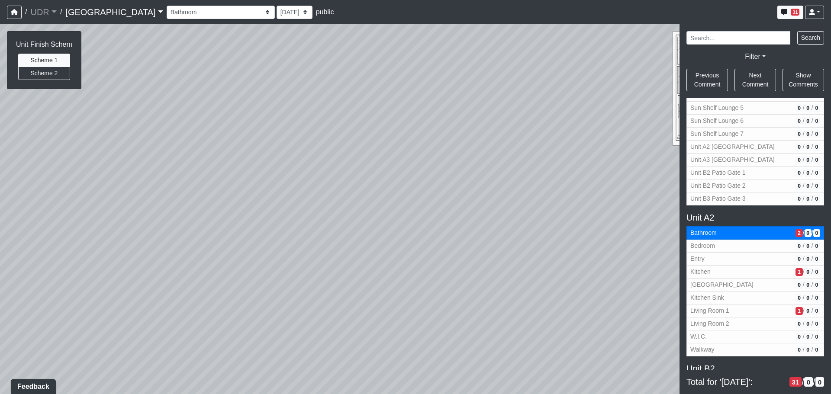
click at [382, 258] on div "Loading... Conference Entry Loading... Coworking Entry Loading... Manager's Off…" at bounding box center [415, 209] width 831 height 370
click at [738, 249] on span "Bedroom" at bounding box center [742, 246] width 102 height 9
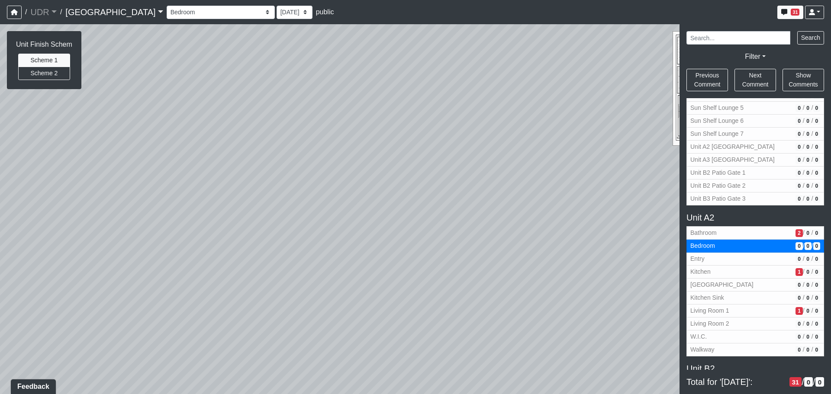
drag, startPoint x: 334, startPoint y: 226, endPoint x: 581, endPoint y: 227, distance: 246.8
click at [581, 227] on div "Loading... Conference Entry Loading... Coworking Entry Loading... Manager's Off…" at bounding box center [415, 209] width 831 height 370
drag, startPoint x: 447, startPoint y: 230, endPoint x: 673, endPoint y: 217, distance: 226.4
click at [673, 217] on div "Loading... Conference Entry Loading... Coworking Entry Loading... Manager's Off…" at bounding box center [415, 209] width 831 height 370
drag, startPoint x: 546, startPoint y: 222, endPoint x: 559, endPoint y: 210, distance: 17.2
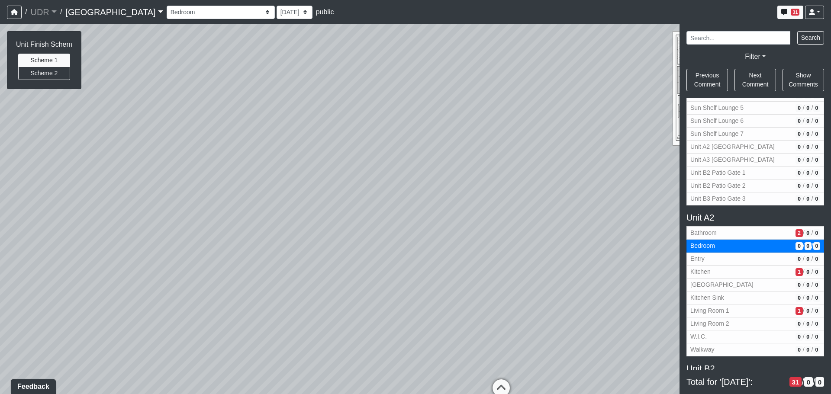
click at [559, 210] on div "Loading... Conference Entry Loading... Coworking Entry Loading... Manager's Off…" at bounding box center [415, 209] width 831 height 370
click at [500, 382] on icon at bounding box center [501, 393] width 26 height 26
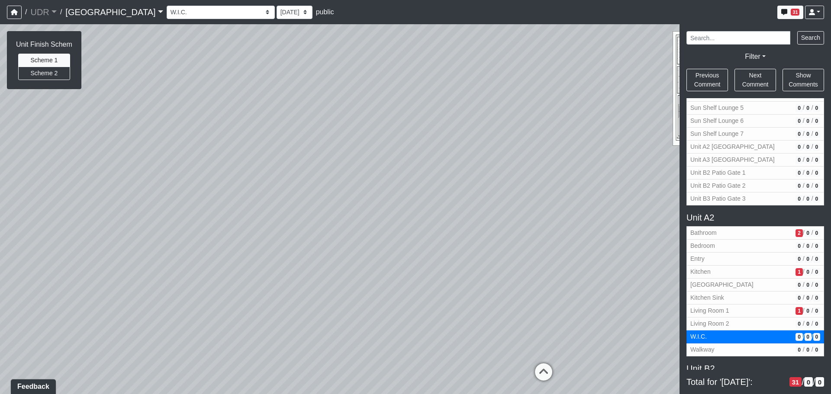
drag, startPoint x: 472, startPoint y: 317, endPoint x: 140, endPoint y: 283, distance: 333.0
click at [140, 283] on div "Loading... Conference Entry Loading... Coworking Entry Loading... Manager's Off…" at bounding box center [415, 209] width 831 height 370
drag, startPoint x: 336, startPoint y: 243, endPoint x: 306, endPoint y: 314, distance: 76.5
click at [306, 314] on div "Loading... Conference Entry Loading... Coworking Entry Loading... Manager's Off…" at bounding box center [415, 209] width 831 height 370
drag, startPoint x: 340, startPoint y: 256, endPoint x: -8, endPoint y: 264, distance: 348.3
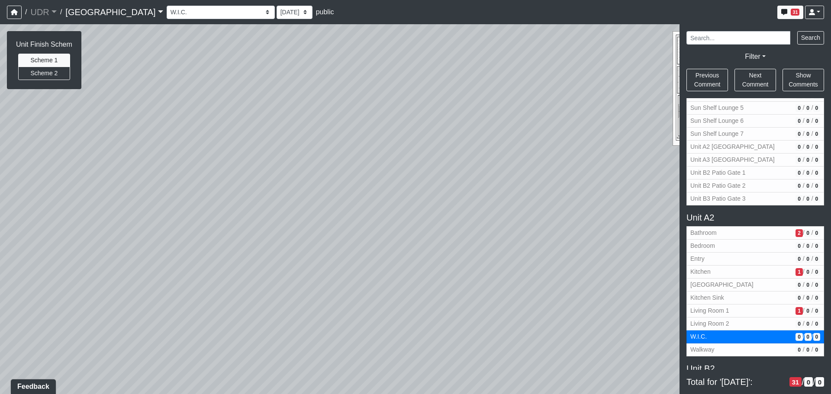
click at [0, 264] on html "/ UDR UDR No other companies available / [GEOGRAPHIC_DATA] No other projects av…" at bounding box center [415, 197] width 831 height 394
drag, startPoint x: 362, startPoint y: 235, endPoint x: 111, endPoint y: 230, distance: 251.6
click at [111, 230] on div "Loading... Conference Entry Loading... Coworking Entry Loading... Manager's Off…" at bounding box center [415, 209] width 831 height 370
drag, startPoint x: 326, startPoint y: 225, endPoint x: 201, endPoint y: 217, distance: 125.0
click at [201, 217] on div "Loading... Conference Entry Loading... Coworking Entry Loading... Manager's Off…" at bounding box center [415, 209] width 831 height 370
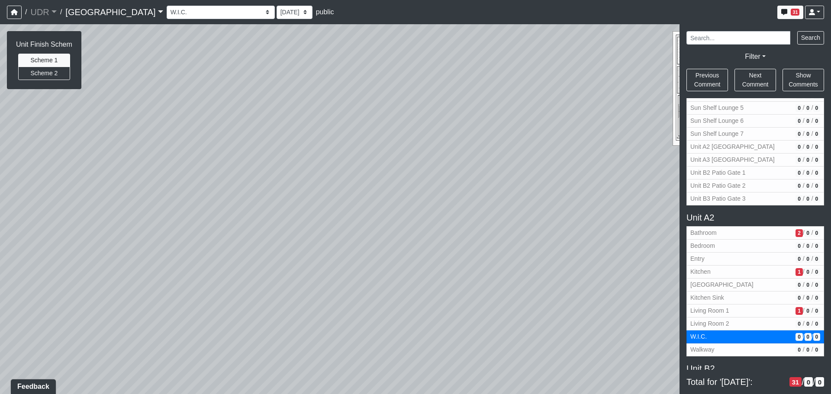
drag, startPoint x: 503, startPoint y: 172, endPoint x: 65, endPoint y: 146, distance: 439.4
click at [65, 146] on div "Loading... Conference Entry Loading... Coworking Entry Loading... Manager's Off…" at bounding box center [415, 209] width 831 height 370
drag, startPoint x: 543, startPoint y: 293, endPoint x: 548, endPoint y: 293, distance: 5.6
click at [548, 293] on div "Loading... Conference Entry Loading... Coworking Entry Loading... Manager's Off…" at bounding box center [415, 209] width 831 height 370
drag, startPoint x: 378, startPoint y: 183, endPoint x: 476, endPoint y: 184, distance: 97.9
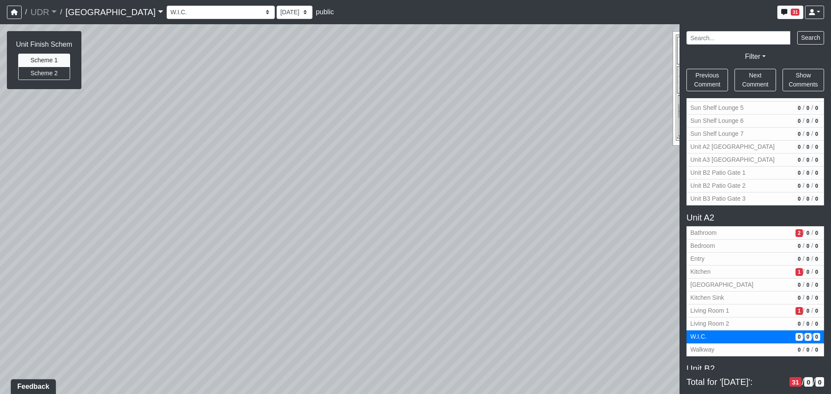
click at [476, 184] on div "Loading... Conference Entry Loading... Coworking Entry Loading... Manager's Off…" at bounding box center [415, 209] width 831 height 370
click at [500, 223] on div "Loading... Conference Entry Loading... Coworking Entry Loading... Manager's Off…" at bounding box center [415, 209] width 831 height 370
click at [702, 243] on span "Bedroom" at bounding box center [742, 246] width 102 height 9
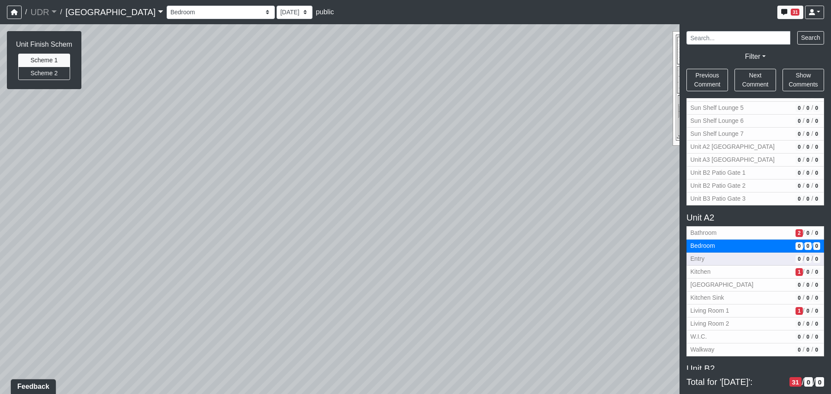
click at [702, 257] on span "Entry" at bounding box center [742, 259] width 102 height 9
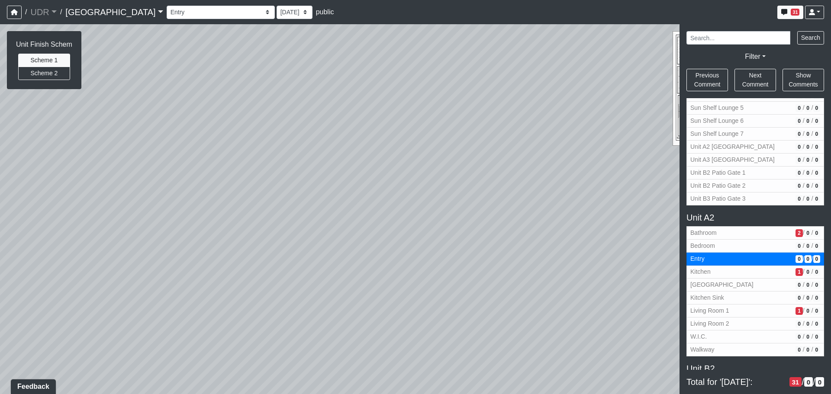
drag, startPoint x: 388, startPoint y: 285, endPoint x: 614, endPoint y: 259, distance: 227.5
click at [618, 259] on div "Loading... Conference Entry Loading... Coworking Entry Loading... Manager's Off…" at bounding box center [415, 209] width 831 height 370
drag, startPoint x: 344, startPoint y: 248, endPoint x: 509, endPoint y: 247, distance: 165.0
click at [509, 247] on div "Loading... Conference Entry Loading... Coworking Entry Loading... Manager's Off…" at bounding box center [415, 209] width 831 height 370
drag, startPoint x: 377, startPoint y: 240, endPoint x: 447, endPoint y: 183, distance: 90.4
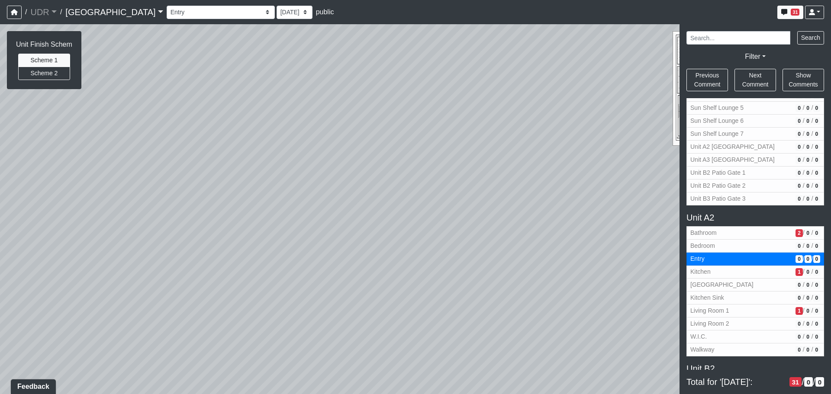
click at [447, 183] on div "Loading... Conference Entry Loading... Coworking Entry Loading... Manager's Off…" at bounding box center [415, 209] width 831 height 370
click at [412, 191] on div "Loading... Conference Entry Loading... Coworking Entry Loading... Manager's Off…" at bounding box center [415, 209] width 831 height 370
click at [703, 272] on span "Kitchen" at bounding box center [742, 272] width 102 height 9
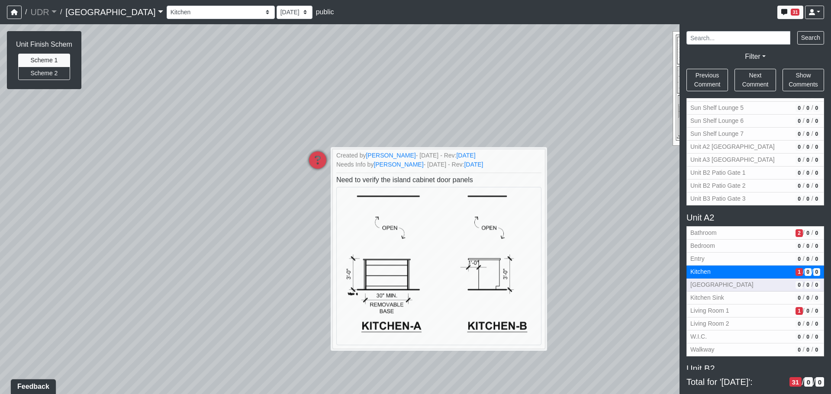
click at [744, 288] on span "[GEOGRAPHIC_DATA]" at bounding box center [742, 285] width 102 height 9
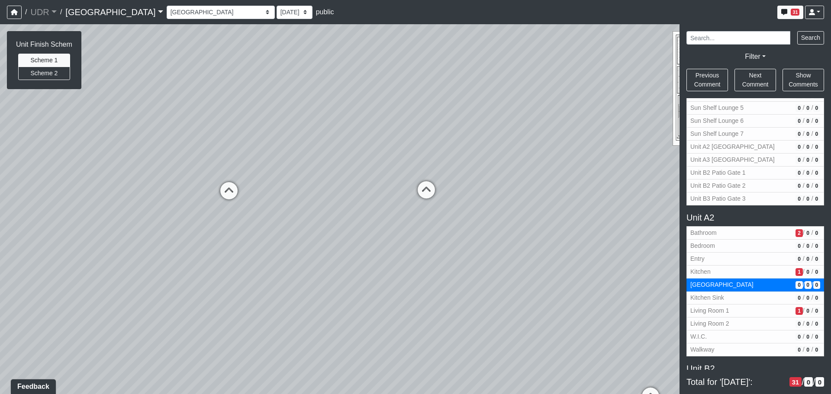
drag, startPoint x: 311, startPoint y: 227, endPoint x: 681, endPoint y: 181, distance: 372.7
click at [681, 181] on div "NON-CURRENT REVISION Unit Finish Schem Scheme 1 Scheme 2 Loading... Conference …" at bounding box center [415, 209] width 831 height 370
drag, startPoint x: 440, startPoint y: 210, endPoint x: 747, endPoint y: 193, distance: 307.9
click at [747, 193] on div "NON-CURRENT REVISION Unit Finish Schem Scheme 1 Scheme 2 Loading... Conference …" at bounding box center [415, 209] width 831 height 370
drag, startPoint x: 556, startPoint y: 204, endPoint x: 318, endPoint y: 133, distance: 247.6
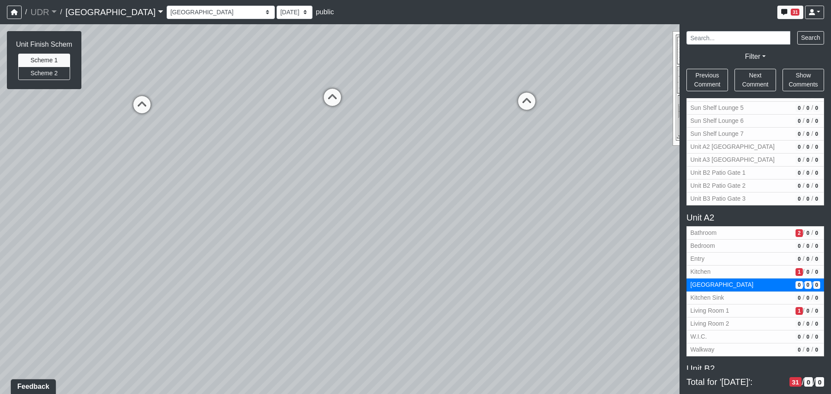
click at [318, 133] on div "Loading... Conference Entry Loading... Coworking Entry Loading... Manager's Off…" at bounding box center [415, 209] width 831 height 370
click at [742, 237] on span "Bathroom" at bounding box center [742, 233] width 102 height 9
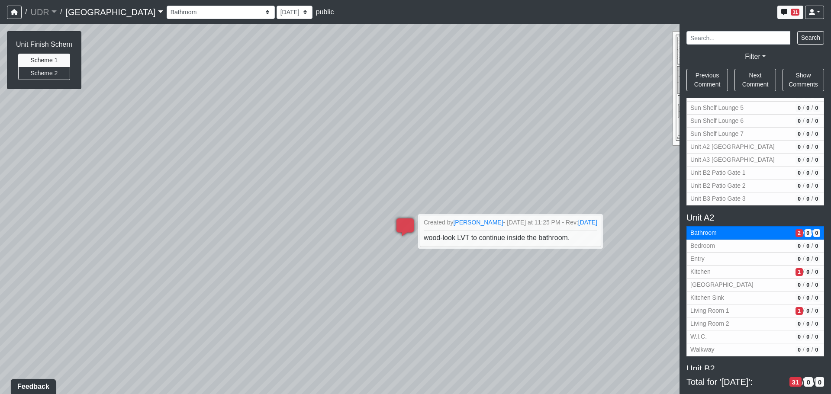
drag, startPoint x: 385, startPoint y: 193, endPoint x: 579, endPoint y: 313, distance: 228.5
click at [579, 313] on div "Loading... Conference Entry Loading... Coworking Entry Loading... Manager's Off…" at bounding box center [415, 209] width 831 height 370
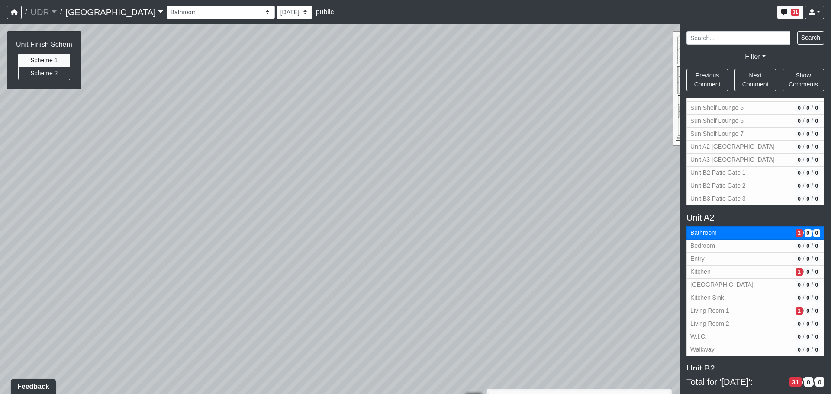
drag, startPoint x: 387, startPoint y: 126, endPoint x: 633, endPoint y: 262, distance: 281.4
click at [633, 262] on div "Loading... Conference Entry Loading... Coworking Entry Loading... Manager's Off…" at bounding box center [415, 209] width 831 height 370
drag, startPoint x: 466, startPoint y: 152, endPoint x: 635, endPoint y: 214, distance: 181.0
click at [635, 214] on div "Loading... Conference Entry Loading... Coworking Entry Loading... Manager's Off…" at bounding box center [415, 209] width 831 height 370
drag, startPoint x: 612, startPoint y: 213, endPoint x: 719, endPoint y: 205, distance: 107.2
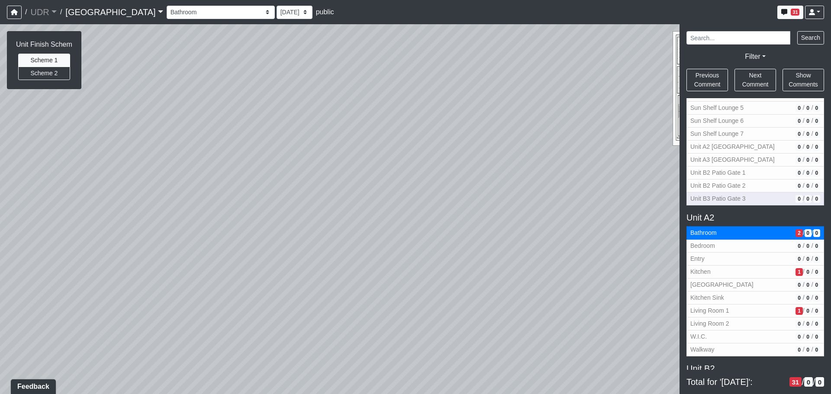
click at [723, 206] on div "NON-CURRENT REVISION Unit Finish Schem Scheme 1 Scheme 2 Loading... Conference …" at bounding box center [415, 209] width 831 height 370
drag, startPoint x: 349, startPoint y: 196, endPoint x: 580, endPoint y: 235, distance: 233.7
click at [580, 235] on div "Loading... Conference Entry Loading... Coworking Entry Loading... Manager's Off…" at bounding box center [415, 209] width 831 height 370
drag, startPoint x: 421, startPoint y: 226, endPoint x: 718, endPoint y: 209, distance: 298.0
click at [717, 209] on div "NON-CURRENT REVISION Unit Finish Schem Scheme 1 Scheme 2 Loading... Conference …" at bounding box center [415, 209] width 831 height 370
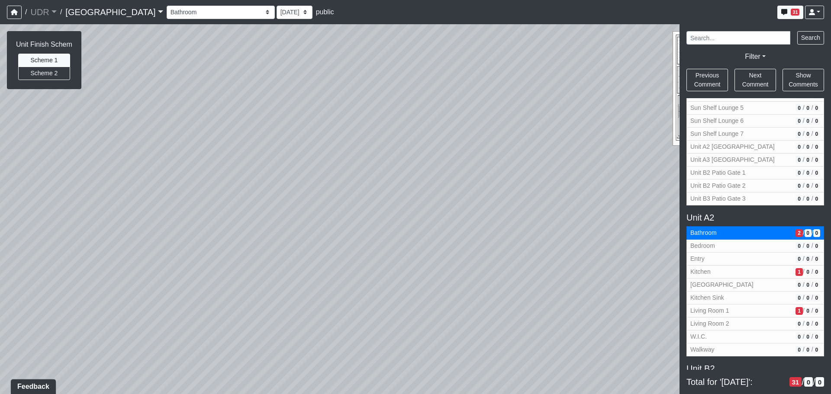
drag, startPoint x: 588, startPoint y: 195, endPoint x: 595, endPoint y: 198, distance: 7.2
click at [619, 198] on div "Loading... Conference Entry Loading... Coworking Entry Loading... Manager's Off…" at bounding box center [415, 209] width 831 height 370
drag, startPoint x: 546, startPoint y: 192, endPoint x: 584, endPoint y: 204, distance: 40.0
click at [592, 194] on div "Loading... Conference Entry Loading... Coworking Entry Loading... Manager's Off…" at bounding box center [415, 209] width 831 height 370
click at [328, 347] on icon at bounding box center [333, 353] width 26 height 26
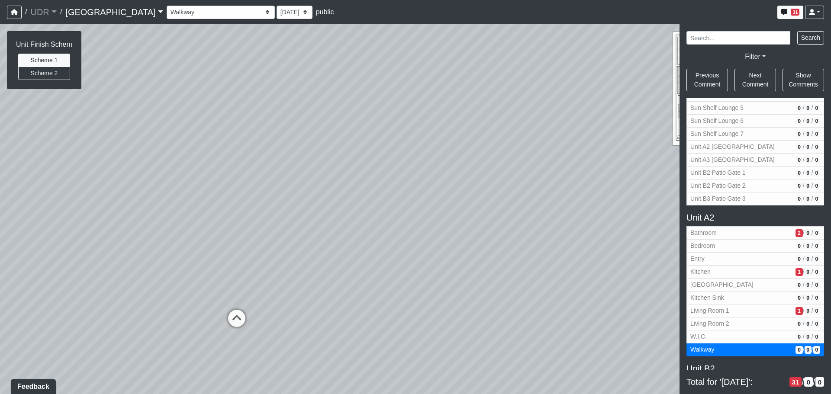
drag, startPoint x: 401, startPoint y: 226, endPoint x: -200, endPoint y: 149, distance: 606.0
click at [0, 149] on html "/ UDR UDR No other companies available / [GEOGRAPHIC_DATA] No other projects av…" at bounding box center [415, 197] width 831 height 394
drag, startPoint x: 76, startPoint y: 180, endPoint x: -109, endPoint y: 245, distance: 196.4
click at [0, 245] on html "/ UDR UDR No other companies available / [GEOGRAPHIC_DATA] No other projects av…" at bounding box center [415, 197] width 831 height 394
drag, startPoint x: 245, startPoint y: 226, endPoint x: 315, endPoint y: 255, distance: 75.6
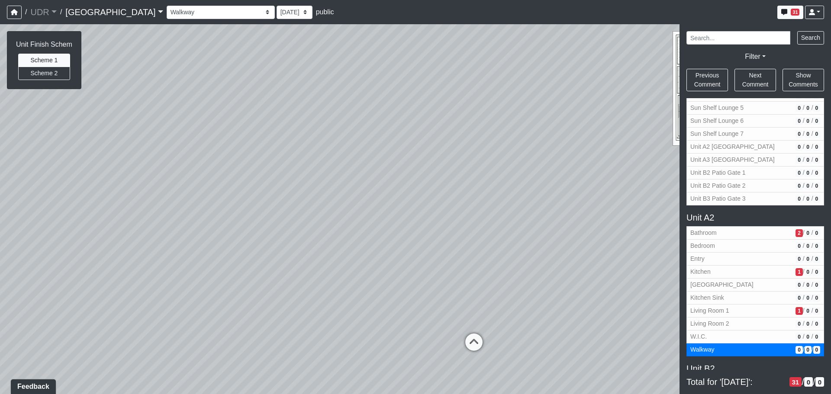
click at [308, 255] on div "Loading... Conference Entry Loading... Coworking Entry Loading... Manager's Off…" at bounding box center [415, 209] width 831 height 370
click at [482, 354] on icon at bounding box center [481, 351] width 26 height 26
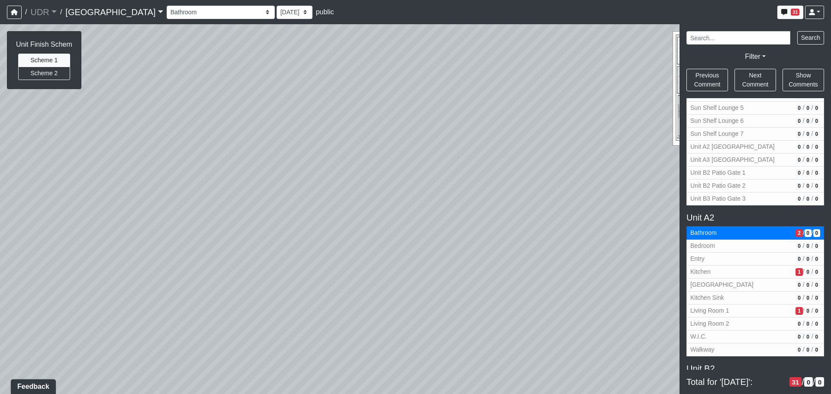
drag, startPoint x: 395, startPoint y: 268, endPoint x: 655, endPoint y: 292, distance: 260.9
click at [655, 292] on div "Loading... Conference Entry Loading... Coworking Entry Loading... Manager's Off…" at bounding box center [415, 209] width 831 height 370
drag, startPoint x: 432, startPoint y: 283, endPoint x: 487, endPoint y: 275, distance: 55.5
click at [487, 275] on div "Loading... Conference Entry Loading... Coworking Entry Loading... Manager's Off…" at bounding box center [415, 209] width 831 height 370
drag, startPoint x: 296, startPoint y: 186, endPoint x: 672, endPoint y: 173, distance: 375.7
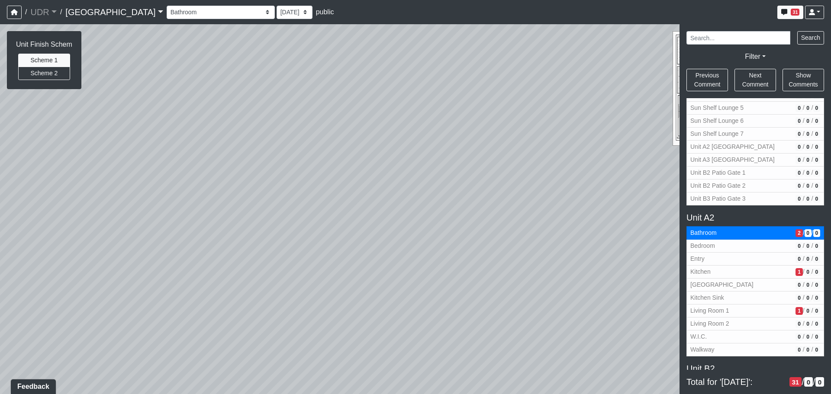
click at [680, 172] on div "NON-CURRENT REVISION Unit Finish Schem Scheme 1 Scheme 2 Loading... Conference …" at bounding box center [415, 209] width 831 height 370
drag, startPoint x: 331, startPoint y: 207, endPoint x: 413, endPoint y: 217, distance: 82.9
click at [524, 203] on div "Loading... Conference Entry Loading... Coworking Entry Loading... Manager's Off…" at bounding box center [415, 209] width 831 height 370
click at [330, 229] on div "Loading... Conference Entry Loading... Coworking Entry Loading... Manager's Off…" at bounding box center [415, 209] width 831 height 370
click at [272, 218] on div "Loading... Conference Entry Loading... Coworking Entry Loading... Manager's Off…" at bounding box center [415, 209] width 831 height 370
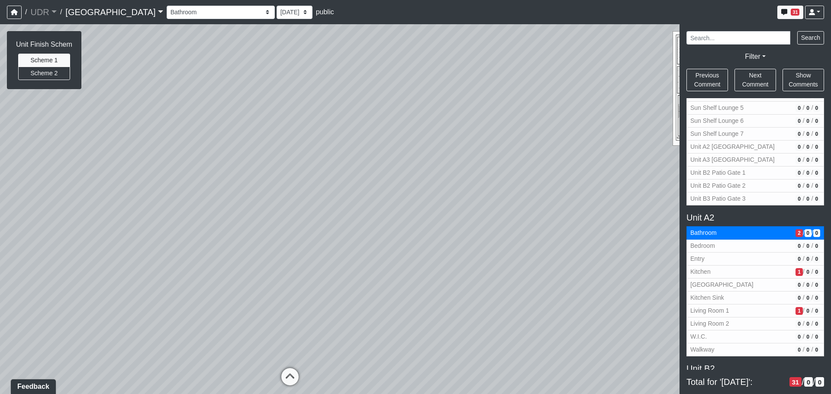
click at [232, 211] on div "Loading... Conference Entry Loading... Coworking Entry Loading... Manager's Off…" at bounding box center [415, 209] width 831 height 370
drag, startPoint x: 171, startPoint y: 212, endPoint x: 286, endPoint y: 213, distance: 114.3
click at [286, 212] on div "Loading... Conference Entry Loading... Coworking Entry Loading... Manager's Off…" at bounding box center [415, 209] width 831 height 370
click at [352, 355] on icon at bounding box center [357, 358] width 26 height 26
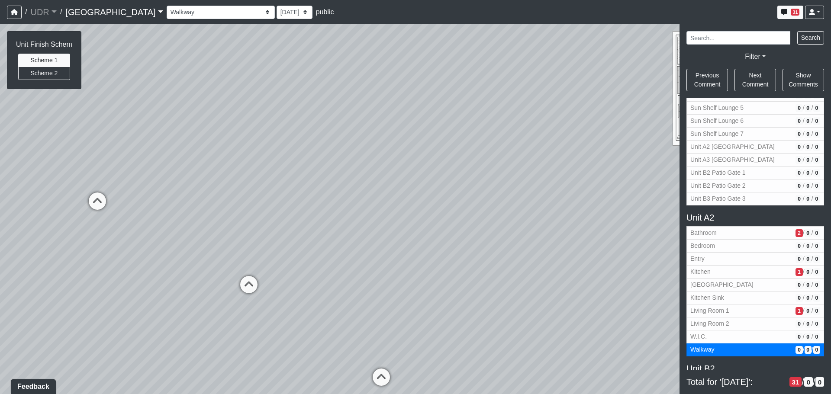
drag, startPoint x: 241, startPoint y: 264, endPoint x: 504, endPoint y: 305, distance: 266.0
click at [505, 305] on div "Loading... Conference Entry Loading... Coworking Entry Loading... Manager's Off…" at bounding box center [415, 209] width 831 height 370
drag, startPoint x: 296, startPoint y: 270, endPoint x: 450, endPoint y: 266, distance: 154.6
click at [450, 266] on div "Loading... Conference Entry Loading... Coworking Entry Loading... Manager's Off…" at bounding box center [415, 209] width 831 height 370
drag, startPoint x: 341, startPoint y: 263, endPoint x: 482, endPoint y: 266, distance: 140.8
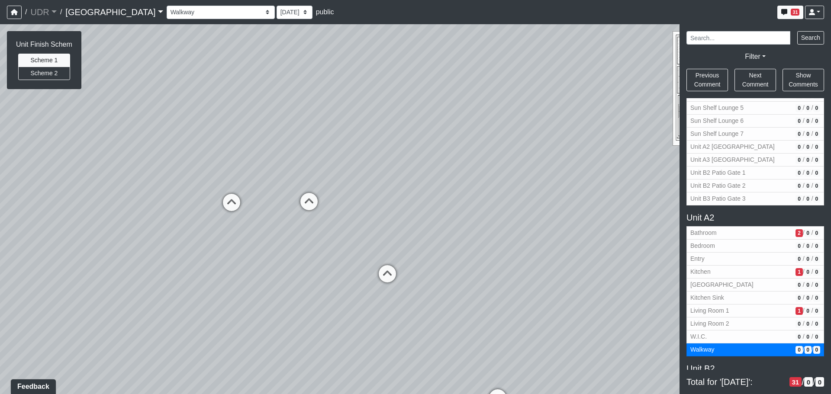
click at [482, 266] on div "Loading... Conference Entry Loading... Coworking Entry Loading... Manager's Off…" at bounding box center [415, 209] width 831 height 370
click at [309, 272] on div "Loading... Conference Entry Loading... Coworking Entry Loading... Manager's Off…" at bounding box center [415, 209] width 831 height 370
click at [325, 275] on div "Loading... Conference Entry Loading... Coworking Entry Loading... Manager's Off…" at bounding box center [415, 209] width 831 height 370
click at [785, 276] on button "Kitchen 1 / 0 / 0" at bounding box center [756, 272] width 138 height 13
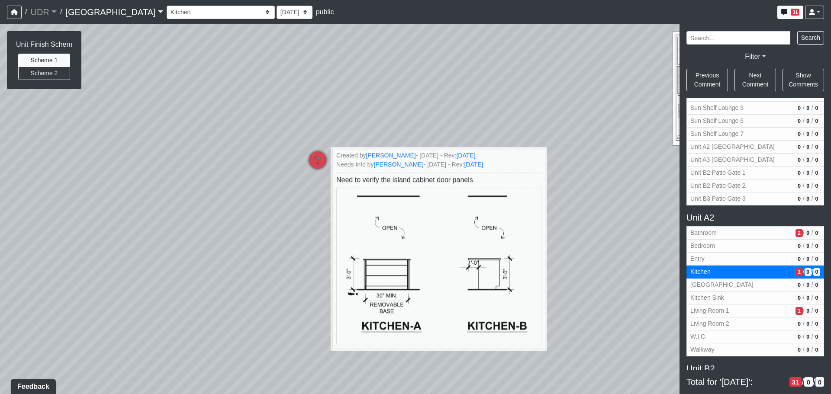
click at [615, 272] on div "Loading... Conference Entry Loading... Coworking Entry Loading... Manager's Off…" at bounding box center [415, 209] width 831 height 370
click at [743, 230] on span "Bathroom" at bounding box center [742, 233] width 102 height 9
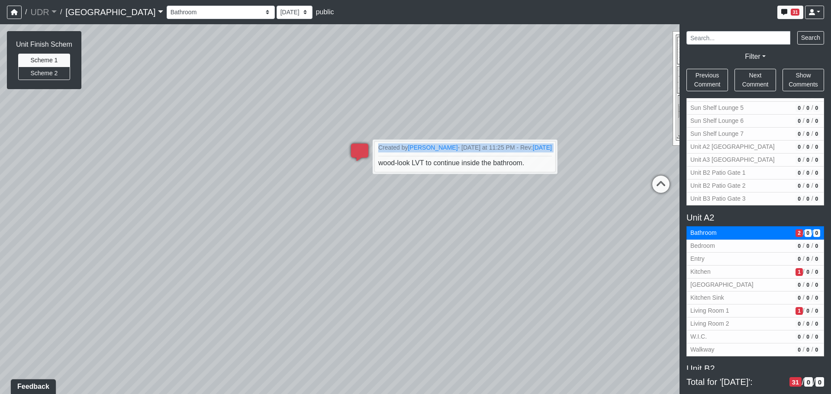
drag, startPoint x: 377, startPoint y: 166, endPoint x: 382, endPoint y: 254, distance: 88.1
click at [382, 254] on div "Loading... Conference Entry Loading... Coworking Entry Loading... Manager's Off…" at bounding box center [415, 209] width 831 height 370
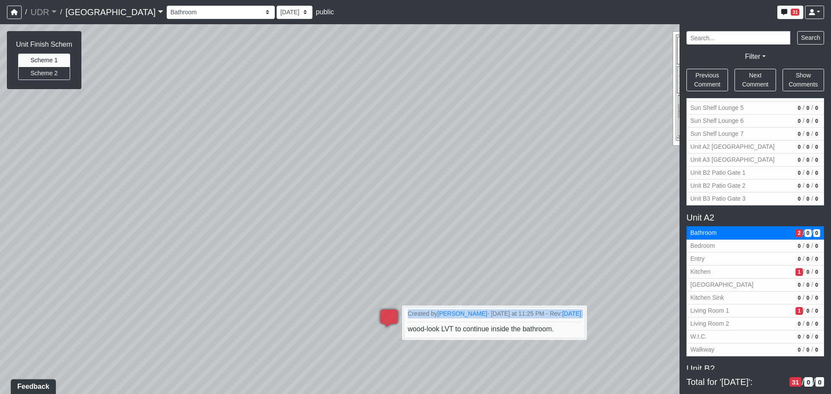
drag, startPoint x: 279, startPoint y: 139, endPoint x: 418, endPoint y: 340, distance: 244.3
click at [418, 340] on div "Loading... Conference Entry Loading... Coworking Entry Loading... Manager's Off…" at bounding box center [415, 209] width 831 height 370
click at [730, 299] on span "Kitchen Sink" at bounding box center [742, 298] width 102 height 9
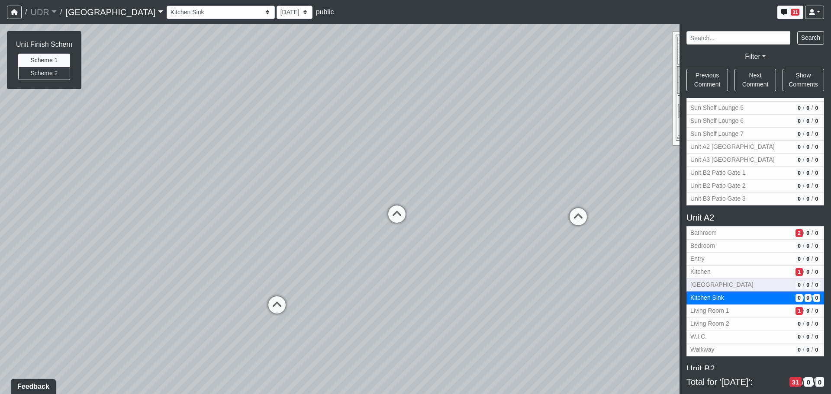
click at [731, 285] on span "[GEOGRAPHIC_DATA]" at bounding box center [742, 285] width 102 height 9
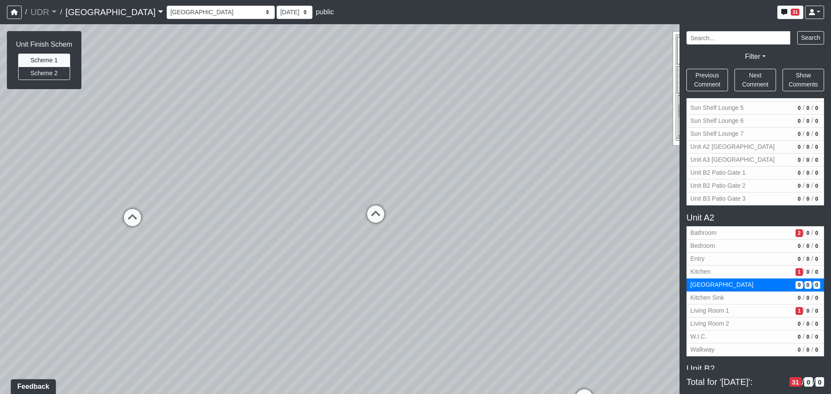
drag, startPoint x: 413, startPoint y: 238, endPoint x: 754, endPoint y: 224, distance: 341.5
click at [754, 224] on div "NON-CURRENT REVISION Unit Finish Schem Scheme 1 Scheme 2 Loading... Conference …" at bounding box center [415, 209] width 831 height 370
drag, startPoint x: 539, startPoint y: 249, endPoint x: 783, endPoint y: 230, distance: 245.4
click at [783, 230] on div "NON-CURRENT REVISION Unit Finish Schem Scheme 1 Scheme 2 Loading... Conference …" at bounding box center [415, 209] width 831 height 370
drag, startPoint x: 474, startPoint y: 277, endPoint x: 675, endPoint y: 239, distance: 204.9
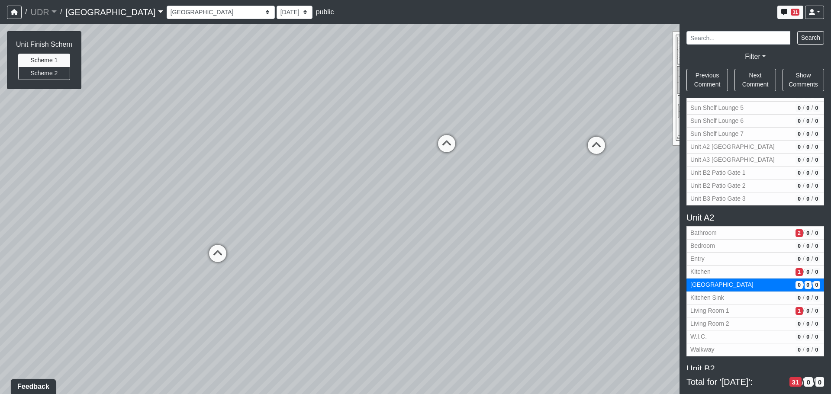
click at [741, 215] on div "NON-CURRENT REVISION Unit Finish Schem Scheme 1 Scheme 2 Loading... Conference …" at bounding box center [415, 209] width 831 height 370
drag, startPoint x: 607, startPoint y: 239, endPoint x: 365, endPoint y: 189, distance: 247.7
click at [365, 189] on div "Loading... Conference Entry Loading... Coworking Entry Loading... Manager's Off…" at bounding box center [415, 209] width 831 height 370
click at [717, 300] on span "Kitchen Sink" at bounding box center [742, 298] width 102 height 9
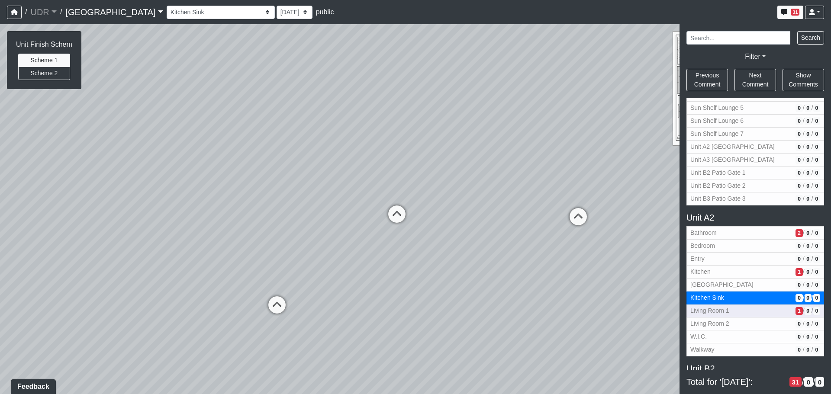
click at [717, 313] on span "Living Room 1" at bounding box center [742, 311] width 102 height 9
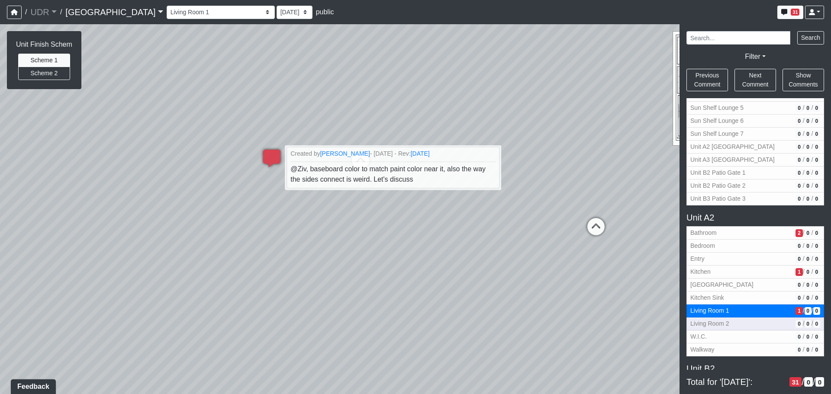
click at [717, 325] on span "Living Room 2" at bounding box center [742, 324] width 102 height 9
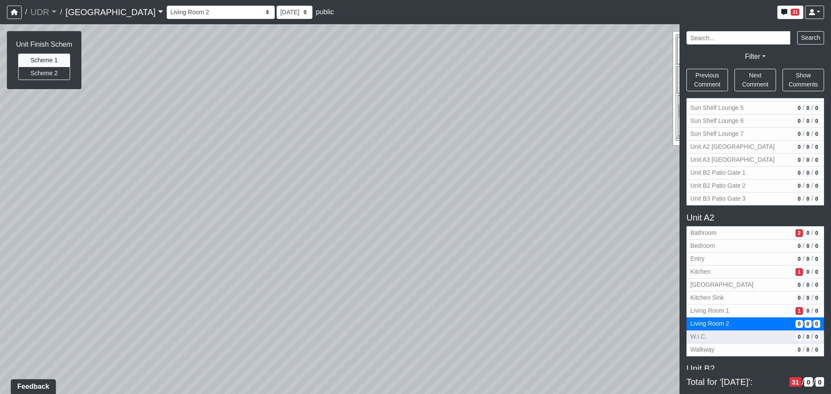
click at [711, 336] on span "W.I.C." at bounding box center [742, 337] width 102 height 9
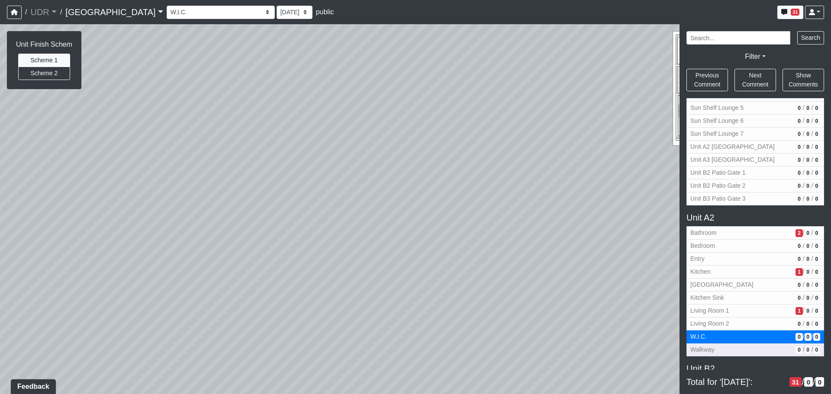
click at [711, 349] on span "Walkway" at bounding box center [742, 350] width 102 height 9
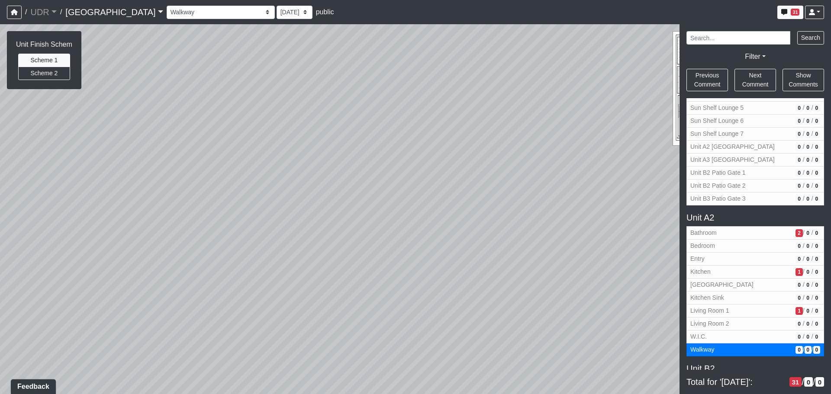
drag, startPoint x: 640, startPoint y: 285, endPoint x: 407, endPoint y: 261, distance: 234.2
click at [407, 261] on div "Loading... Conference Entry Loading... Coworking Entry Loading... Manager's Off…" at bounding box center [415, 209] width 831 height 370
drag, startPoint x: 485, startPoint y: 259, endPoint x: 370, endPoint y: 274, distance: 116.6
click at [370, 274] on div "Loading... Conference Entry Loading... Coworking Entry Loading... Manager's Off…" at bounding box center [415, 209] width 831 height 370
drag, startPoint x: 472, startPoint y: 249, endPoint x: 166, endPoint y: 235, distance: 306.0
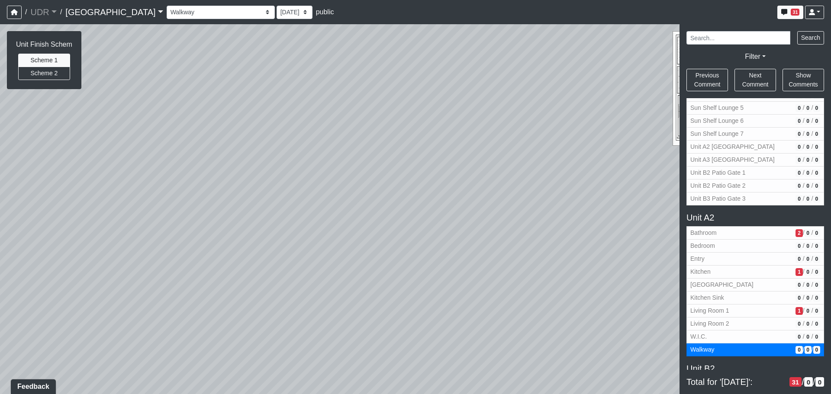
click at [168, 236] on div "Loading... Conference Entry Loading... Coworking Entry Loading... Manager's Off…" at bounding box center [415, 209] width 831 height 370
drag, startPoint x: 507, startPoint y: 236, endPoint x: 3, endPoint y: 201, distance: 504.8
click at [0, 201] on html "/ UDR UDR No other companies available / [GEOGRAPHIC_DATA] No other projects av…" at bounding box center [415, 197] width 831 height 394
drag, startPoint x: 348, startPoint y: 224, endPoint x: 282, endPoint y: 231, distance: 66.2
click at [282, 231] on div "Loading... Conference Entry Loading... Coworking Entry Loading... Manager's Off…" at bounding box center [415, 209] width 831 height 370
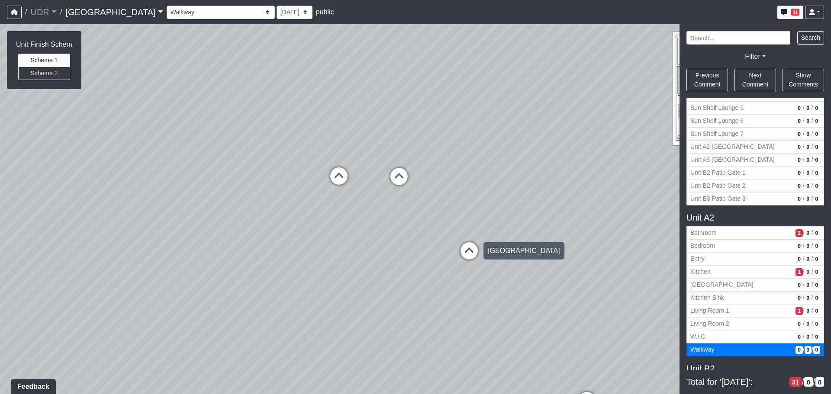
click at [466, 251] on icon at bounding box center [469, 256] width 26 height 26
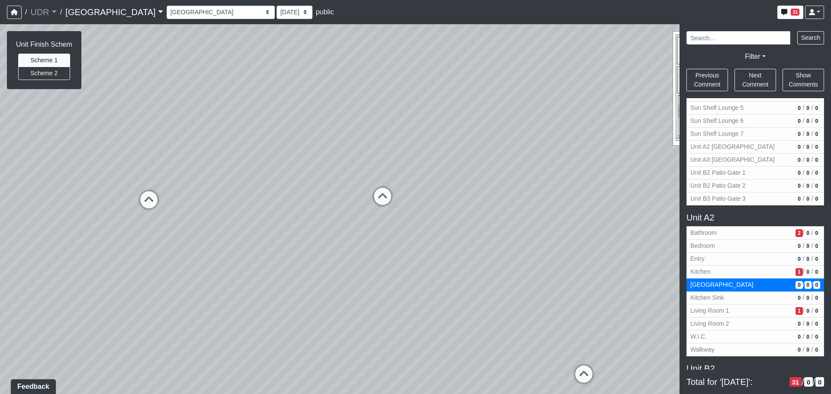
drag, startPoint x: 357, startPoint y: 247, endPoint x: 632, endPoint y: 272, distance: 275.7
click at [632, 272] on div "Loading... Conference Entry Loading... Coworking Entry Loading... Manager's Off…" at bounding box center [415, 209] width 831 height 370
drag, startPoint x: 473, startPoint y: 261, endPoint x: 581, endPoint y: 274, distance: 108.6
click at [581, 274] on div "Loading... Conference Entry Loading... Coworking Entry Loading... Manager's Off…" at bounding box center [415, 209] width 831 height 370
drag, startPoint x: 447, startPoint y: 264, endPoint x: 555, endPoint y: 266, distance: 107.4
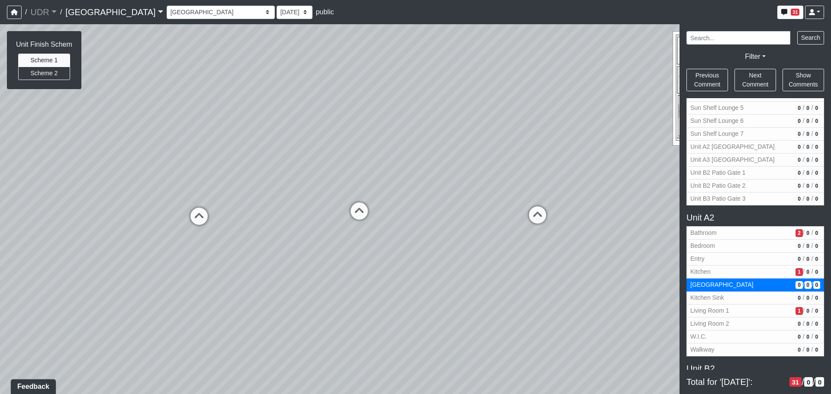
click at [555, 266] on div "Loading... Conference Entry Loading... Coworking Entry Loading... Manager's Off…" at bounding box center [415, 209] width 831 height 370
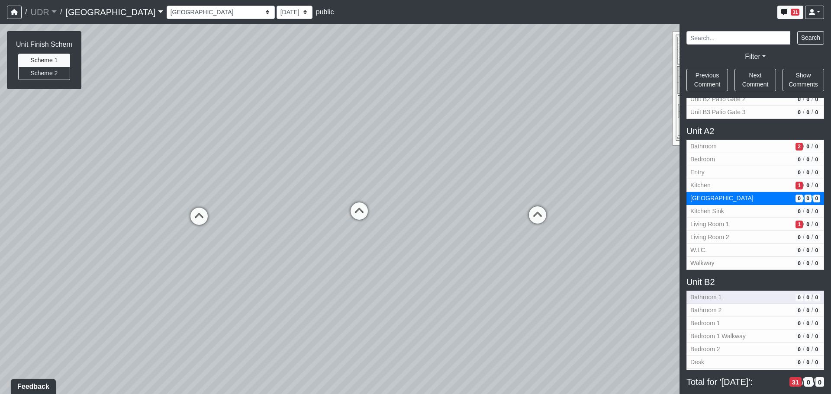
click at [715, 303] on button "Bathroom 1 0 / 0 / 0" at bounding box center [756, 297] width 138 height 13
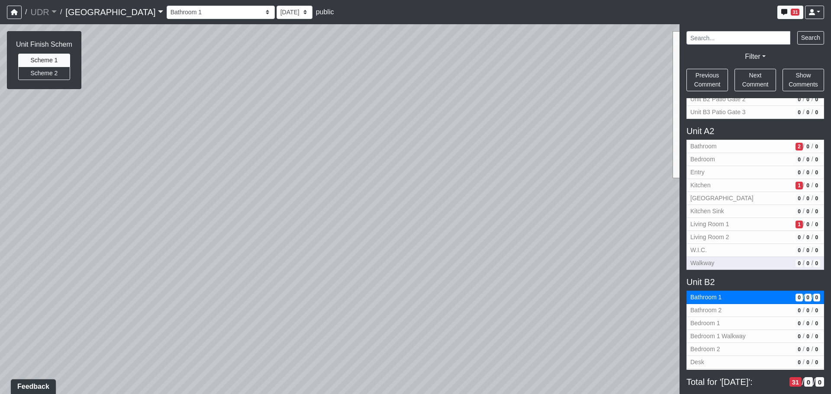
drag, startPoint x: 462, startPoint y: 278, endPoint x: 729, endPoint y: 266, distance: 266.6
click at [729, 266] on div "NON-CURRENT REVISION Unit Finish Schem Scheme 1 Scheme 2 Loading... Conference …" at bounding box center [415, 209] width 831 height 370
drag, startPoint x: 409, startPoint y: 259, endPoint x: 482, endPoint y: 250, distance: 72.8
click at [482, 250] on div "Loading... Conference Entry Loading... Coworking Entry Loading... Manager's Off…" at bounding box center [415, 209] width 831 height 370
click at [713, 311] on span "Bathroom 2" at bounding box center [742, 310] width 102 height 9
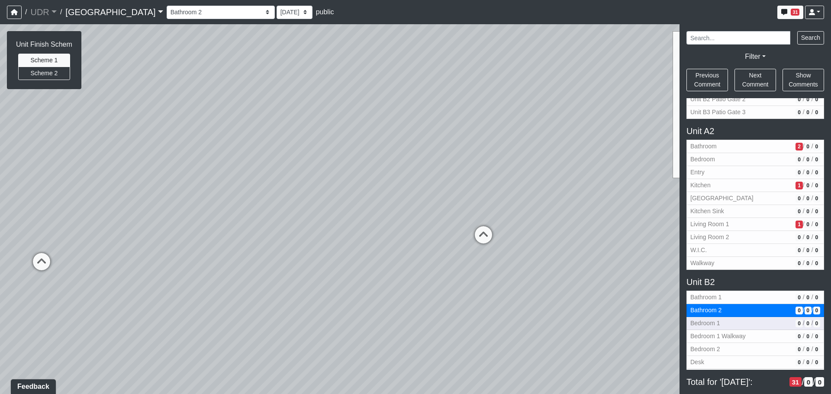
click at [715, 326] on span "Bedroom 1" at bounding box center [742, 323] width 102 height 9
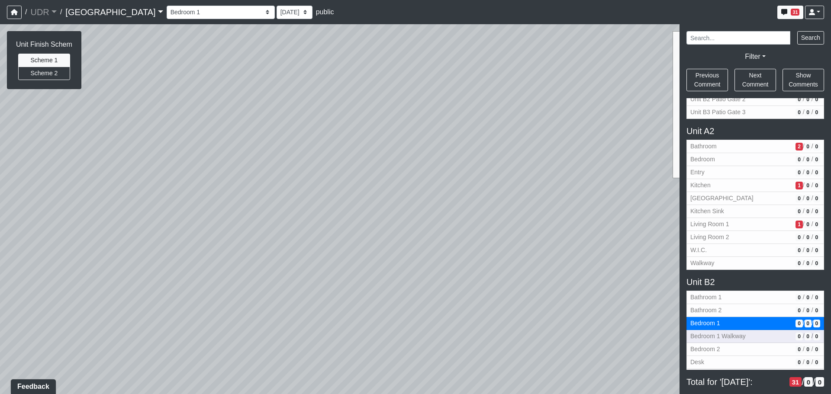
click at [713, 338] on span "Bedroom 1 Walkway" at bounding box center [742, 336] width 102 height 9
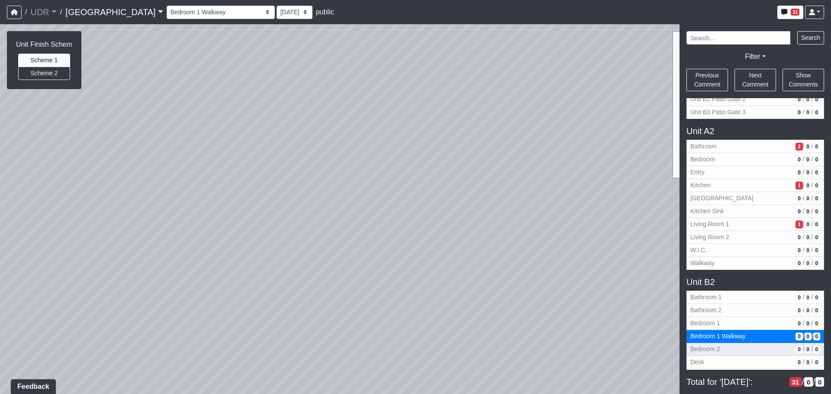
click at [718, 348] on span "Bedroom 2" at bounding box center [742, 349] width 102 height 9
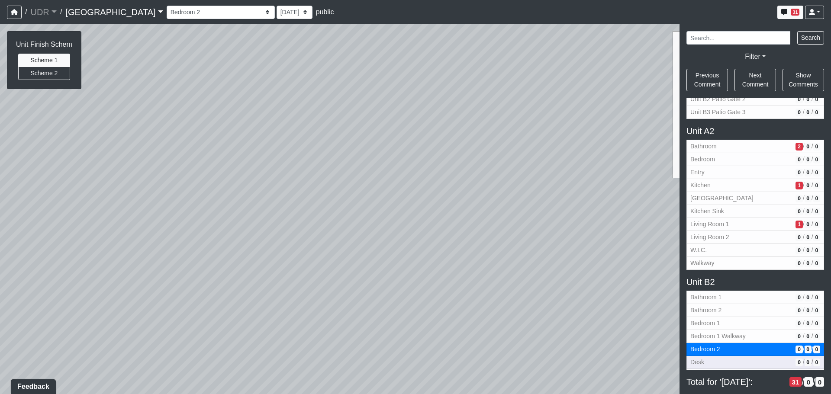
click at [708, 363] on span "Desk" at bounding box center [742, 362] width 102 height 9
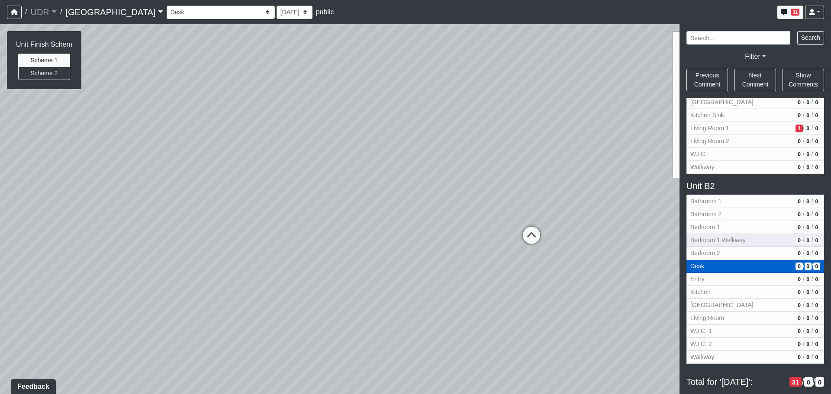
scroll to position [1613, 0]
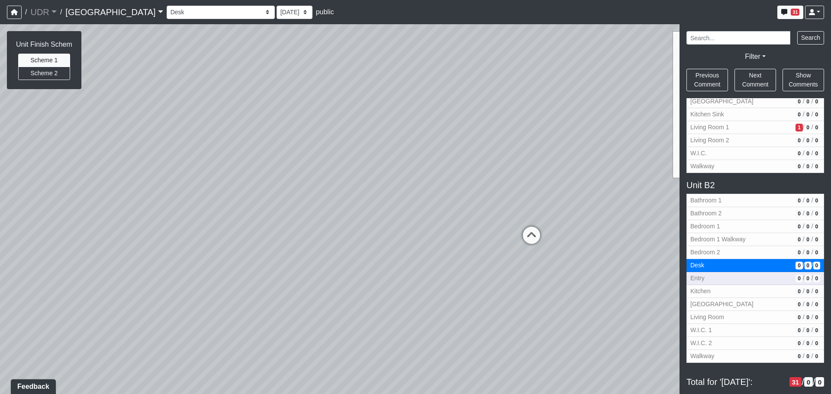
click at [728, 273] on button "Entry 0 / 0 / 0" at bounding box center [756, 278] width 138 height 13
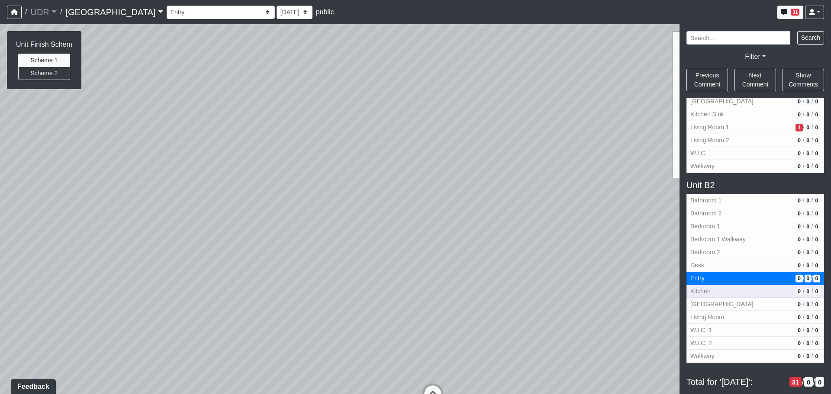
click at [727, 291] on span "Kitchen" at bounding box center [742, 291] width 102 height 9
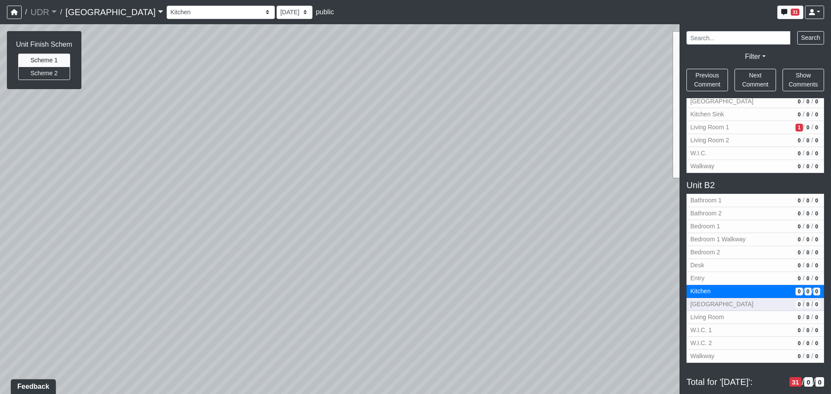
click at [727, 304] on span "[GEOGRAPHIC_DATA]" at bounding box center [742, 304] width 102 height 9
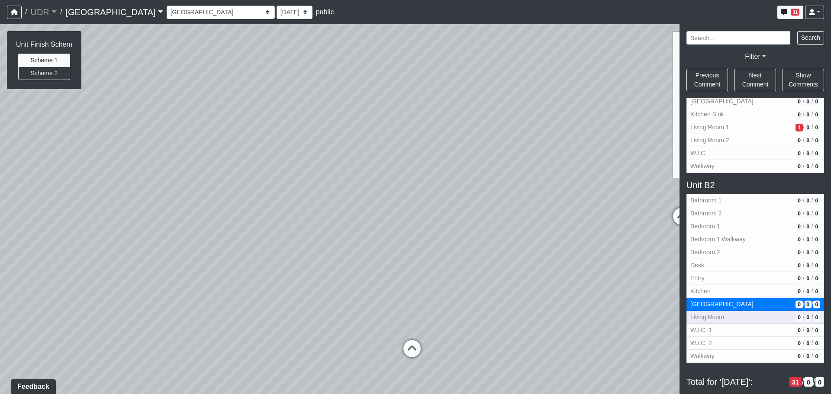
click at [729, 320] on span "Living Room" at bounding box center [742, 317] width 102 height 9
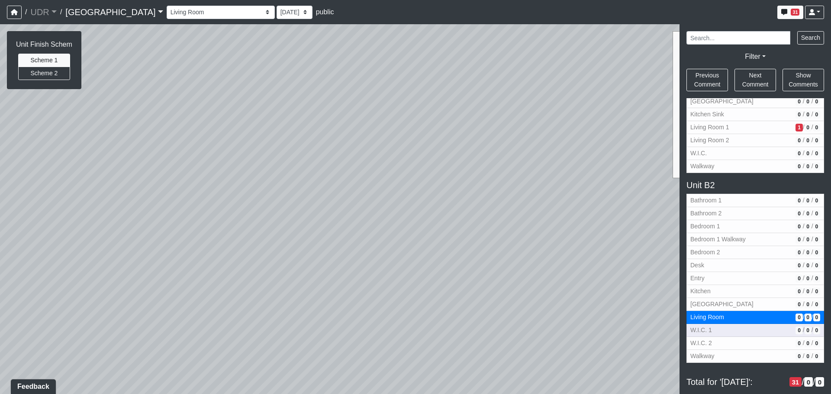
click at [728, 327] on span "W.I.C. 1" at bounding box center [742, 330] width 102 height 9
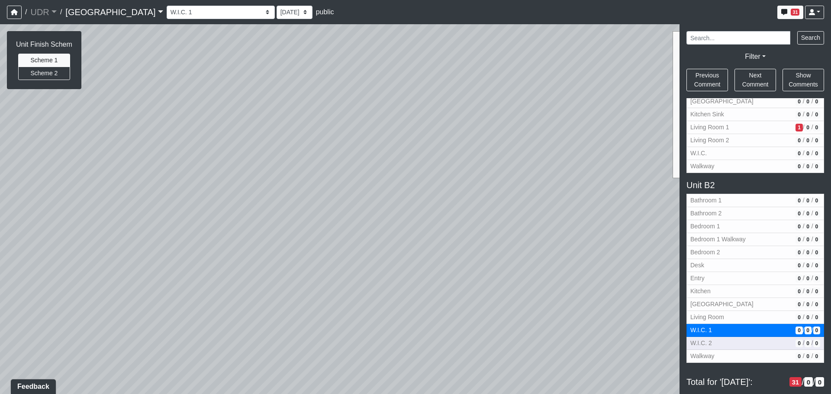
click at [722, 346] on span "W.I.C. 2" at bounding box center [742, 343] width 102 height 9
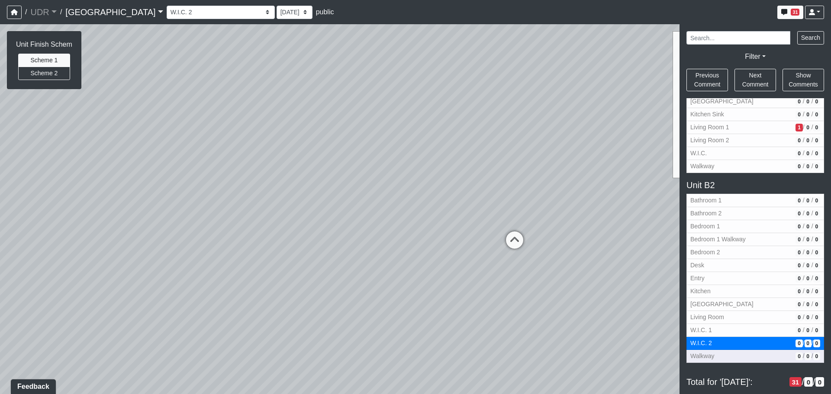
click at [717, 356] on span "Walkway" at bounding box center [742, 356] width 102 height 9
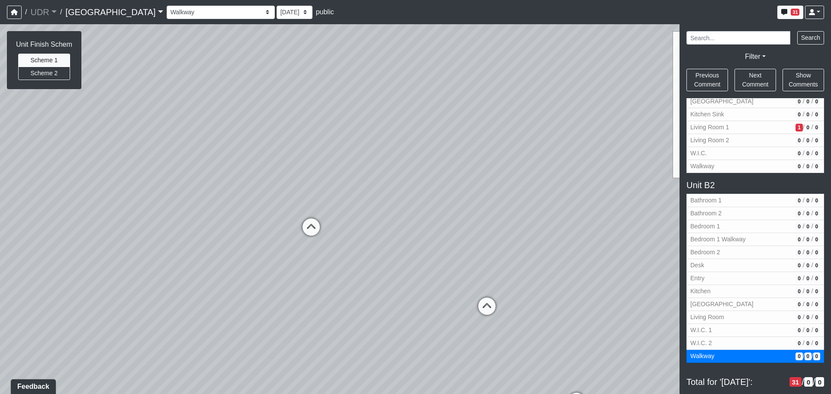
drag, startPoint x: 252, startPoint y: 224, endPoint x: 495, endPoint y: 232, distance: 243.1
click at [495, 232] on div "Loading... Conference Entry Loading... Coworking Entry Loading... Manager's Off…" at bounding box center [415, 209] width 831 height 370
drag, startPoint x: 397, startPoint y: 249, endPoint x: 580, endPoint y: 247, distance: 183.2
click at [580, 247] on div "Loading... Conference Entry Loading... Coworking Entry Loading... Manager's Off…" at bounding box center [415, 209] width 831 height 370
drag, startPoint x: 435, startPoint y: 261, endPoint x: 573, endPoint y: 270, distance: 138.8
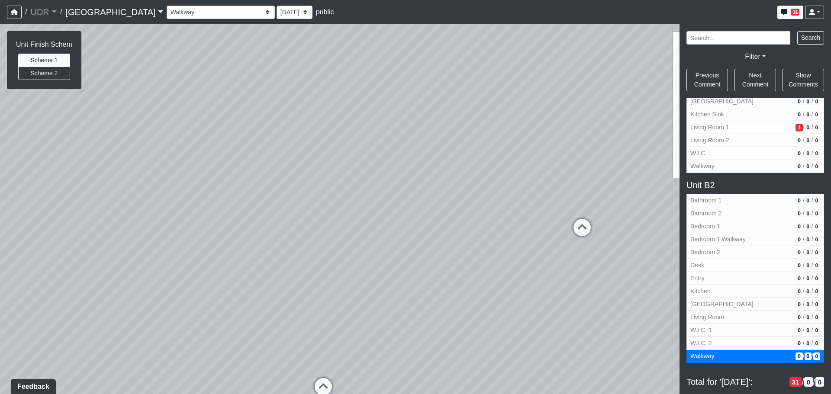
click at [654, 262] on div "Loading... Conference Entry Loading... Coworking Entry Loading... Manager's Off…" at bounding box center [415, 209] width 831 height 370
drag, startPoint x: 477, startPoint y: 265, endPoint x: 669, endPoint y: 265, distance: 191.4
click at [669, 265] on div "Loading... Conference Entry Loading... Coworking Entry Loading... Manager's Off…" at bounding box center [415, 209] width 831 height 370
drag, startPoint x: 558, startPoint y: 273, endPoint x: 349, endPoint y: 226, distance: 214.4
click at [349, 226] on div "Loading... Conference Entry Loading... Coworking Entry Loading... Manager's Off…" at bounding box center [415, 209] width 831 height 370
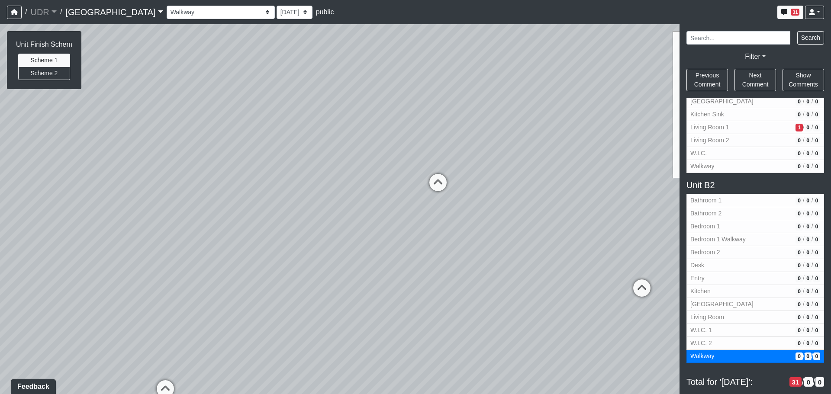
drag, startPoint x: 380, startPoint y: 159, endPoint x: 195, endPoint y: 156, distance: 184.5
click at [195, 156] on div "Loading... Conference Entry Loading... Coworking Entry Loading... Manager's Off…" at bounding box center [415, 209] width 831 height 370
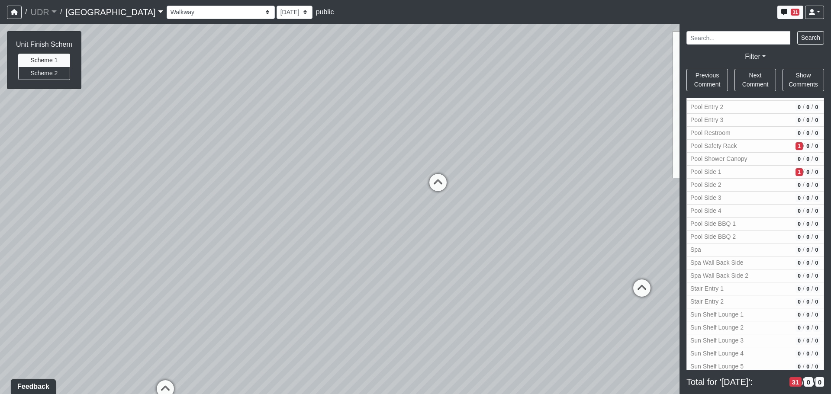
scroll to position [1136, 0]
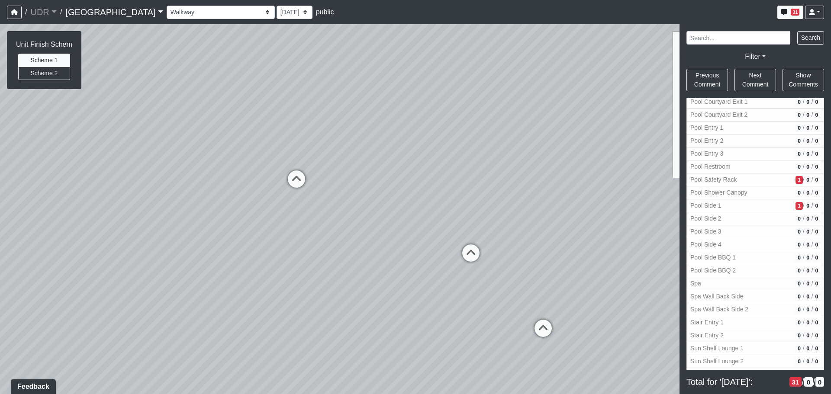
drag, startPoint x: 488, startPoint y: 227, endPoint x: 268, endPoint y: 222, distance: 219.6
click at [268, 222] on div "Loading... Conference Entry Loading... Coworking Entry Loading... Manager's Off…" at bounding box center [415, 209] width 831 height 370
drag, startPoint x: 504, startPoint y: 200, endPoint x: 175, endPoint y: 189, distance: 329.7
click at [175, 189] on div "Loading... Conference Entry Loading... Coworking Entry Loading... Manager's Off…" at bounding box center [415, 209] width 831 height 370
drag, startPoint x: 220, startPoint y: 184, endPoint x: 791, endPoint y: 224, distance: 572.6
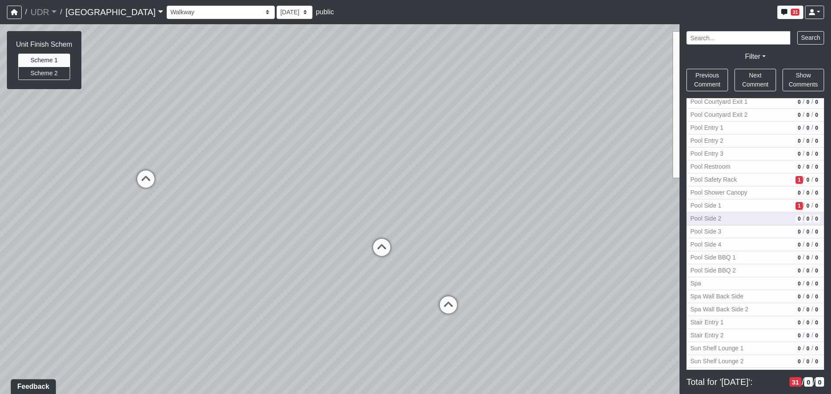
click at [792, 223] on div "NON-CURRENT REVISION Unit Finish Schem Scheme 1 Scheme 2 Loading... Conference …" at bounding box center [415, 209] width 831 height 370
drag, startPoint x: 543, startPoint y: 236, endPoint x: 784, endPoint y: 226, distance: 241.4
click at [784, 226] on div "NON-CURRENT REVISION Unit Finish Schem Scheme 1 Scheme 2 Loading... Conference …" at bounding box center [415, 209] width 831 height 370
drag, startPoint x: 530, startPoint y: 237, endPoint x: 439, endPoint y: 228, distance: 92.3
click at [439, 228] on div "Loading... Conference Entry Loading... Coworking Entry Loading... Manager's Off…" at bounding box center [415, 209] width 831 height 370
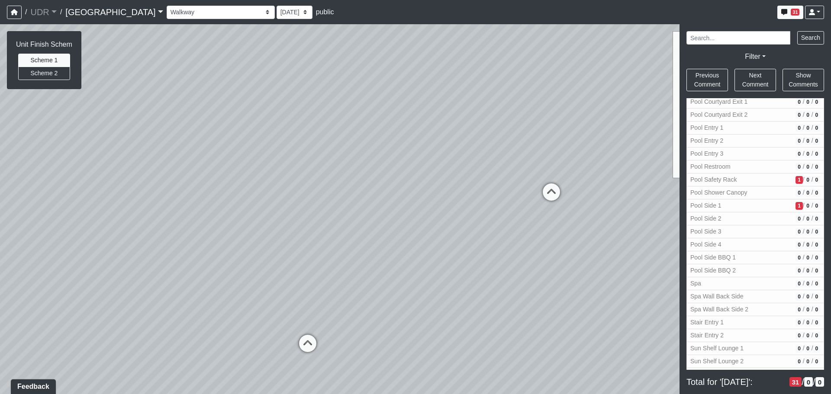
drag, startPoint x: 463, startPoint y: 218, endPoint x: 435, endPoint y: 219, distance: 28.2
click at [435, 219] on div "Loading... Conference Entry Loading... Coworking Entry Loading... Manager's Off…" at bounding box center [415, 209] width 831 height 370
drag, startPoint x: 325, startPoint y: 227, endPoint x: 705, endPoint y: 229, distance: 379.8
click at [705, 229] on div "NON-CURRENT REVISION Unit Finish Schem Scheme 1 Scheme 2 Loading... Conference …" at bounding box center [415, 209] width 831 height 370
drag, startPoint x: 432, startPoint y: 228, endPoint x: 544, endPoint y: 231, distance: 112.6
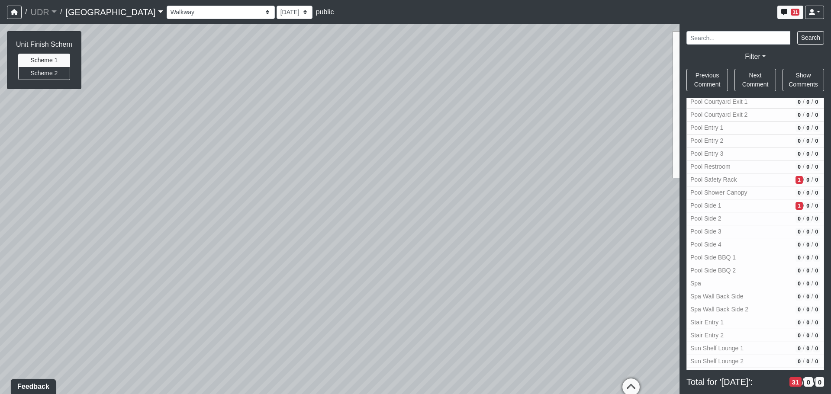
click at [544, 231] on div "Loading... Conference Entry Loading... Coworking Entry Loading... Manager's Off…" at bounding box center [415, 209] width 831 height 370
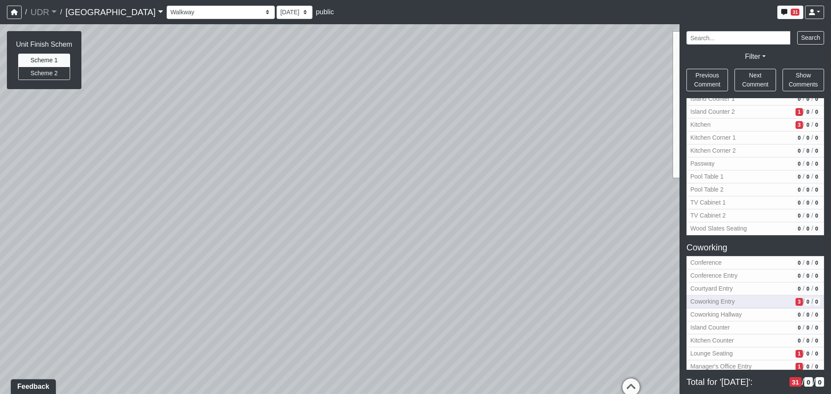
scroll to position [87, 0]
click at [728, 303] on span "Coworking Entry" at bounding box center [742, 300] width 102 height 9
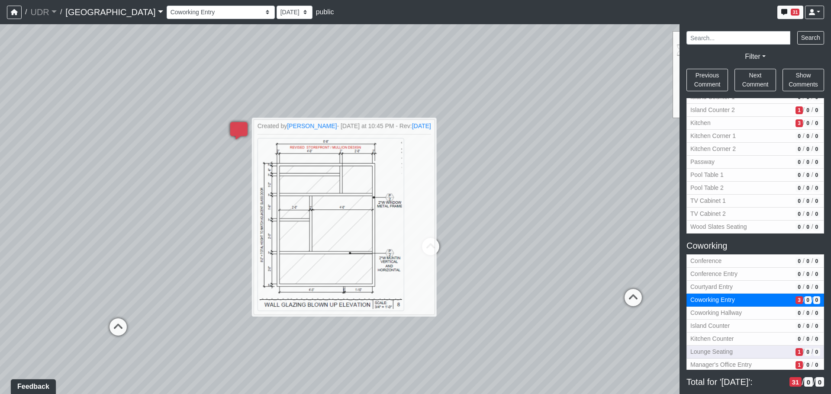
click at [755, 352] on span "Lounge Seating" at bounding box center [742, 352] width 102 height 9
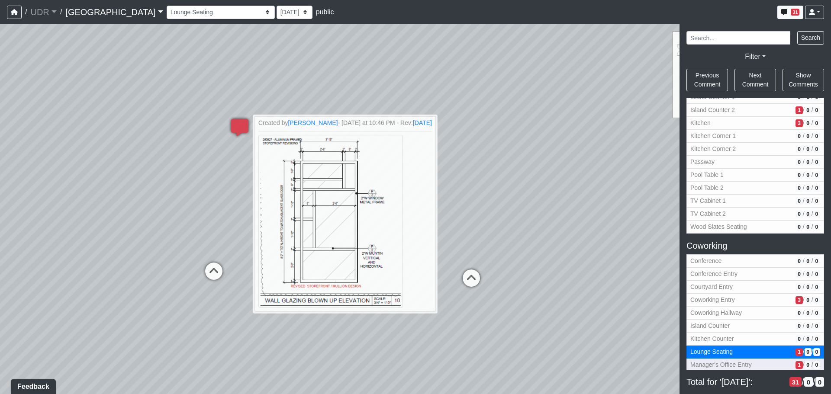
click at [757, 363] on span "Manager's Office Entry" at bounding box center [742, 365] width 102 height 9
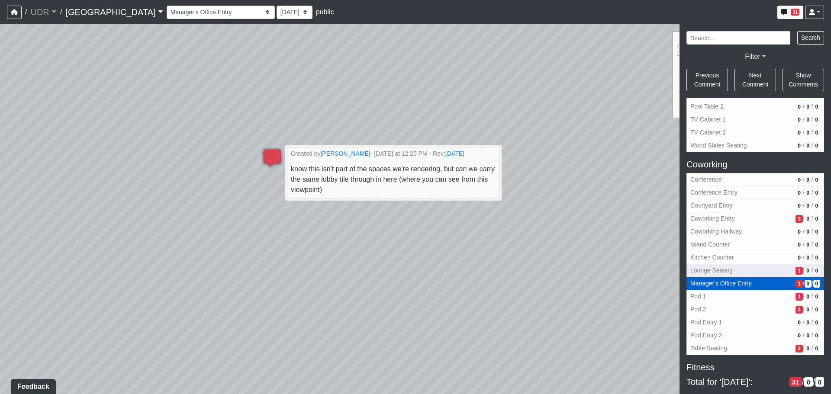
scroll to position [173, 0]
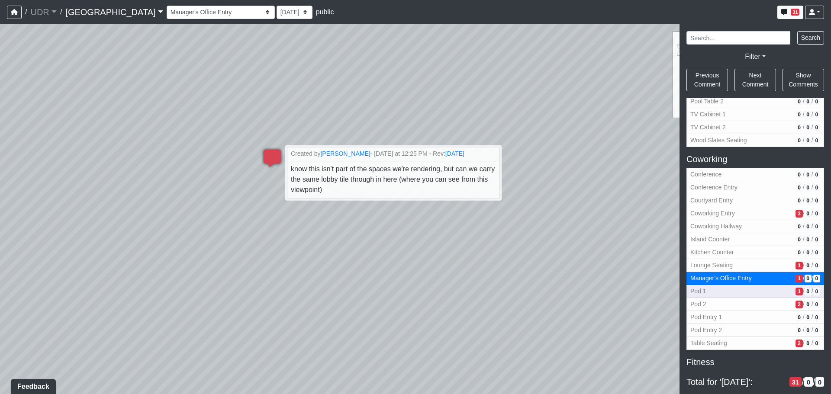
click at [765, 290] on span "Pod 1" at bounding box center [742, 291] width 102 height 9
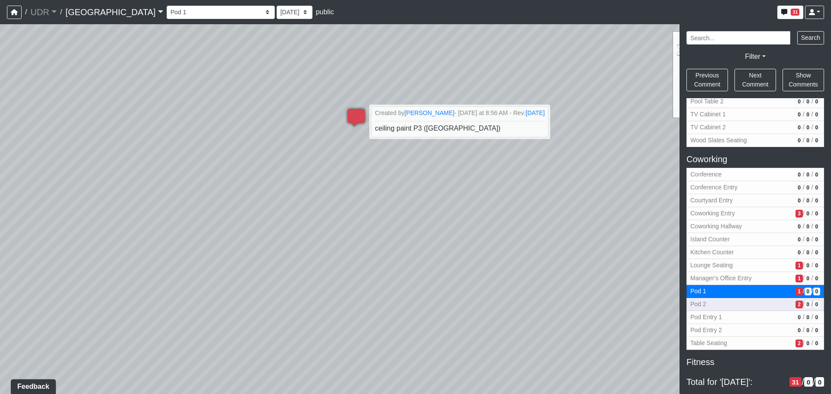
click at [764, 303] on span "Pod 2" at bounding box center [742, 304] width 102 height 9
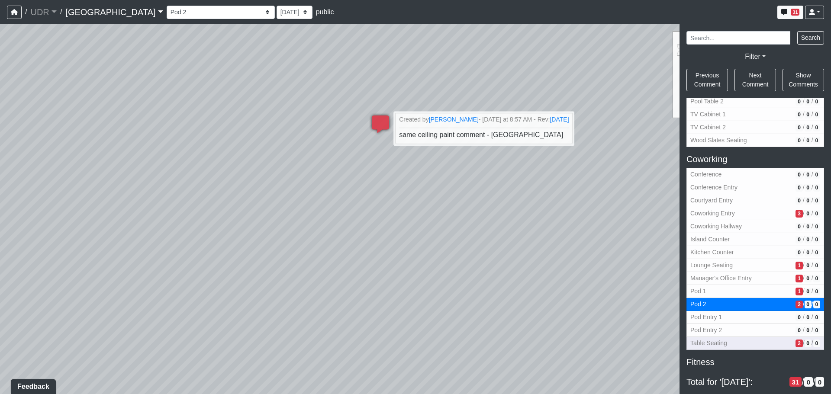
click at [764, 345] on span "Table Seating" at bounding box center [742, 343] width 102 height 9
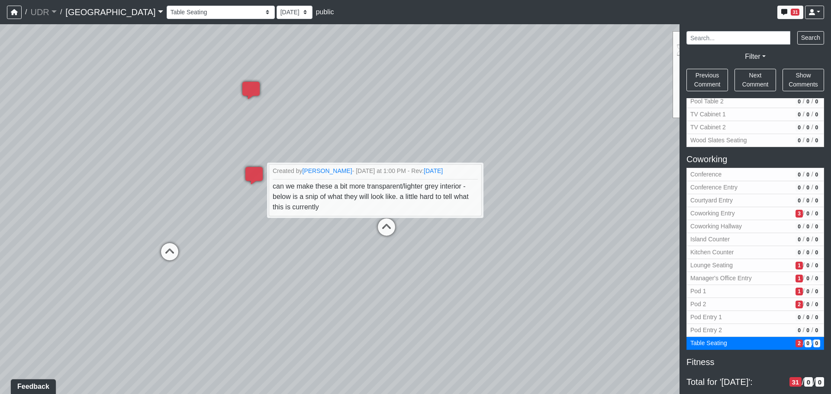
drag, startPoint x: 412, startPoint y: 269, endPoint x: 420, endPoint y: 309, distance: 40.3
click at [420, 309] on div "Loading... Conference Entry Loading... Coworking Entry Loading... Manager's Off…" at bounding box center [415, 209] width 831 height 370
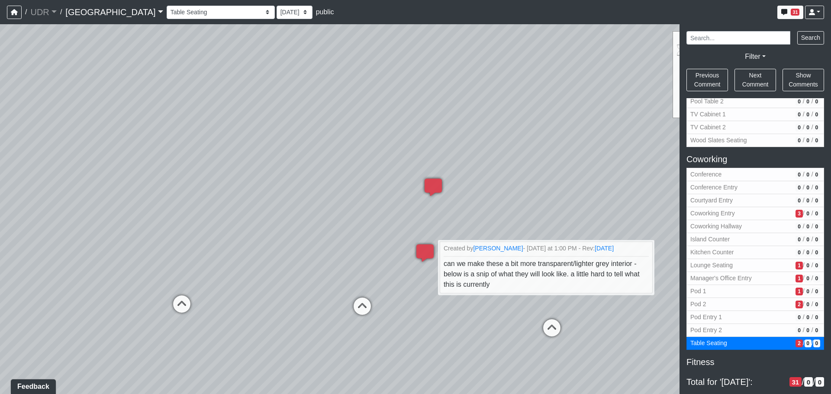
drag, startPoint x: 370, startPoint y: 263, endPoint x: 622, endPoint y: 359, distance: 269.6
click at [622, 359] on div "Loading... Conference Entry Loading... Coworking Entry Loading... Manager's Off…" at bounding box center [415, 209] width 831 height 370
click at [334, 244] on div "Loading... Conference Entry Loading... Coworking Entry Loading... Manager's Off…" at bounding box center [415, 209] width 831 height 370
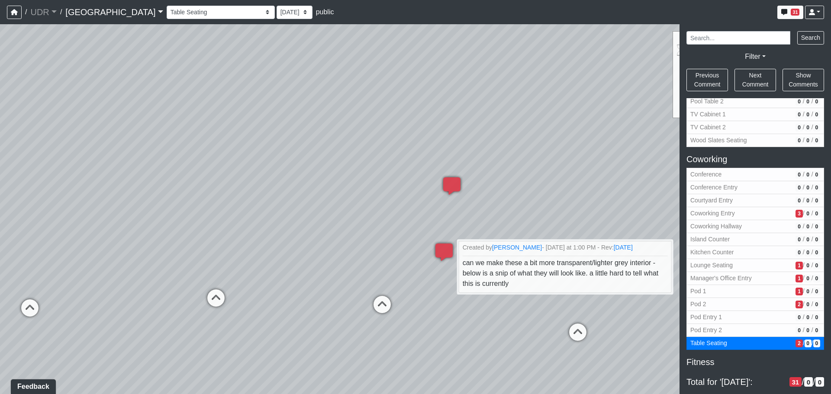
drag, startPoint x: 125, startPoint y: 287, endPoint x: 158, endPoint y: 286, distance: 32.9
click at [158, 286] on div "Loading... Conference Entry Loading... Coworking Entry Loading... Manager's Off…" at bounding box center [415, 209] width 831 height 370
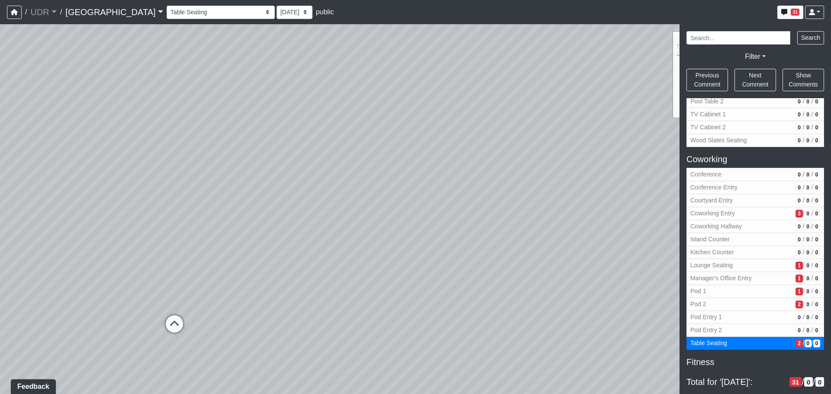
drag, startPoint x: 447, startPoint y: 100, endPoint x: -123, endPoint y: 75, distance: 571.3
click at [0, 75] on html "/ UDR UDR No other companies available / [GEOGRAPHIC_DATA] No other projects av…" at bounding box center [415, 197] width 831 height 394
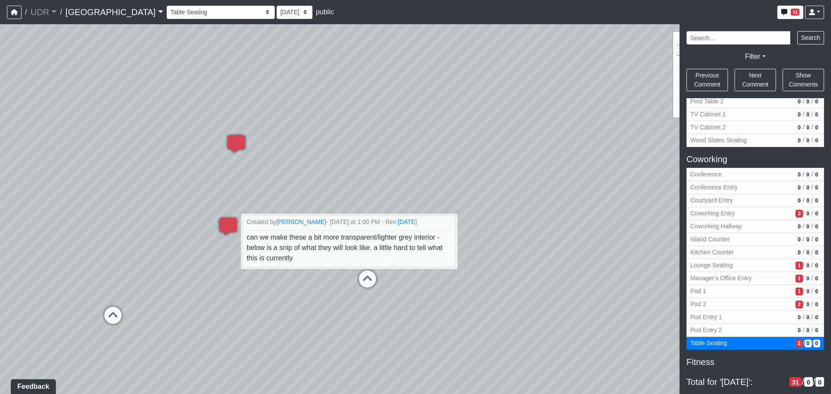
drag, startPoint x: 291, startPoint y: 104, endPoint x: 566, endPoint y: 92, distance: 274.8
click at [566, 92] on div "Loading... Conference Entry Loading... Coworking Entry Loading... Manager's Off…" at bounding box center [415, 209] width 831 height 370
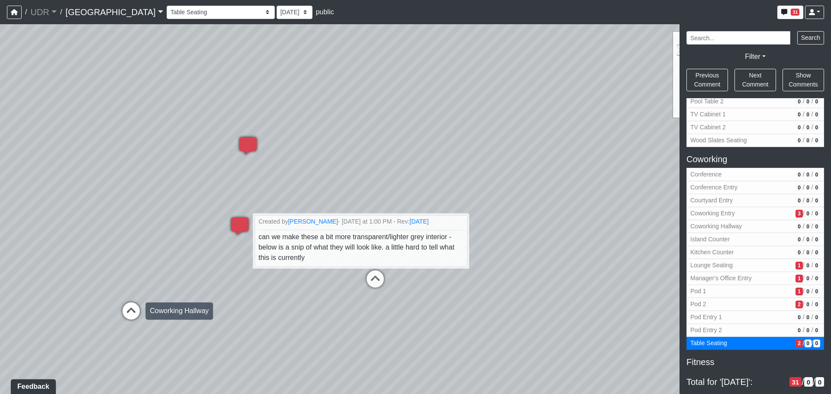
click at [136, 312] on icon at bounding box center [131, 316] width 26 height 26
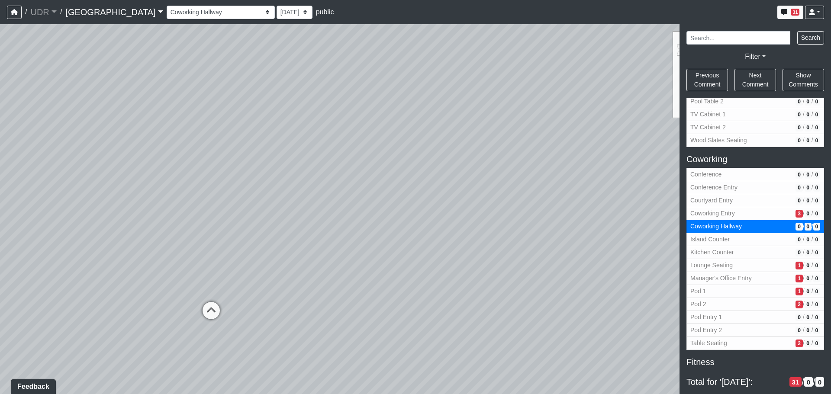
drag, startPoint x: 174, startPoint y: 264, endPoint x: 627, endPoint y: 220, distance: 455.9
click at [627, 220] on div "Loading... Conference Entry Loading... Coworking Entry Loading... Manager's Off…" at bounding box center [415, 209] width 831 height 370
click at [86, 333] on icon at bounding box center [84, 340] width 26 height 26
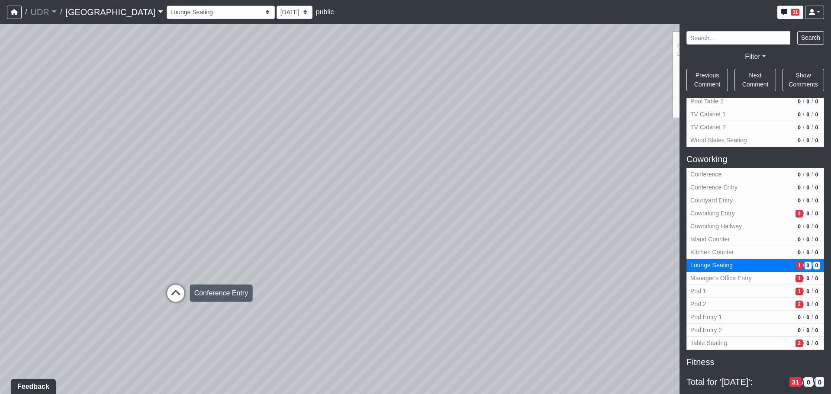
click at [175, 296] on icon at bounding box center [176, 298] width 26 height 26
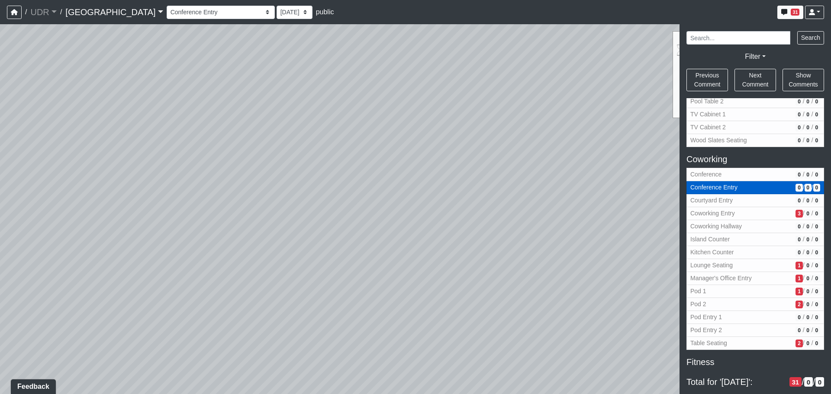
drag, startPoint x: 158, startPoint y: 241, endPoint x: 810, endPoint y: 183, distance: 654.3
click at [806, 183] on div "NON-CURRENT REVISION Loading... Conference Entry Loading... Coworking Entry Loa…" at bounding box center [415, 209] width 831 height 370
drag, startPoint x: 412, startPoint y: 239, endPoint x: 697, endPoint y: 278, distance: 287.5
click at [698, 277] on div "NON-CURRENT REVISION Loading... Conference Entry Loading... Coworking Entry Loa…" at bounding box center [415, 209] width 831 height 370
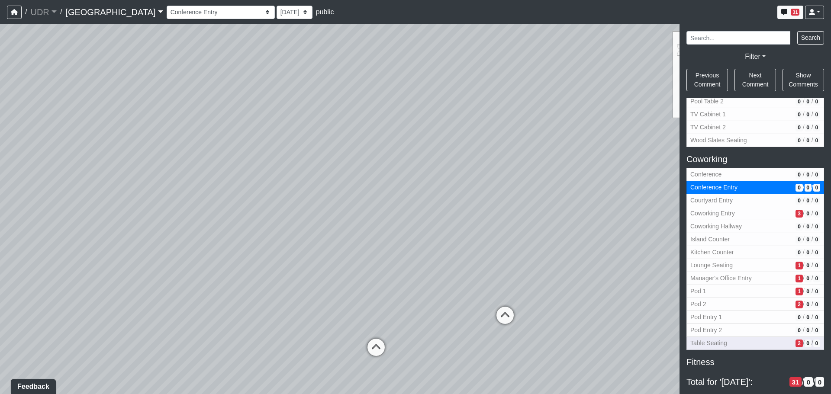
drag, startPoint x: 658, startPoint y: 316, endPoint x: 713, endPoint y: 348, distance: 63.7
click at [713, 348] on div "NON-CURRENT REVISION Loading... Conference Entry Loading... Coworking Entry Loa…" at bounding box center [415, 209] width 831 height 370
click at [368, 311] on div "Loading... Conference Entry Loading... Coworking Entry Loading... Manager's Off…" at bounding box center [415, 209] width 831 height 370
click at [559, 343] on icon at bounding box center [551, 349] width 26 height 26
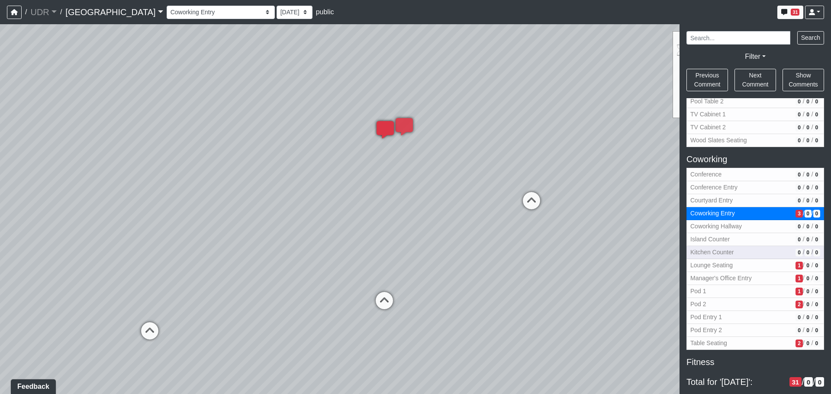
drag, startPoint x: 417, startPoint y: 281, endPoint x: 707, endPoint y: 256, distance: 291.6
click at [710, 256] on div "NON-CURRENT REVISION Loading... Conference Entry Loading... Coworking Entry Loa…" at bounding box center [415, 209] width 831 height 370
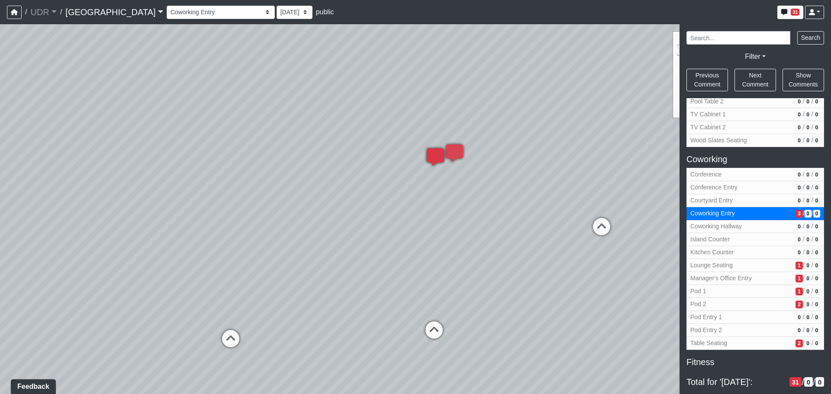
drag, startPoint x: 560, startPoint y: 272, endPoint x: 620, endPoint y: 297, distance: 65.1
click at [620, 297] on div "Loading... Conference Entry Loading... Coworking Entry Loading... Manager's Off…" at bounding box center [415, 209] width 831 height 370
drag, startPoint x: 550, startPoint y: 274, endPoint x: 592, endPoint y: 280, distance: 42.9
click at [592, 280] on div "Loading... Conference Entry Loading... Coworking Entry Loading... Manager's Off…" at bounding box center [415, 209] width 831 height 370
click at [464, 342] on icon at bounding box center [461, 343] width 26 height 26
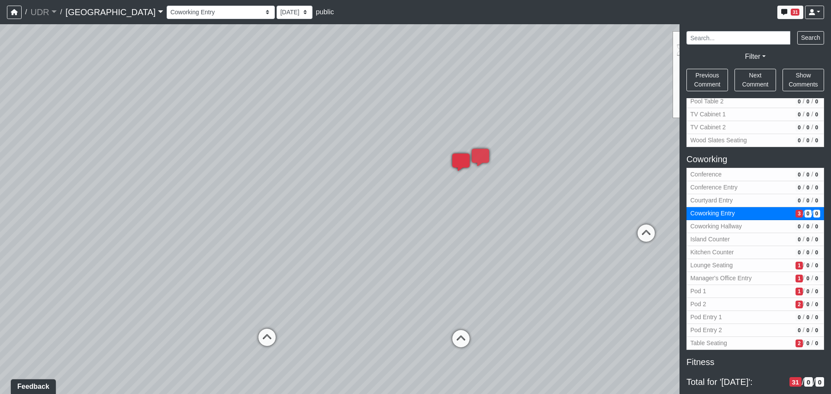
select select "ue6yHihGzY4QA5F94Xb57W"
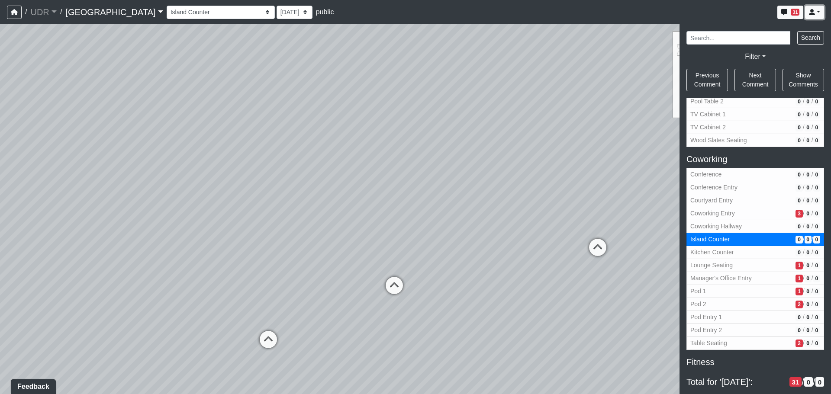
click at [818, 15] on link at bounding box center [814, 12] width 19 height 13
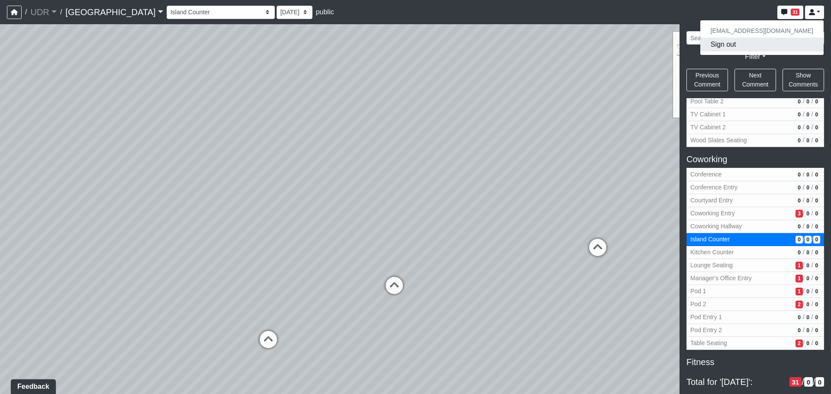
click at [747, 49] on button "Sign out" at bounding box center [762, 45] width 123 height 14
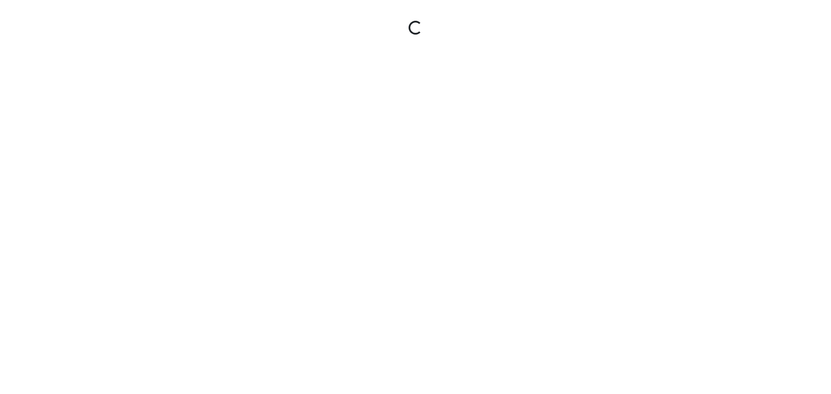
select select "ue6yHihGzY4QA5F94Xb57W"
